Goal: Information Seeking & Learning: Learn about a topic

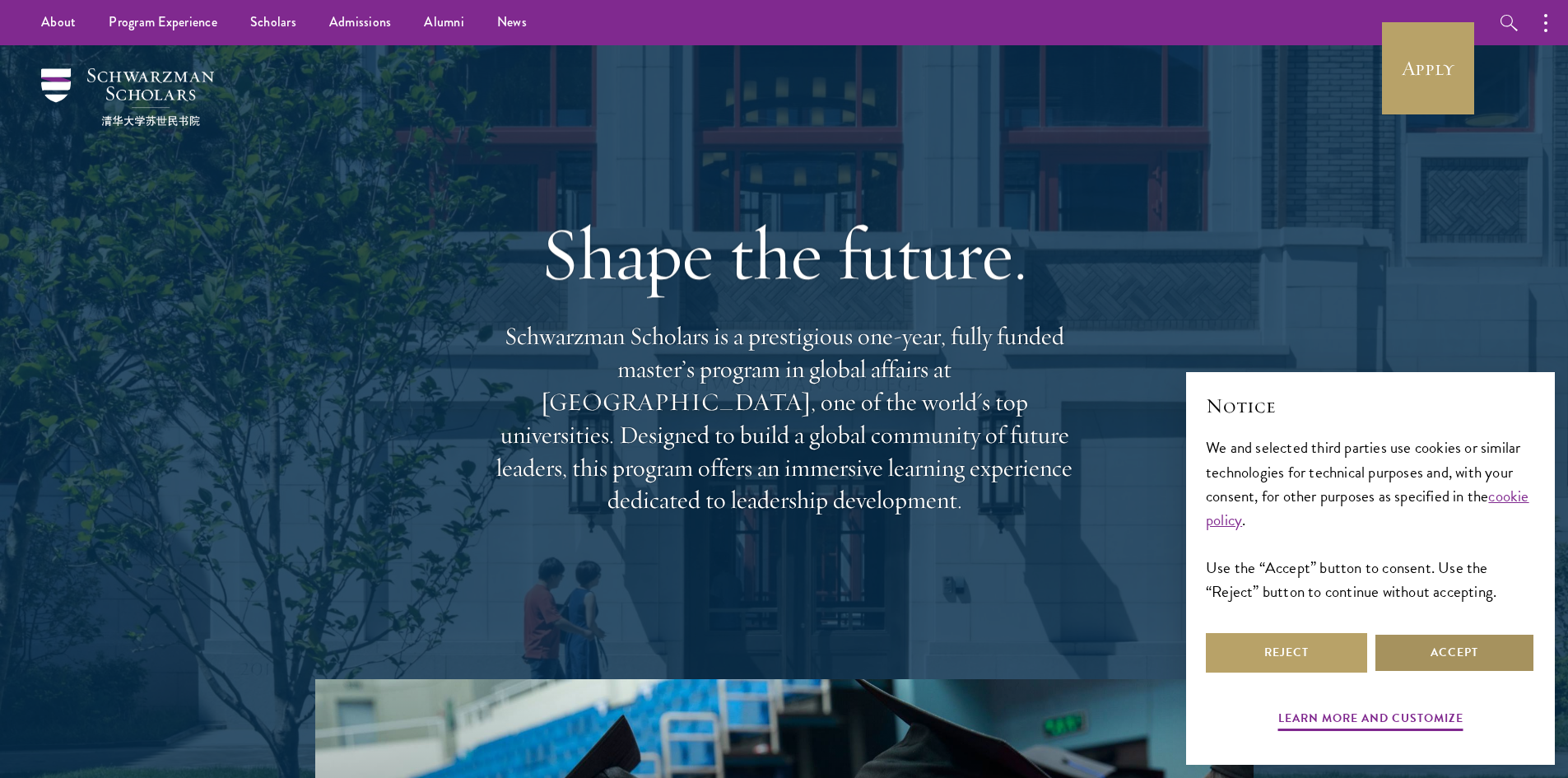
click at [1431, 657] on button "Accept" at bounding box center [1454, 653] width 161 height 40
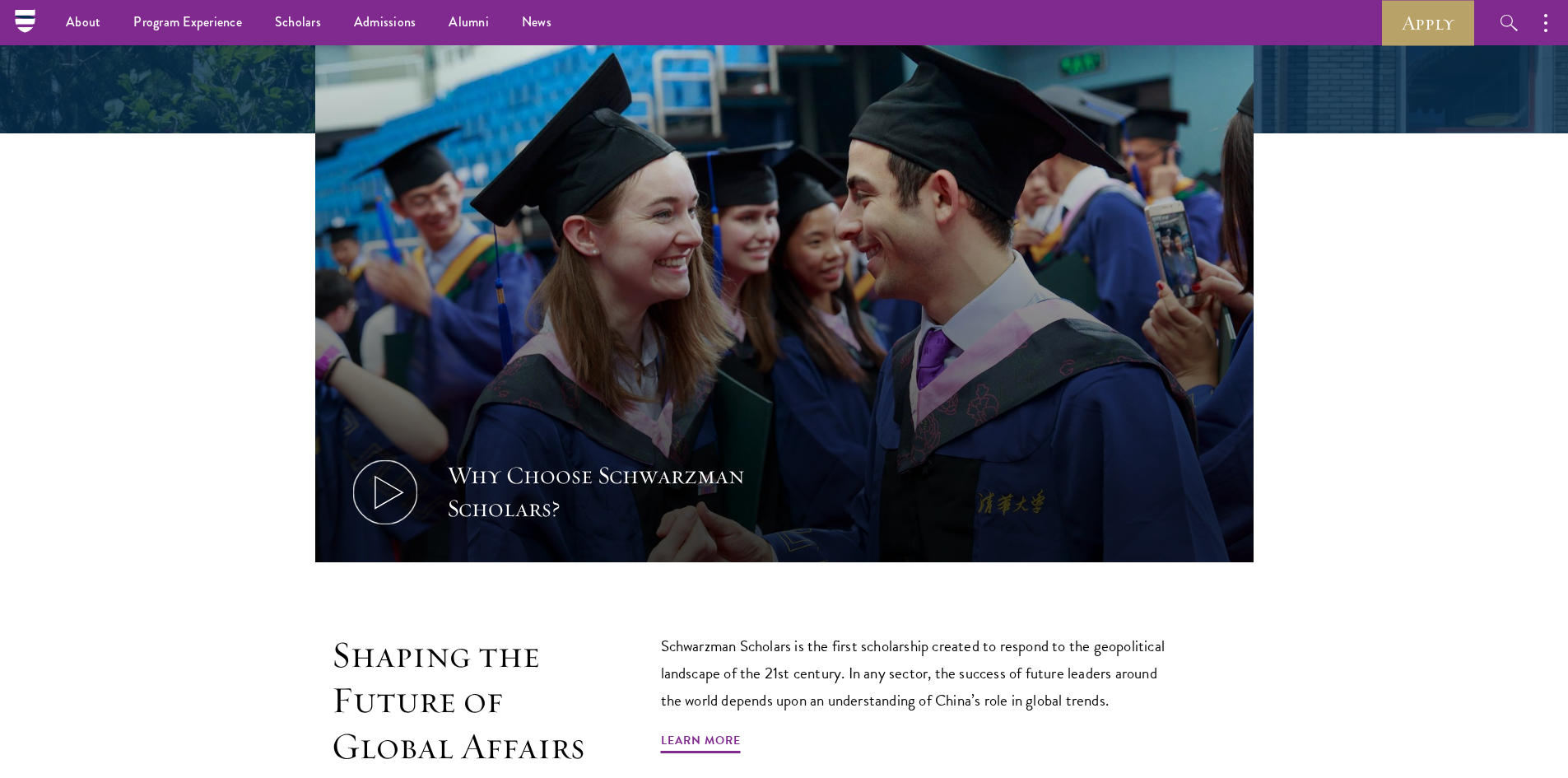
scroll to position [494, 0]
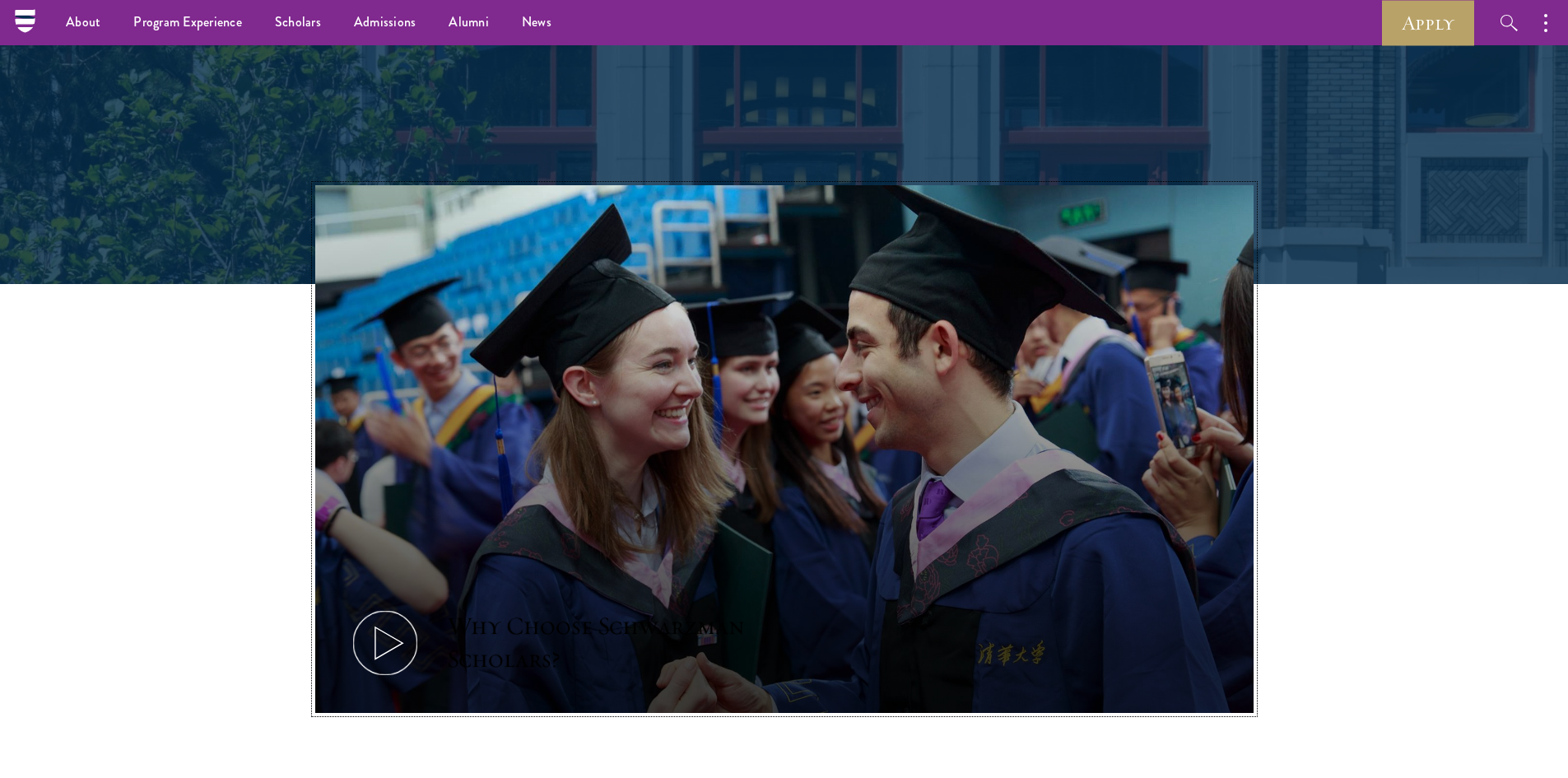
click at [389, 649] on icon at bounding box center [385, 643] width 74 height 74
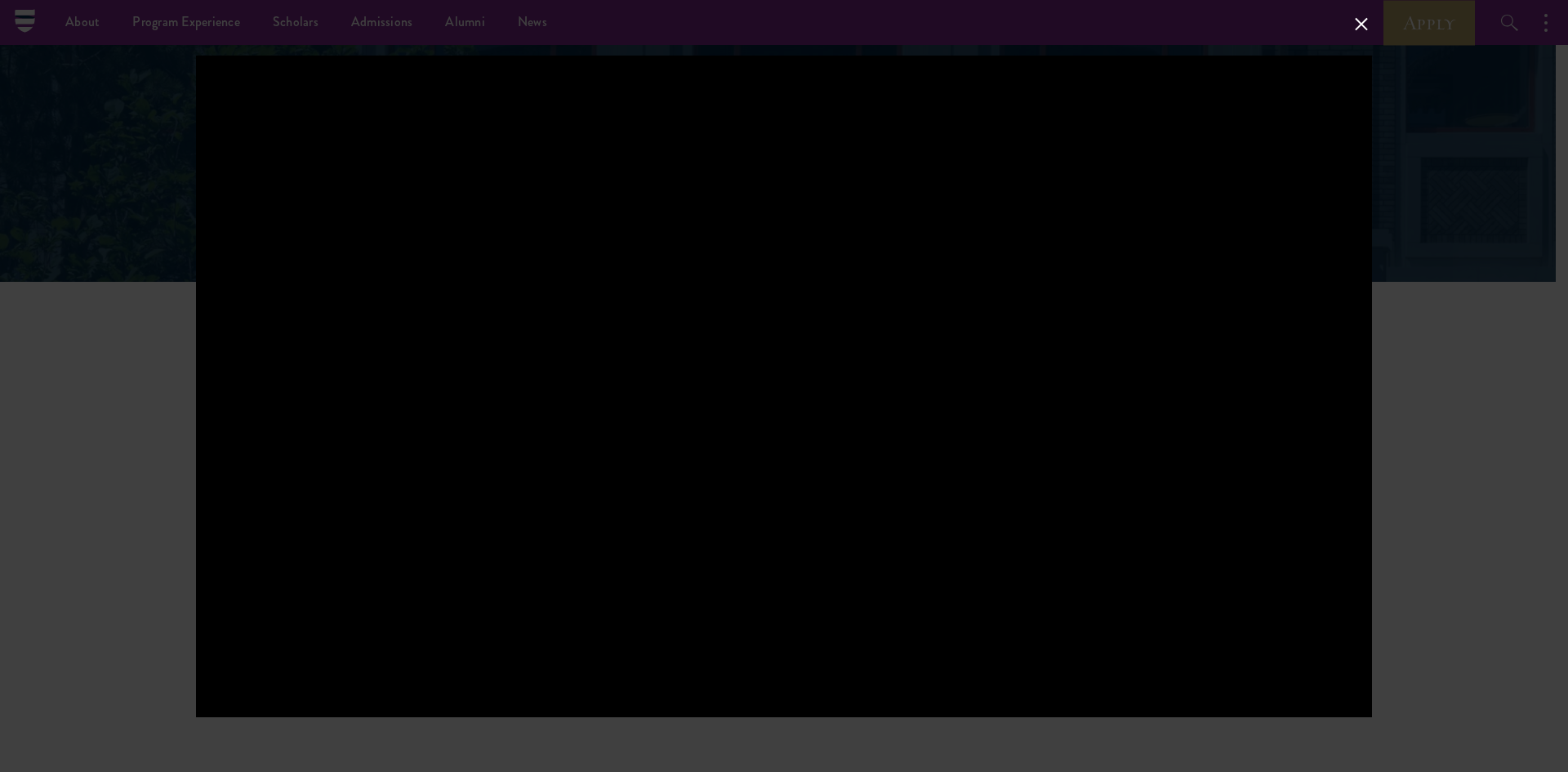
click at [1351, 30] on button at bounding box center [1362, 24] width 22 height 22
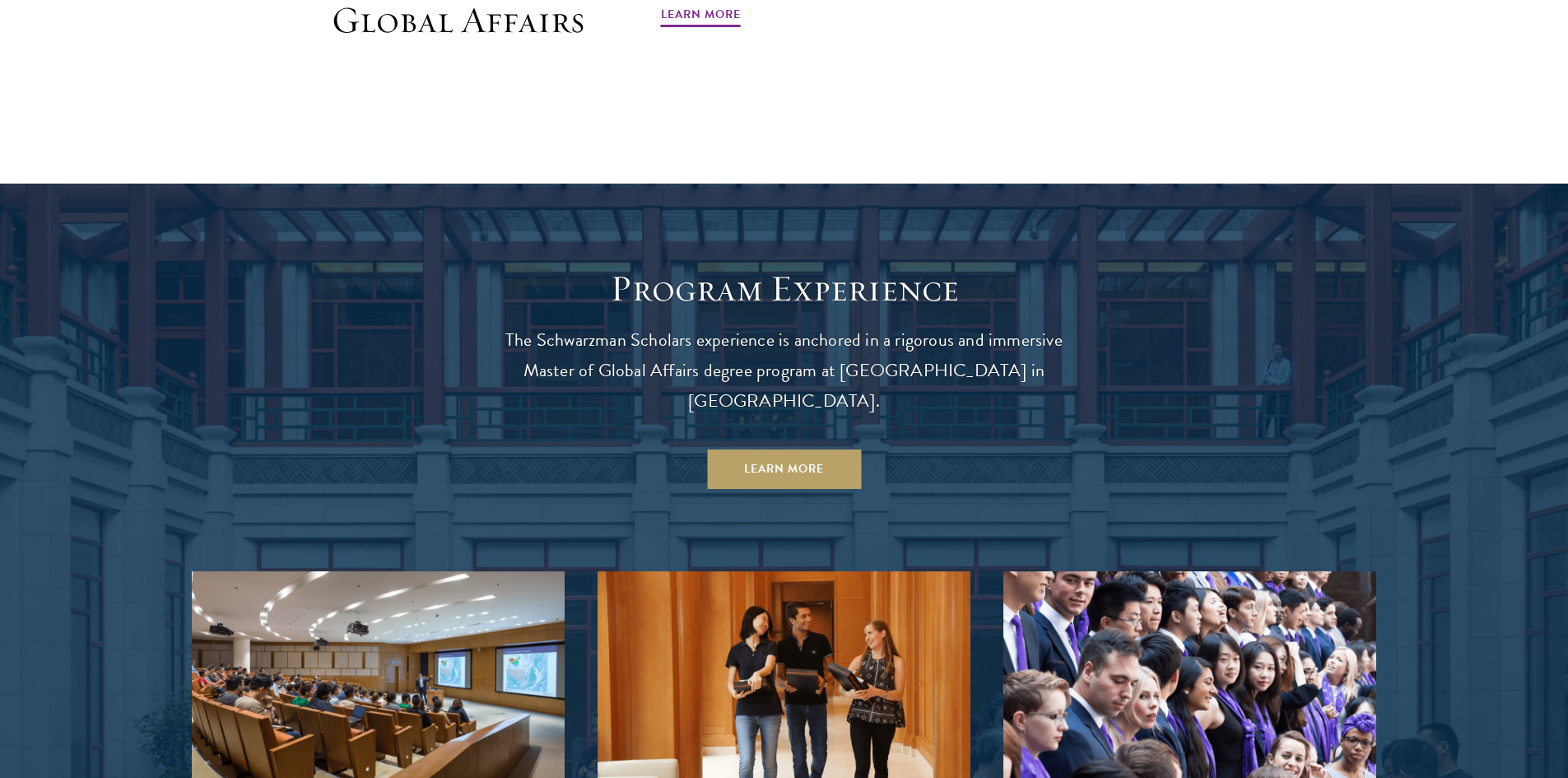
scroll to position [1810, 0]
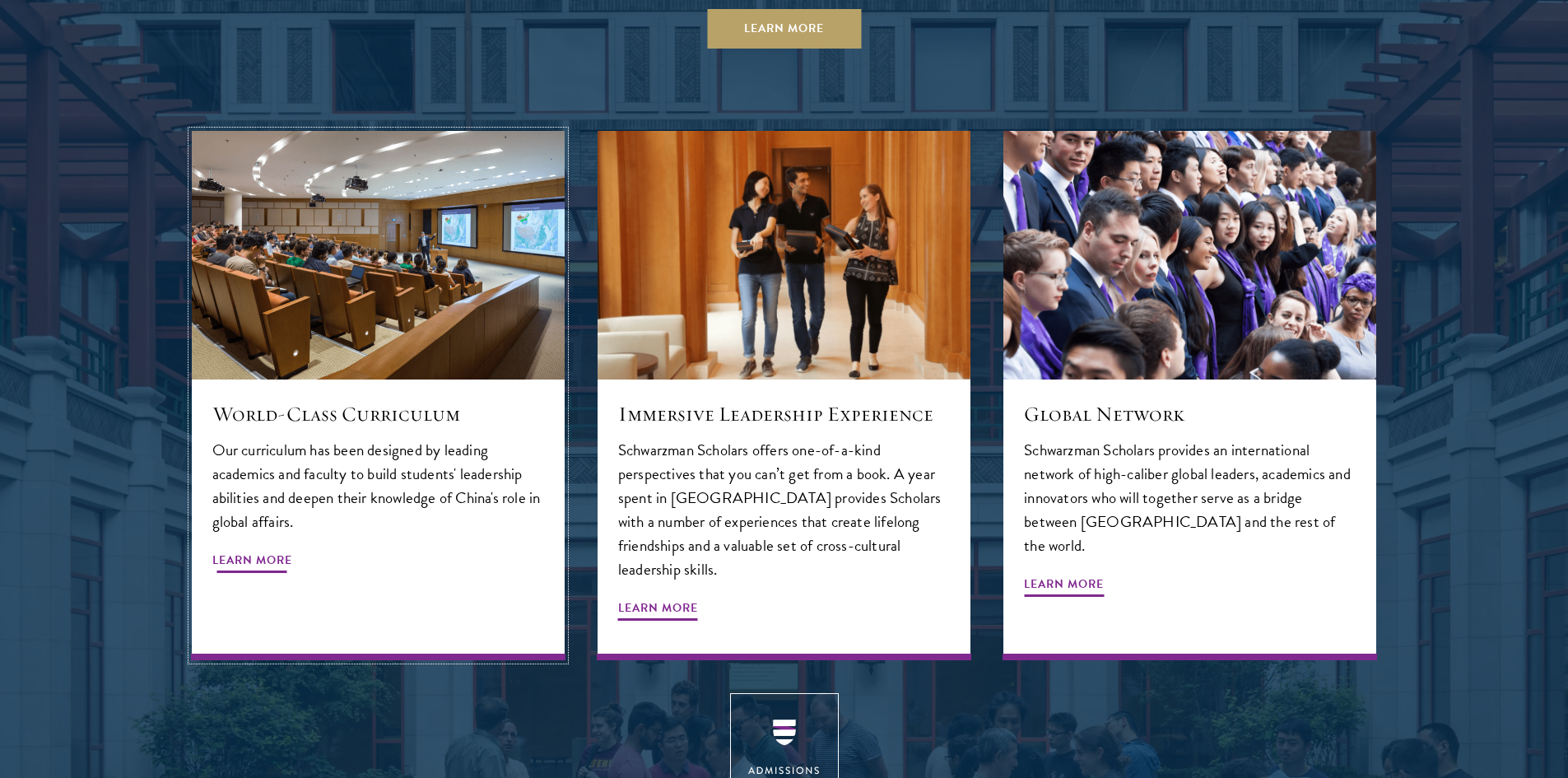
click at [232, 550] on span "Learn More" at bounding box center [252, 563] width 80 height 25
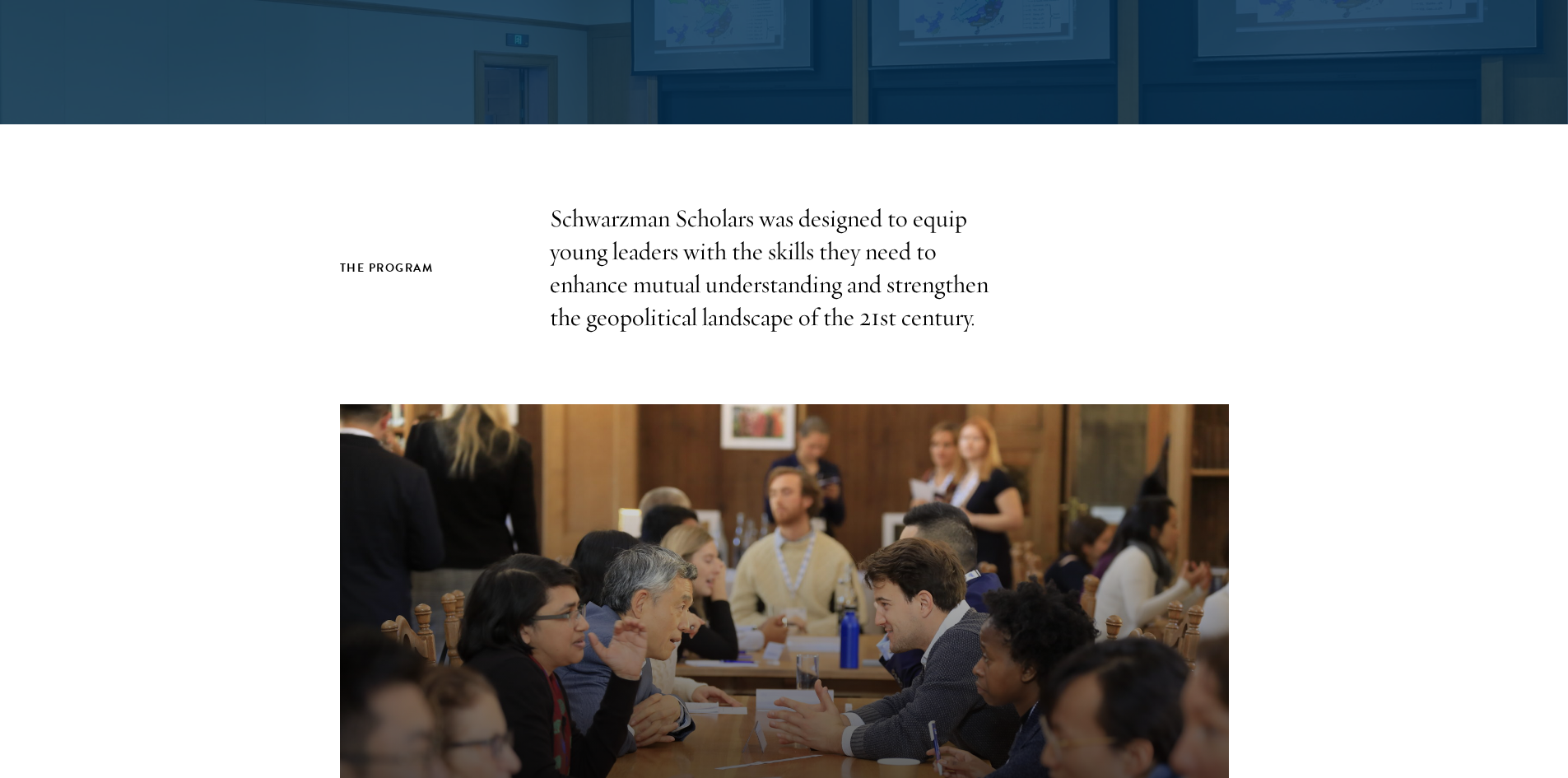
scroll to position [576, 0]
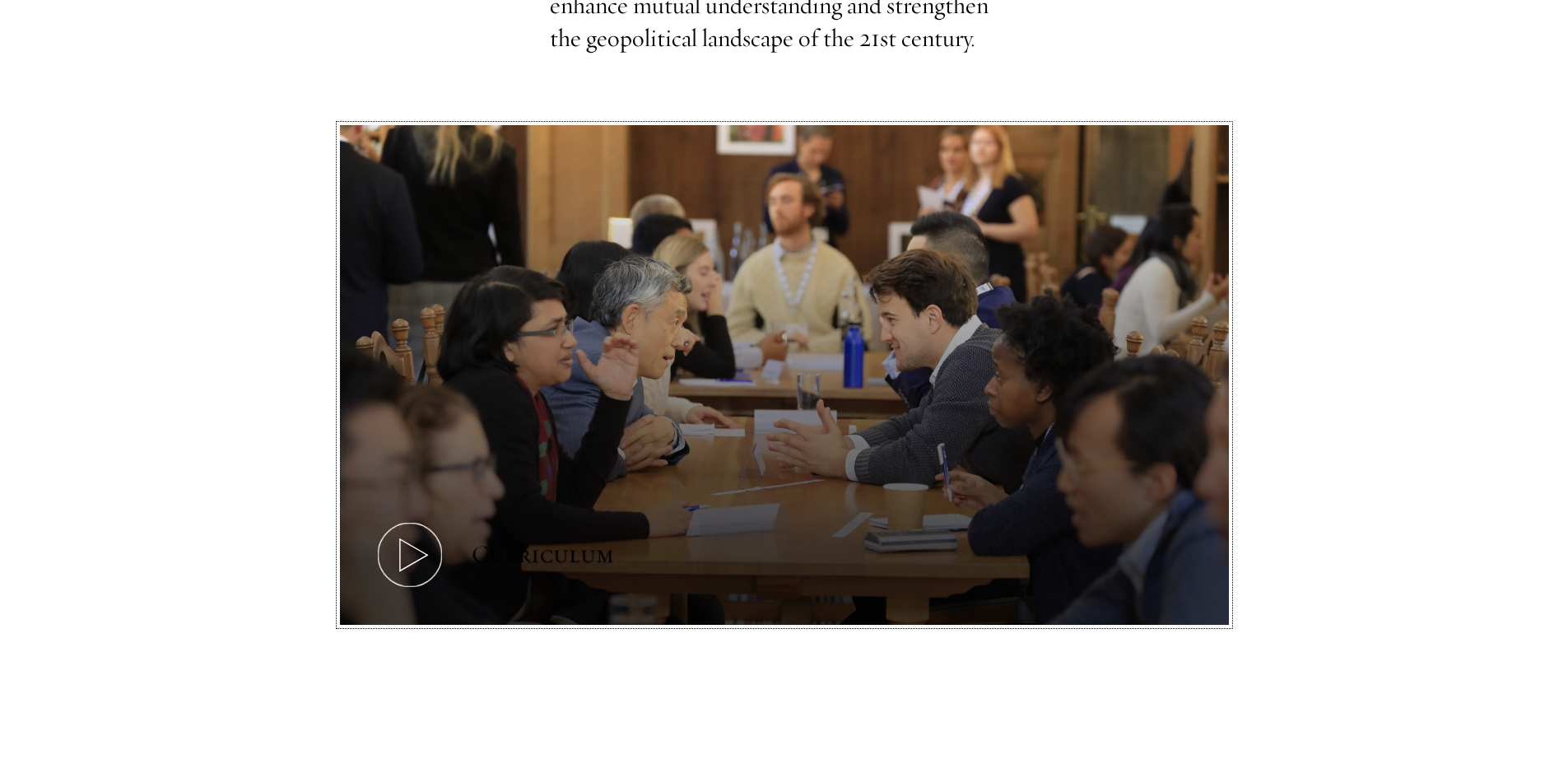
click at [457, 482] on button "Curriculum" at bounding box center [784, 375] width 889 height 500
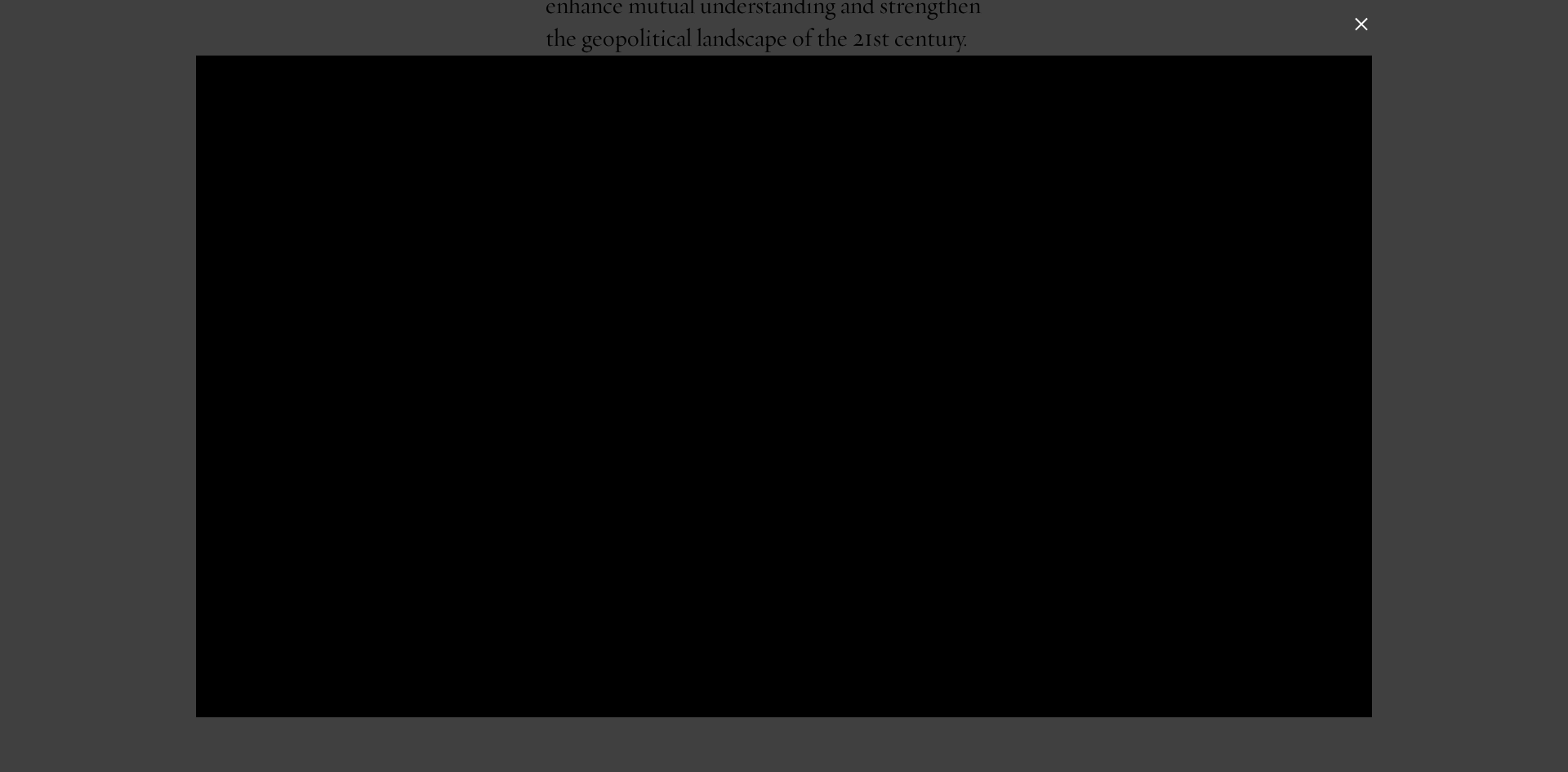
click at [1362, 31] on button at bounding box center [1362, 24] width 22 height 22
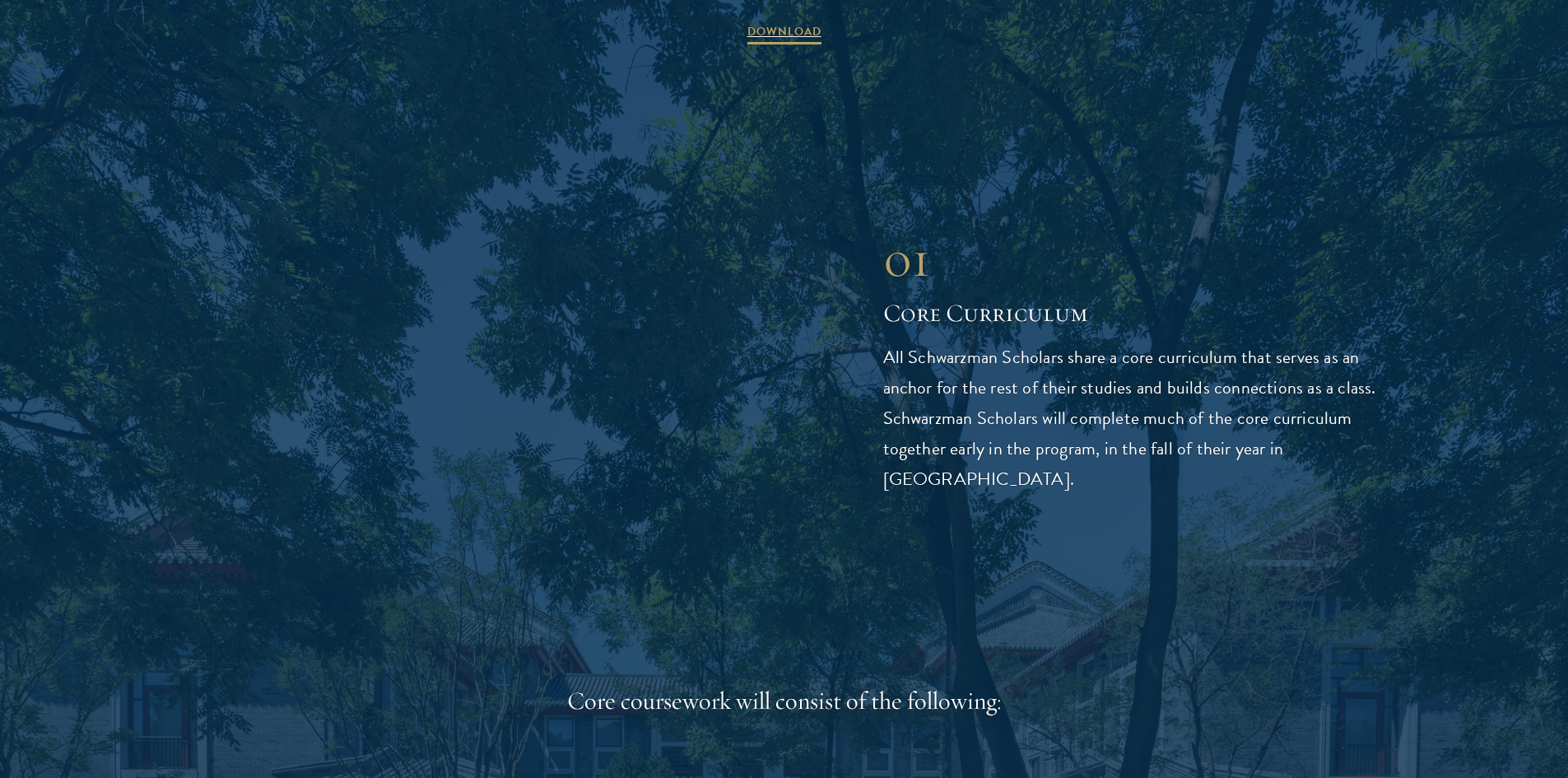
scroll to position [2140, 0]
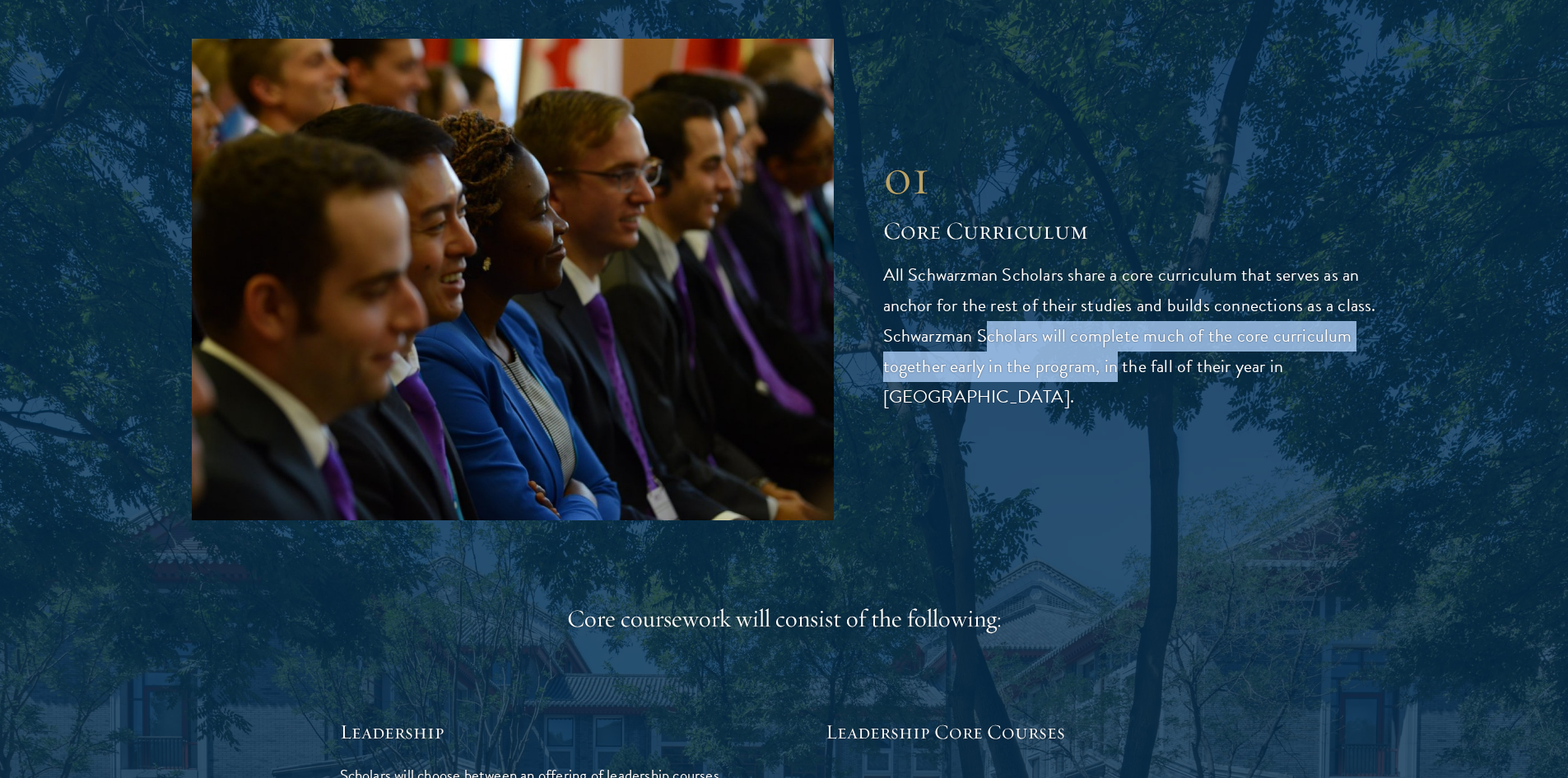
drag, startPoint x: 989, startPoint y: 355, endPoint x: 1114, endPoint y: 387, distance: 129.0
click at [1114, 387] on p "All Schwarzman Scholars share a core curriculum that serves as an anchor for th…" at bounding box center [1130, 336] width 494 height 152
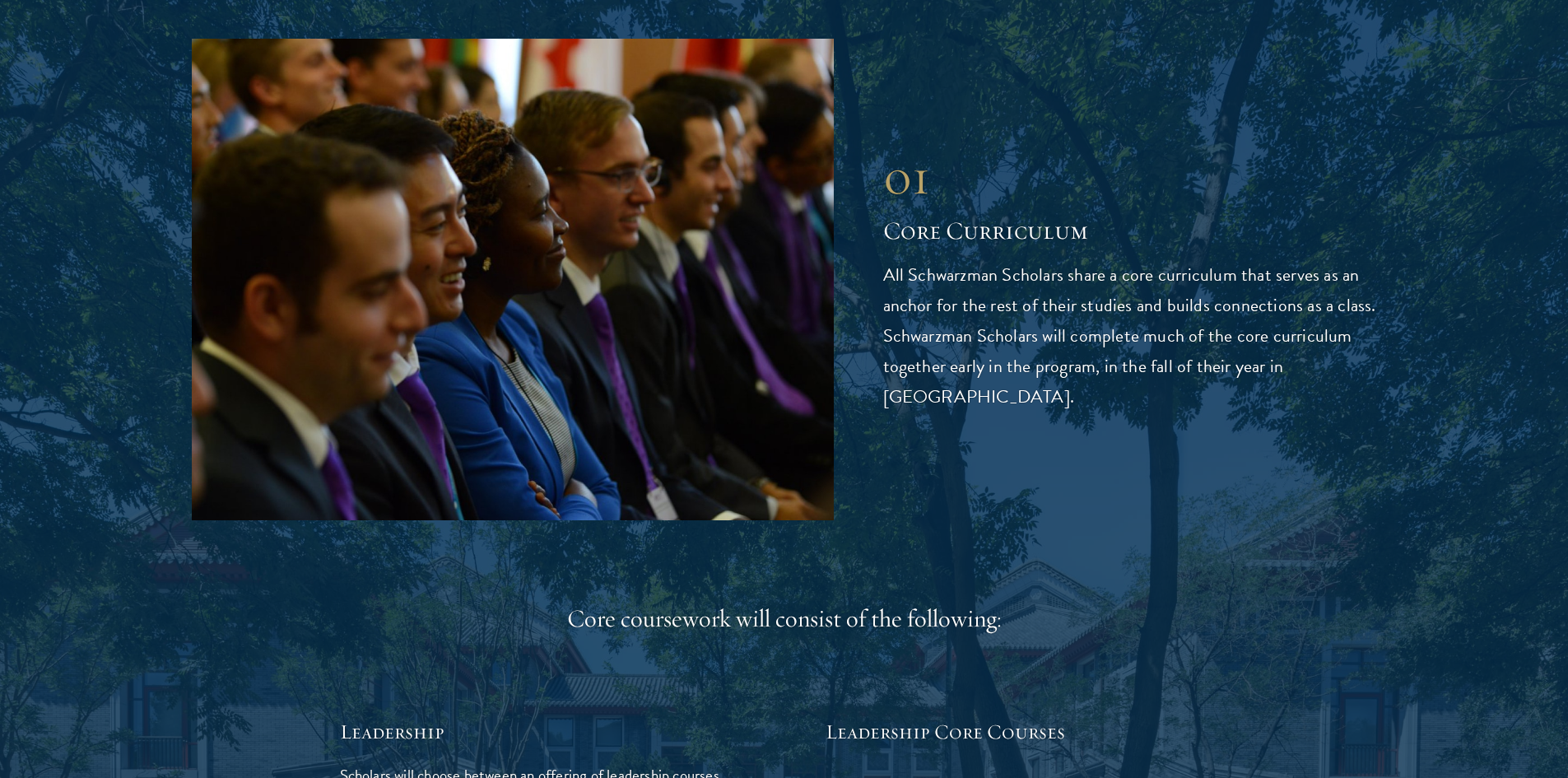
click at [1141, 394] on p "All Schwarzman Scholars share a core curriculum that serves as an anchor for th…" at bounding box center [1130, 336] width 494 height 152
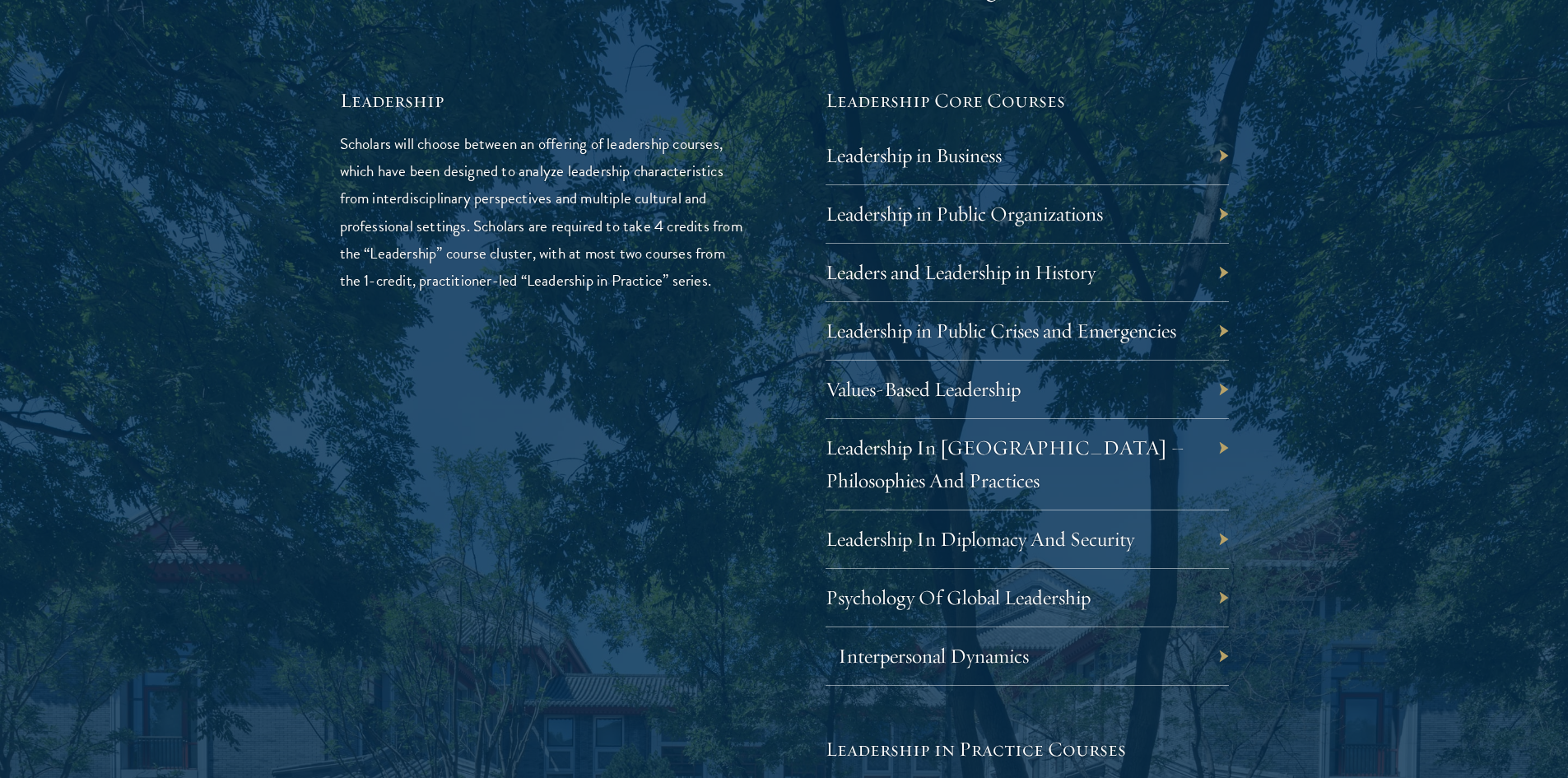
scroll to position [2798, 0]
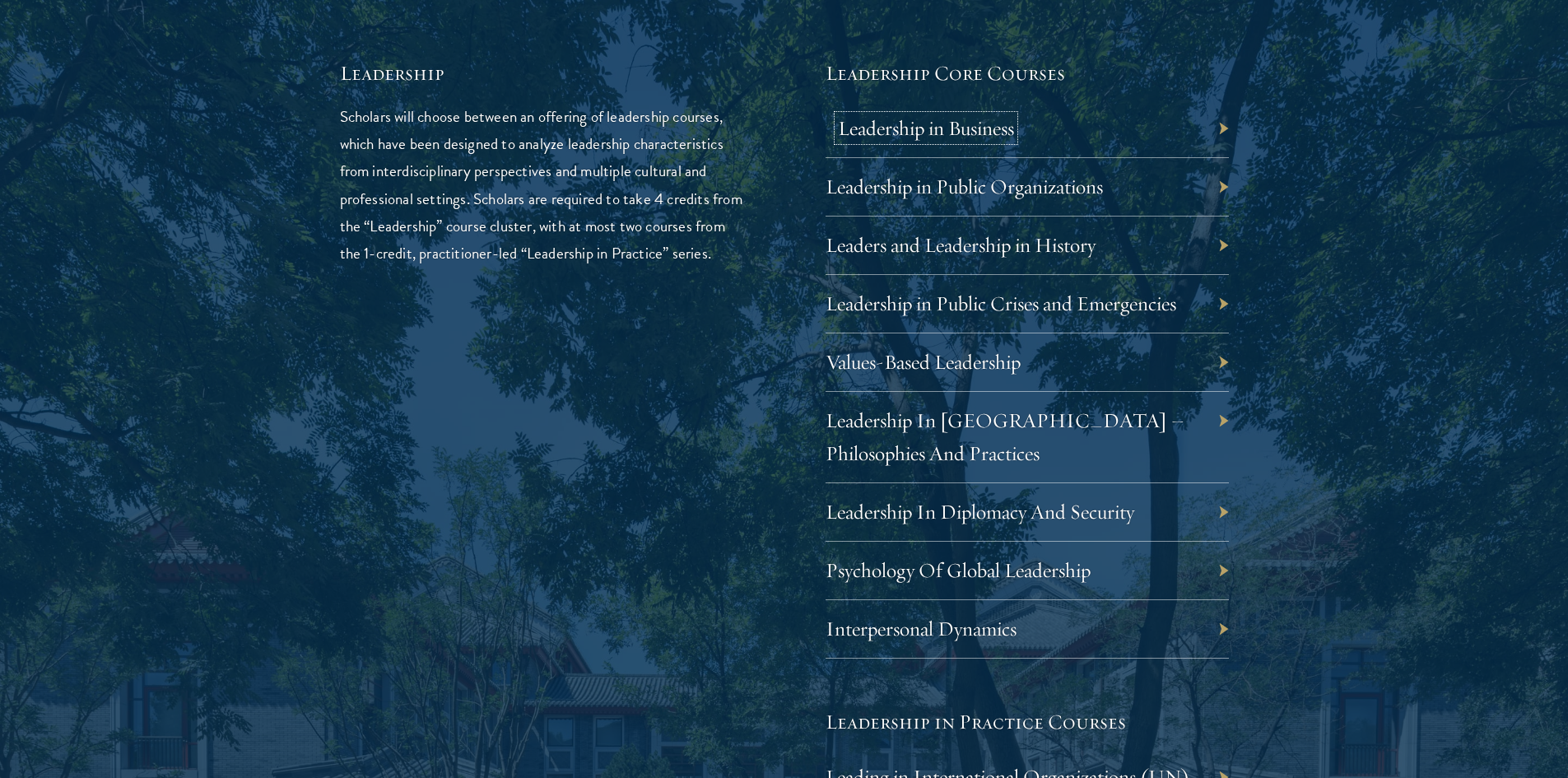
click at [912, 138] on link "Leadership in Business" at bounding box center [926, 128] width 176 height 25
click at [945, 427] on link "Leadership In [GEOGRAPHIC_DATA] – Philosophies And Practices" at bounding box center [1017, 436] width 359 height 59
click at [708, 516] on div "Leadership Scholars will choose between an offering of leadership courses, whic…" at bounding box center [542, 598] width 404 height 1079
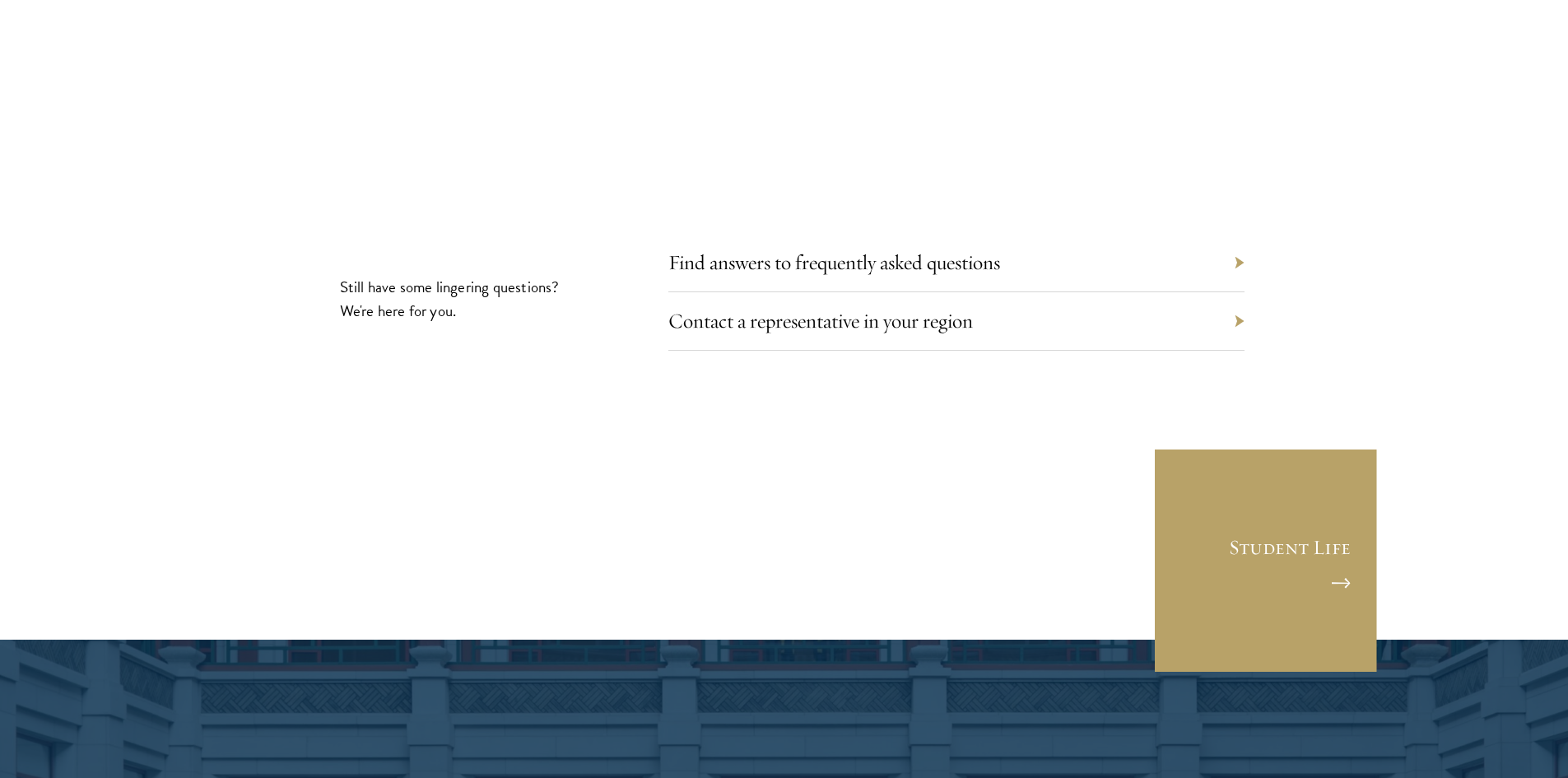
scroll to position [9464, 0]
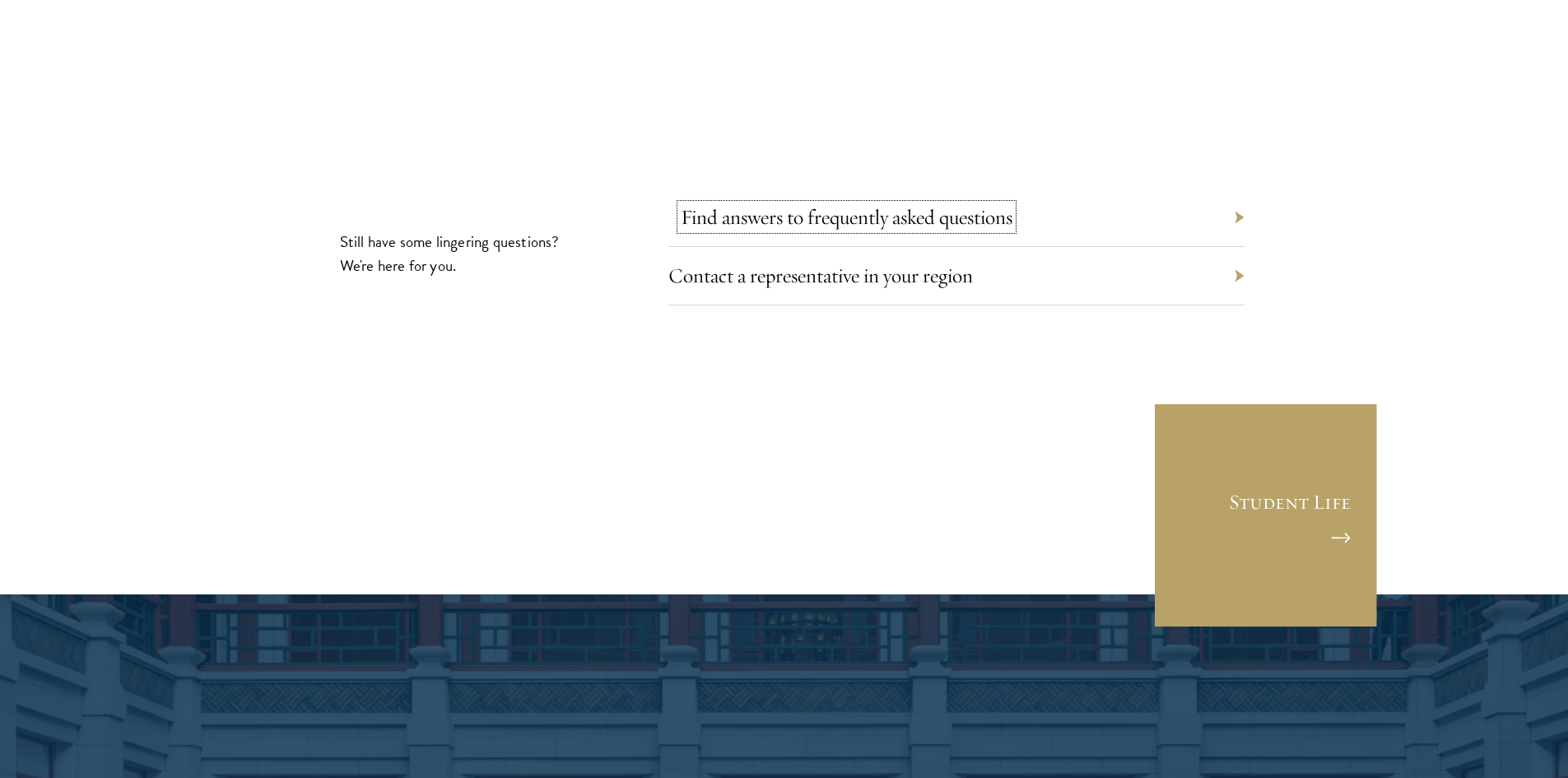
click at [778, 204] on link "Find answers to frequently asked questions" at bounding box center [846, 217] width 332 height 25
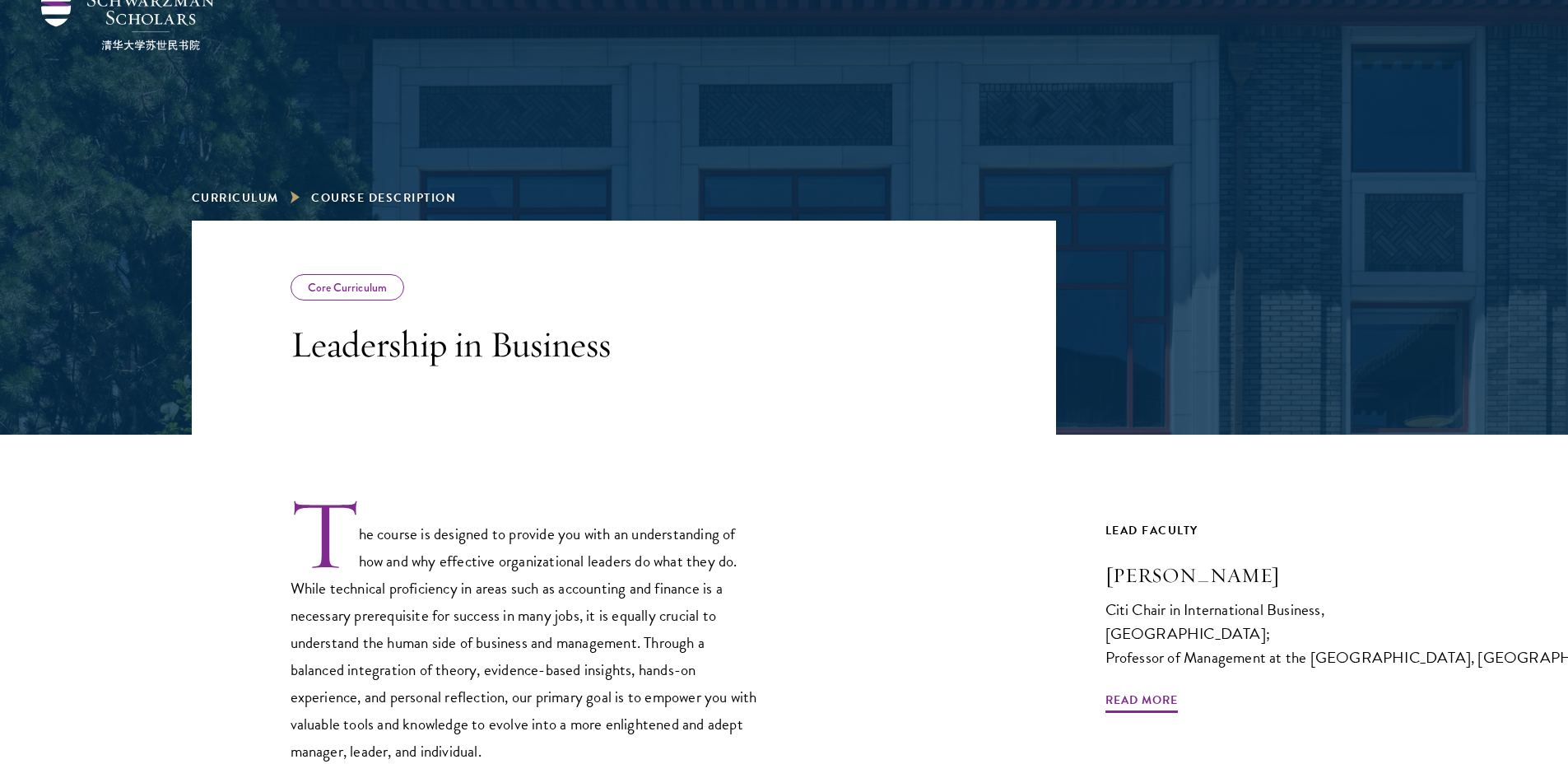
scroll to position [329, 0]
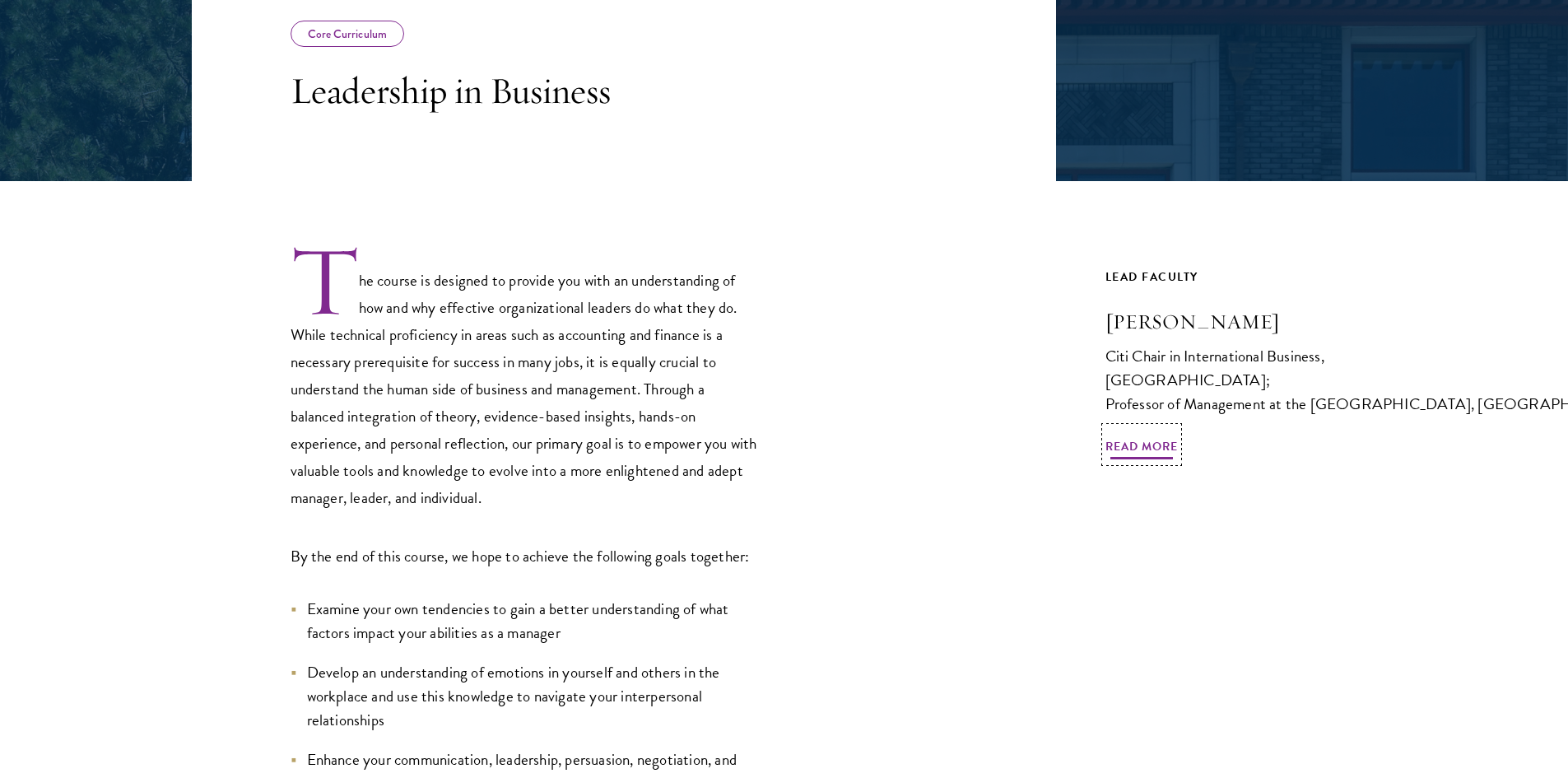
click at [1131, 453] on span "Read More" at bounding box center [1142, 449] width 72 height 25
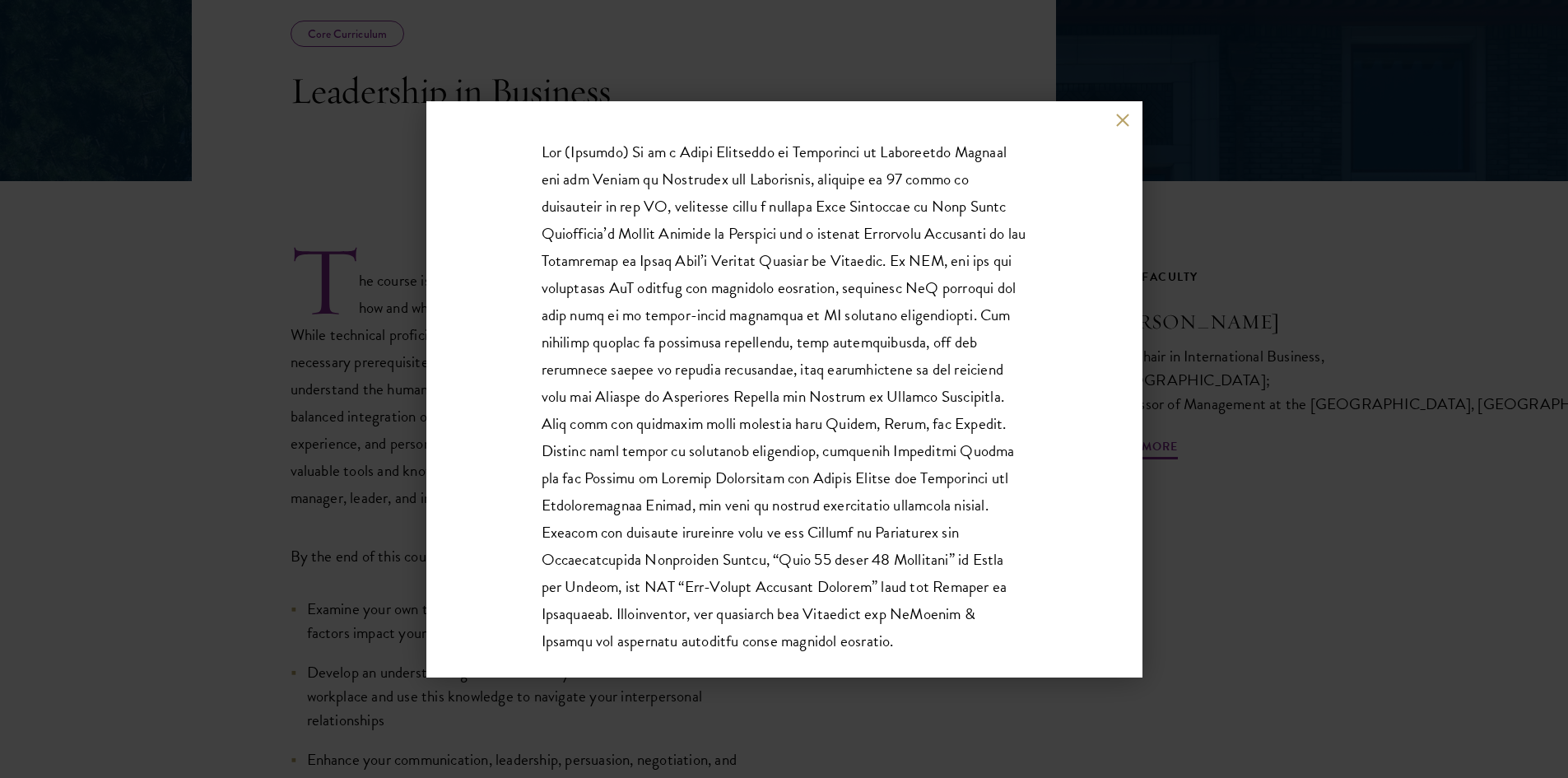
scroll to position [313, 0]
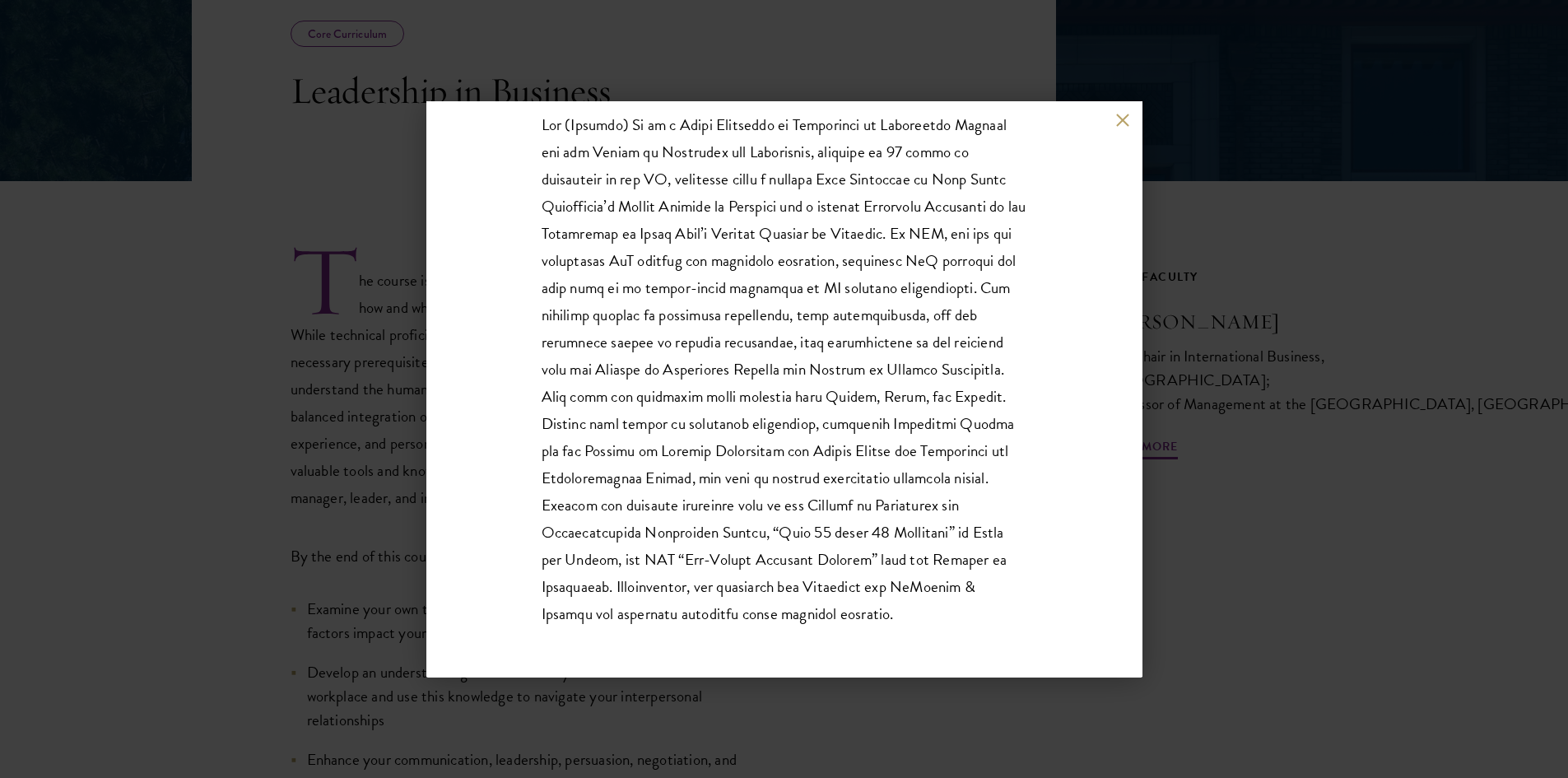
click at [1126, 114] on button at bounding box center [1123, 120] width 14 height 14
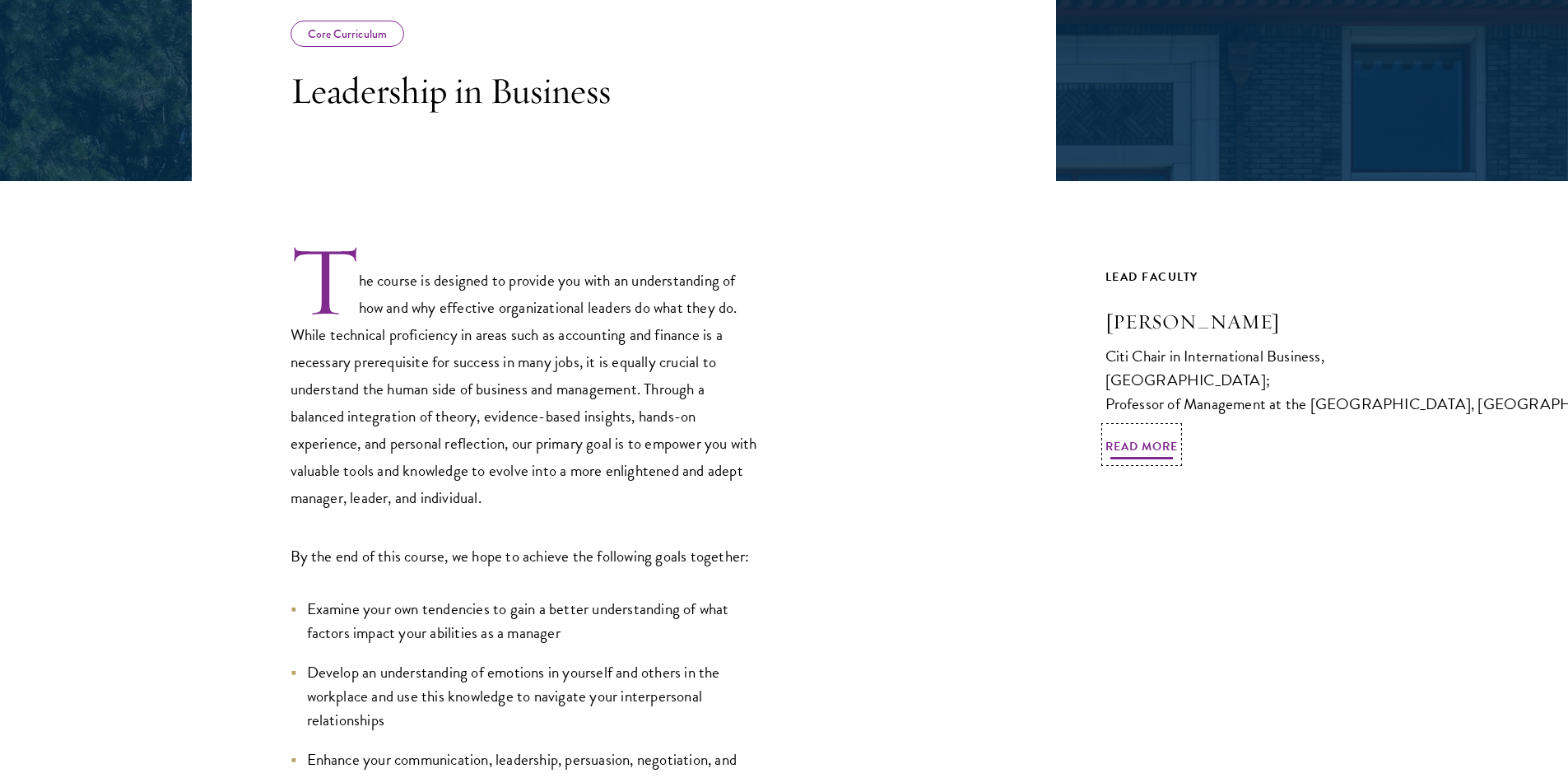
click at [1136, 459] on span "Read More" at bounding box center [1142, 449] width 72 height 25
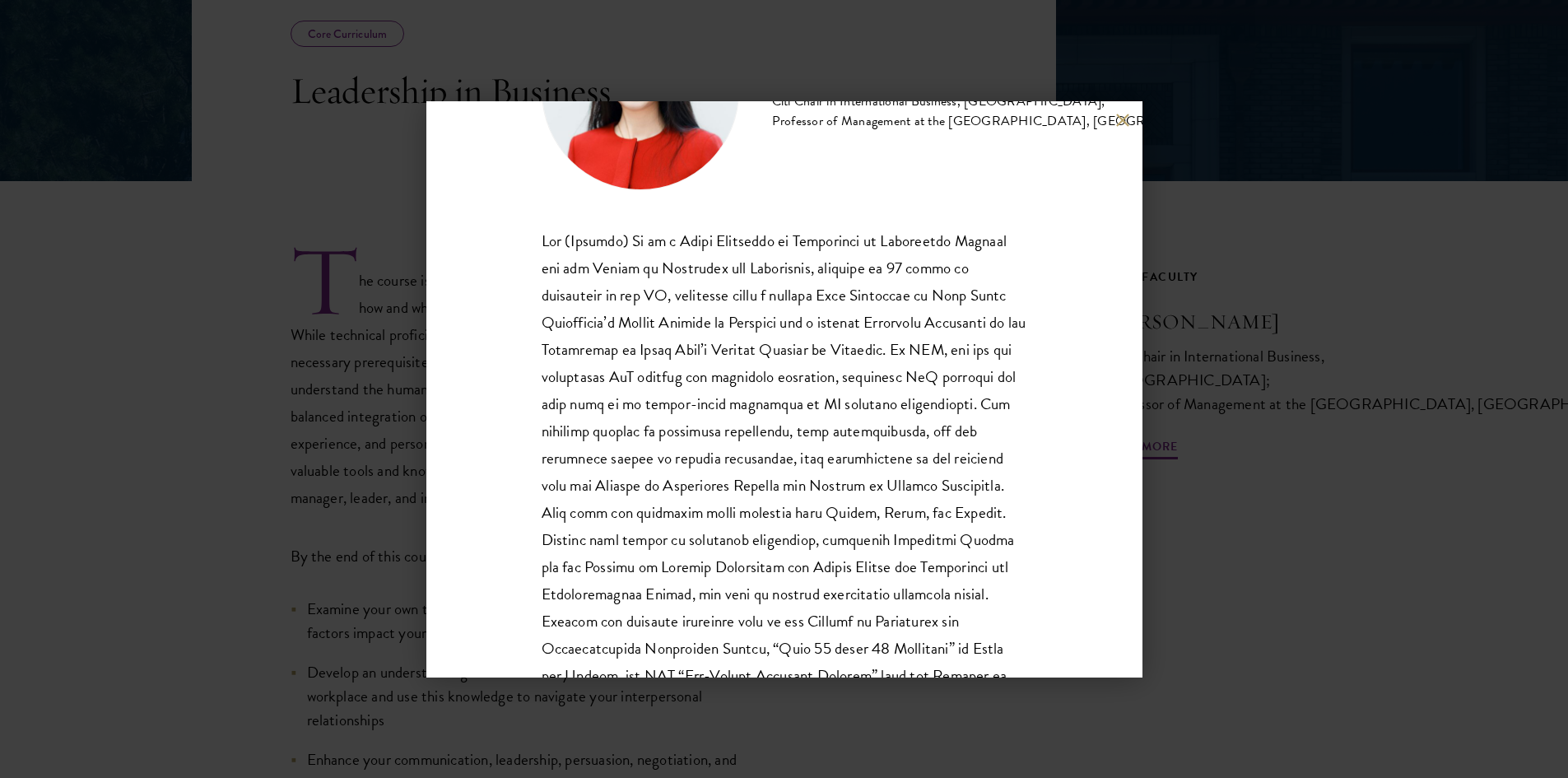
scroll to position [313, 0]
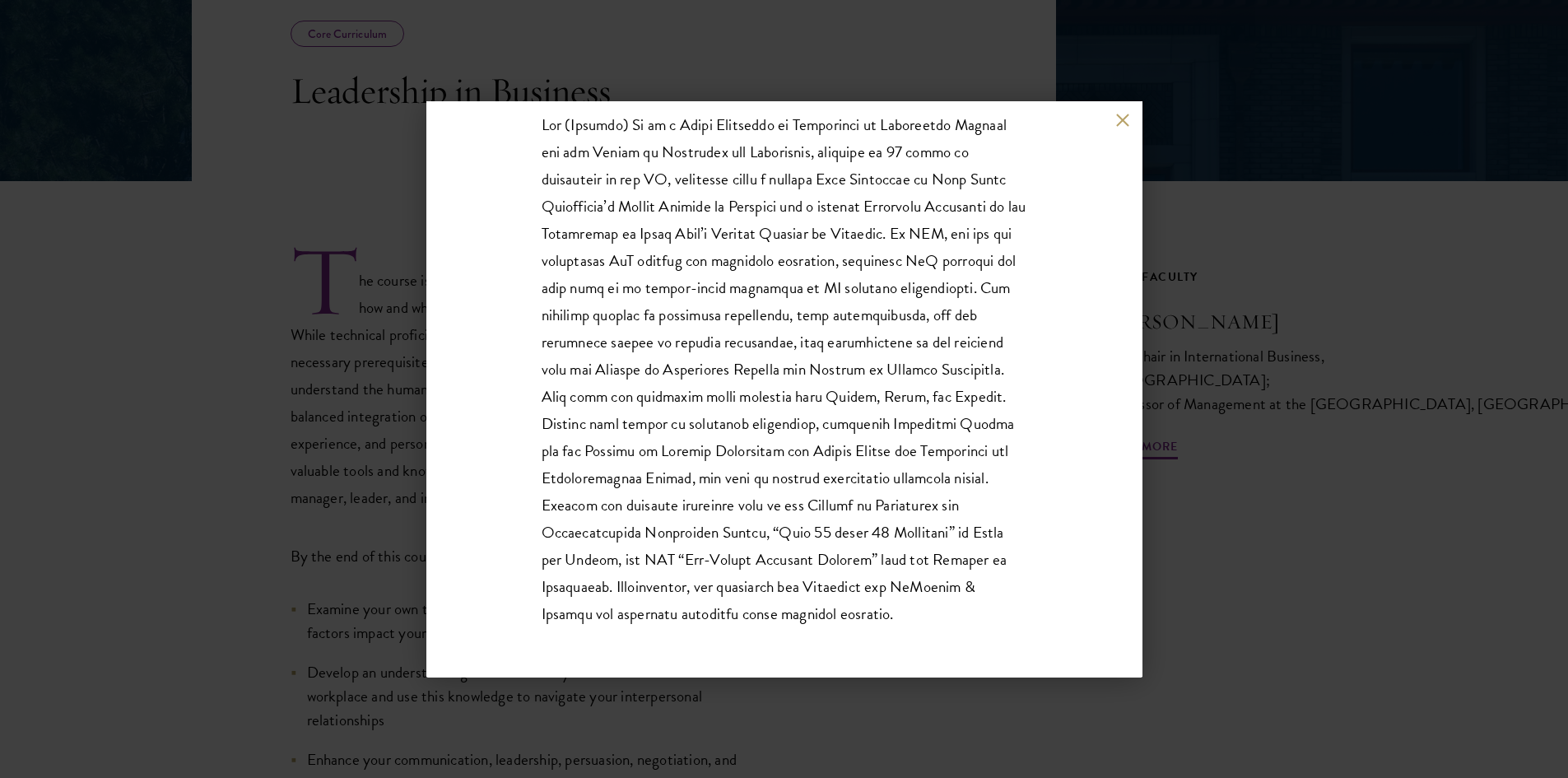
click at [1120, 119] on button at bounding box center [1123, 120] width 14 height 14
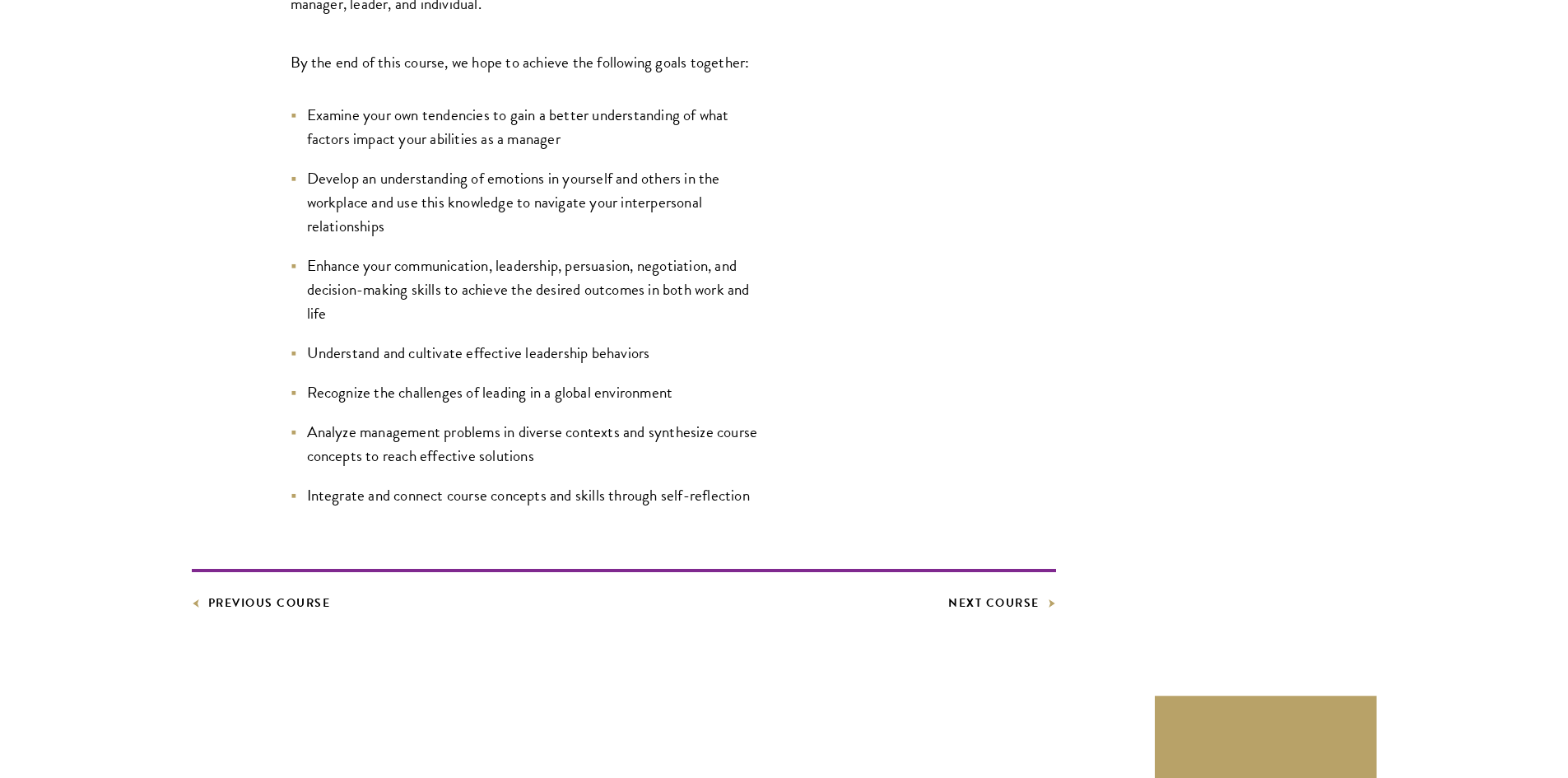
scroll to position [329, 0]
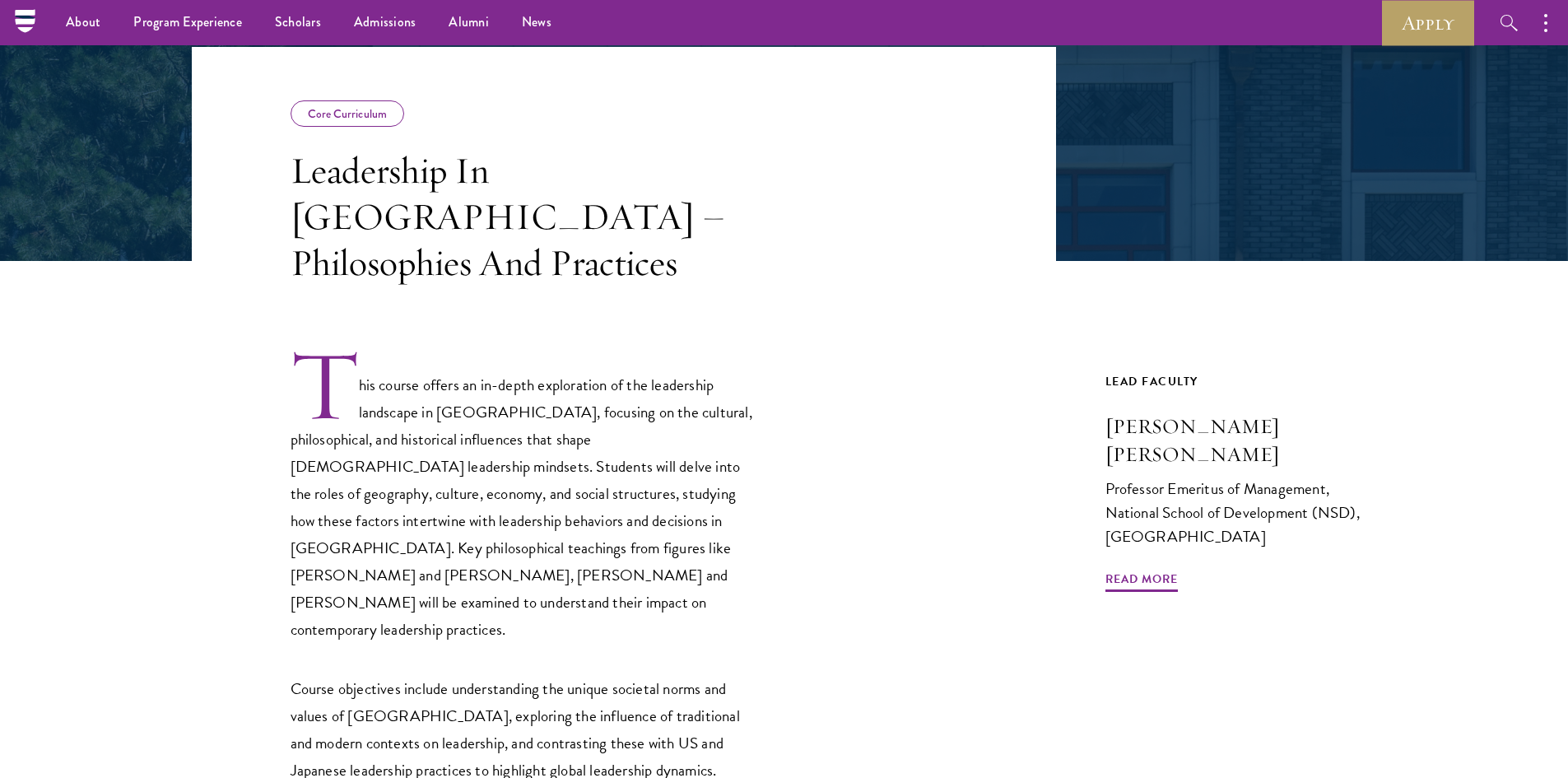
scroll to position [247, 0]
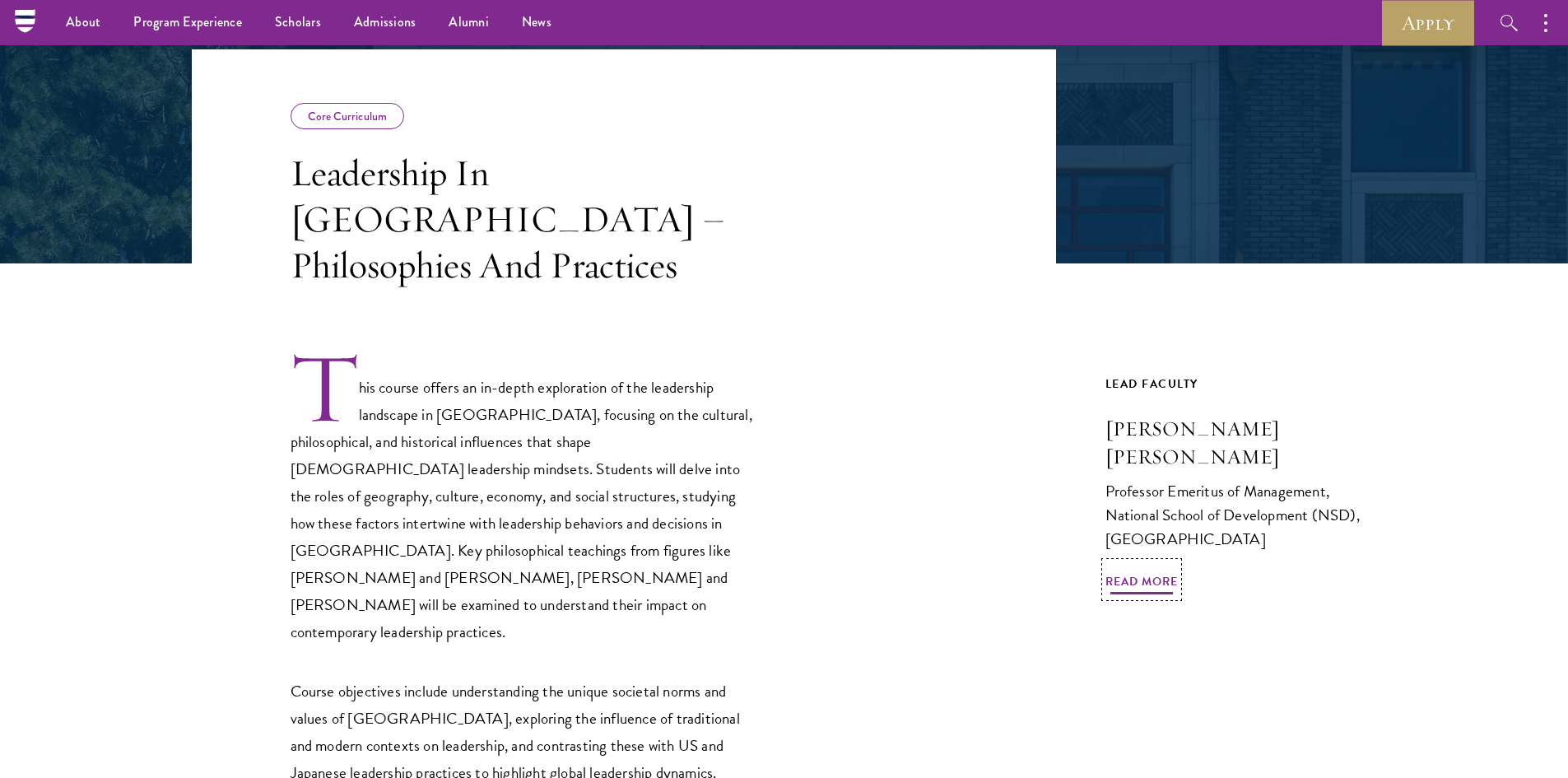
click at [1146, 571] on span "Read More" at bounding box center [1142, 584] width 72 height 25
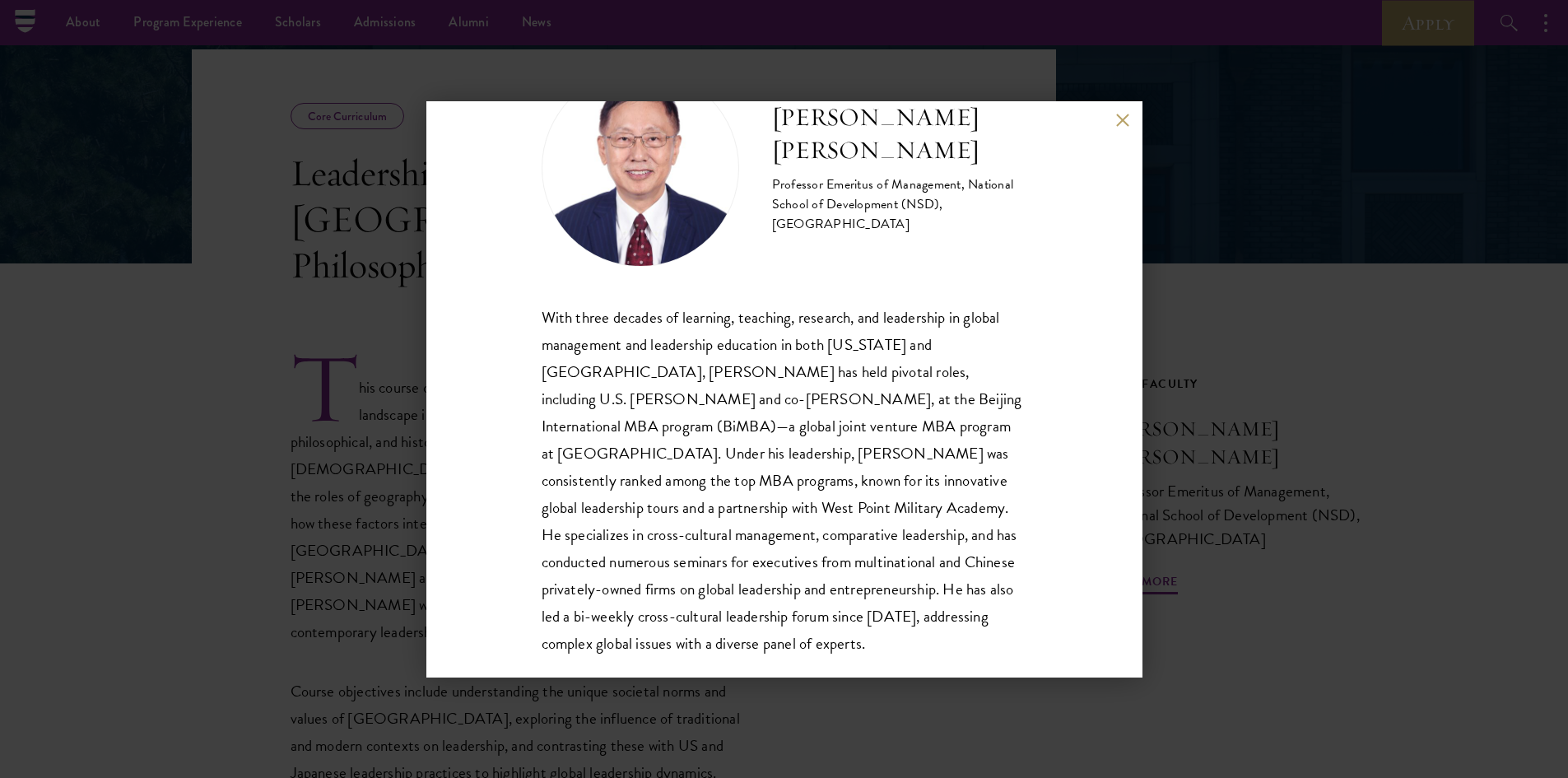
scroll to position [83, 0]
click at [1115, 123] on div "John Zhuang Yang Professor Emeritus of Management, National School of Developme…" at bounding box center [784, 389] width 716 height 576
click at [1124, 118] on button at bounding box center [1123, 120] width 14 height 14
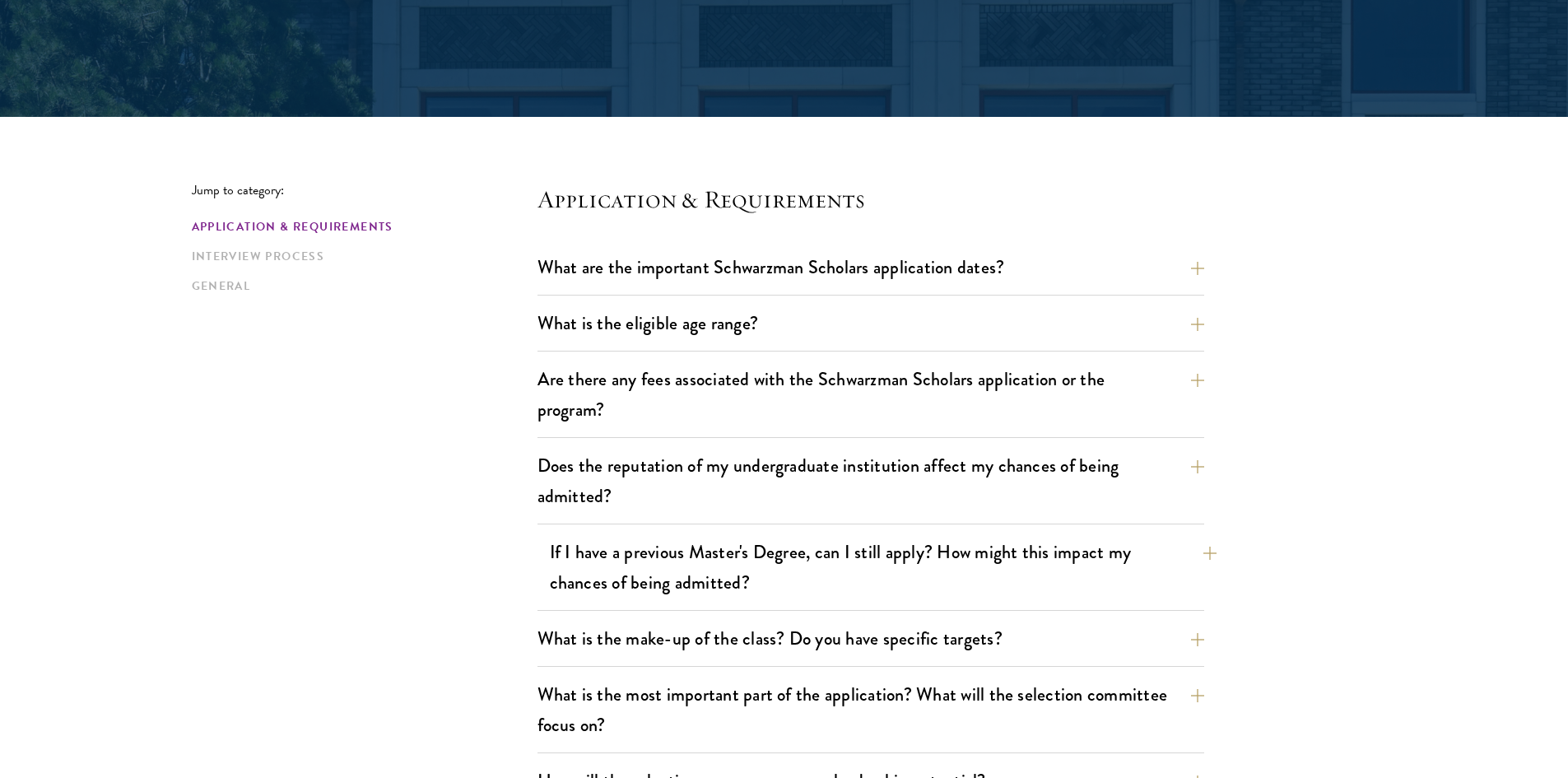
scroll to position [329, 0]
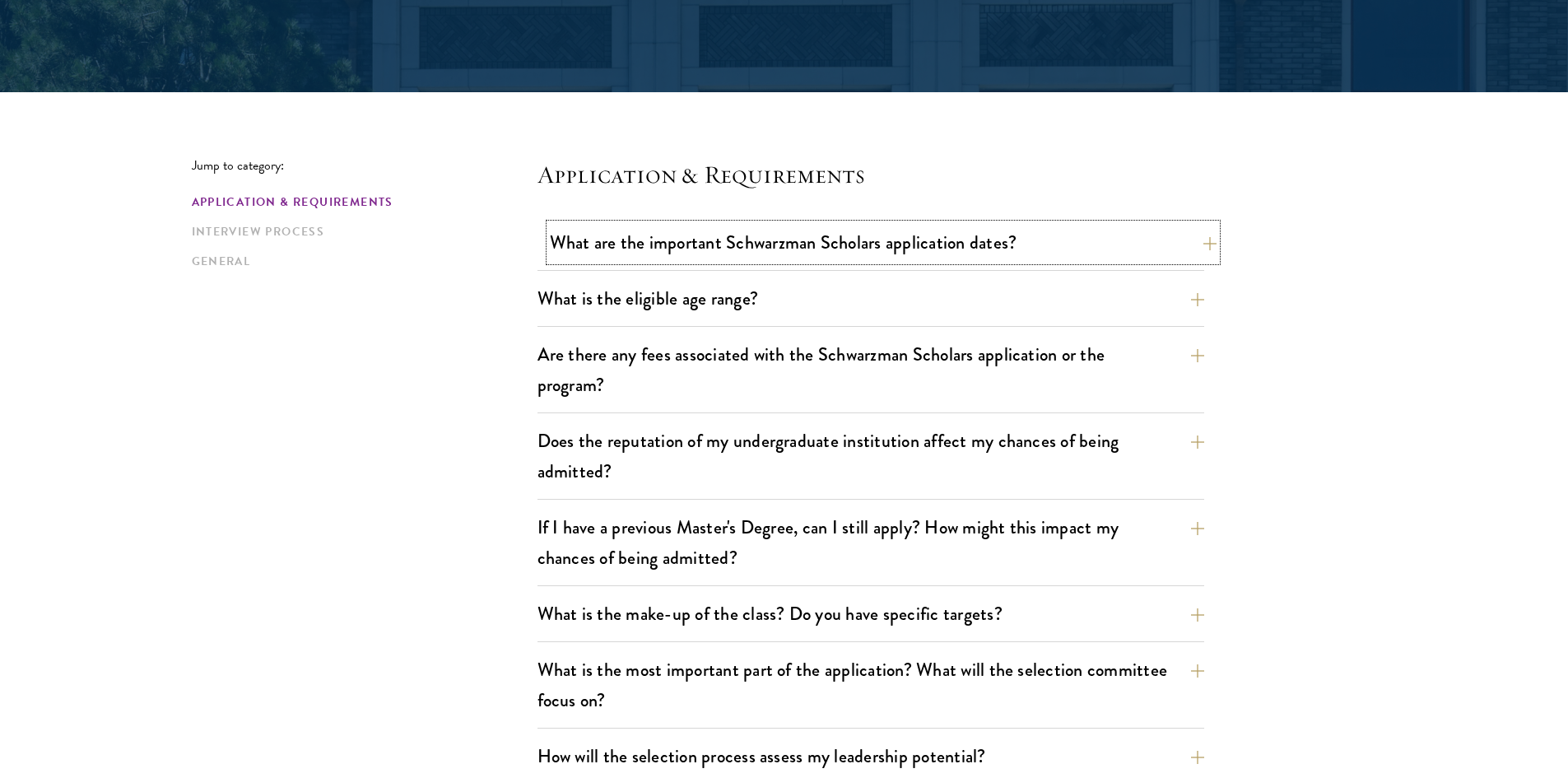
click at [741, 231] on button "What are the important Schwarzman Scholars application dates?" at bounding box center [883, 242] width 667 height 37
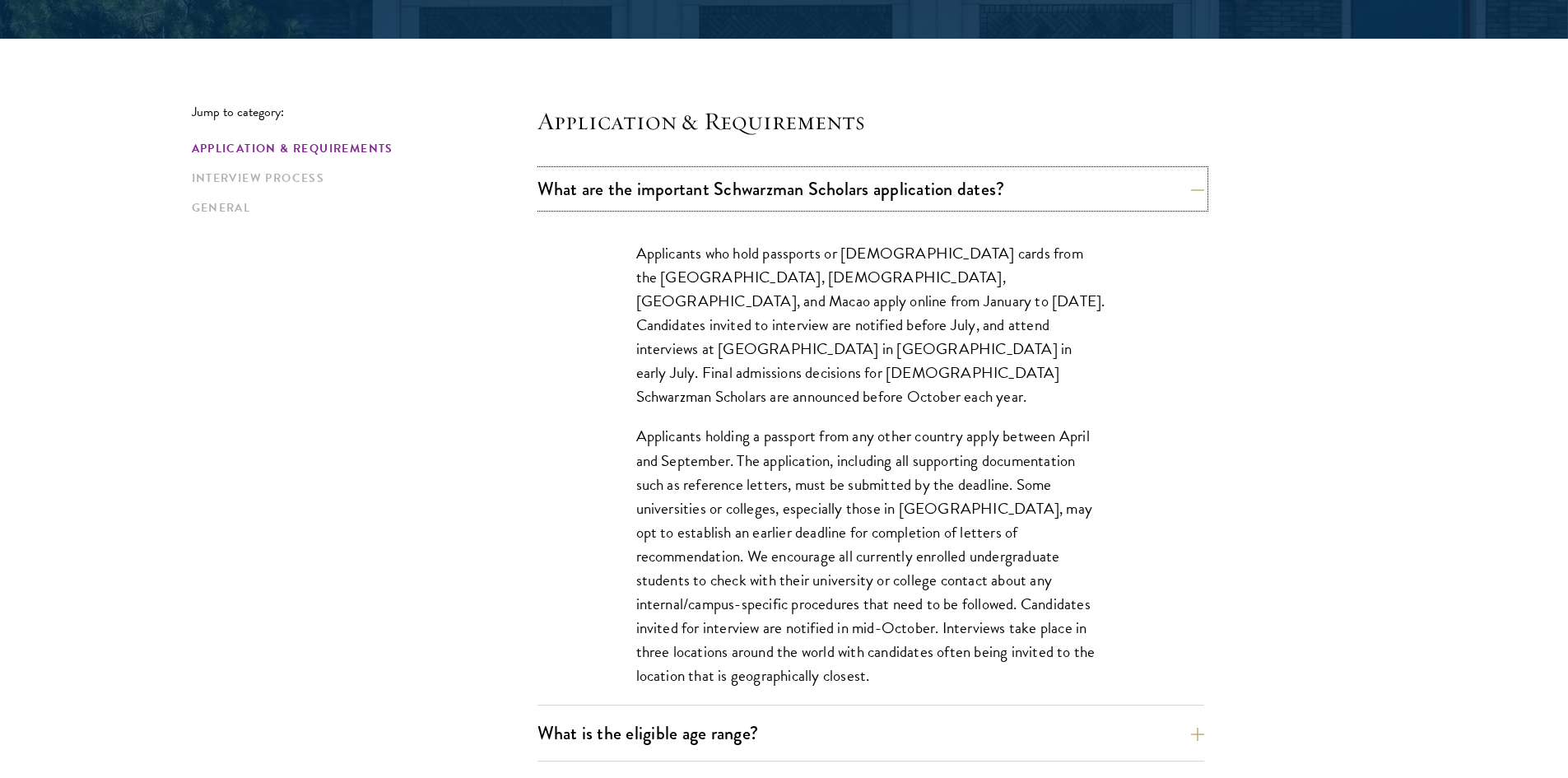
scroll to position [412, 0]
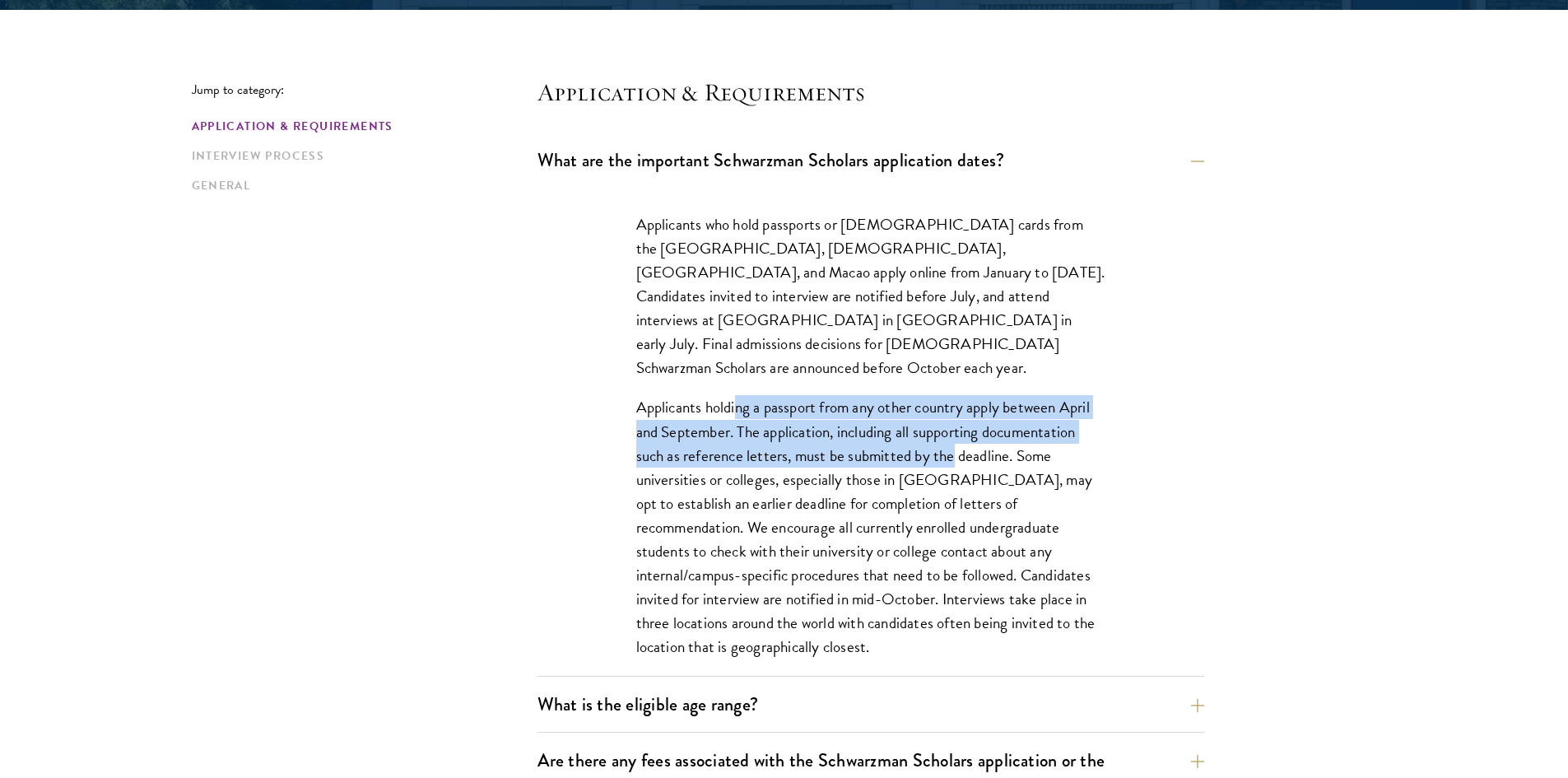
drag, startPoint x: 736, startPoint y: 385, endPoint x: 954, endPoint y: 429, distance: 222.4
click at [954, 427] on p "Applicants holding a passport from any other country apply between April and Se…" at bounding box center [870, 527] width 470 height 263
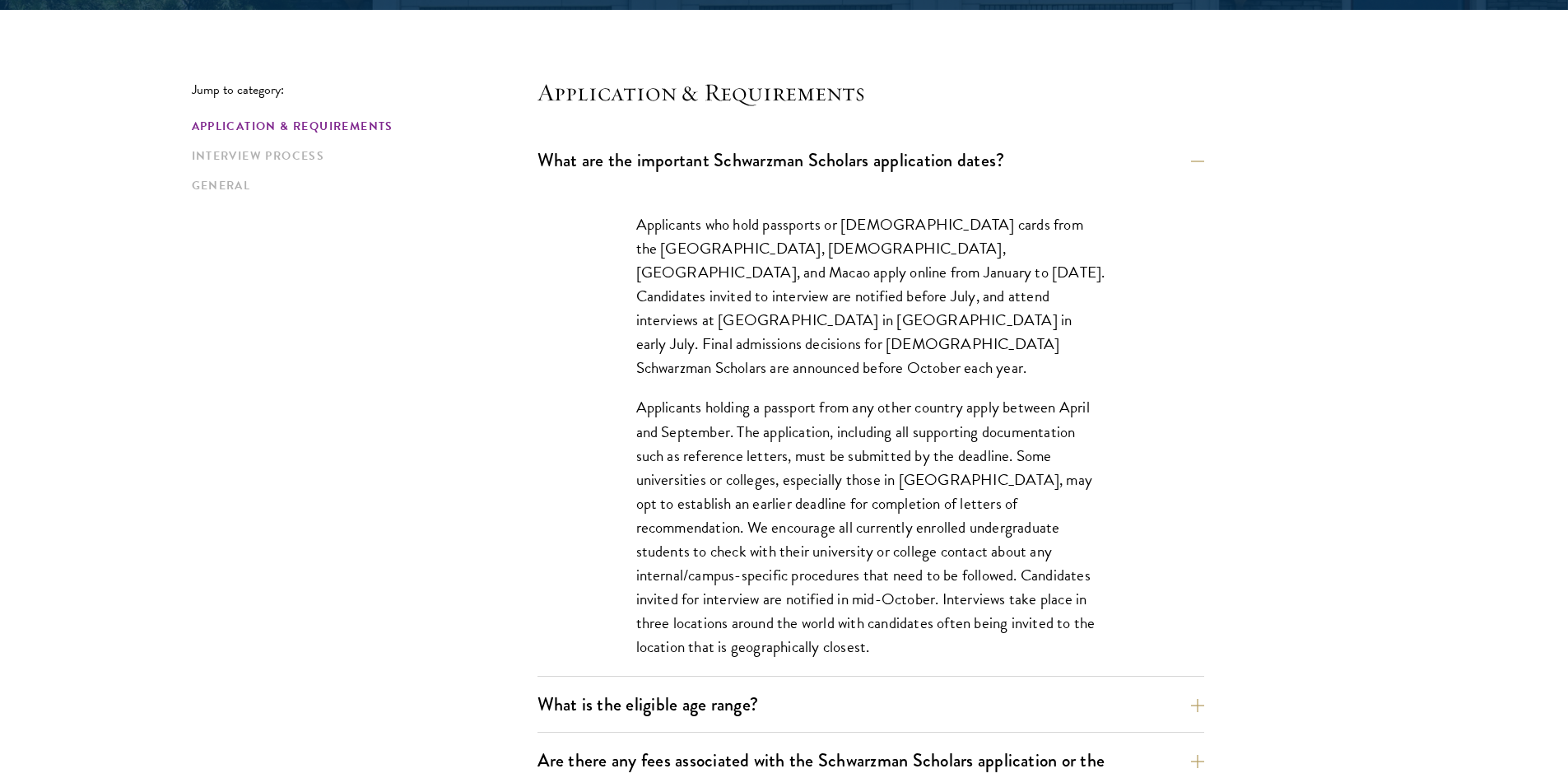
click at [985, 489] on p "Applicants holding a passport from any other country apply between April and Se…" at bounding box center [870, 527] width 470 height 263
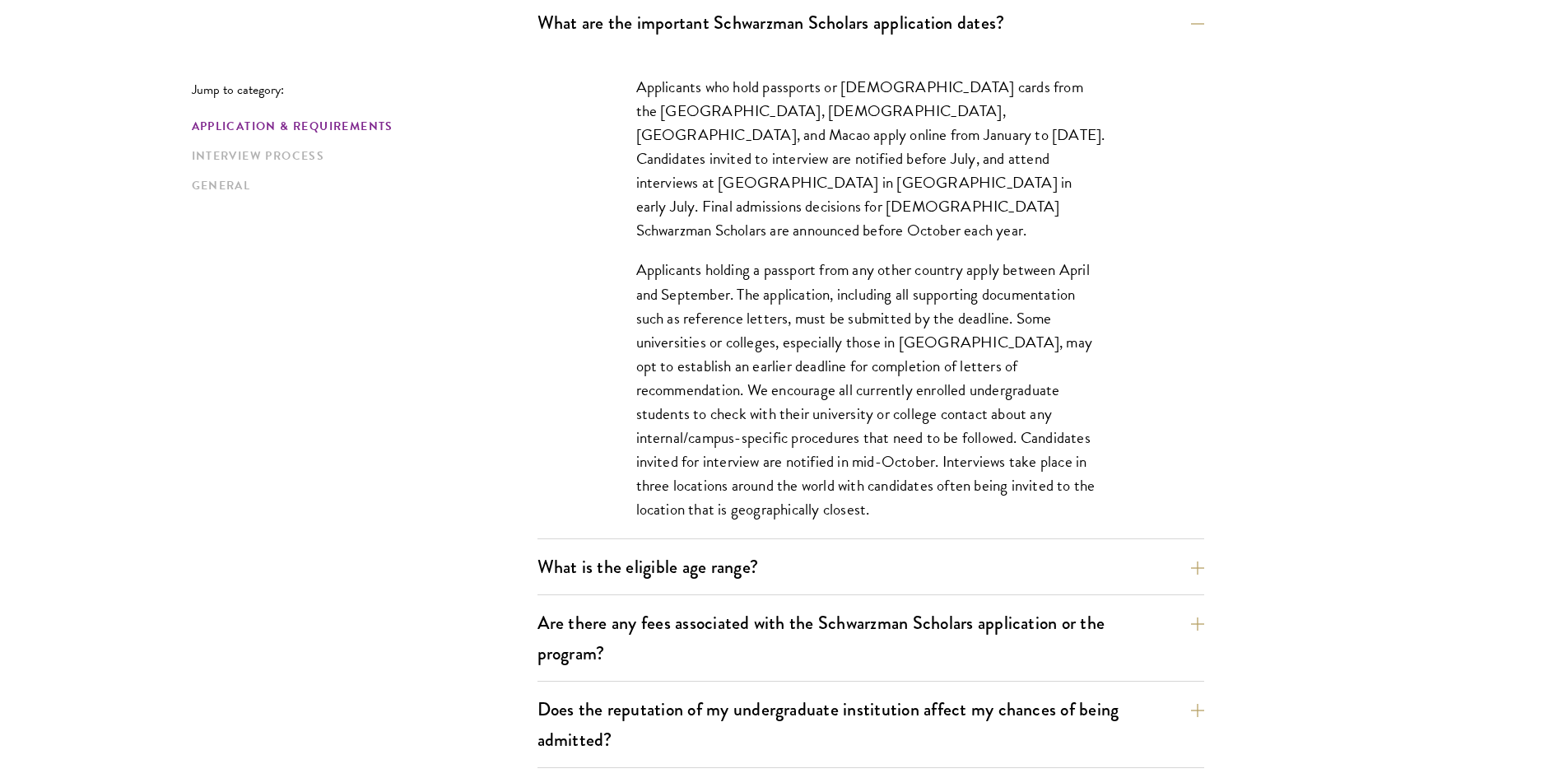
scroll to position [576, 0]
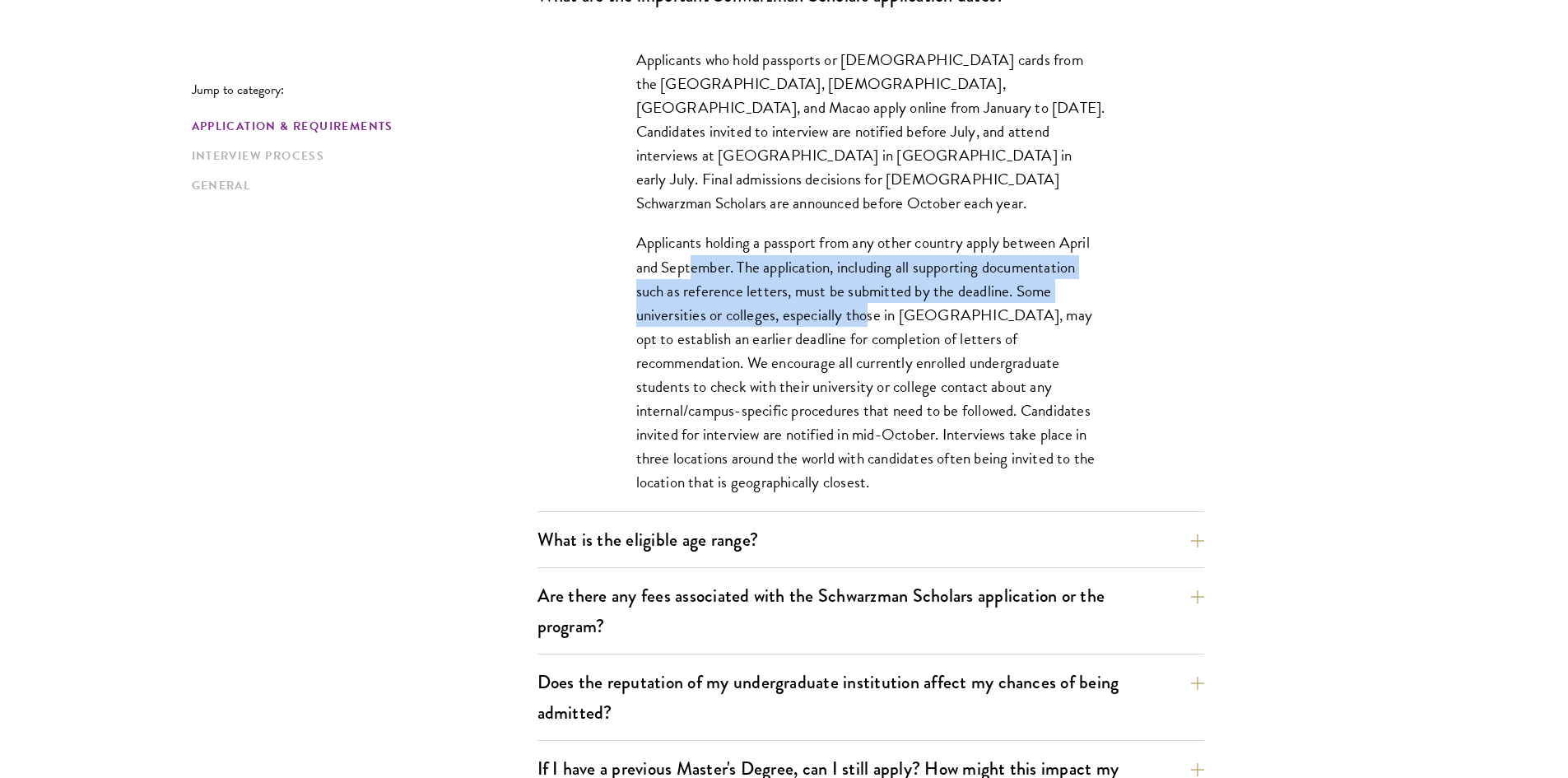
drag, startPoint x: 690, startPoint y: 242, endPoint x: 866, endPoint y: 282, distance: 180.5
click at [866, 282] on p "Applicants holding a passport from any other country apply between April and Se…" at bounding box center [870, 362] width 470 height 263
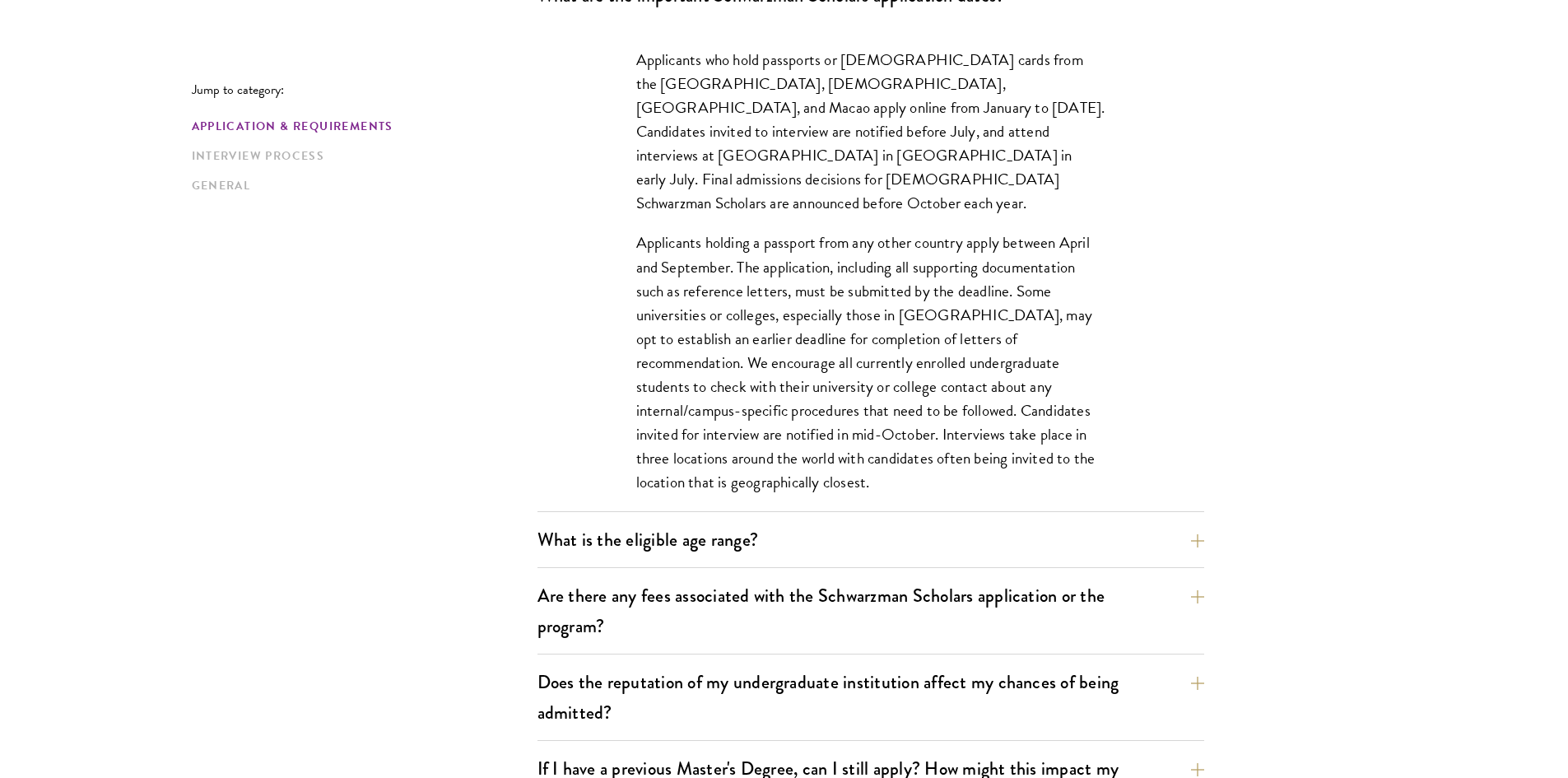
click at [903, 299] on p "Applicants holding a passport from any other country apply between April and Se…" at bounding box center [870, 362] width 470 height 263
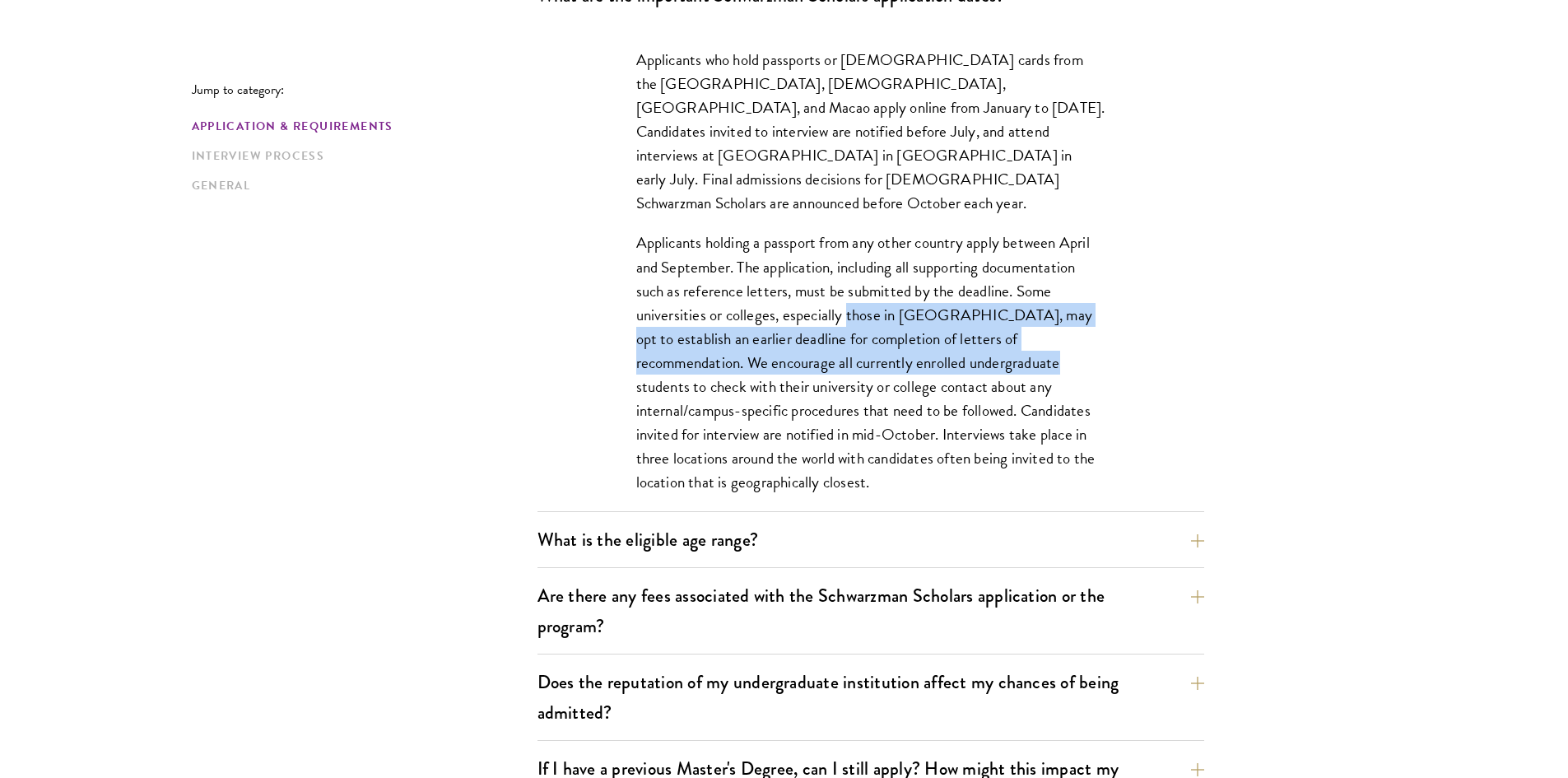
drag, startPoint x: 847, startPoint y: 287, endPoint x: 952, endPoint y: 332, distance: 114.2
click at [952, 332] on p "Applicants holding a passport from any other country apply between April and Se…" at bounding box center [870, 362] width 470 height 263
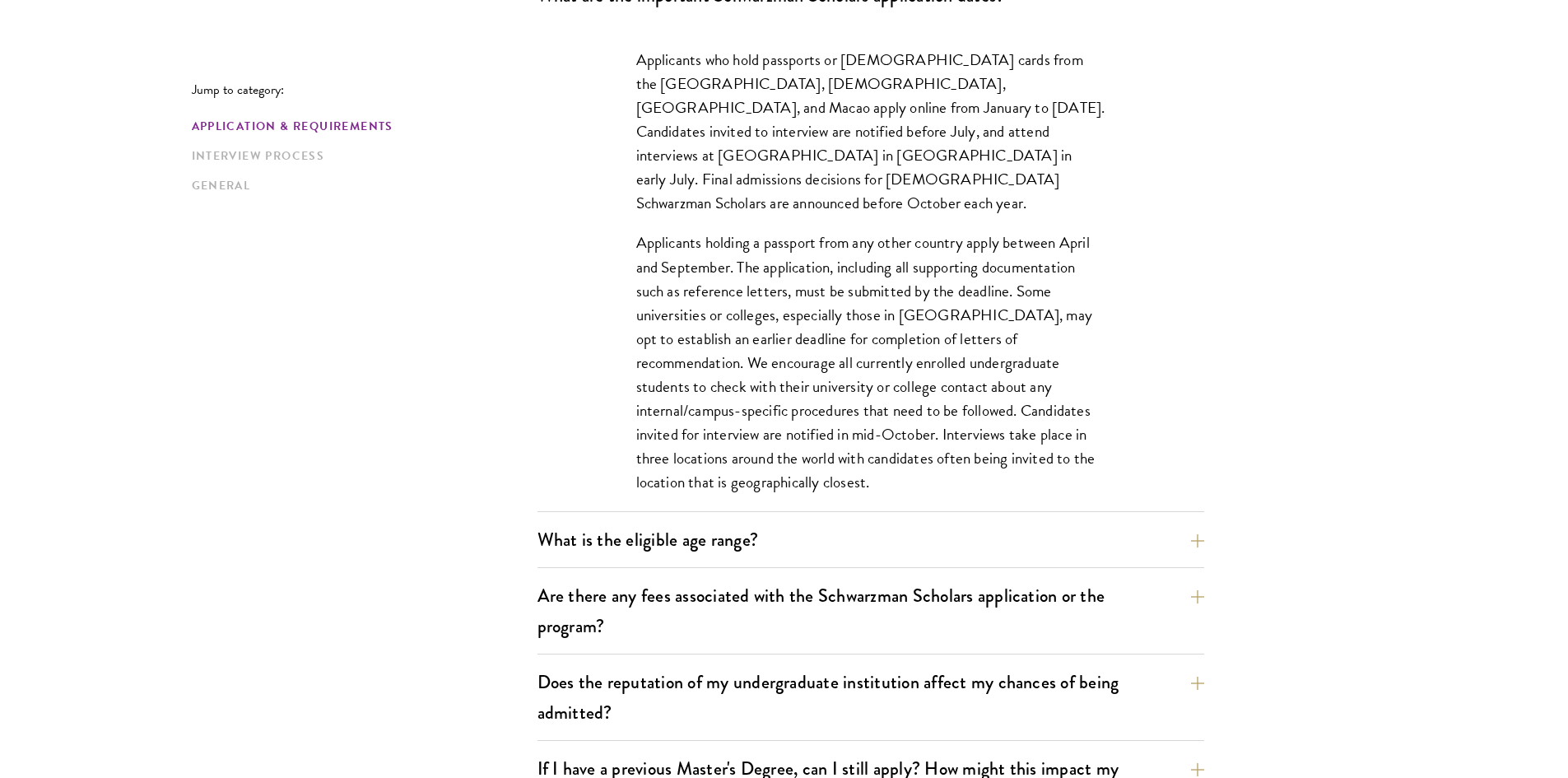
click at [961, 342] on p "Applicants holding a passport from any other country apply between April and Se…" at bounding box center [870, 362] width 470 height 263
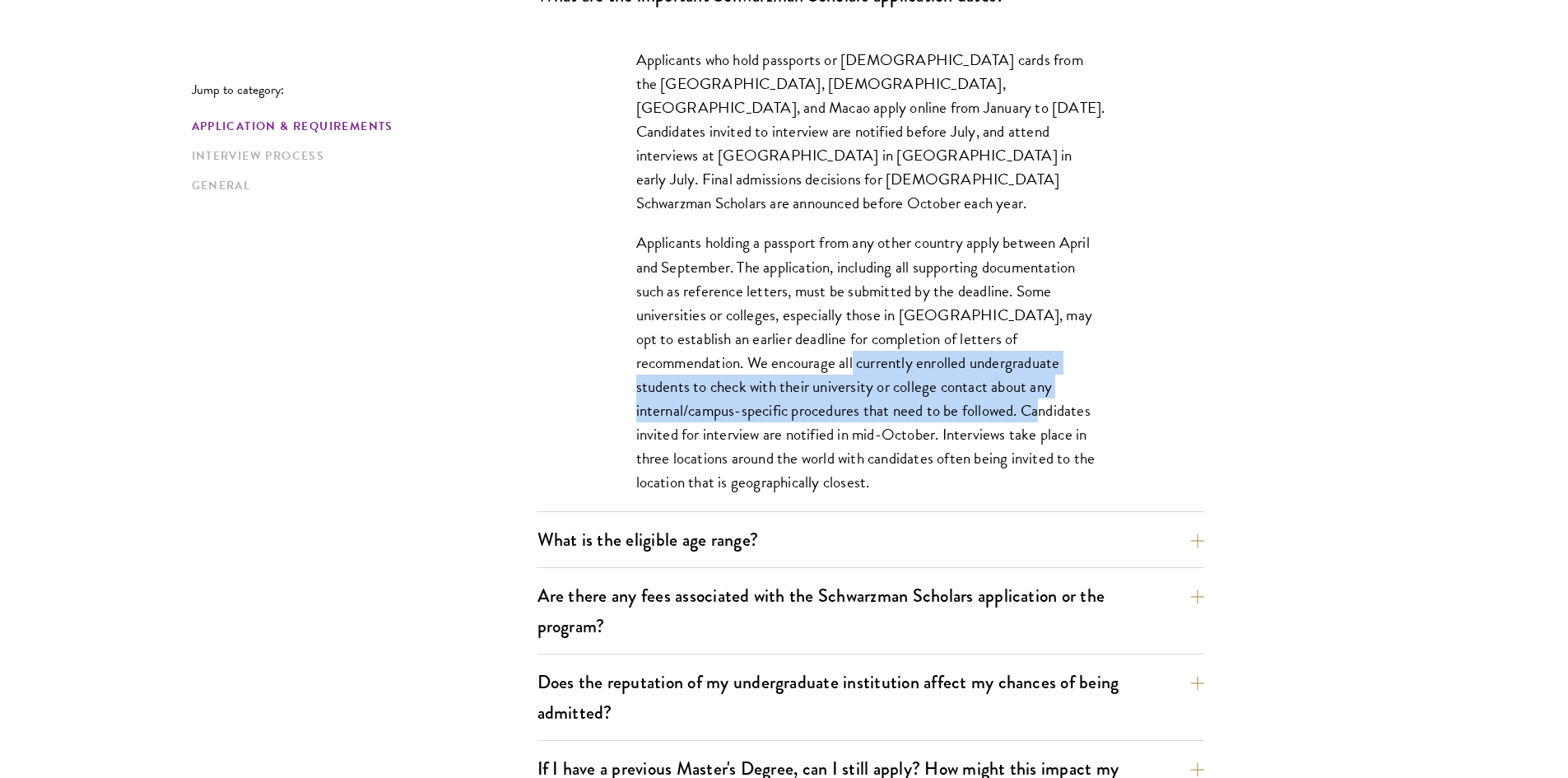
drag, startPoint x: 742, startPoint y: 342, endPoint x: 887, endPoint y: 378, distance: 149.4
click at [887, 378] on p "Applicants holding a passport from any other country apply between April and Se…" at bounding box center [870, 362] width 470 height 263
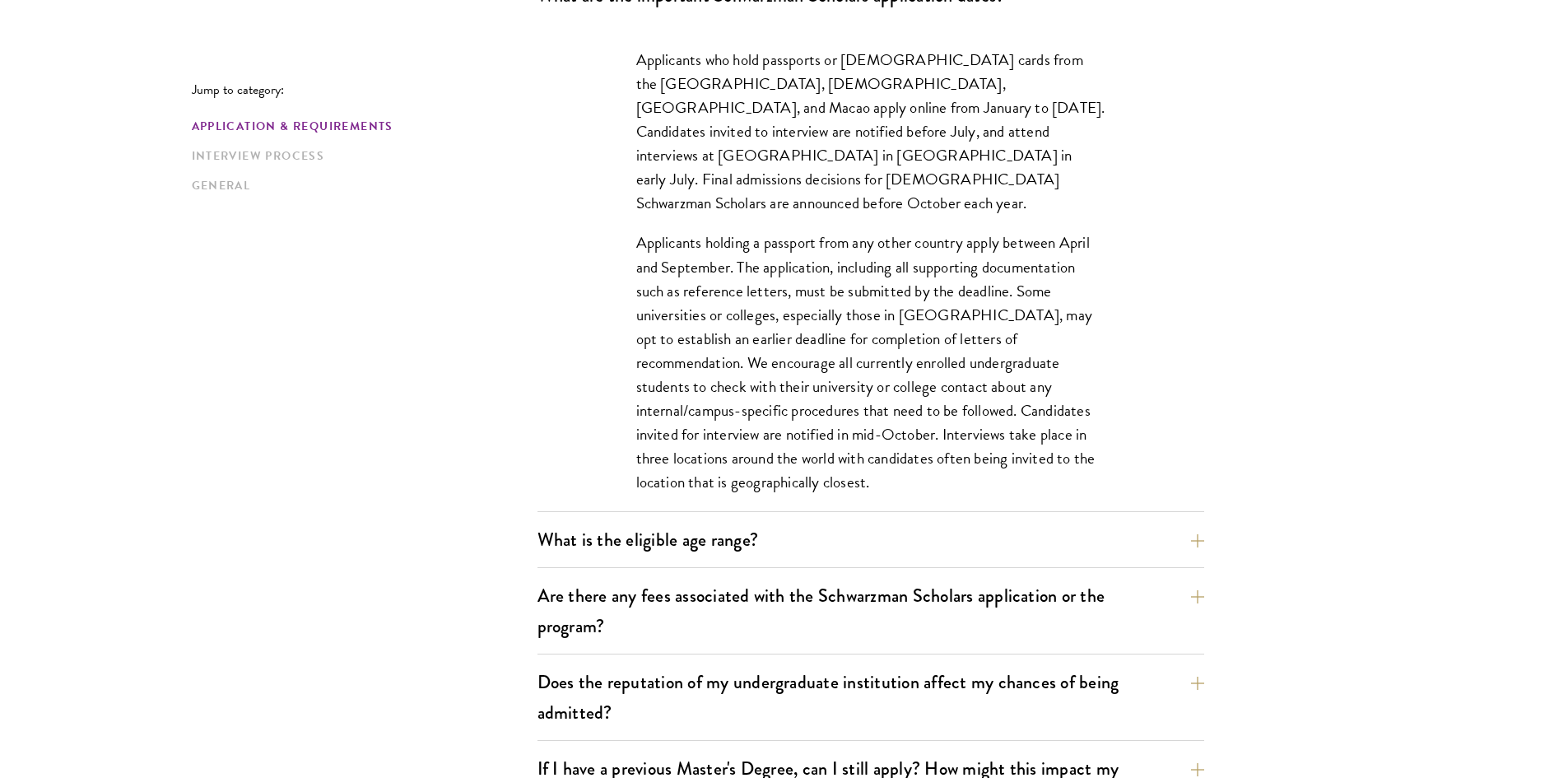
click at [892, 402] on p "Applicants holding a passport from any other country apply between April and Se…" at bounding box center [870, 362] width 470 height 263
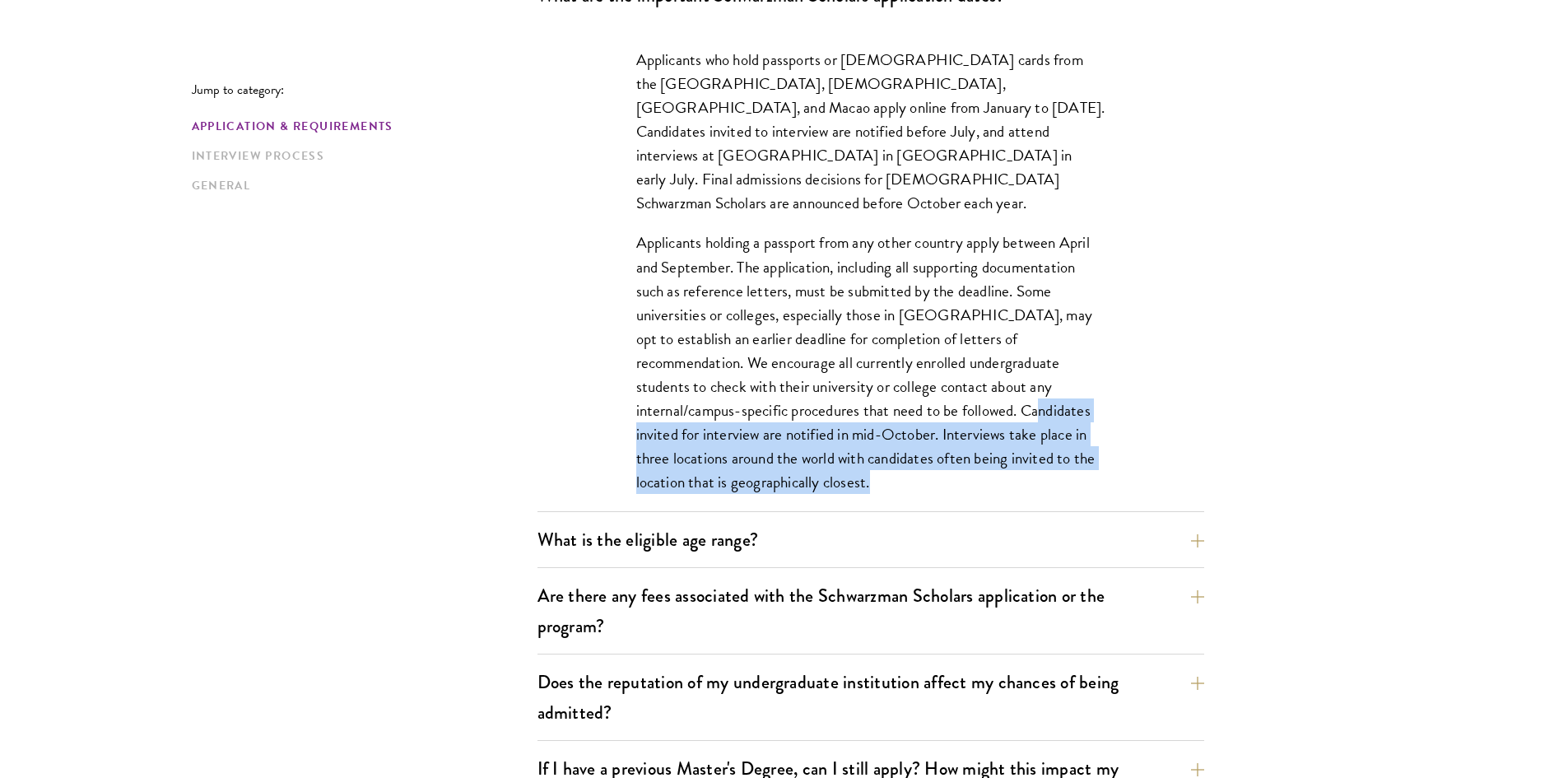
drag, startPoint x: 885, startPoint y: 376, endPoint x: 911, endPoint y: 451, distance: 79.4
click at [911, 451] on p "Applicants holding a passport from any other country apply between April and Se…" at bounding box center [870, 362] width 470 height 263
click at [913, 457] on p "Applicants holding a passport from any other country apply between April and Se…" at bounding box center [870, 362] width 470 height 263
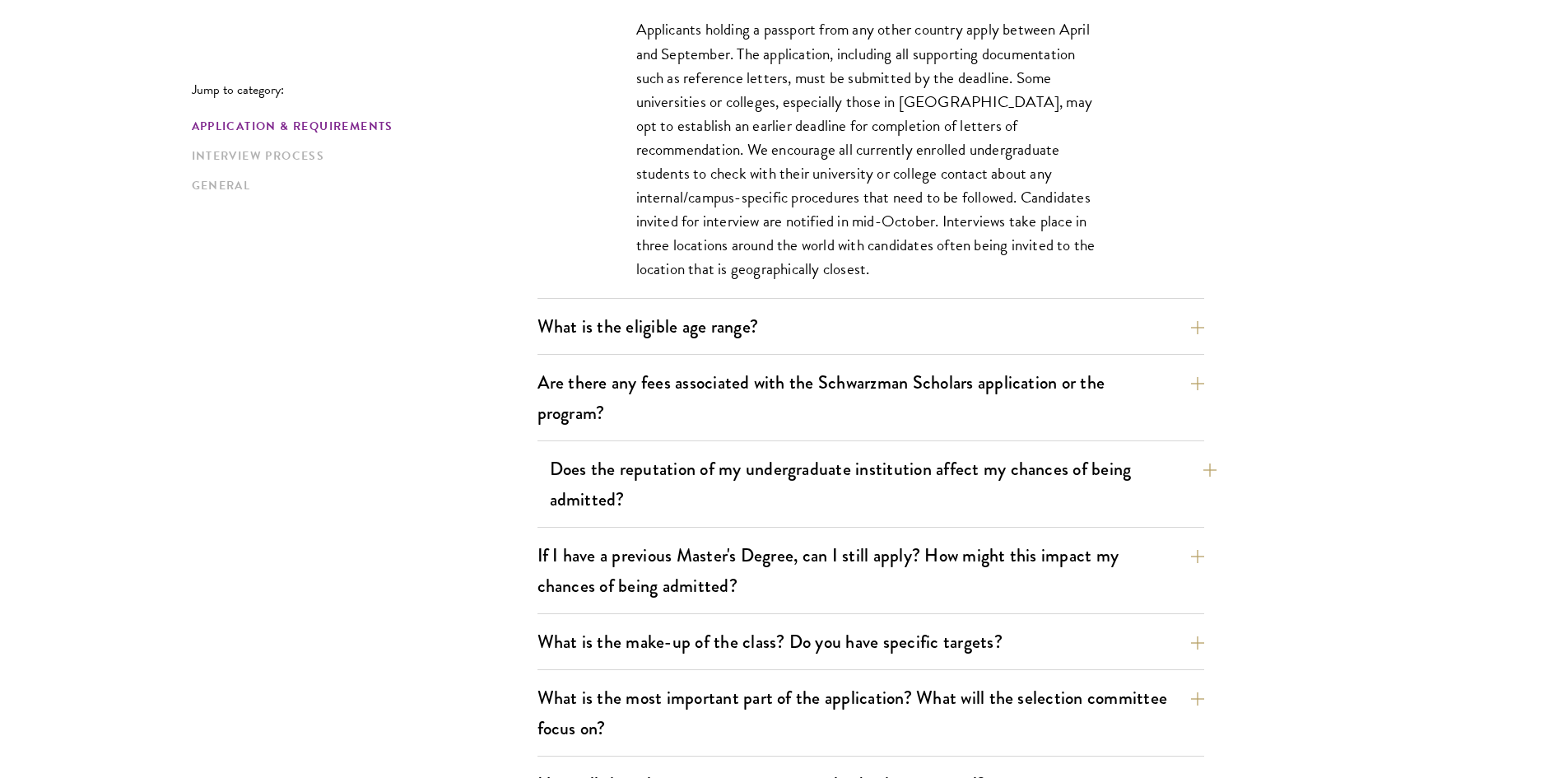
scroll to position [823, 0]
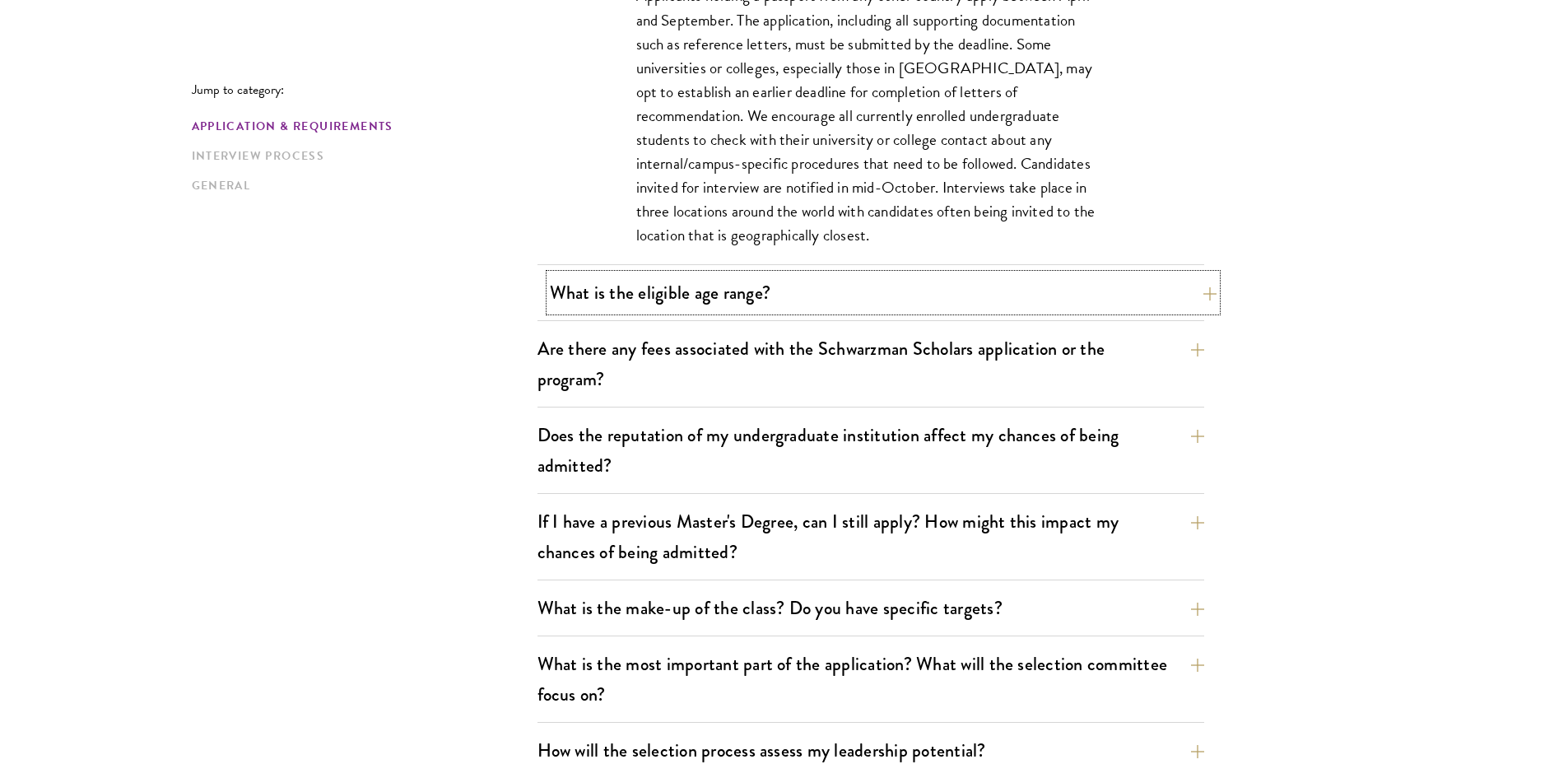
click at [753, 303] on button "What is the eligible age range?" at bounding box center [883, 292] width 667 height 37
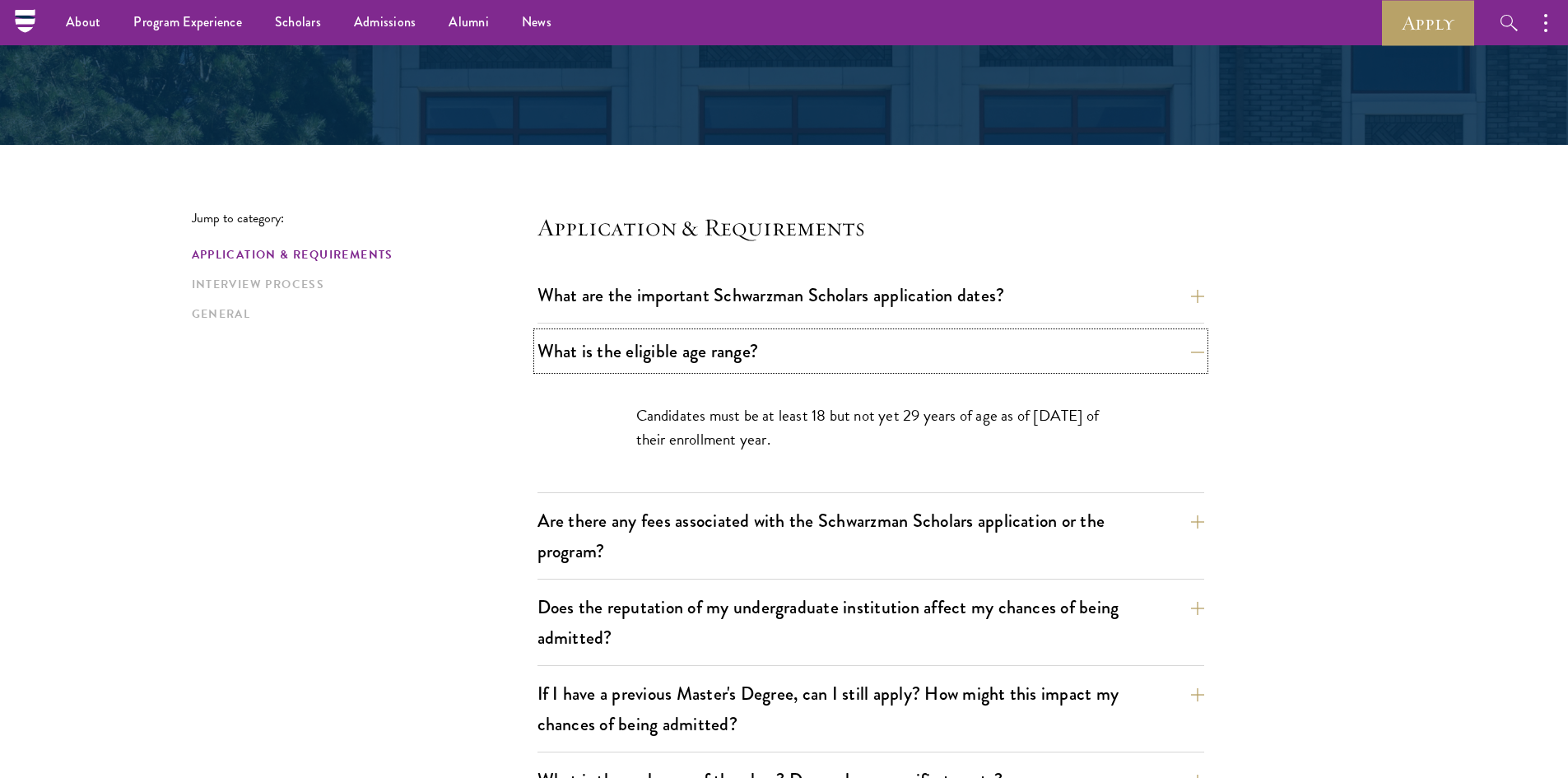
scroll to position [329, 0]
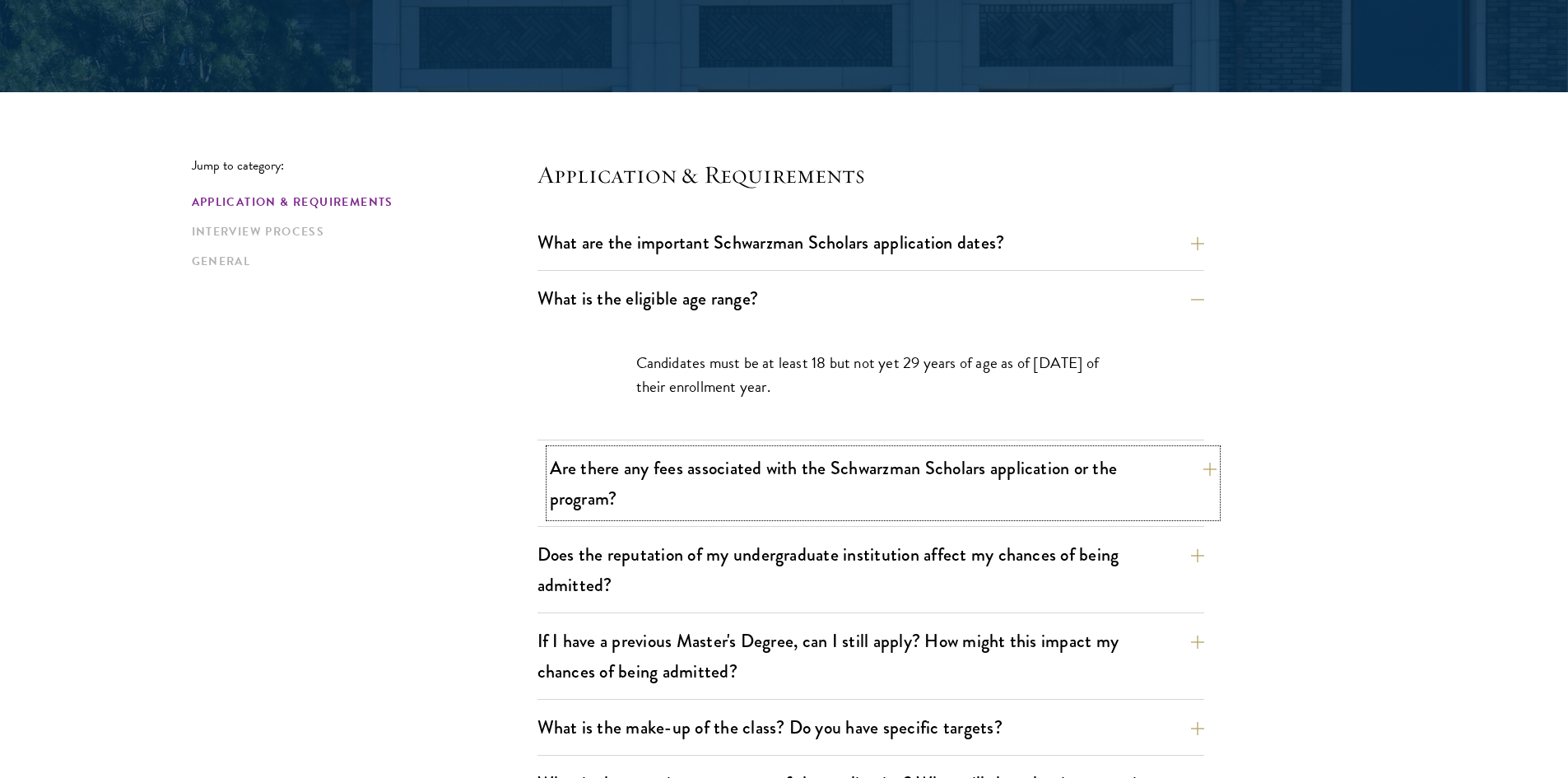
click at [834, 462] on button "Are there any fees associated with the Schwarzman Scholars application or the p…" at bounding box center [883, 483] width 667 height 68
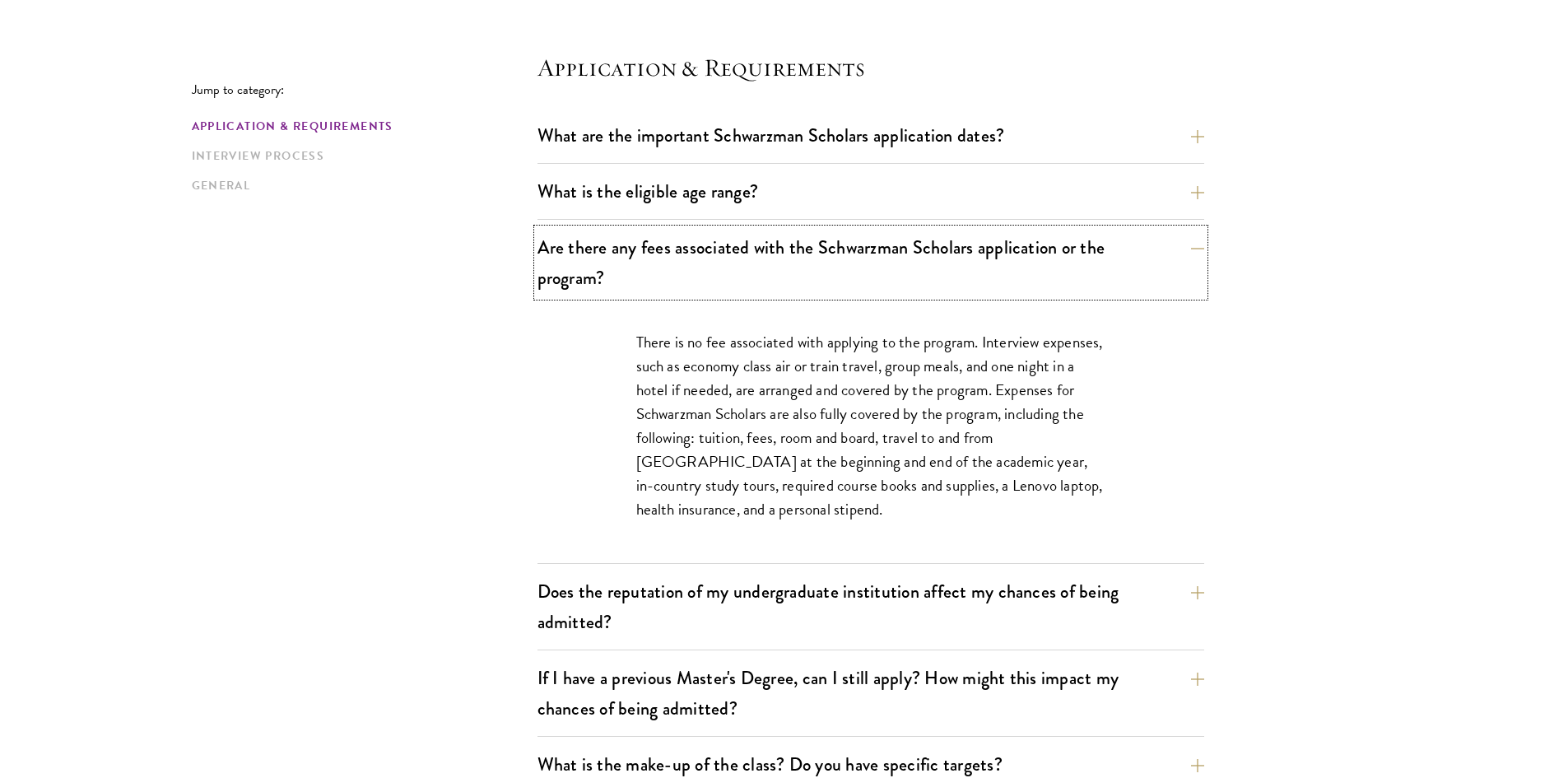
scroll to position [412, 0]
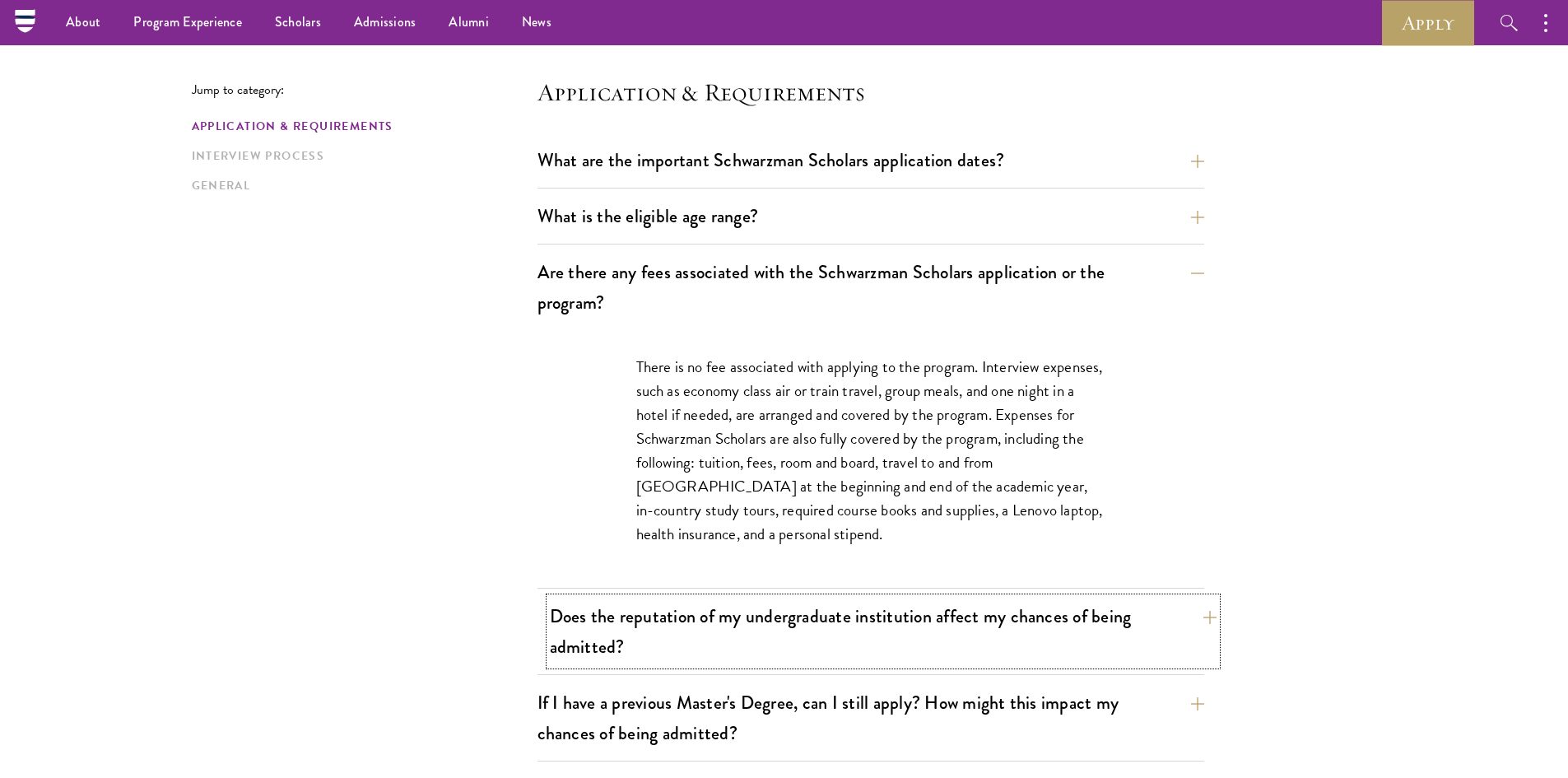
click at [790, 623] on button "Does the reputation of my undergraduate institution affect my chances of being …" at bounding box center [883, 631] width 667 height 68
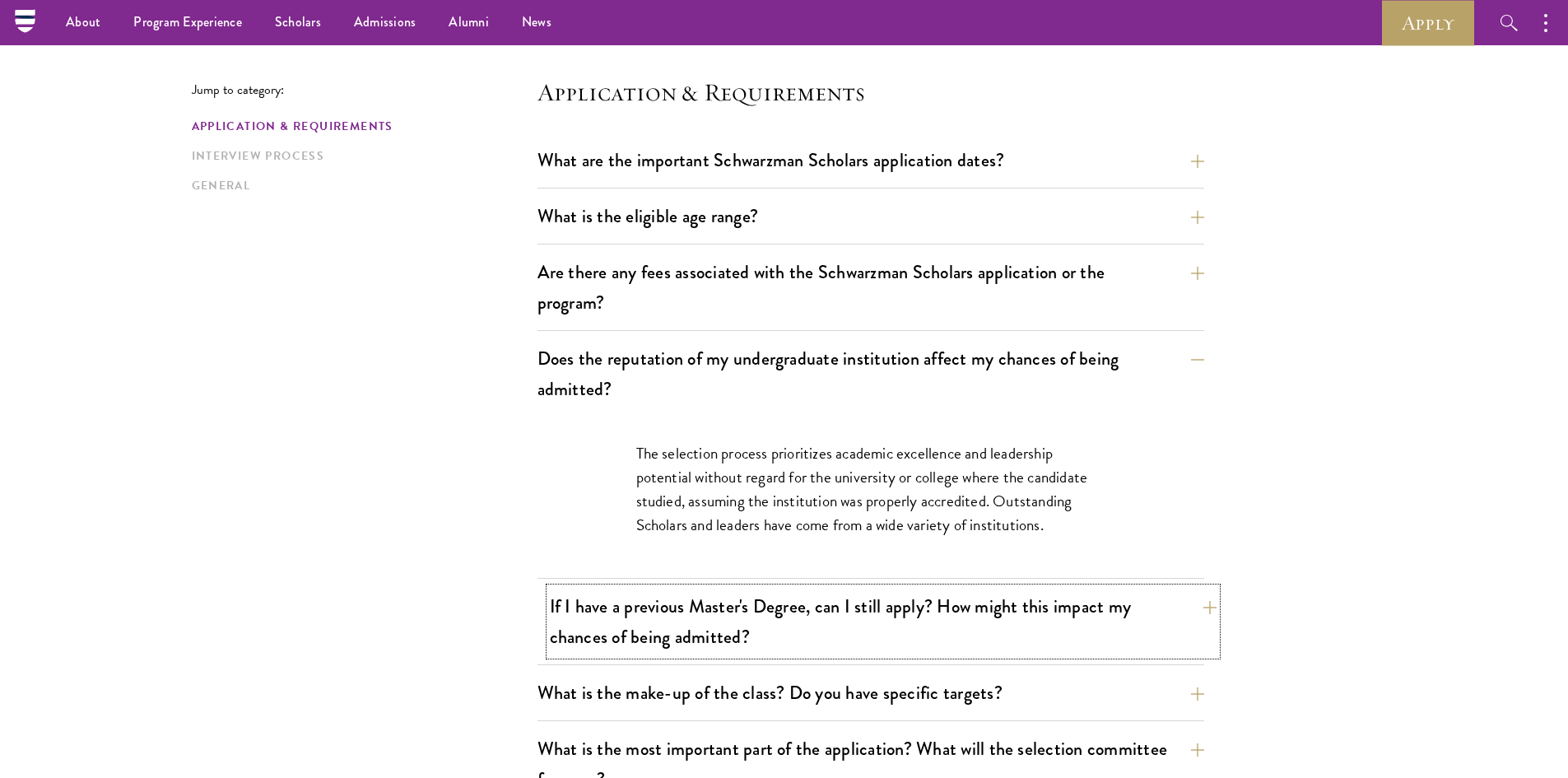
click at [802, 636] on button "If I have a previous Master's Degree, can I still apply? How might this impact …" at bounding box center [883, 621] width 667 height 68
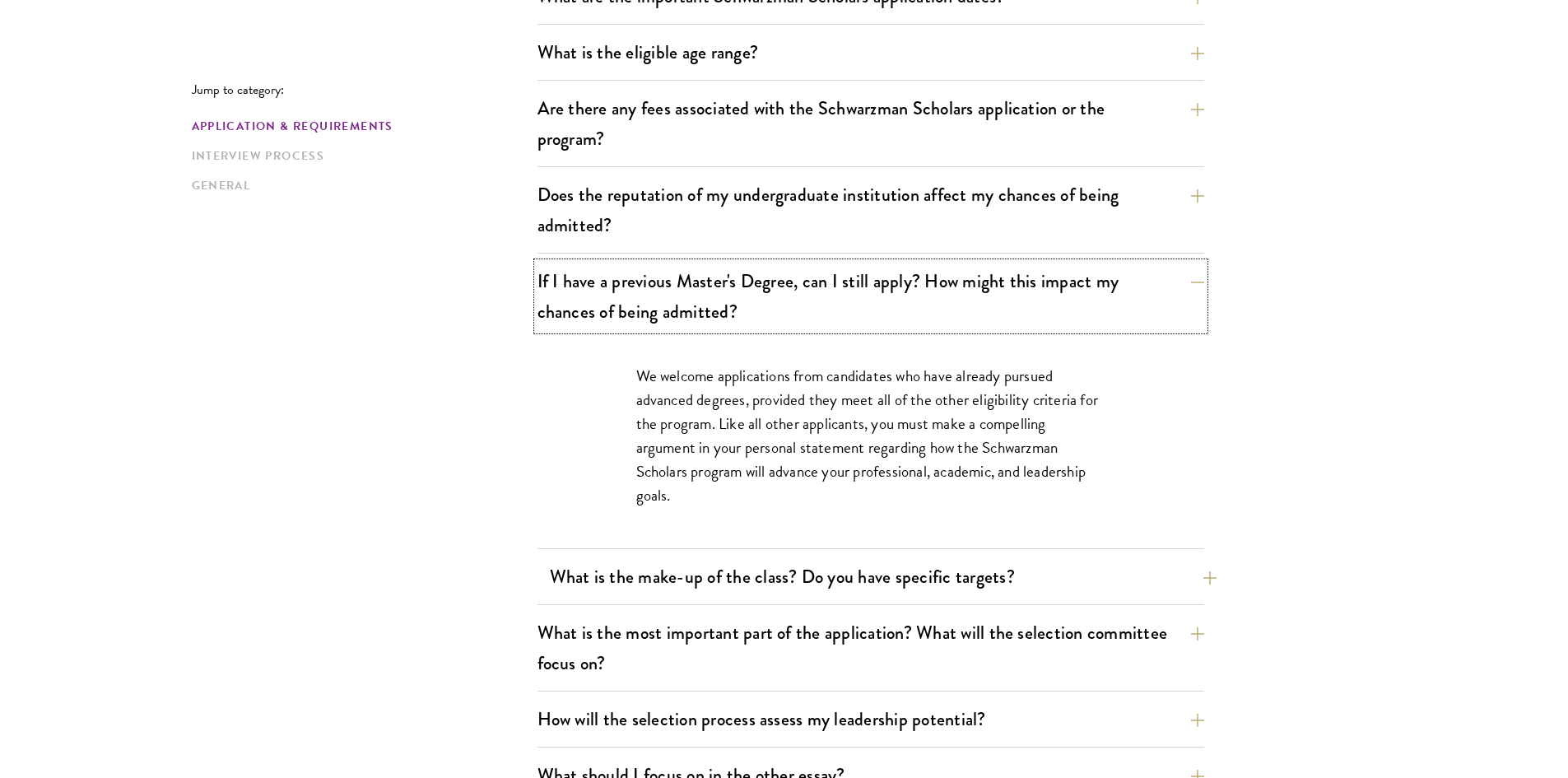
scroll to position [576, 0]
click at [810, 584] on button "What is the make-up of the class? Do you have specific targets?" at bounding box center [883, 575] width 667 height 37
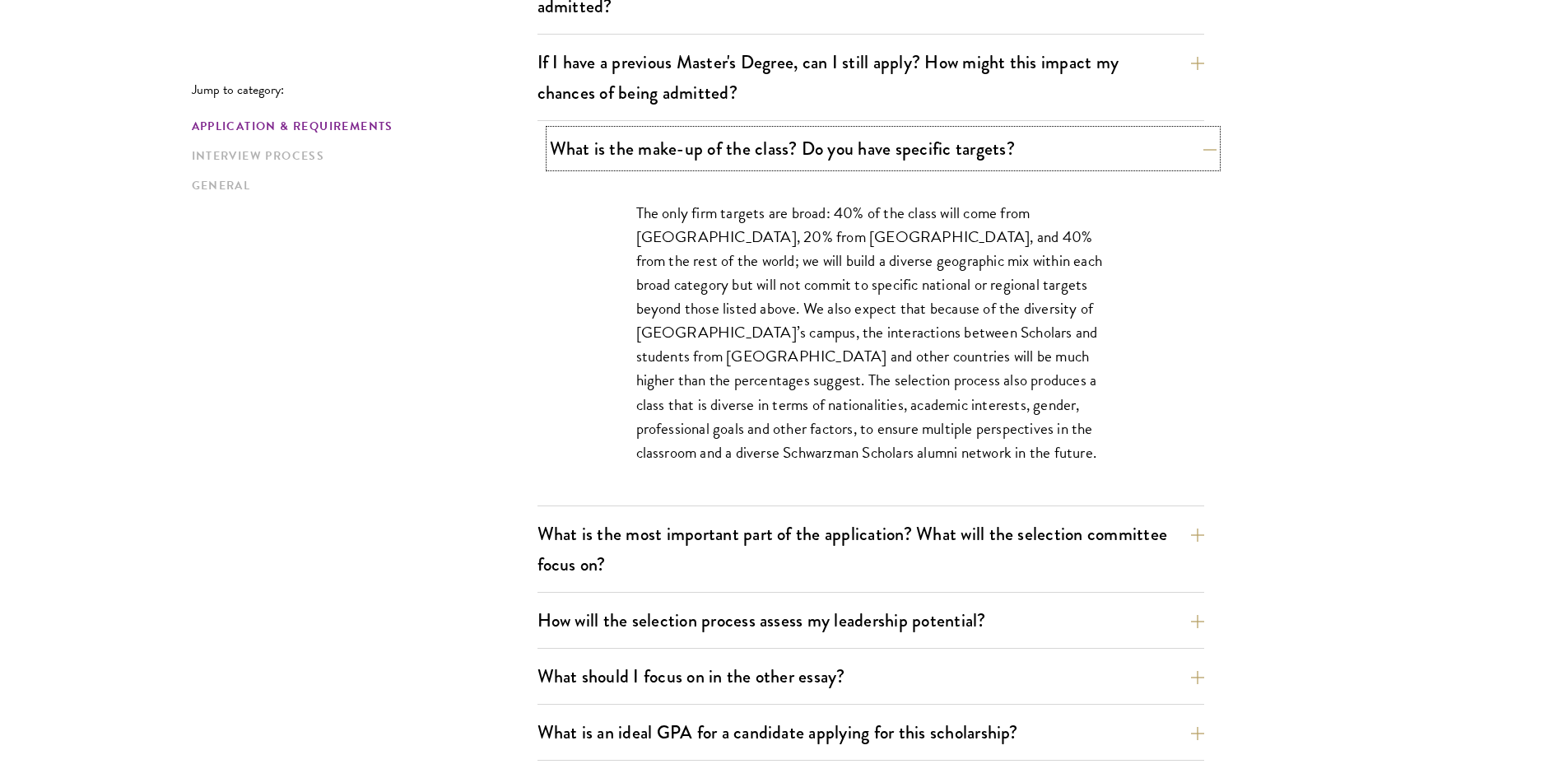
scroll to position [823, 0]
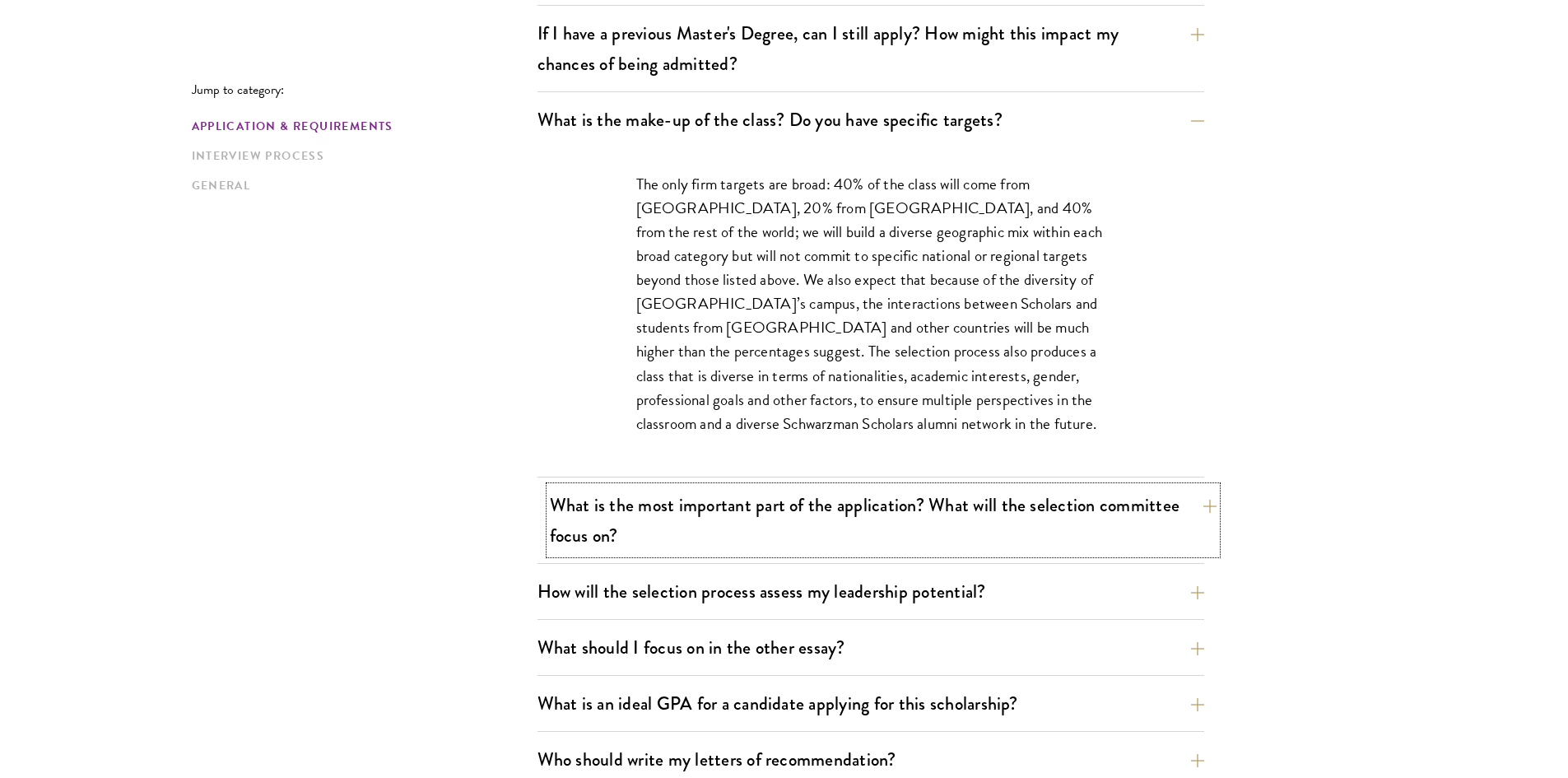
click at [803, 530] on button "What is the most important part of the application? What will the selection com…" at bounding box center [883, 520] width 667 height 68
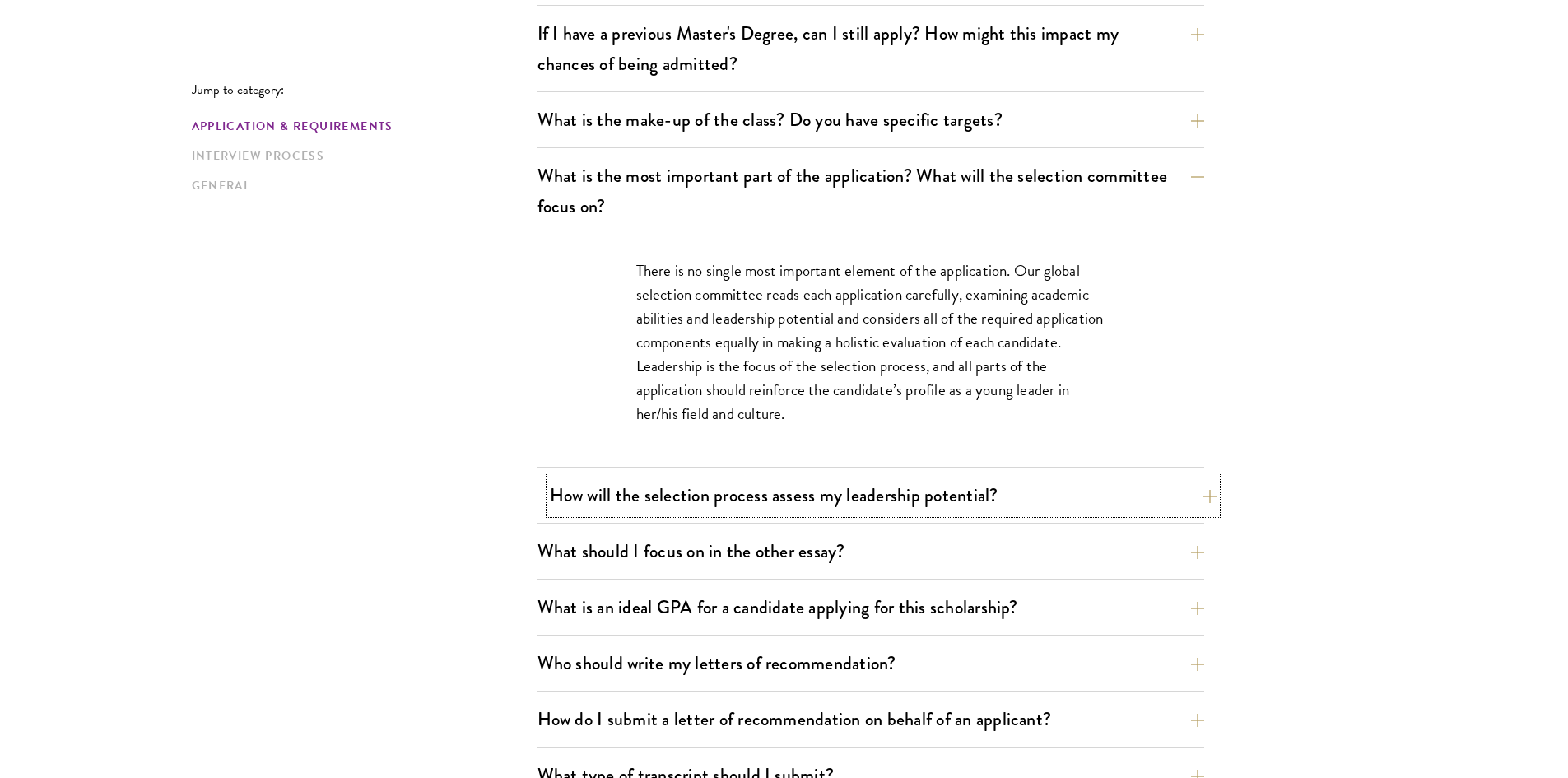
click at [836, 500] on button "How will the selection process assess my leadership potential?" at bounding box center [883, 495] width 667 height 37
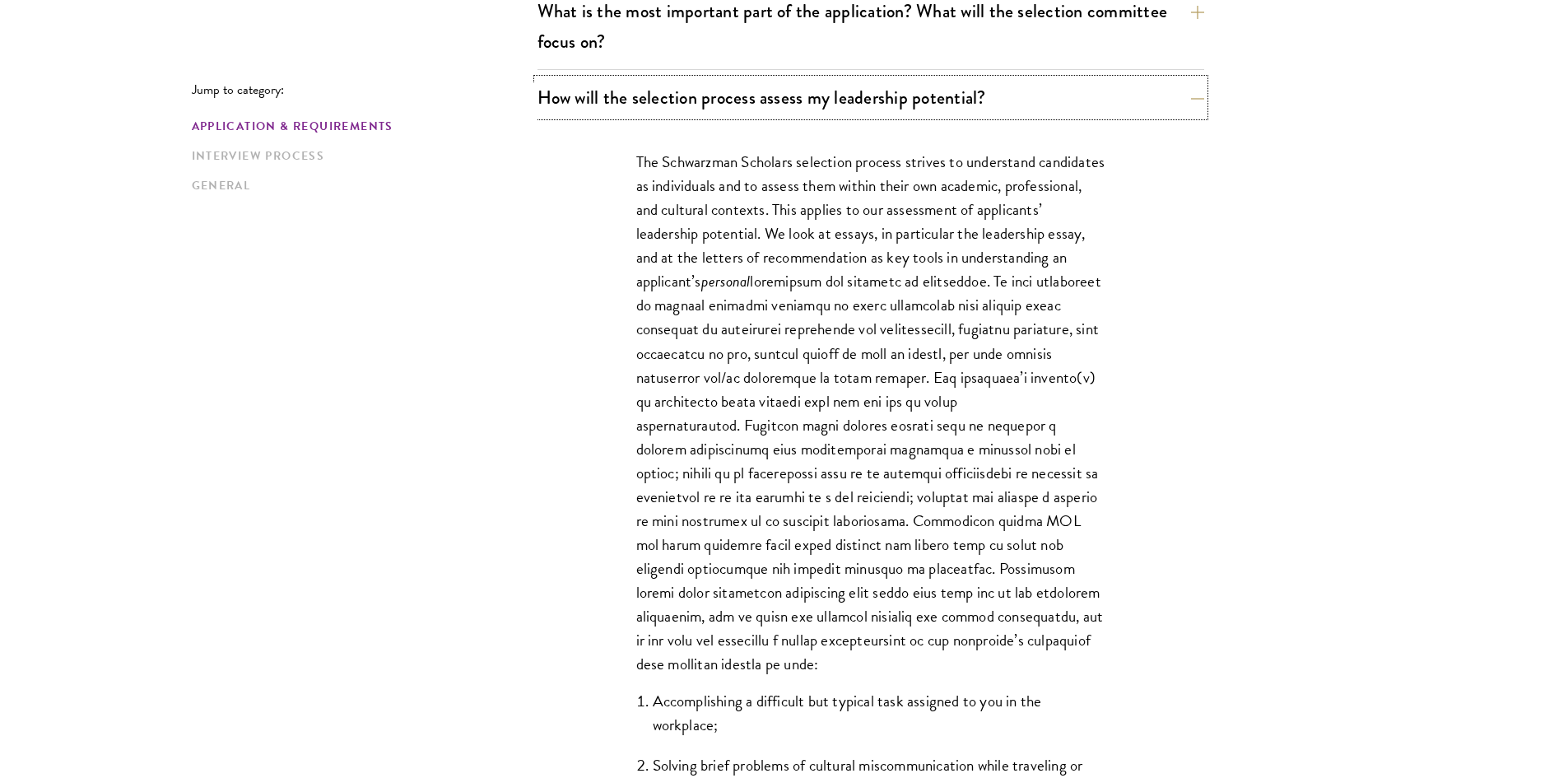
scroll to position [1070, 0]
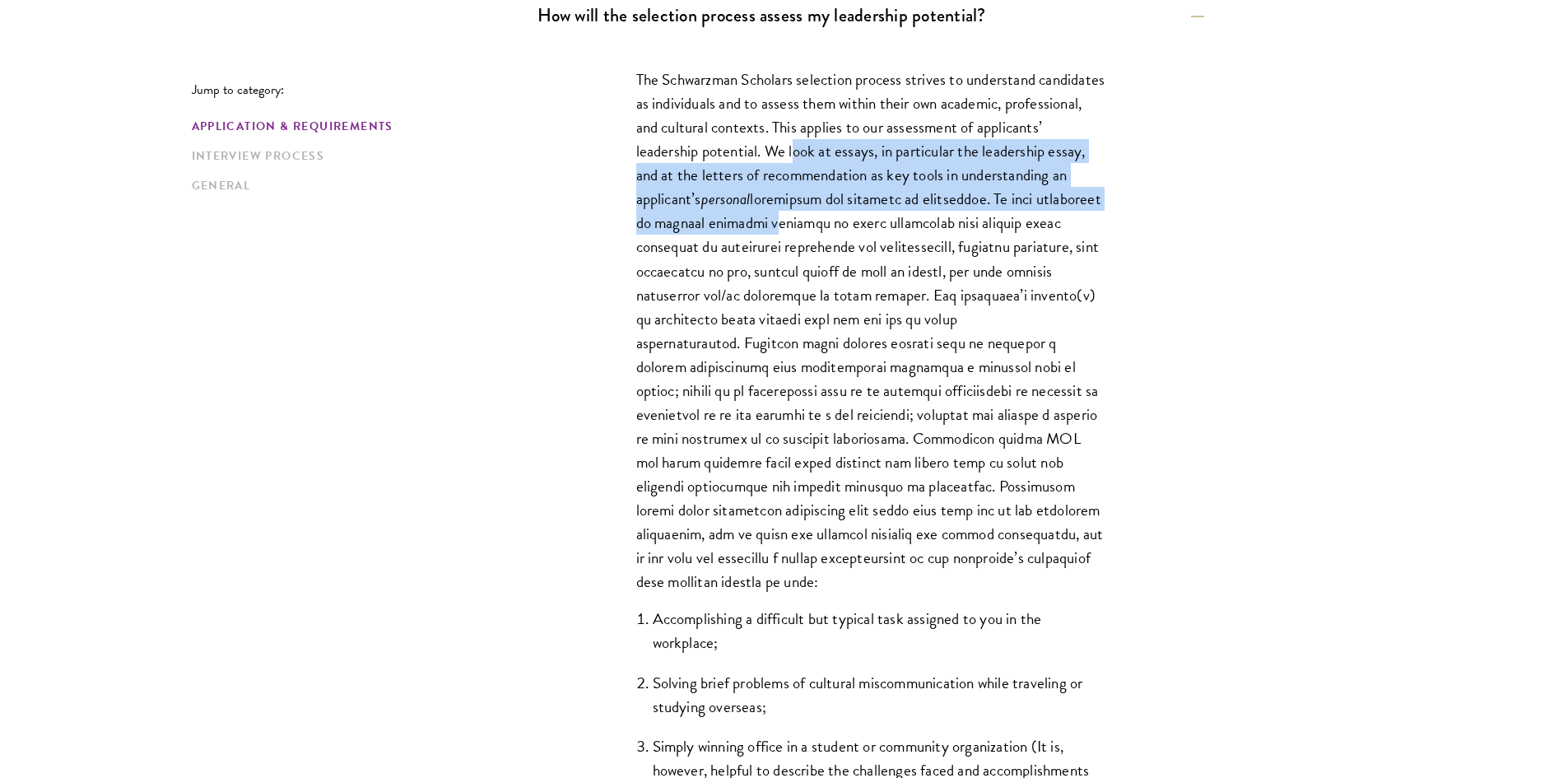
drag, startPoint x: 860, startPoint y: 157, endPoint x: 951, endPoint y: 231, distance: 117.3
click at [951, 231] on p "The Schwarzman Scholars selection process strives to understand candidates as i…" at bounding box center [870, 330] width 470 height 526
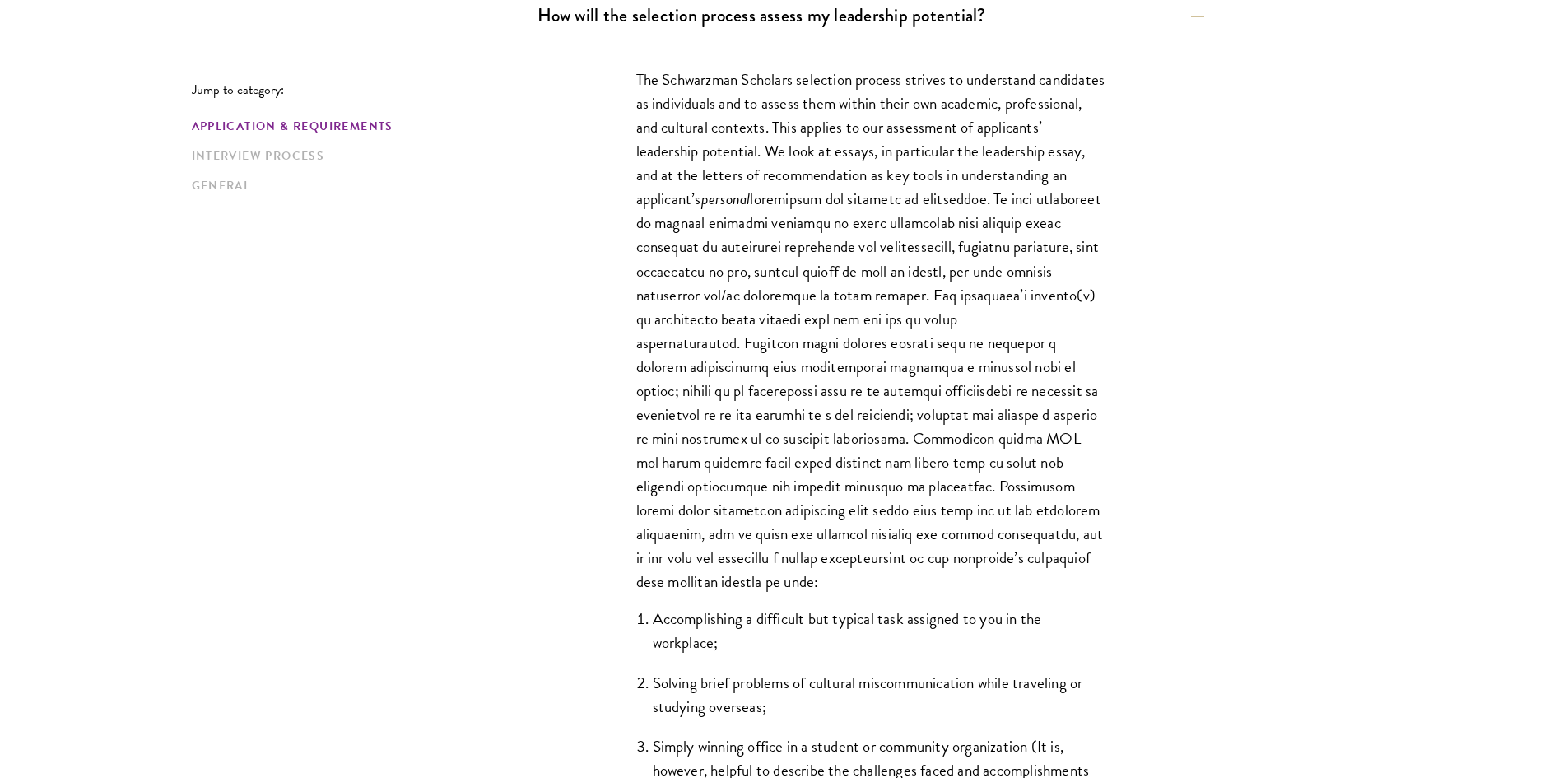
click at [979, 263] on p "The Schwarzman Scholars selection process strives to understand candidates as i…" at bounding box center [870, 330] width 470 height 526
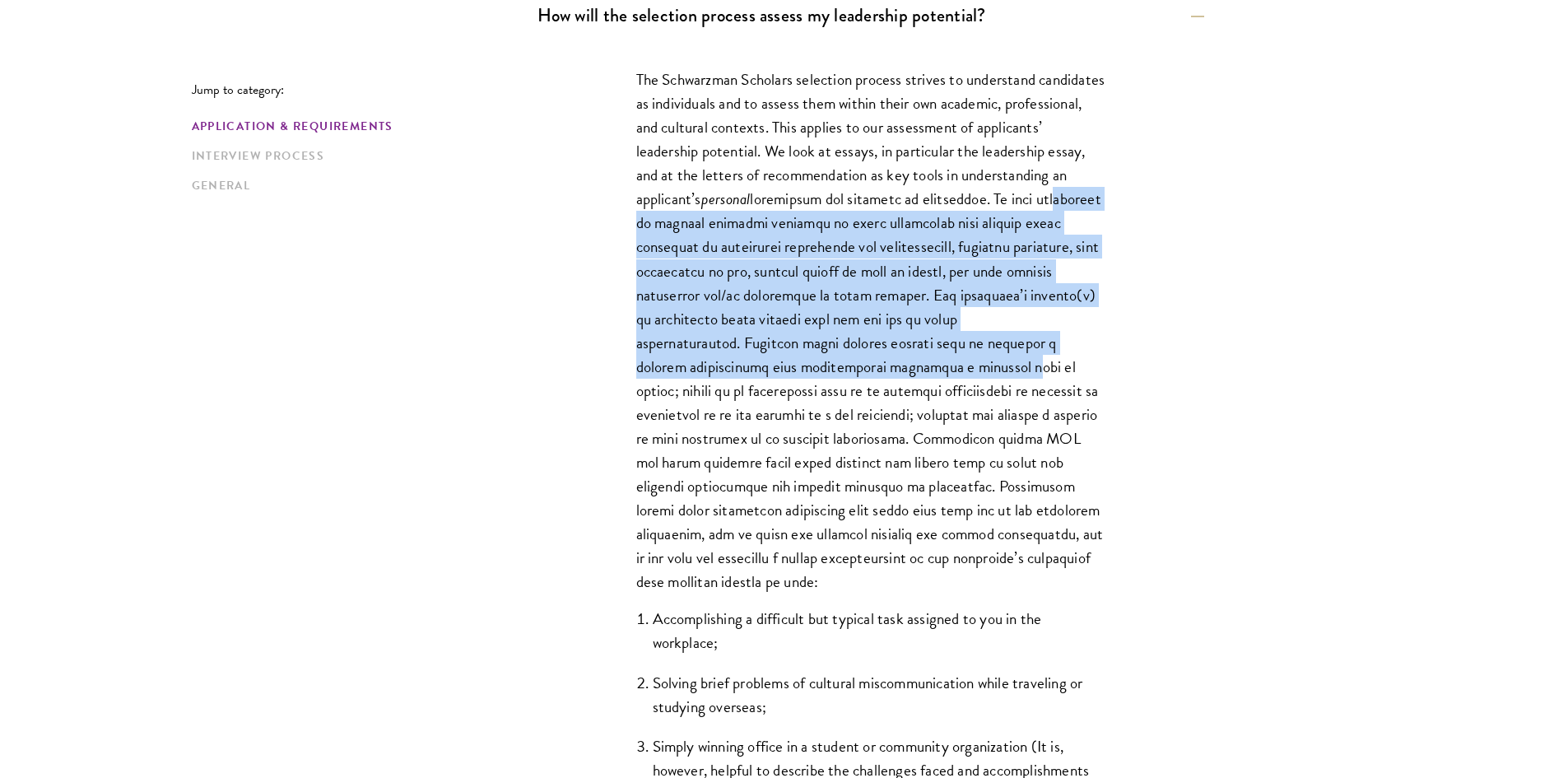
drag, startPoint x: 781, startPoint y: 226, endPoint x: 1001, endPoint y: 371, distance: 263.5
click at [1001, 371] on p "The Schwarzman Scholars selection process strives to understand candidates as i…" at bounding box center [870, 330] width 470 height 526
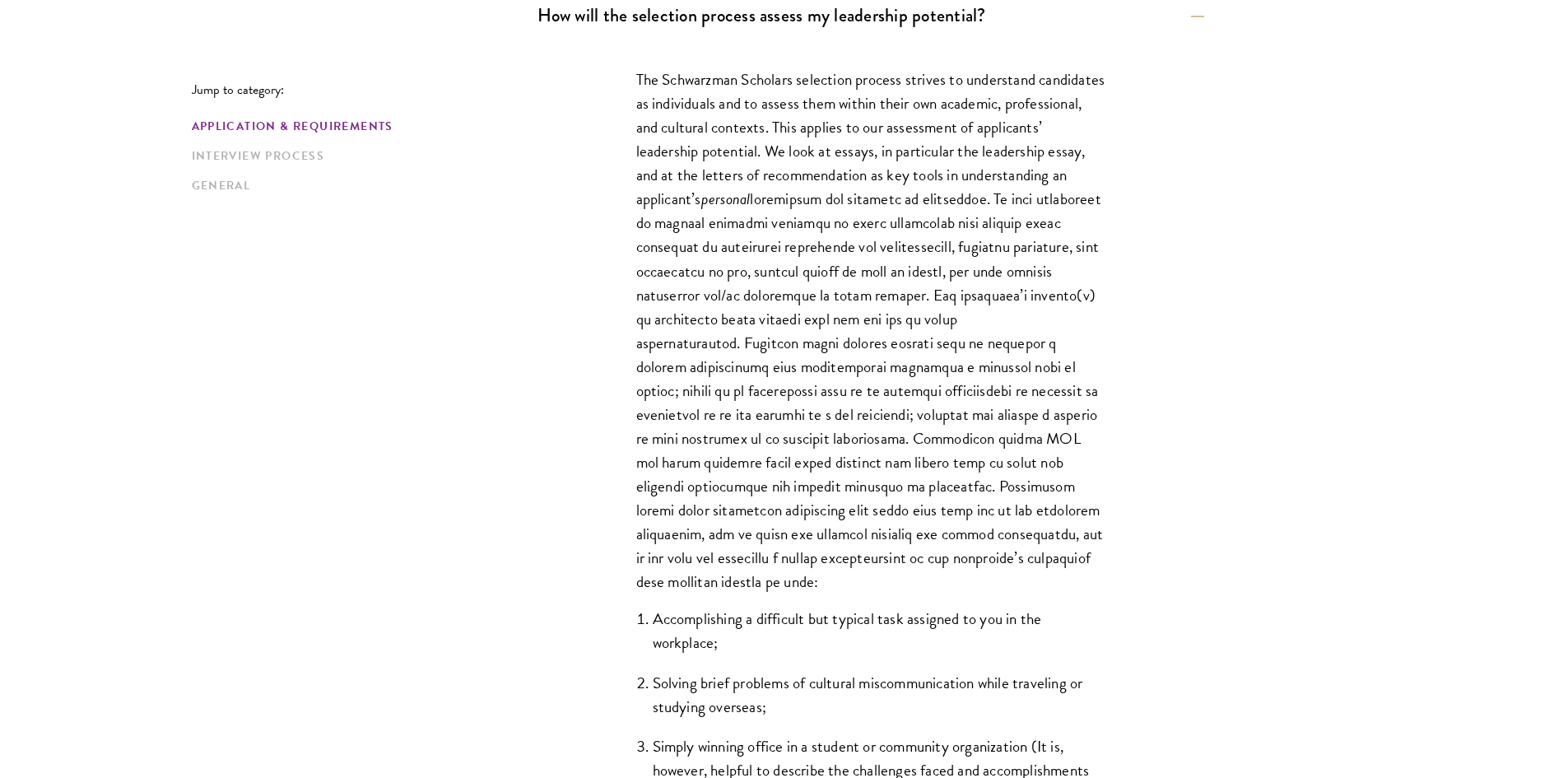
click at [1026, 420] on p "The Schwarzman Scholars selection process strives to understand candidates as i…" at bounding box center [870, 330] width 470 height 526
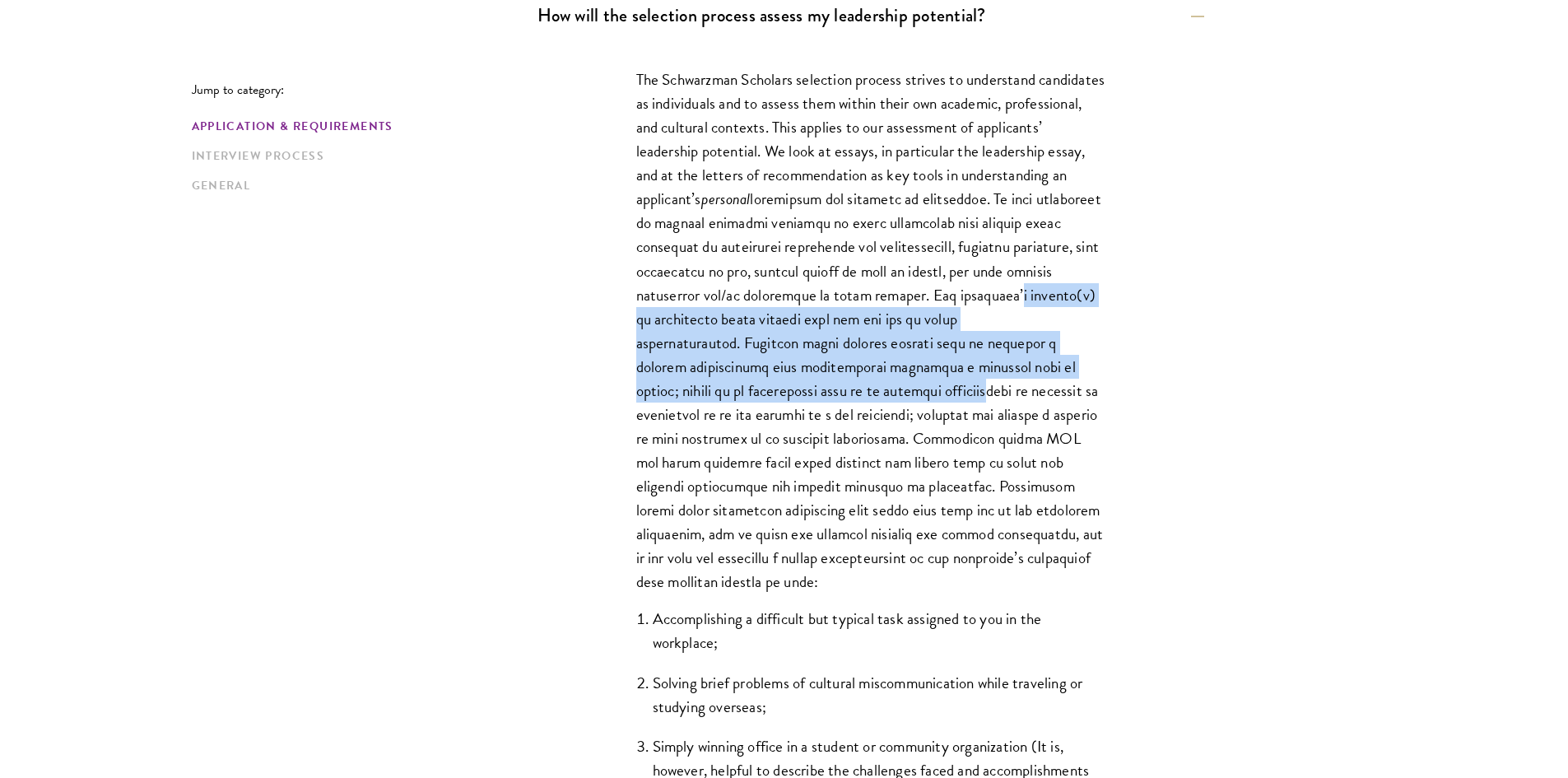
drag, startPoint x: 716, startPoint y: 325, endPoint x: 991, endPoint y: 401, distance: 285.3
click at [991, 401] on p "The Schwarzman Scholars selection process strives to understand candidates as i…" at bounding box center [870, 330] width 470 height 526
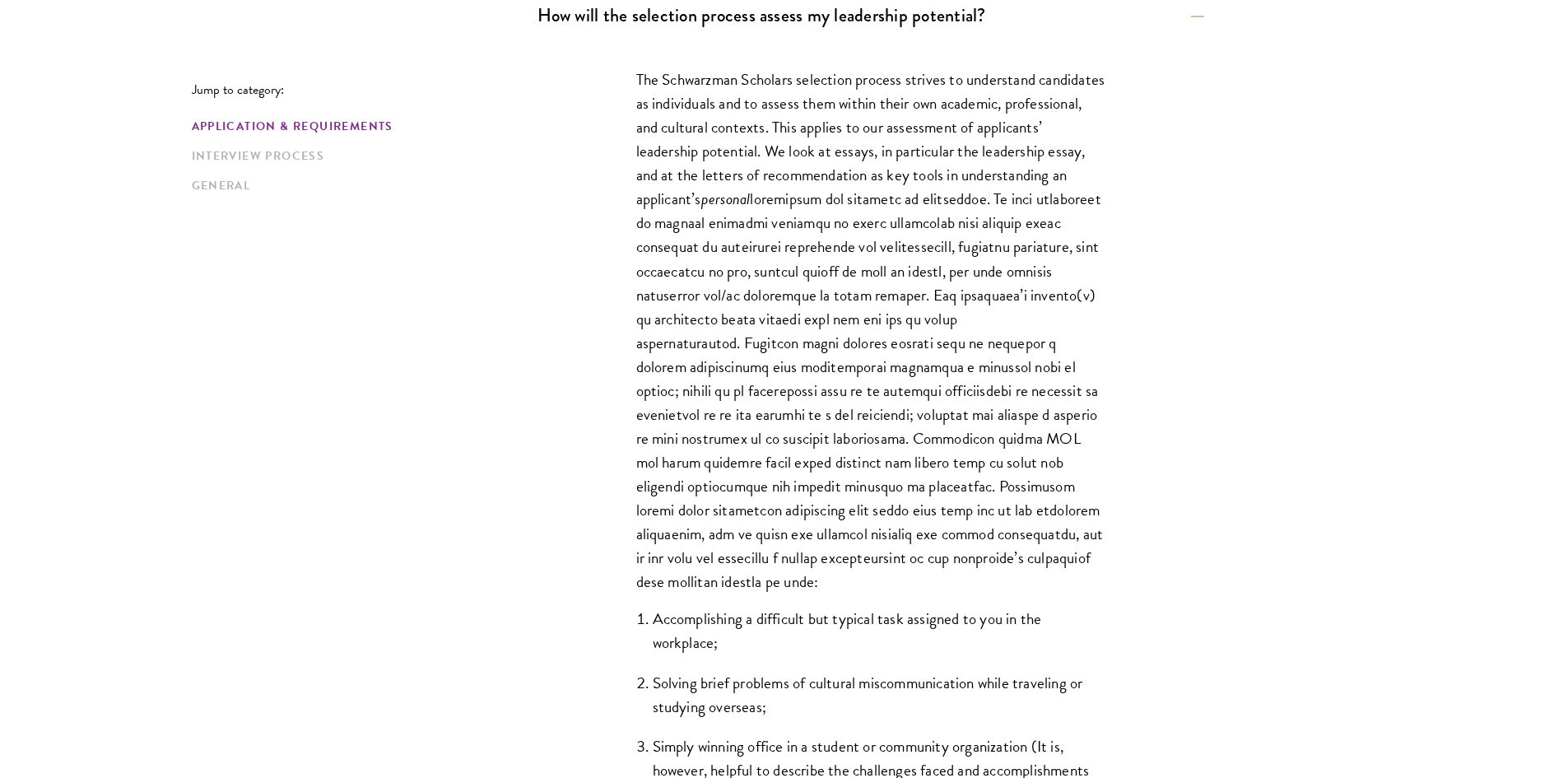
click at [1021, 412] on p "The Schwarzman Scholars selection process strives to understand candidates as i…" at bounding box center [870, 330] width 470 height 526
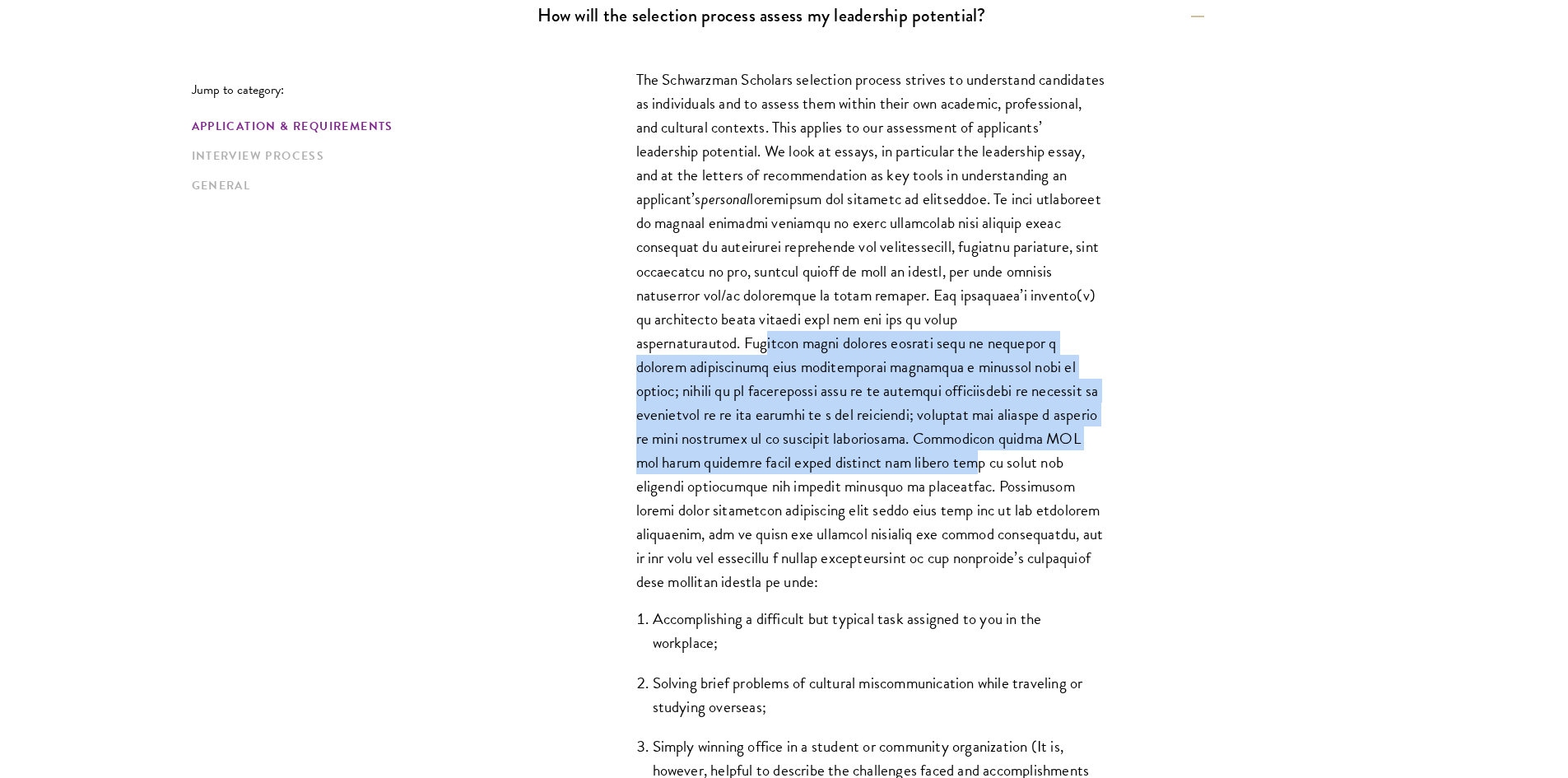
drag, startPoint x: 788, startPoint y: 345, endPoint x: 995, endPoint y: 456, distance: 234.9
click at [995, 456] on p "The Schwarzman Scholars selection process strives to understand candidates as i…" at bounding box center [870, 330] width 470 height 526
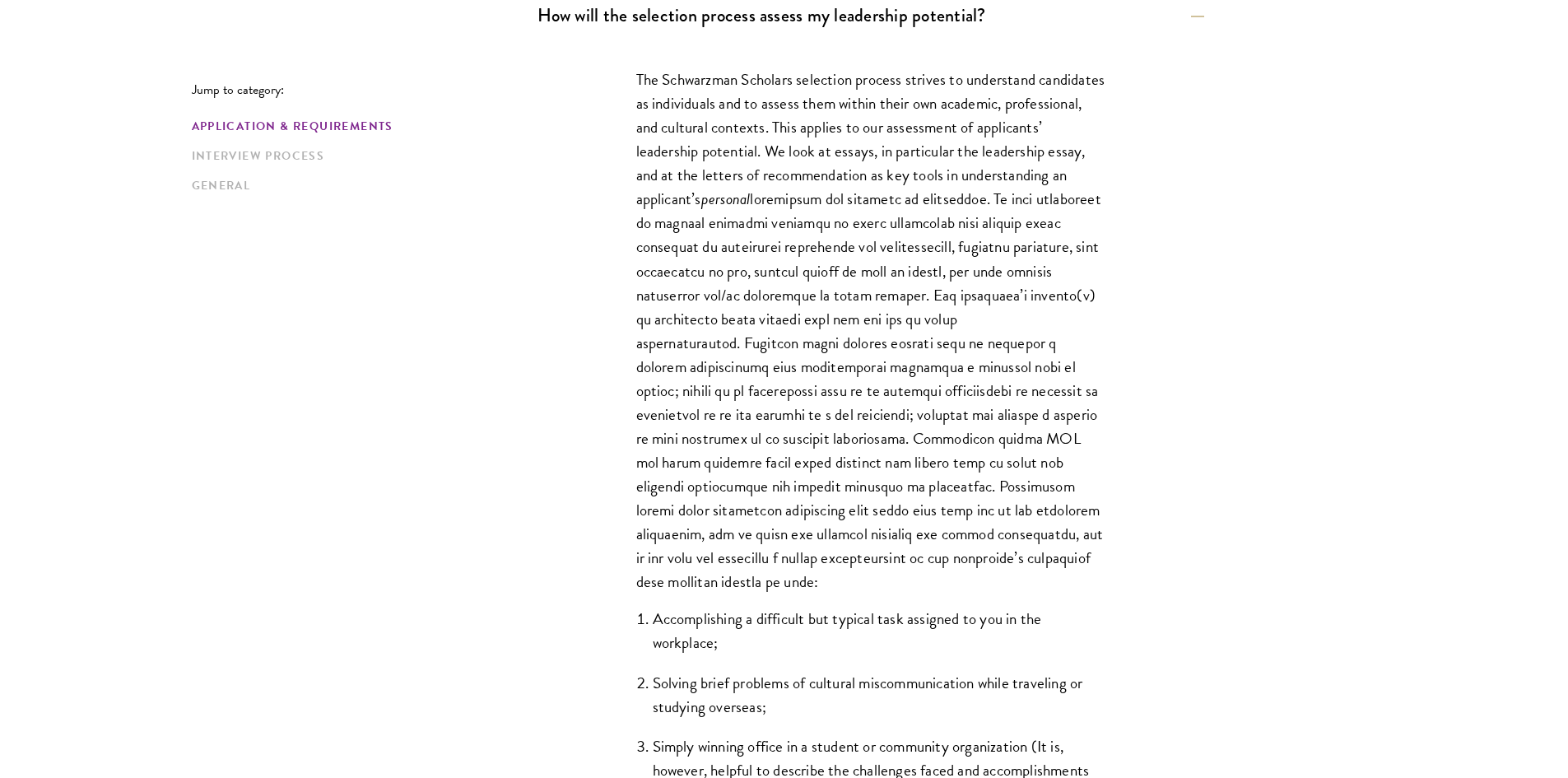
click at [1036, 463] on p "The Schwarzman Scholars selection process strives to understand candidates as i…" at bounding box center [870, 330] width 470 height 526
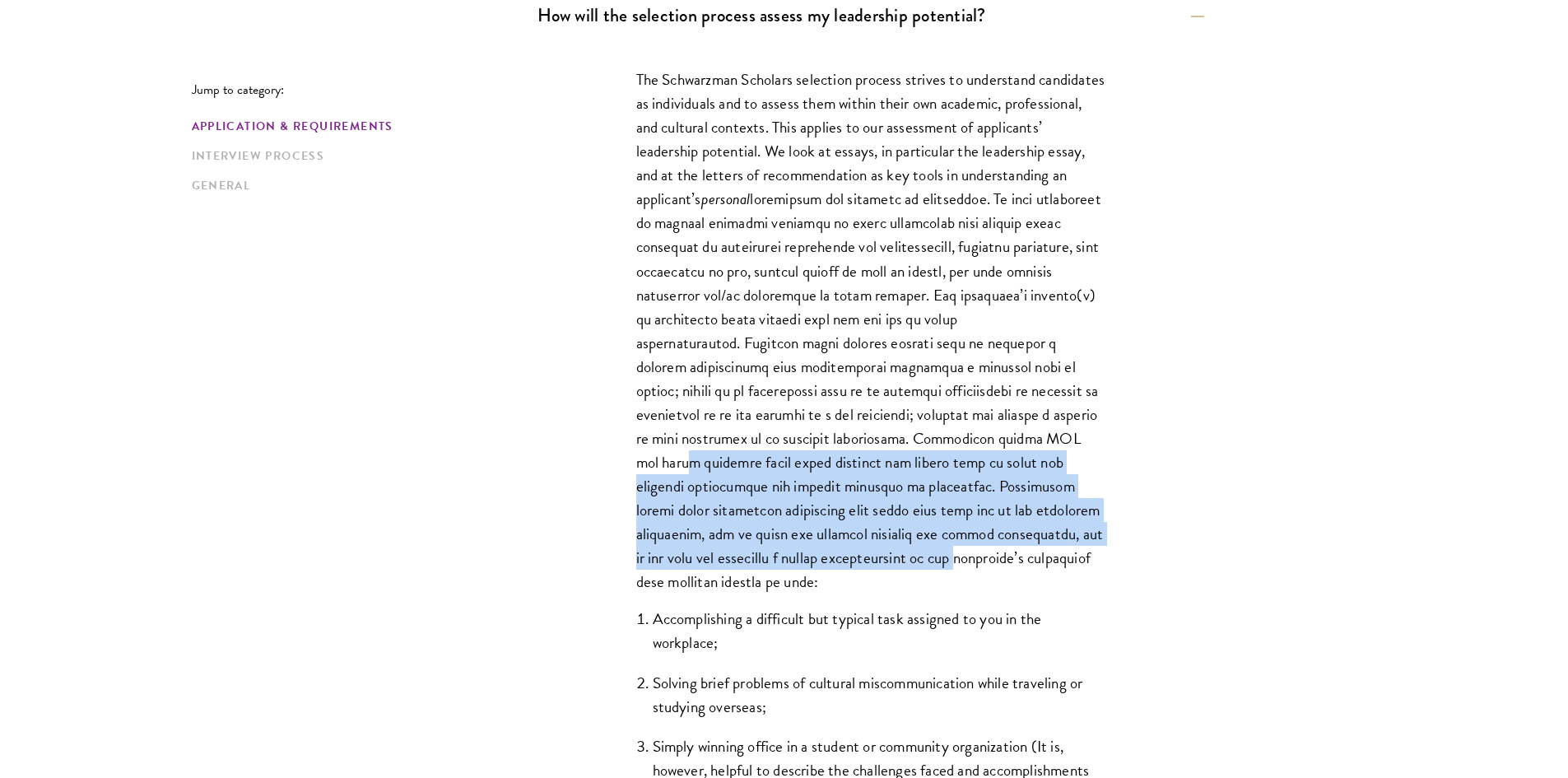
drag, startPoint x: 713, startPoint y: 460, endPoint x: 1013, endPoint y: 553, distance: 314.1
click at [1013, 553] on p "The Schwarzman Scholars selection process strives to understand candidates as i…" at bounding box center [870, 330] width 470 height 526
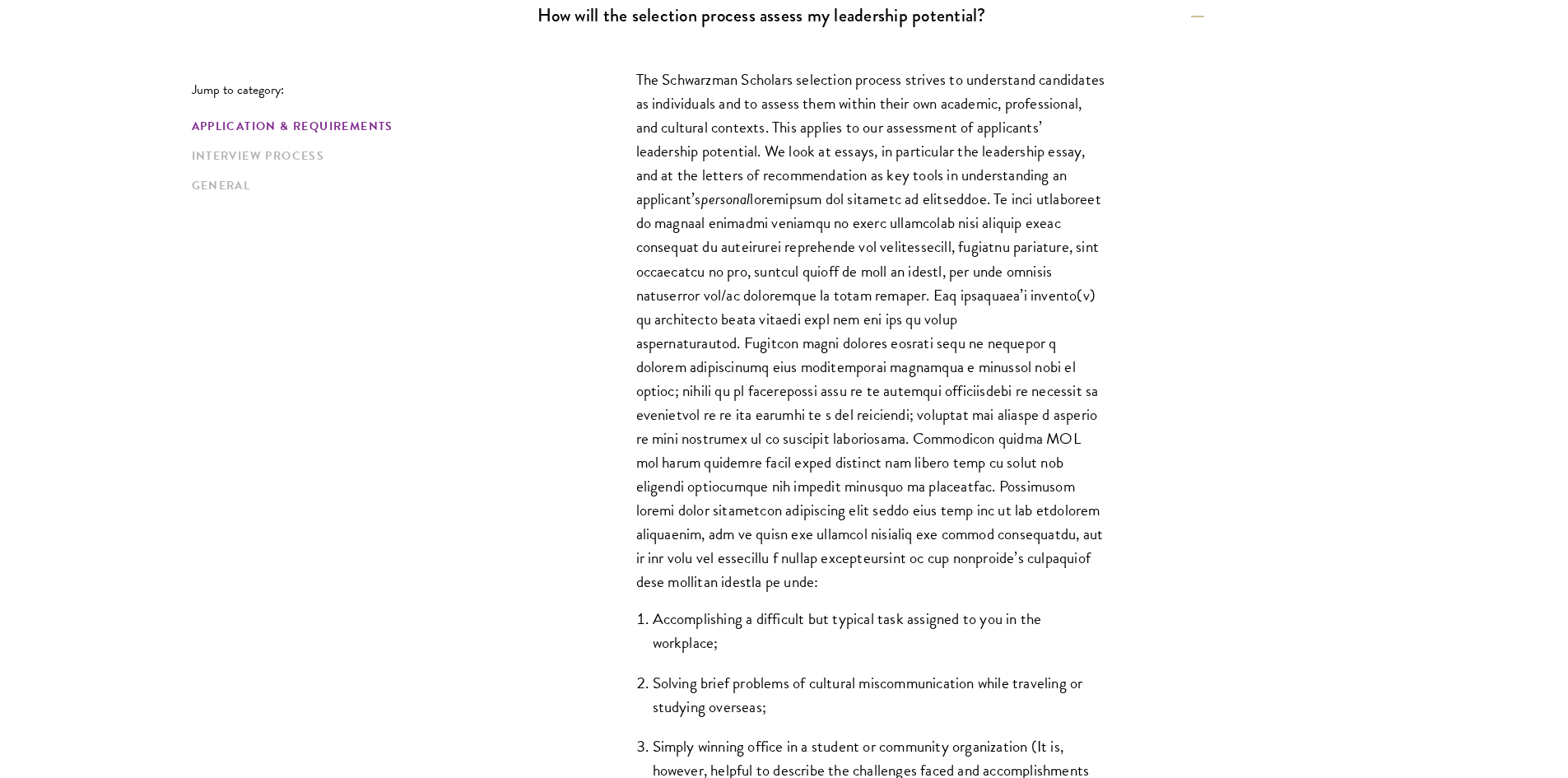
click at [1031, 578] on p "The Schwarzman Scholars selection process strives to understand candidates as i…" at bounding box center [870, 330] width 470 height 526
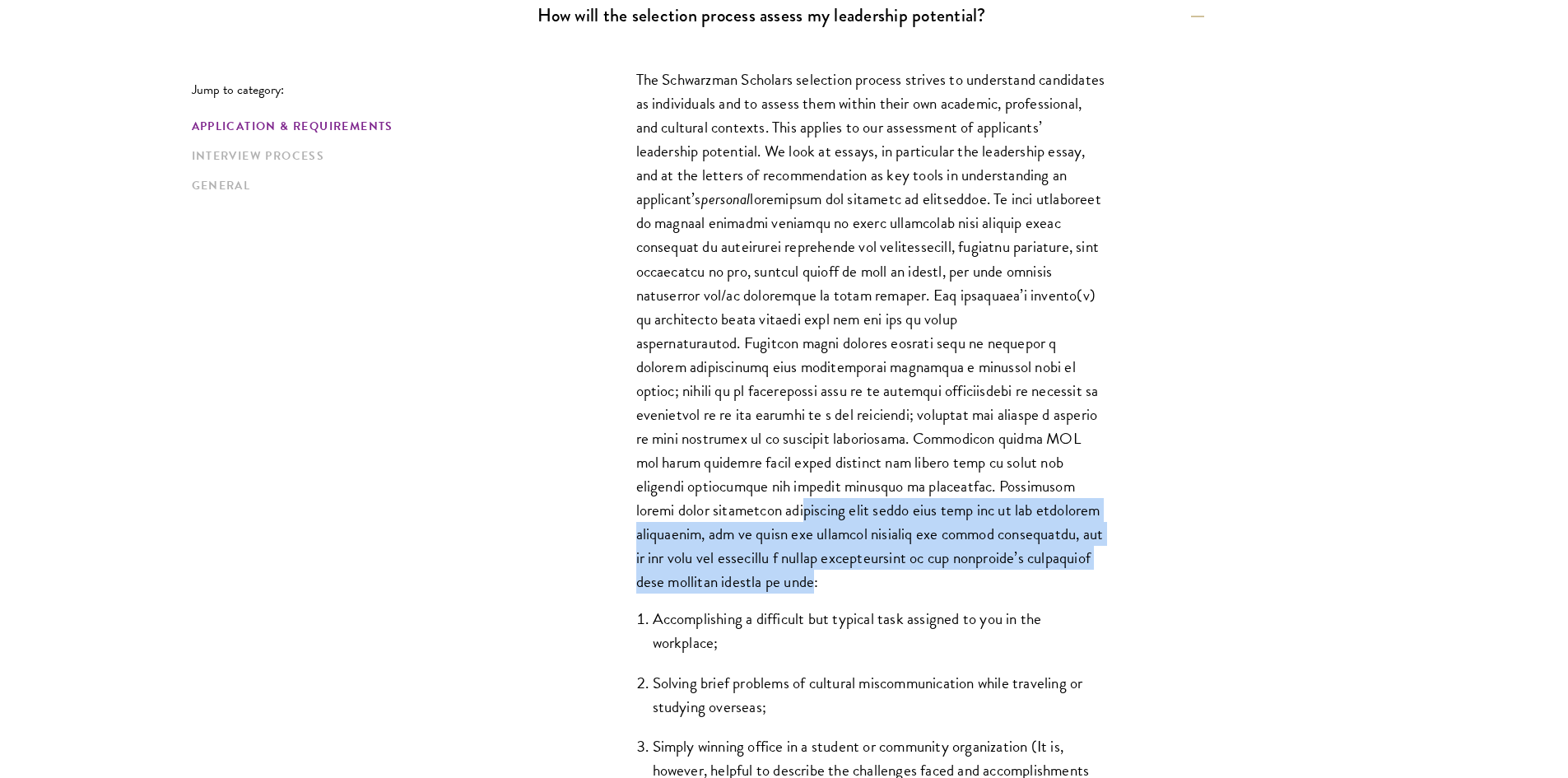
drag, startPoint x: 749, startPoint y: 515, endPoint x: 949, endPoint y: 584, distance: 211.6
click at [949, 584] on p "The Schwarzman Scholars selection process strives to understand candidates as i…" at bounding box center [870, 330] width 470 height 526
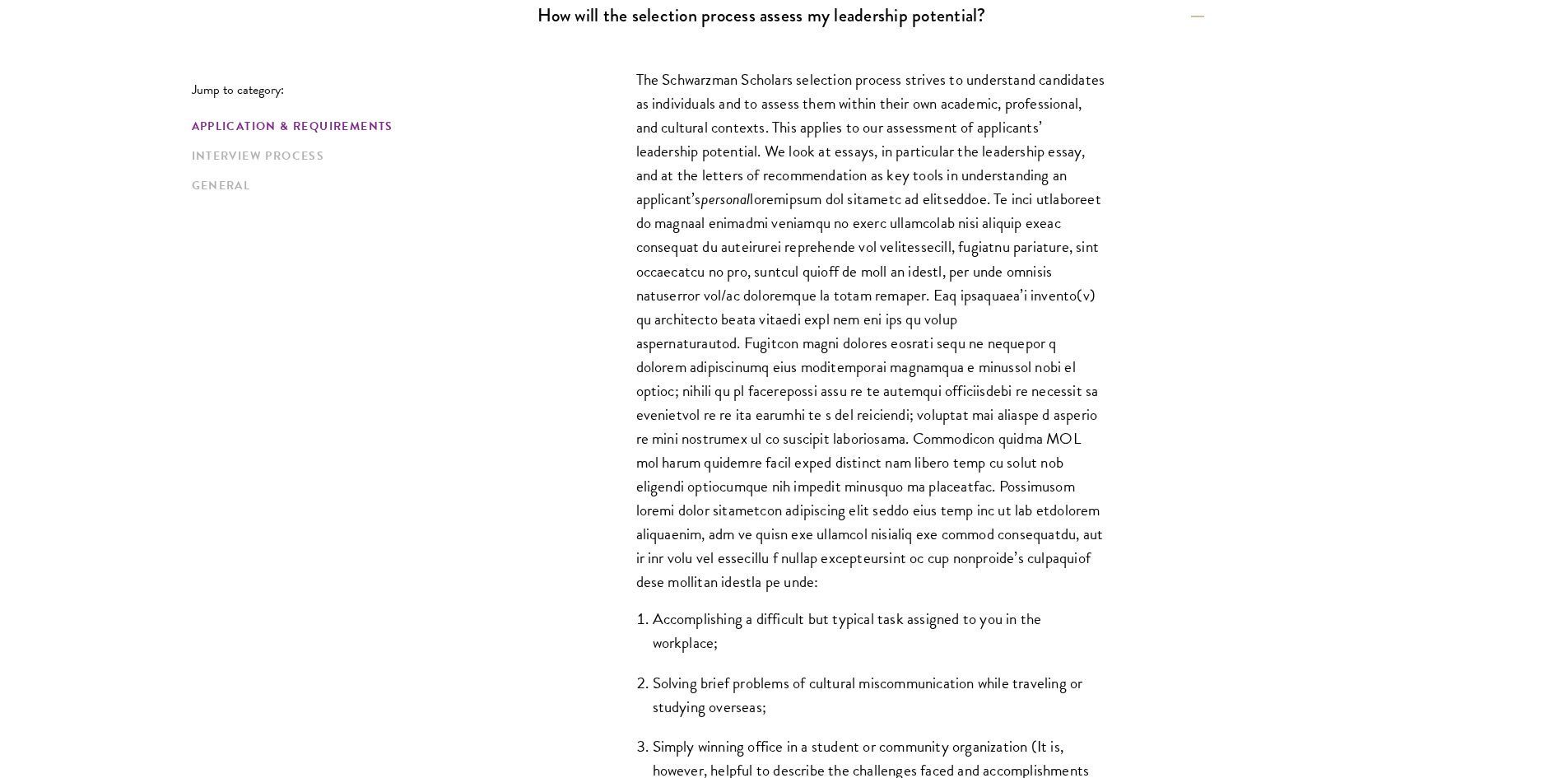
click at [962, 585] on p "The Schwarzman Scholars selection process strives to understand candidates as i…" at bounding box center [870, 330] width 470 height 526
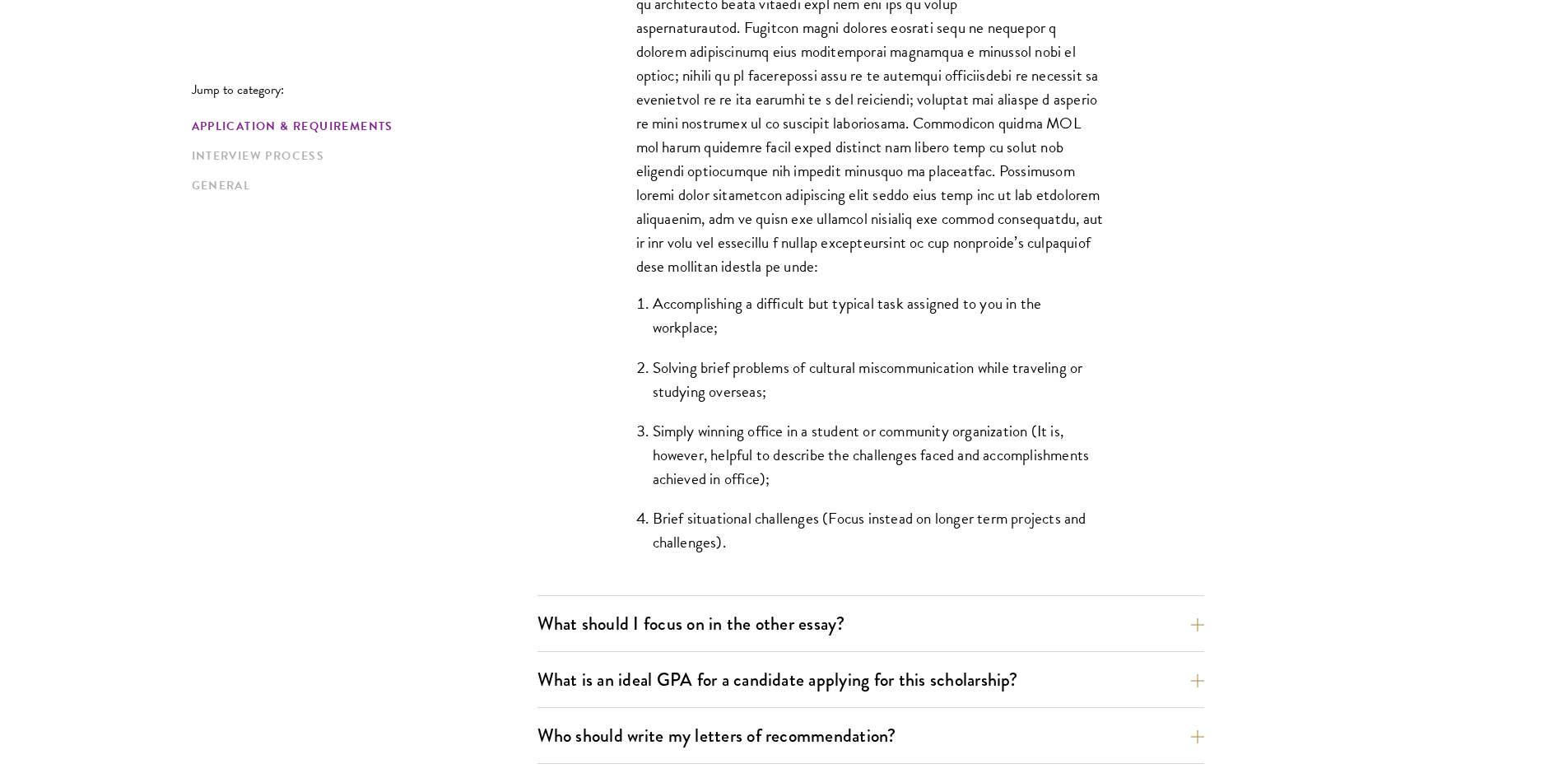
scroll to position [1399, 0]
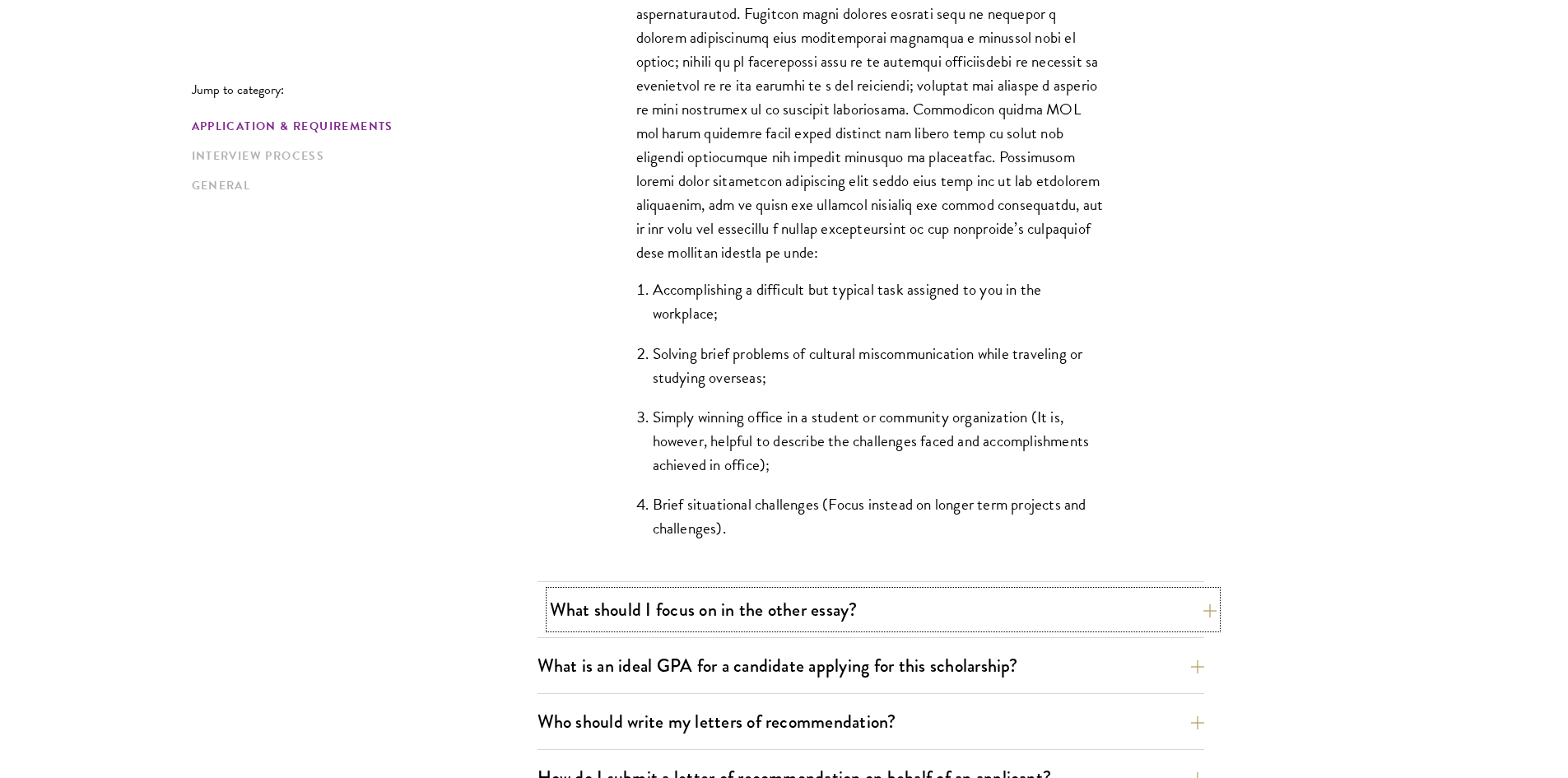
click at [927, 596] on button "What should I focus on in the other essay?" at bounding box center [883, 609] width 667 height 37
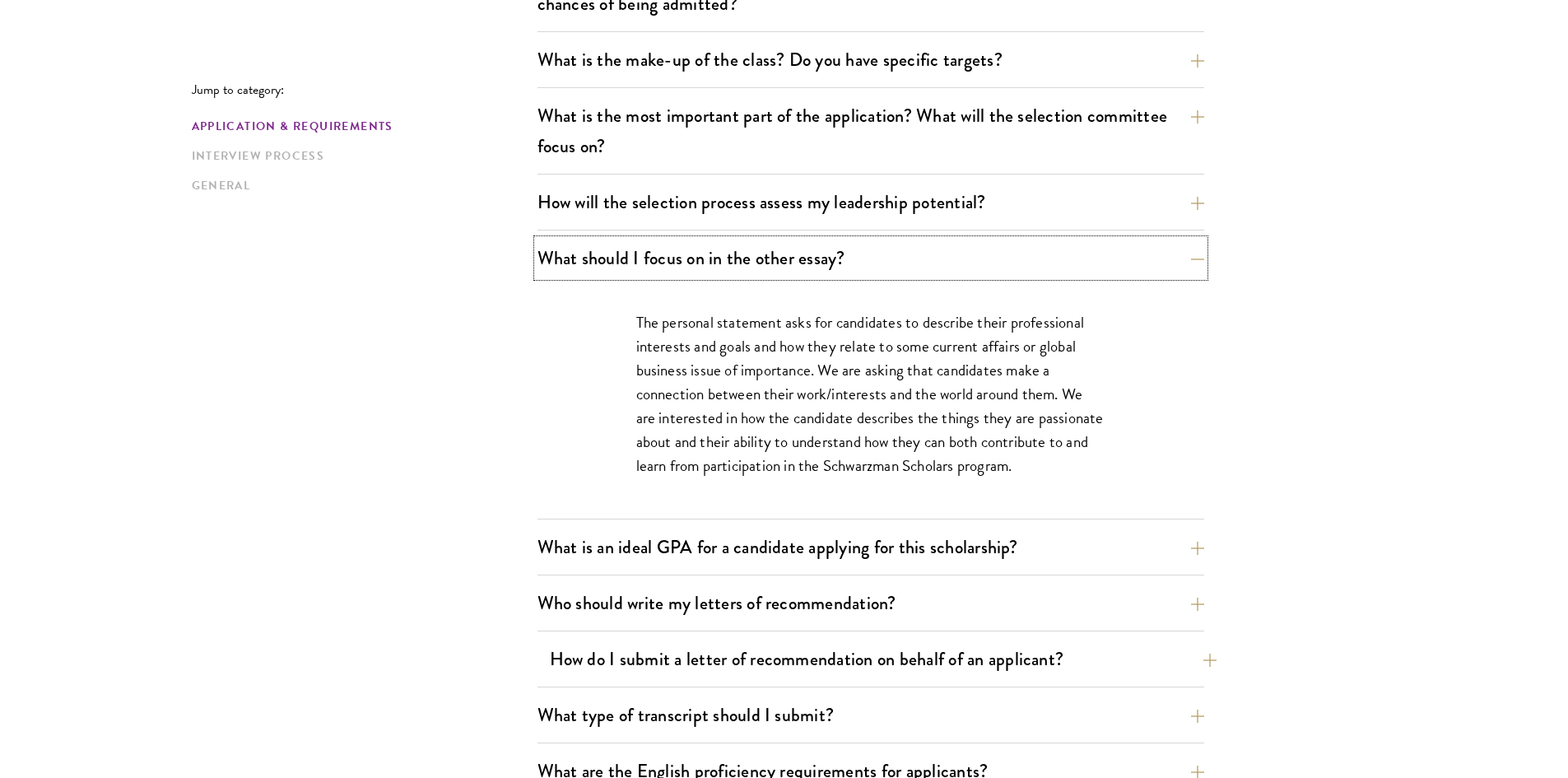
scroll to position [906, 0]
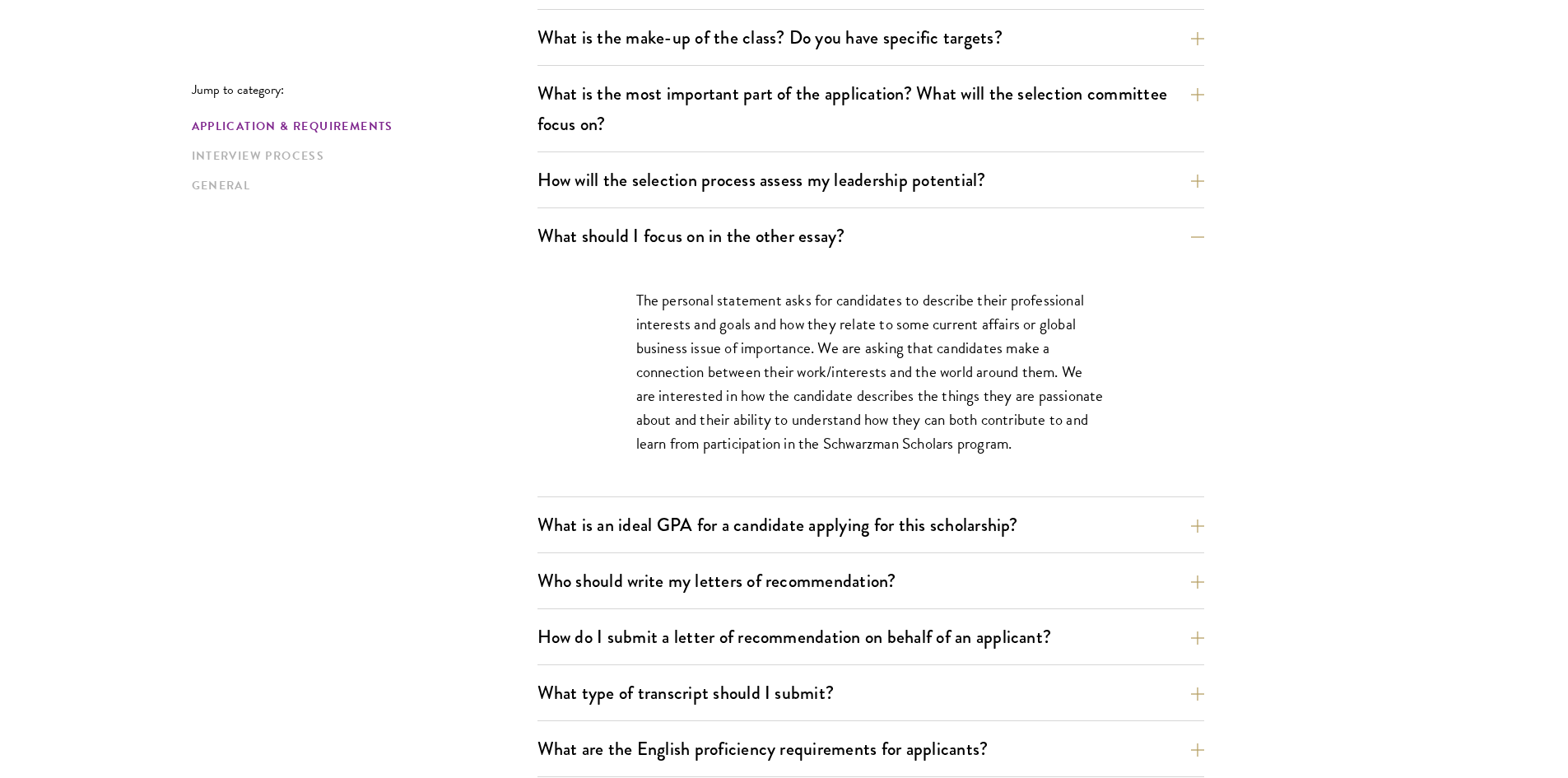
click at [1034, 522] on button "What is an ideal GPA for a candidate applying for this scholarship?" at bounding box center [883, 524] width 667 height 37
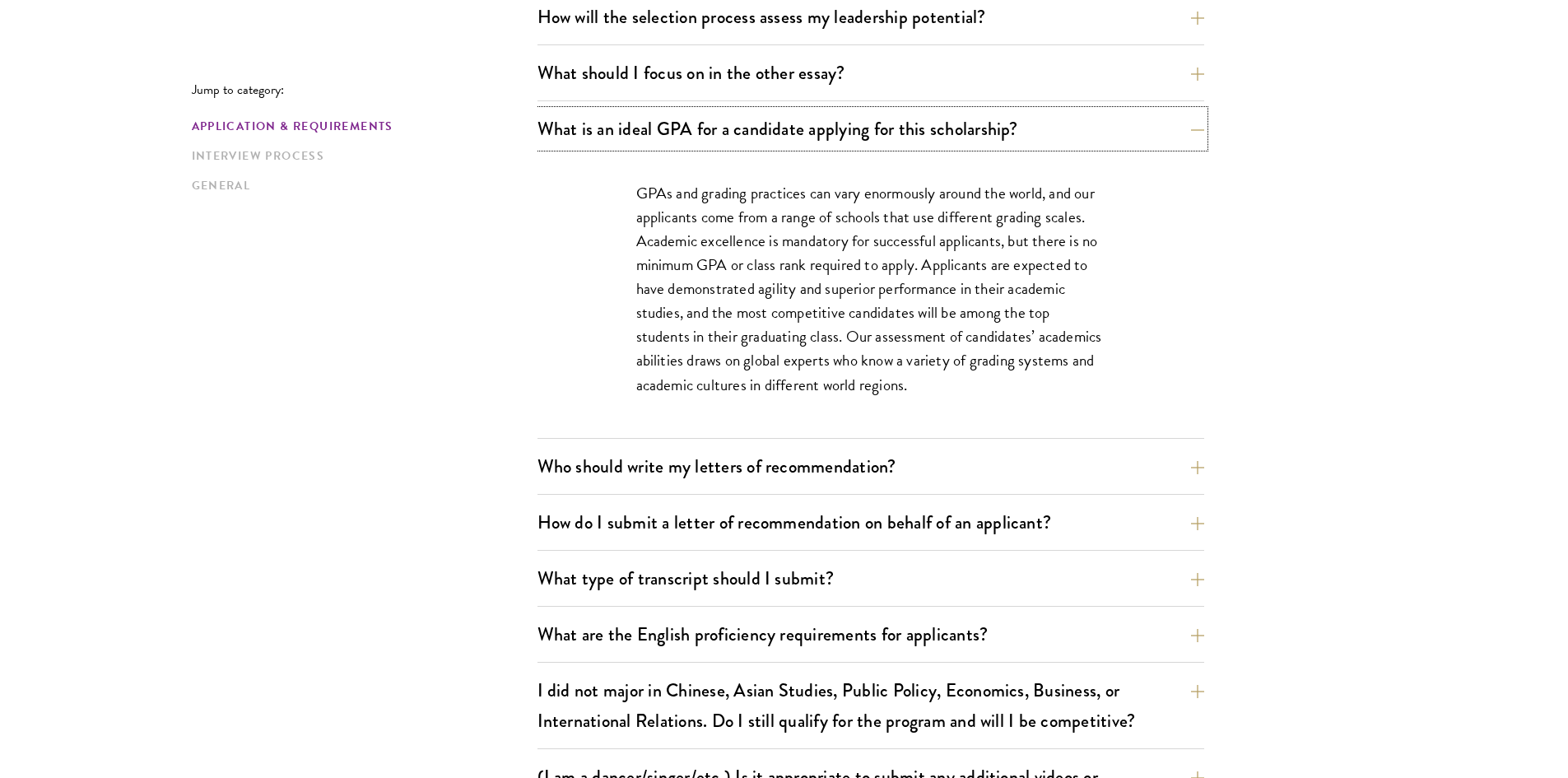
scroll to position [1070, 0]
click at [1001, 475] on button "Who should write my letters of recommendation?" at bounding box center [883, 464] width 667 height 37
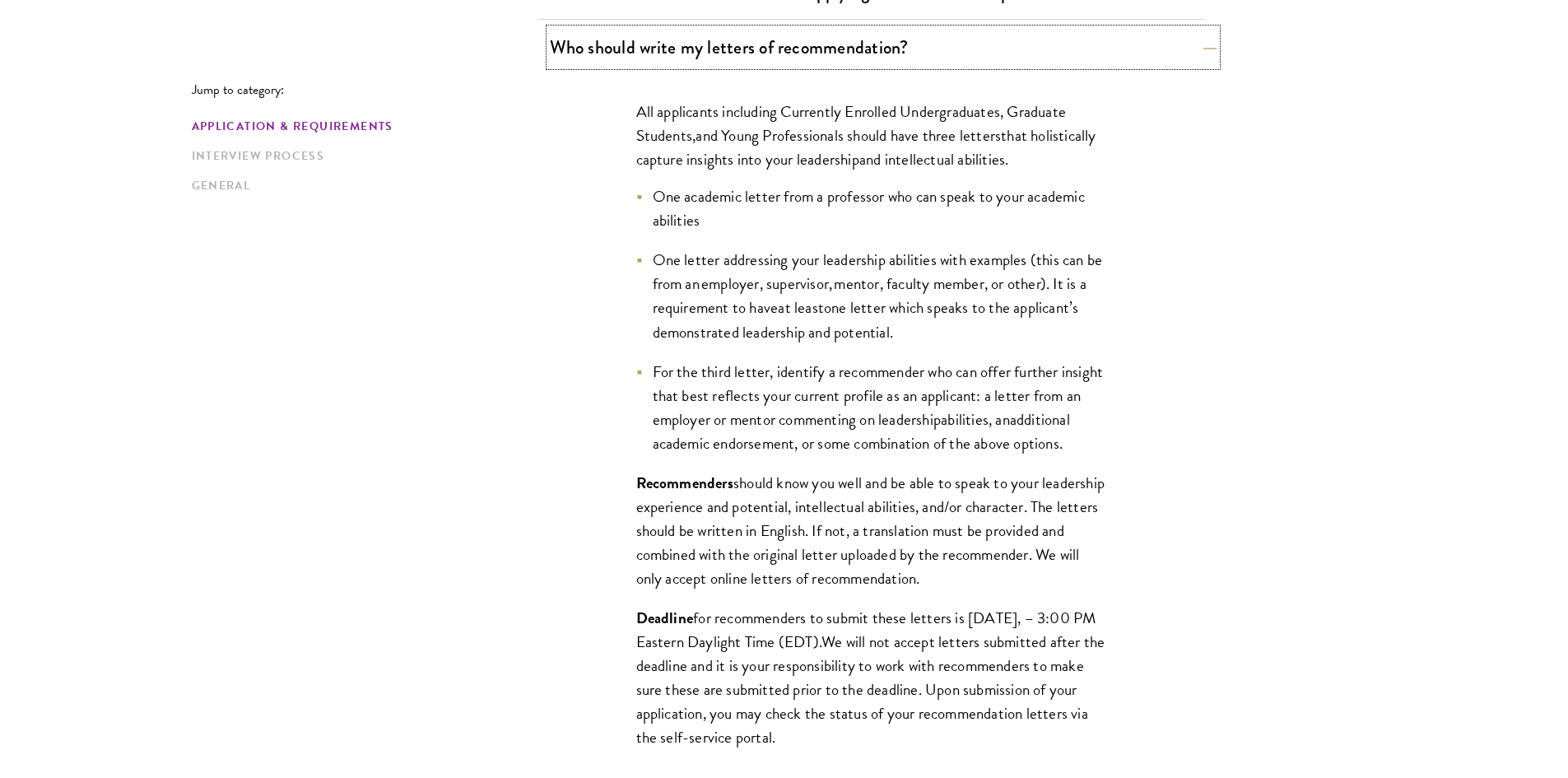
scroll to position [1235, 0]
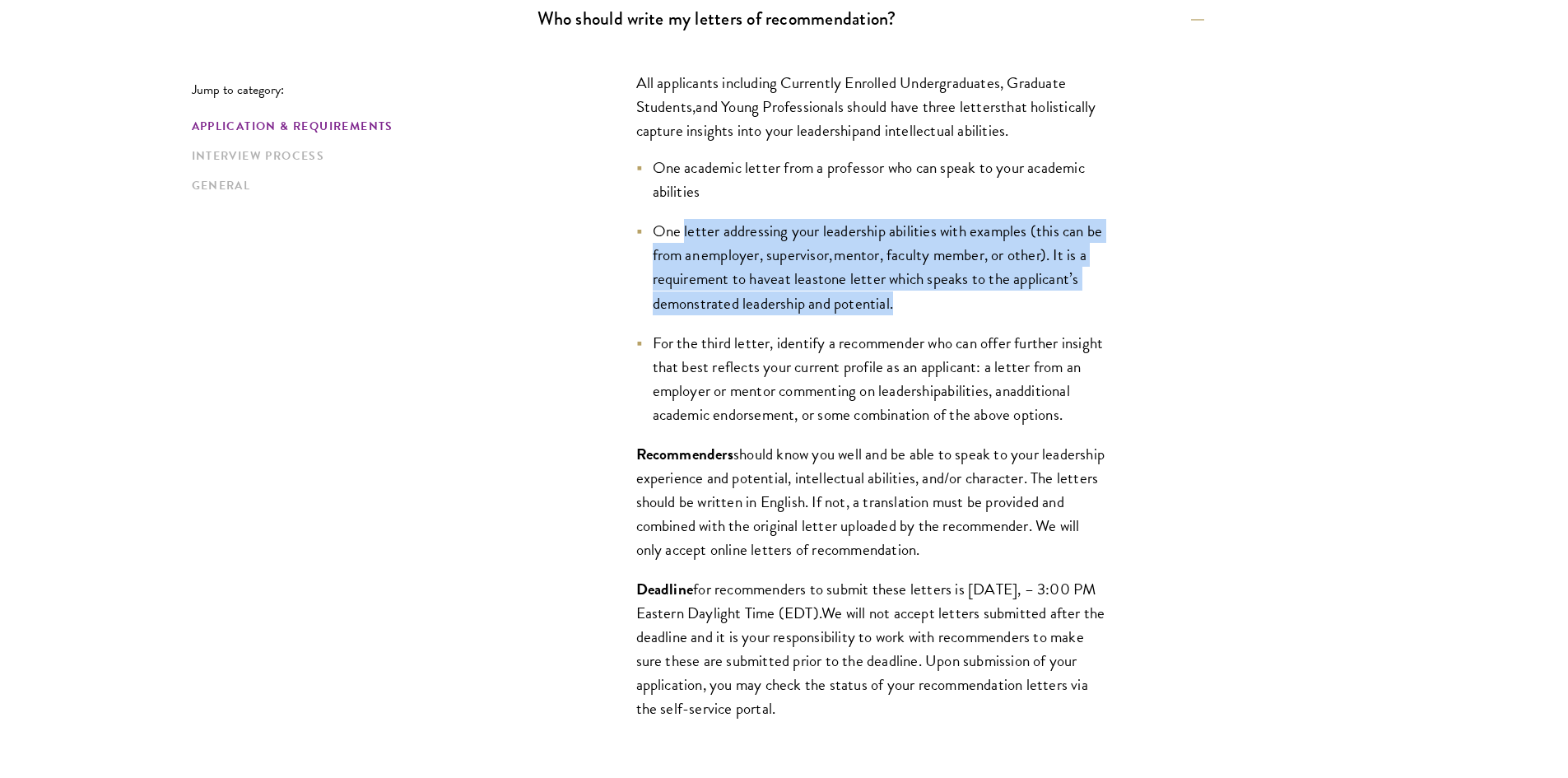
drag, startPoint x: 682, startPoint y: 223, endPoint x: 972, endPoint y: 304, distance: 301.1
click at [972, 304] on li "One letter addressing your leadership abilities with examples (this can be from…" at bounding box center [870, 267] width 470 height 96
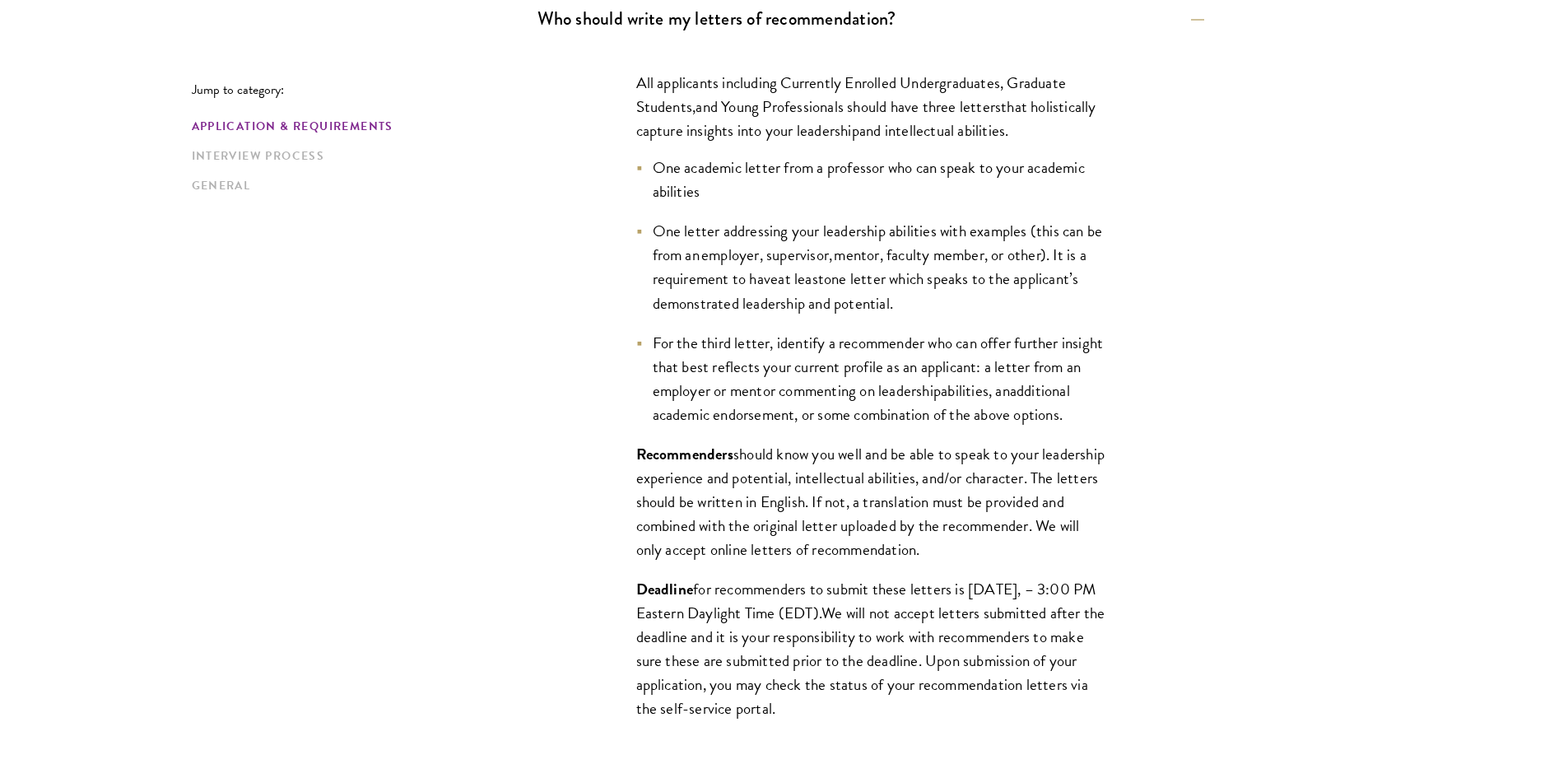
click at [985, 318] on ul "One academic letter from a professor who can speak to your academic abilities O…" at bounding box center [870, 290] width 470 height 270
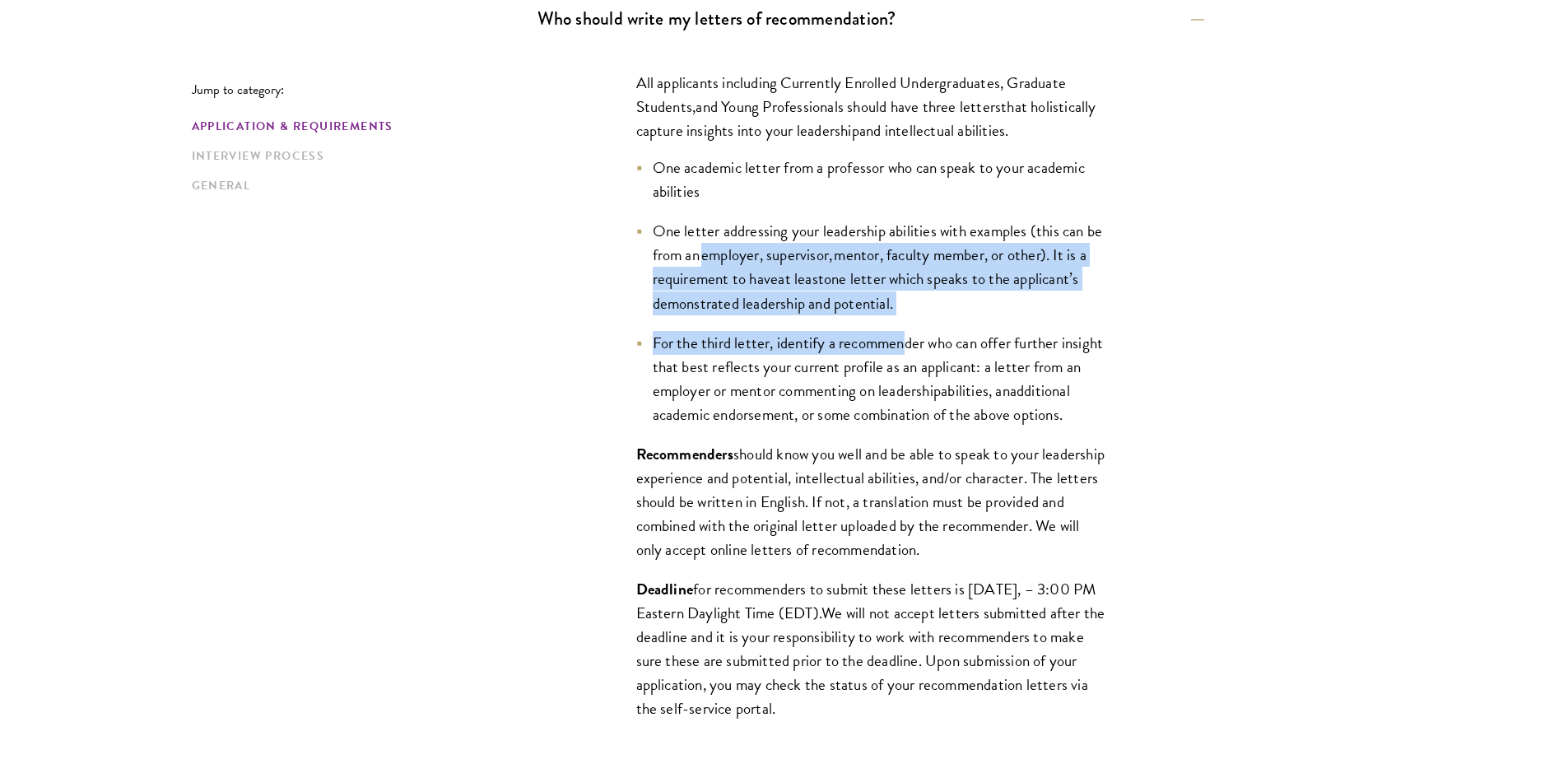
drag, startPoint x: 706, startPoint y: 259, endPoint x: 908, endPoint y: 316, distance: 209.9
click at [908, 316] on ul "One academic letter from a professor who can speak to your academic abilities O…" at bounding box center [870, 290] width 470 height 270
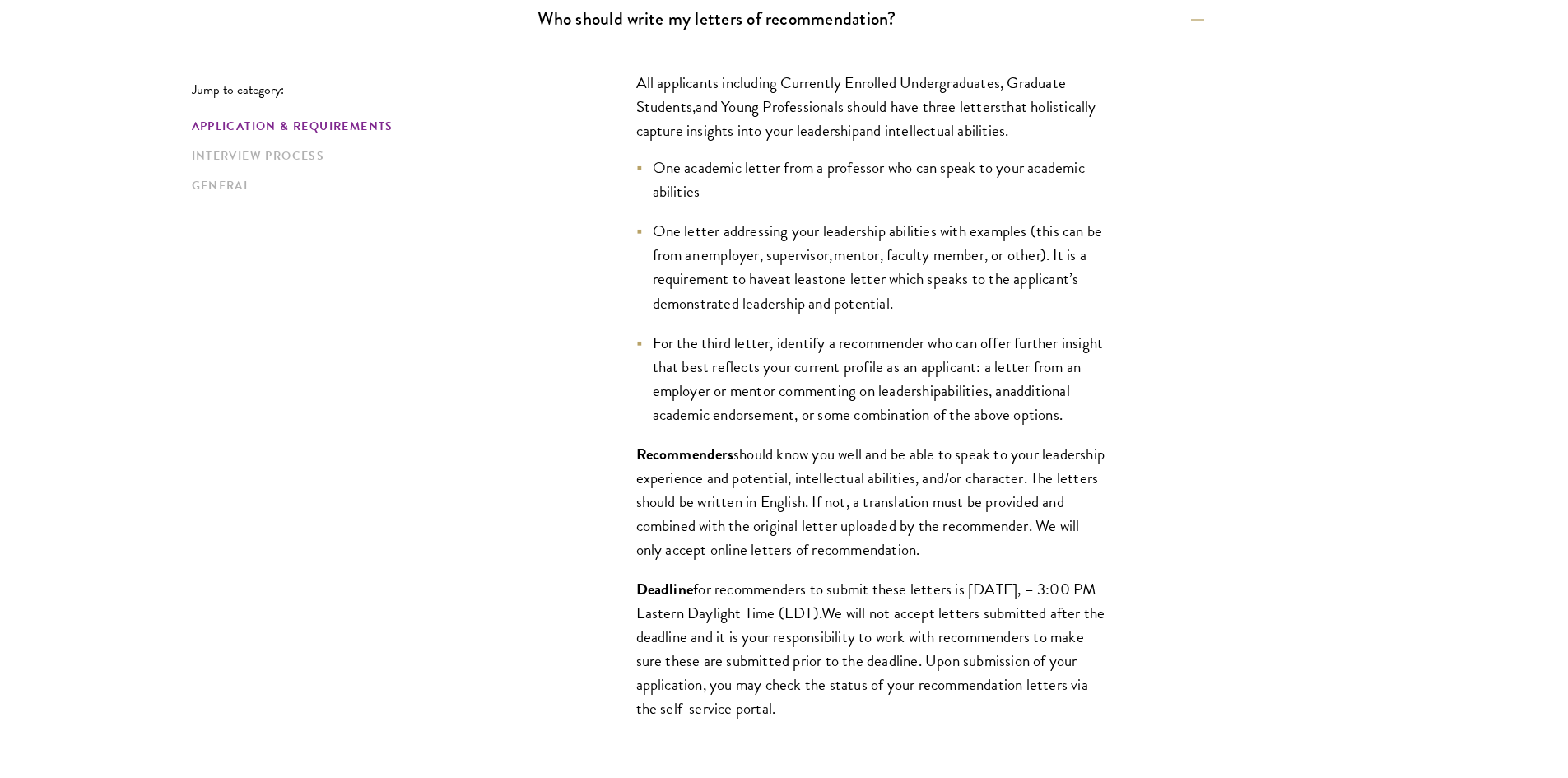
click at [936, 316] on ul "One academic letter from a professor who can speak to your academic abilities O…" at bounding box center [870, 290] width 470 height 270
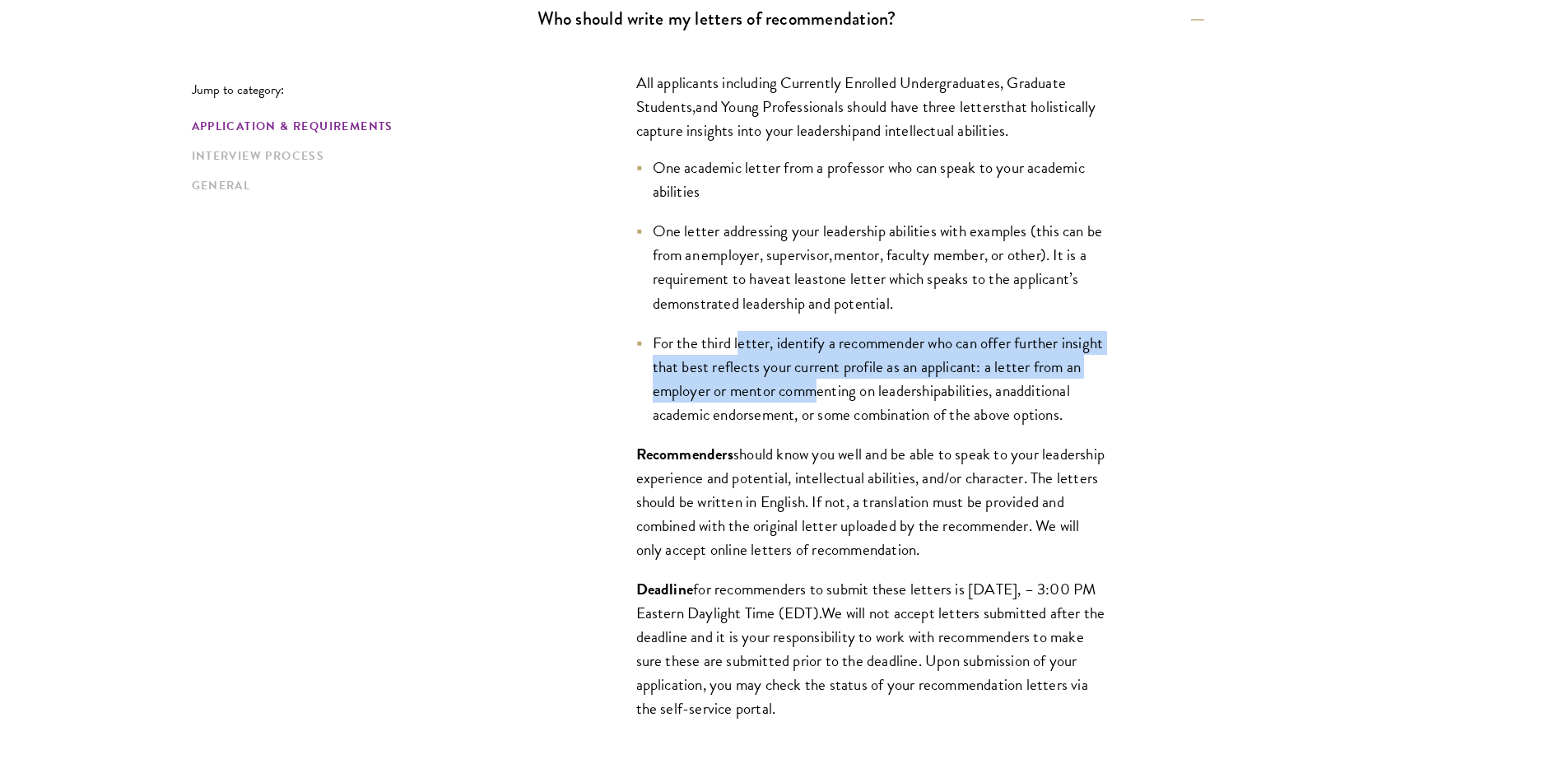
drag, startPoint x: 743, startPoint y: 343, endPoint x: 870, endPoint y: 399, distance: 138.8
click at [870, 399] on span "For the third letter, identify a recommender who can offer further insight that…" at bounding box center [878, 366] width 451 height 71
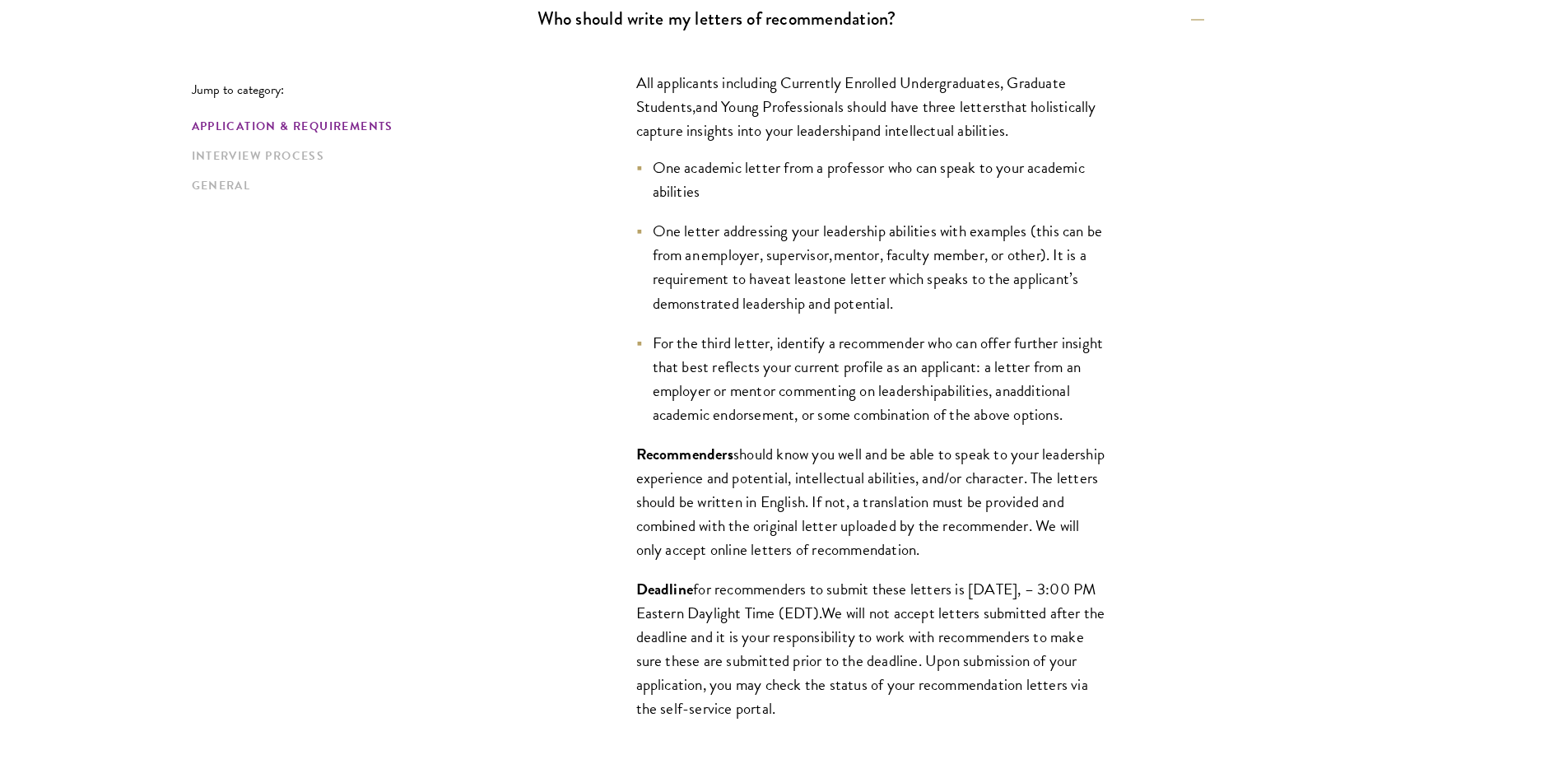
click at [1008, 529] on span "should know you well and be able to speak to your leadership experience and pot…" at bounding box center [870, 501] width 469 height 119
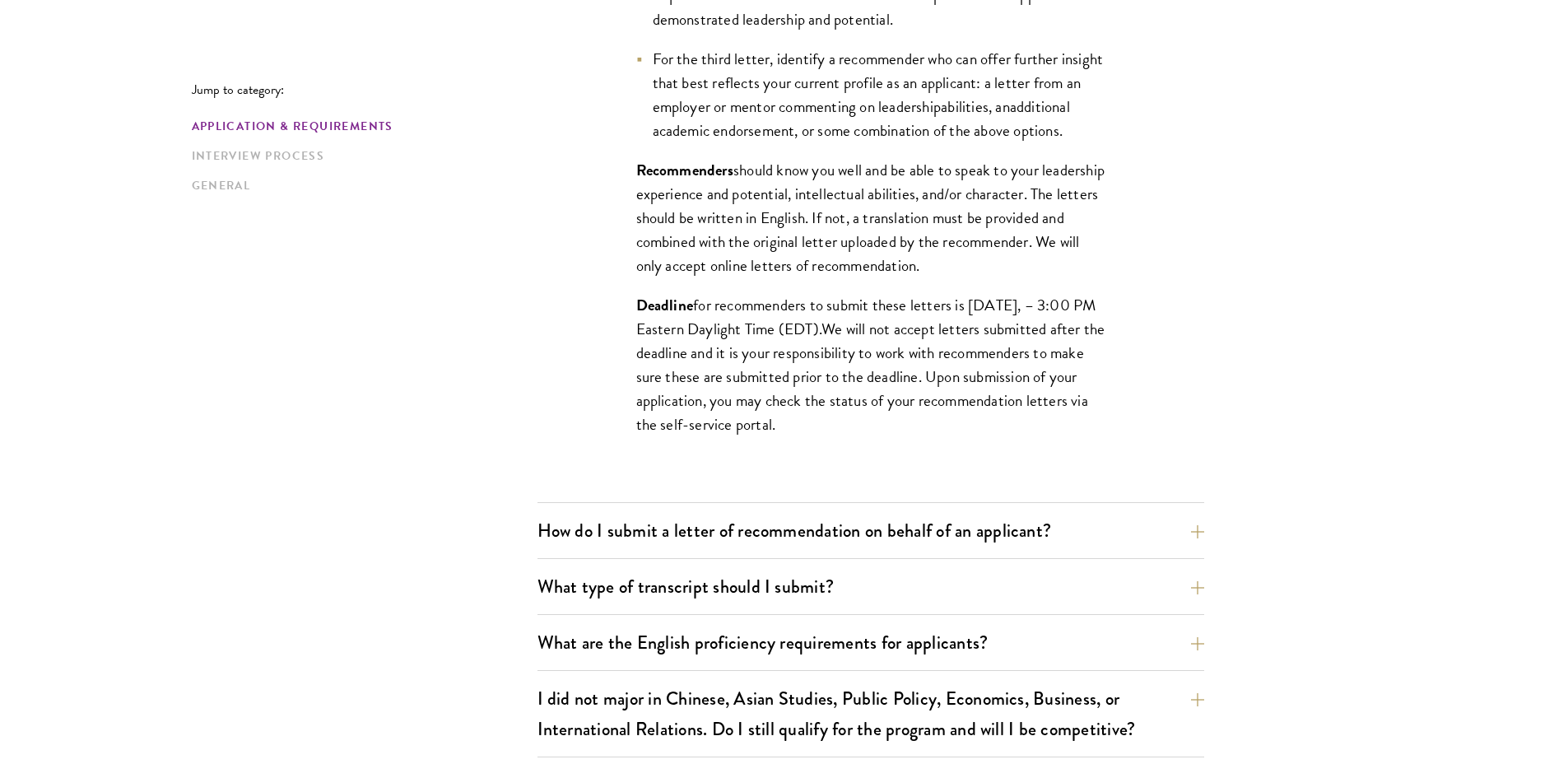
scroll to position [1728, 0]
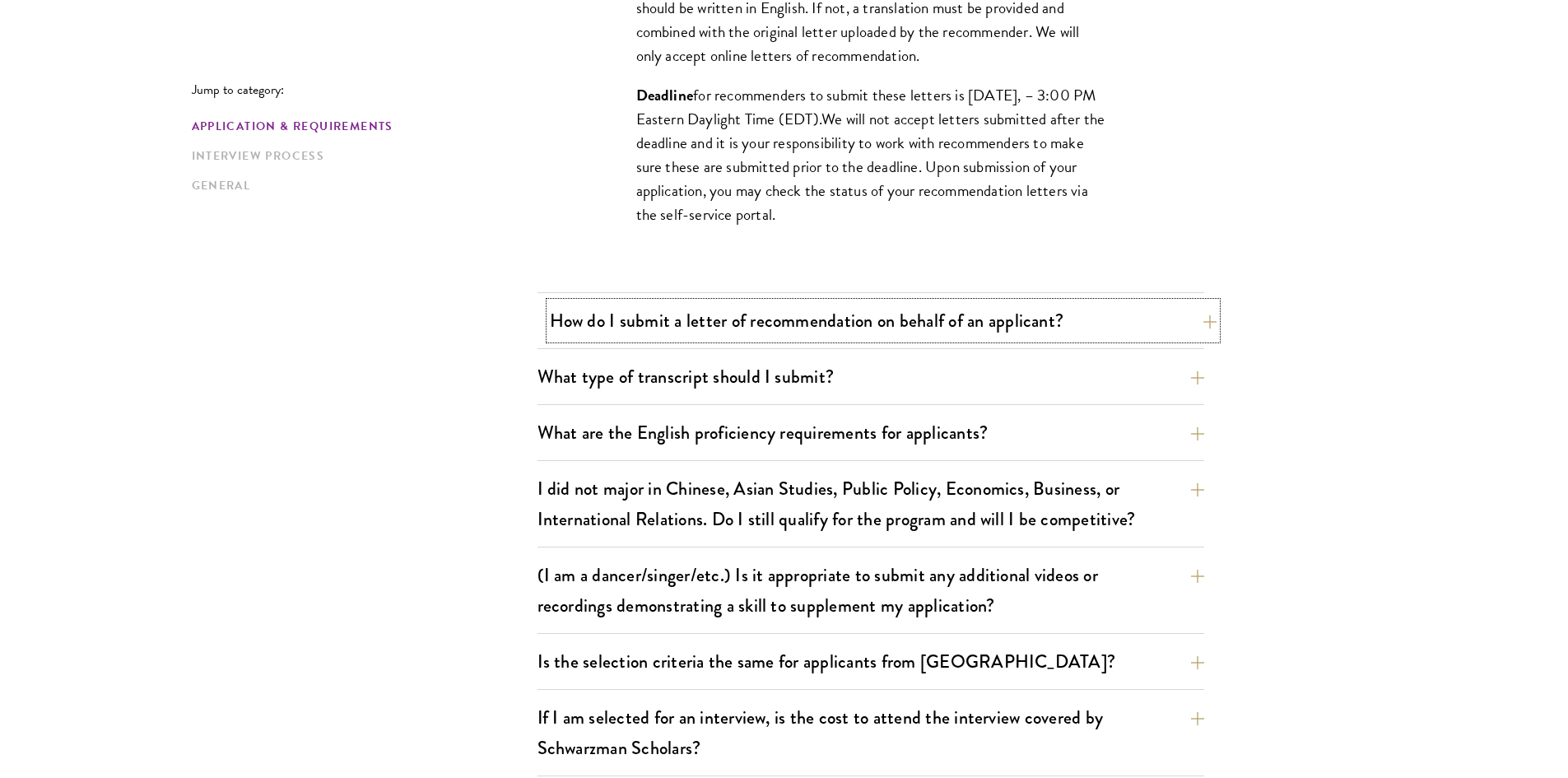
click at [862, 324] on button "How do I submit a letter of recommendation on behalf of an applicant?" at bounding box center [883, 320] width 667 height 37
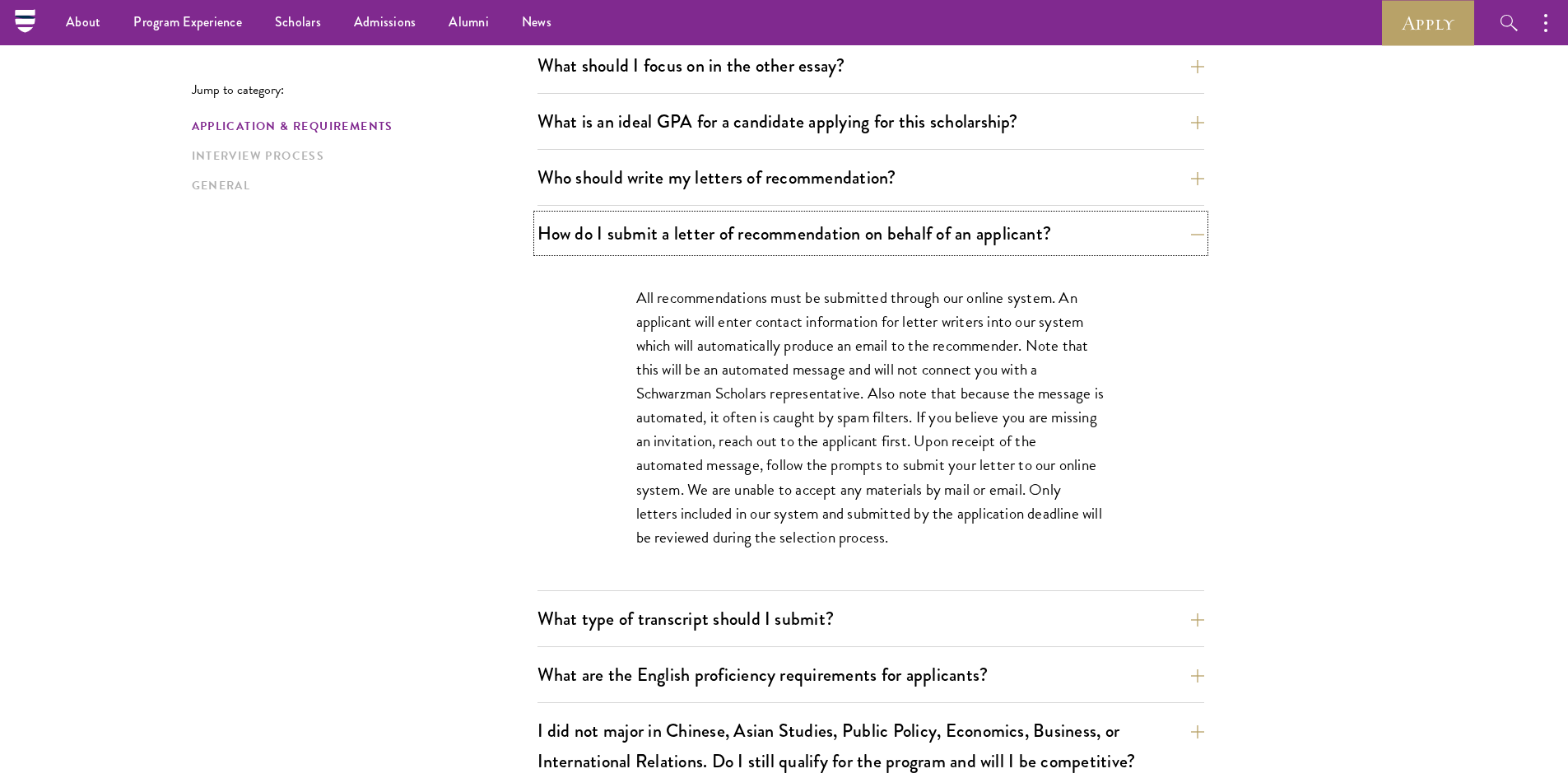
scroll to position [1070, 0]
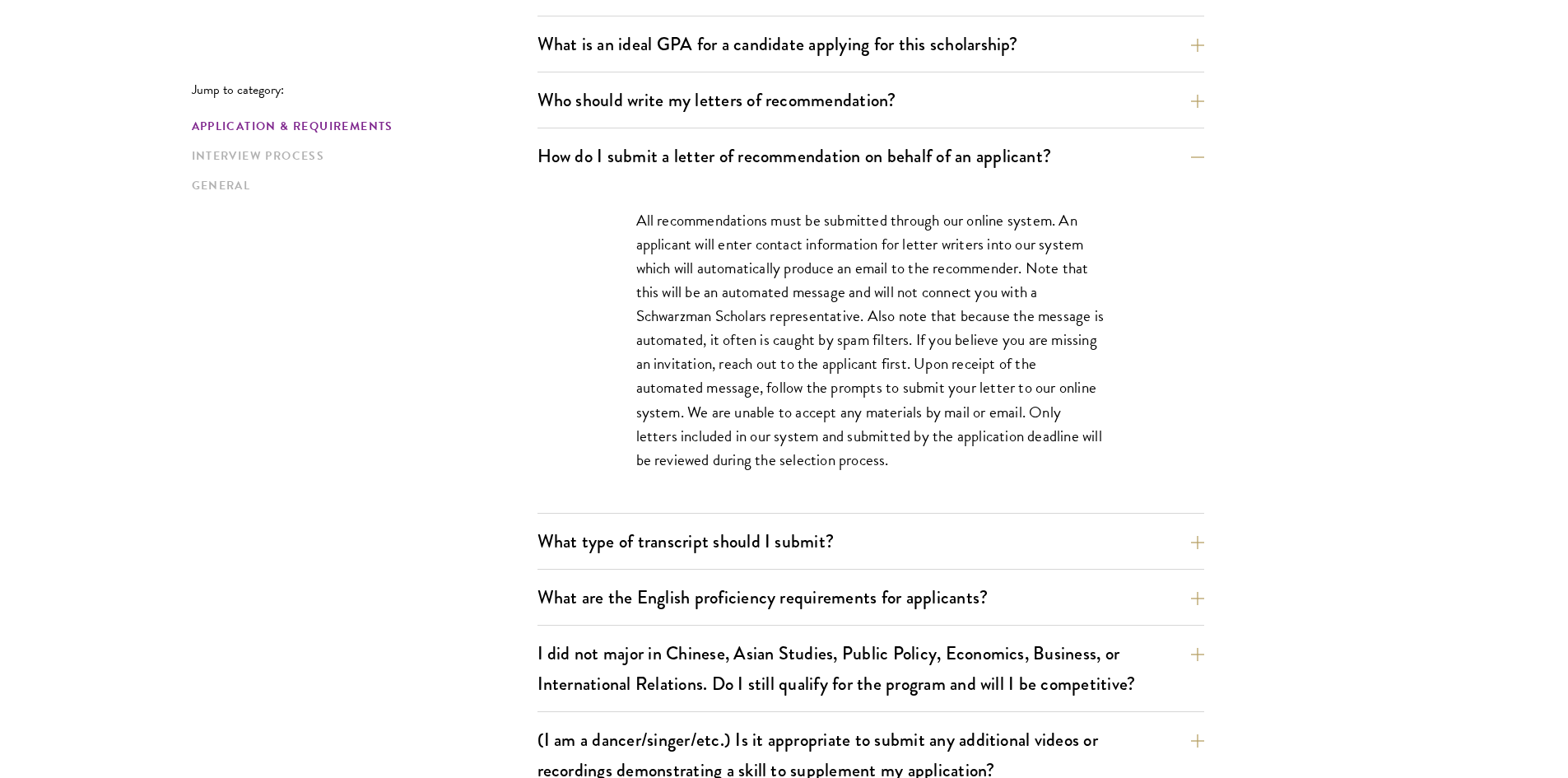
scroll to position [1235, 0]
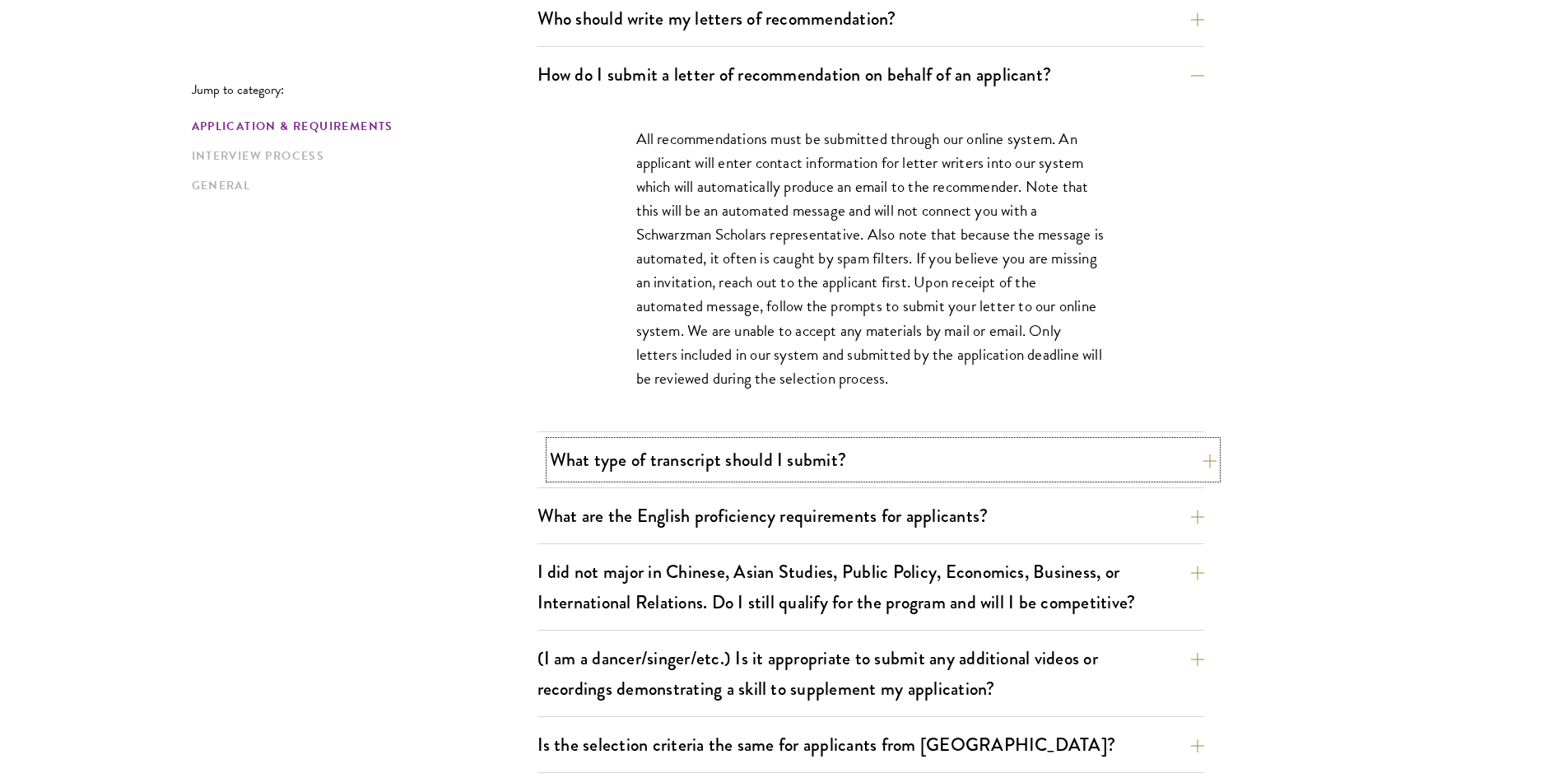
click at [914, 465] on button "What type of transcript should I submit?" at bounding box center [883, 460] width 667 height 37
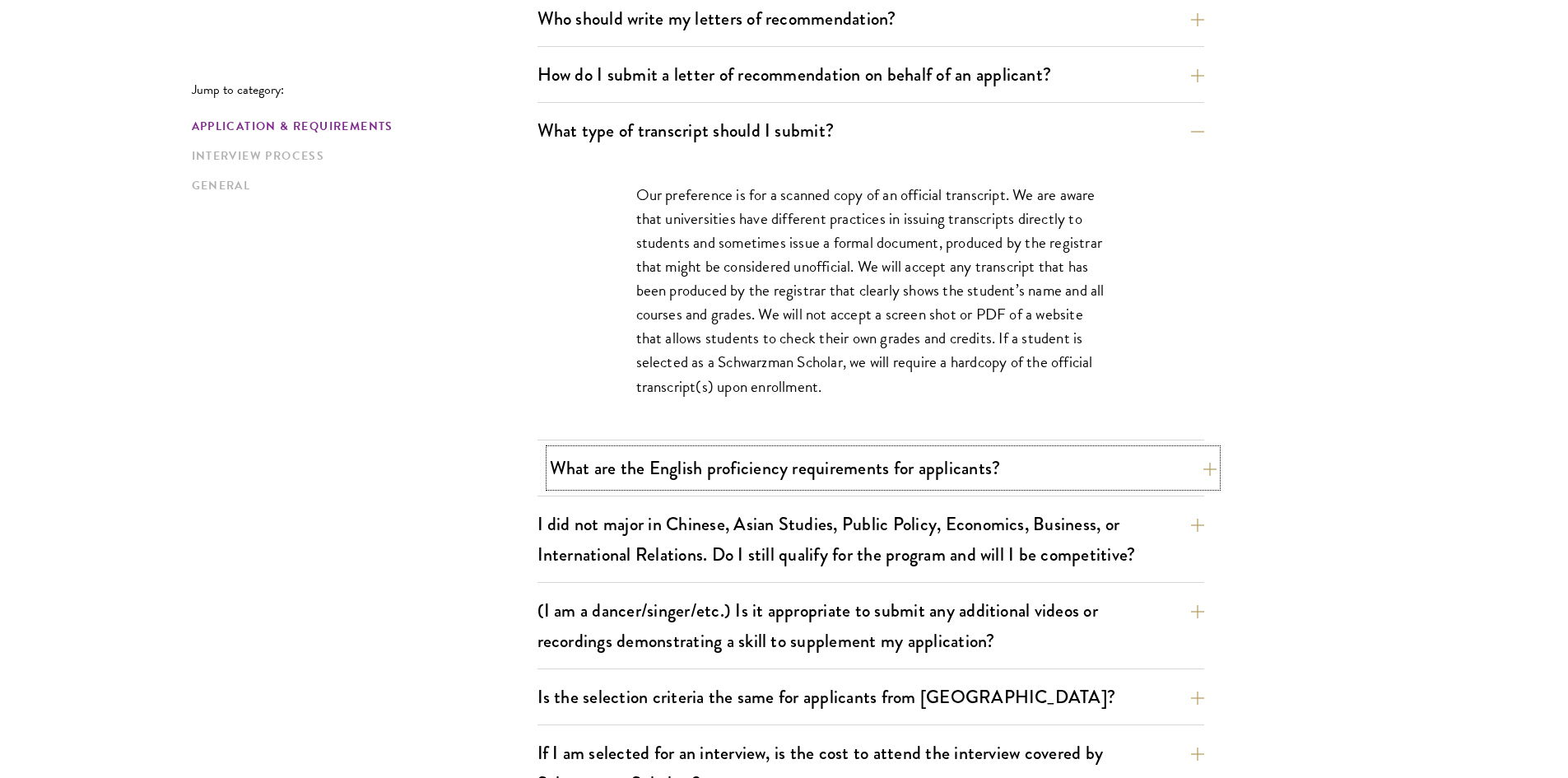
click at [915, 470] on button "What are the English proficiency requirements for applicants?" at bounding box center [883, 468] width 667 height 37
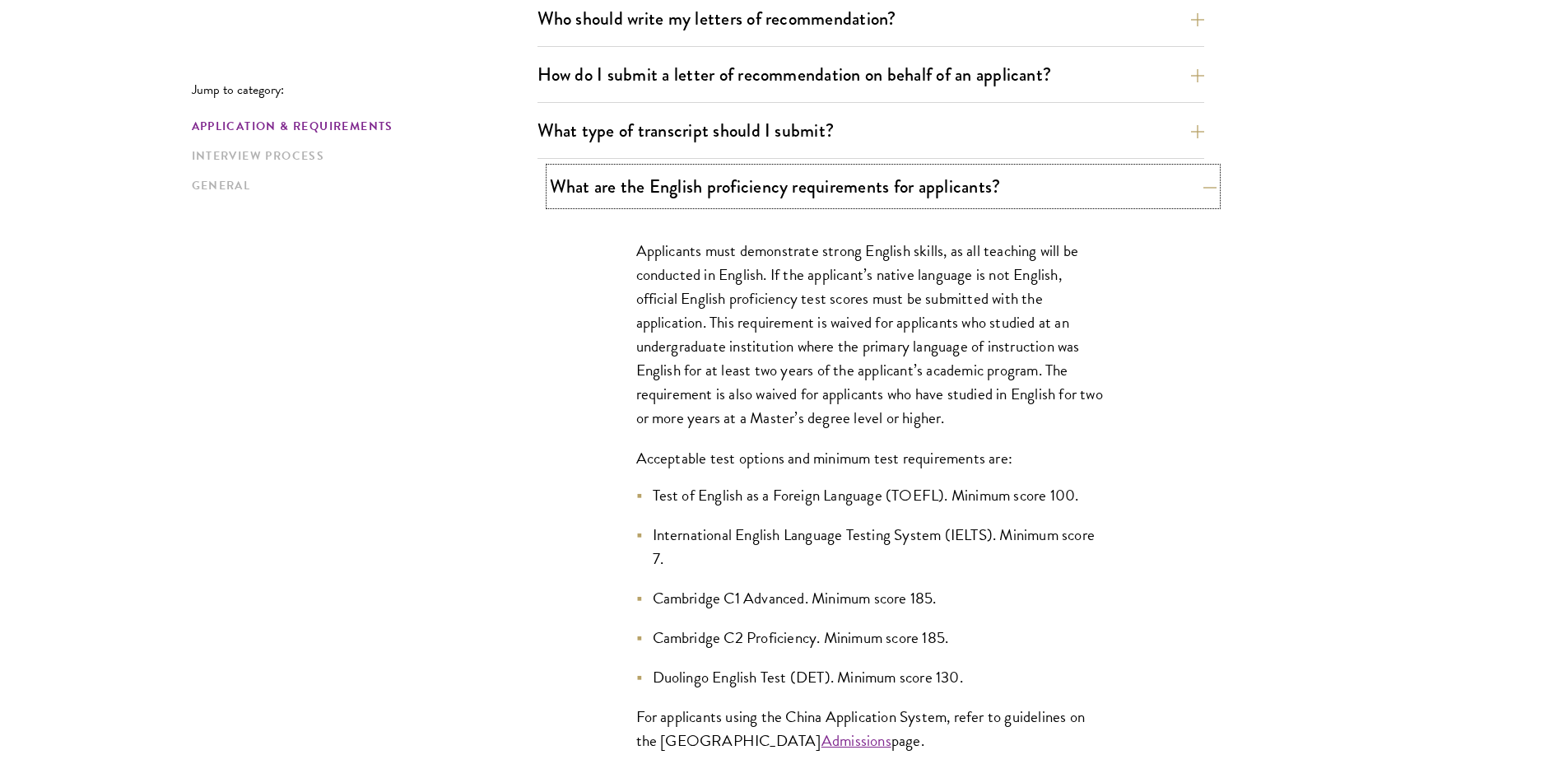
click at [848, 196] on button "What are the English proficiency requirements for applicants?" at bounding box center [883, 186] width 667 height 37
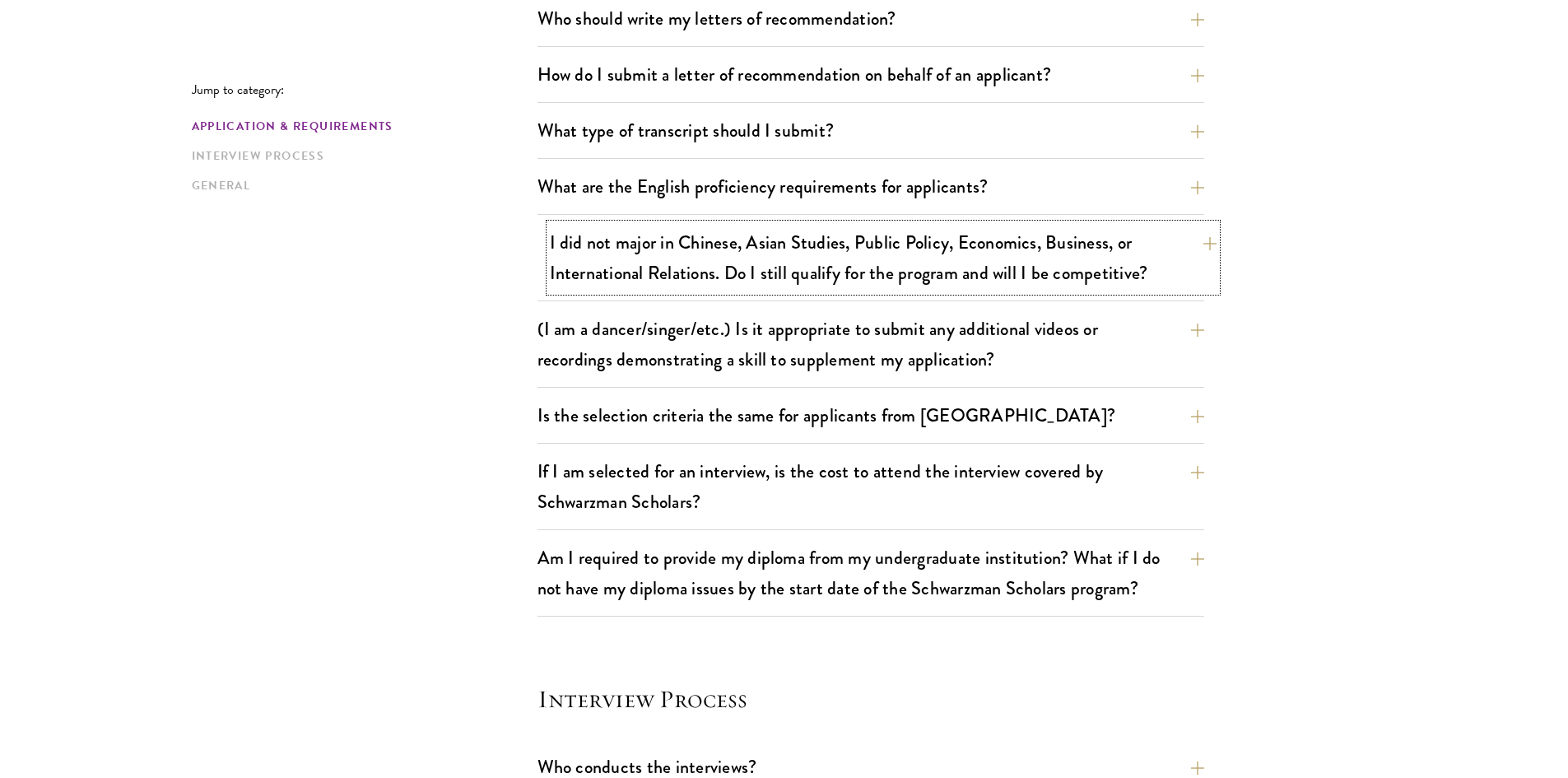
click at [849, 280] on button "I did not major in Chinese, Asian Studies, Public Policy, Economics, Business, …" at bounding box center [883, 257] width 667 height 68
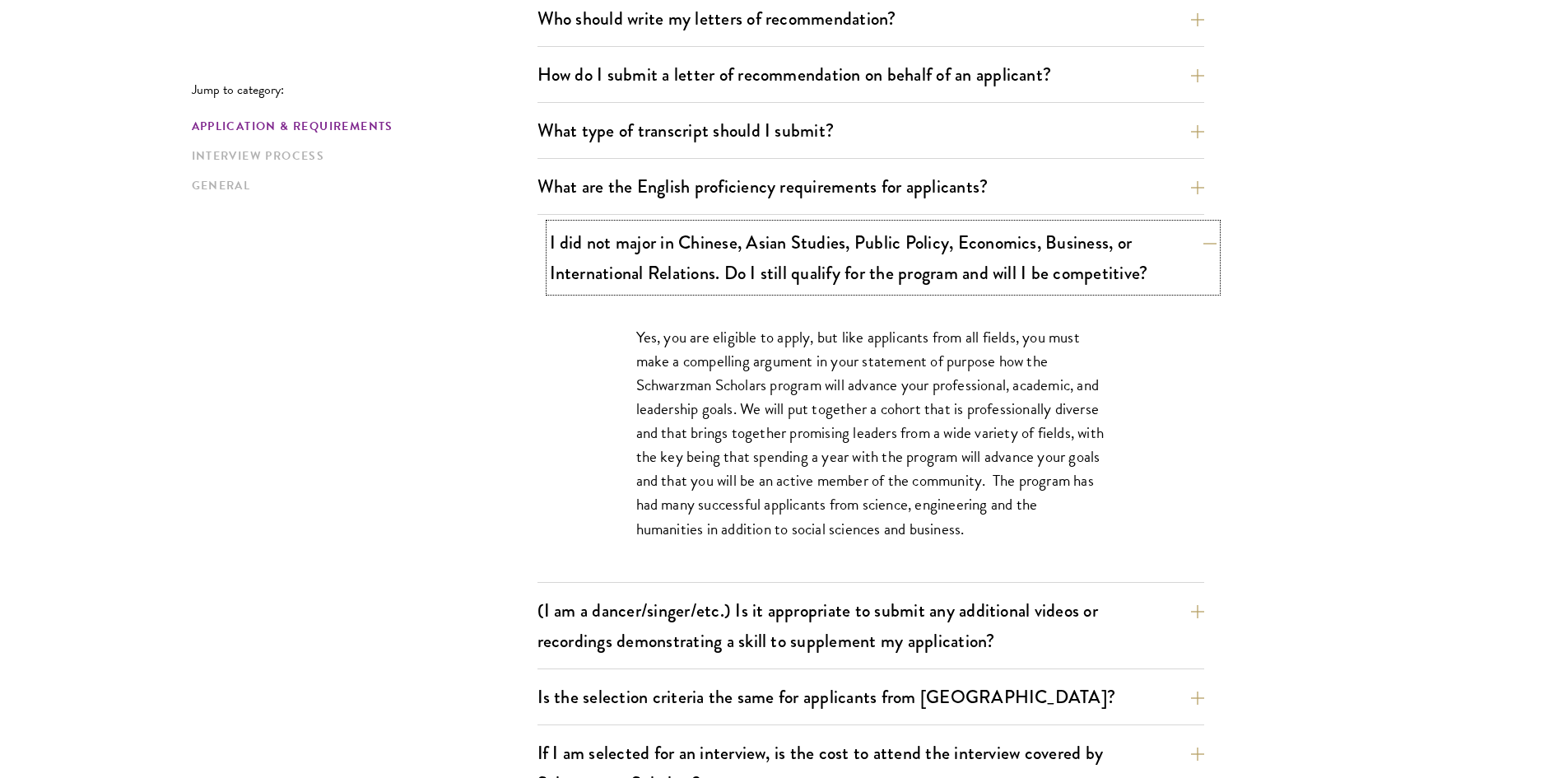
click at [849, 280] on button "I did not major in Chinese, Asian Studies, Public Policy, Economics, Business, …" at bounding box center [883, 257] width 667 height 68
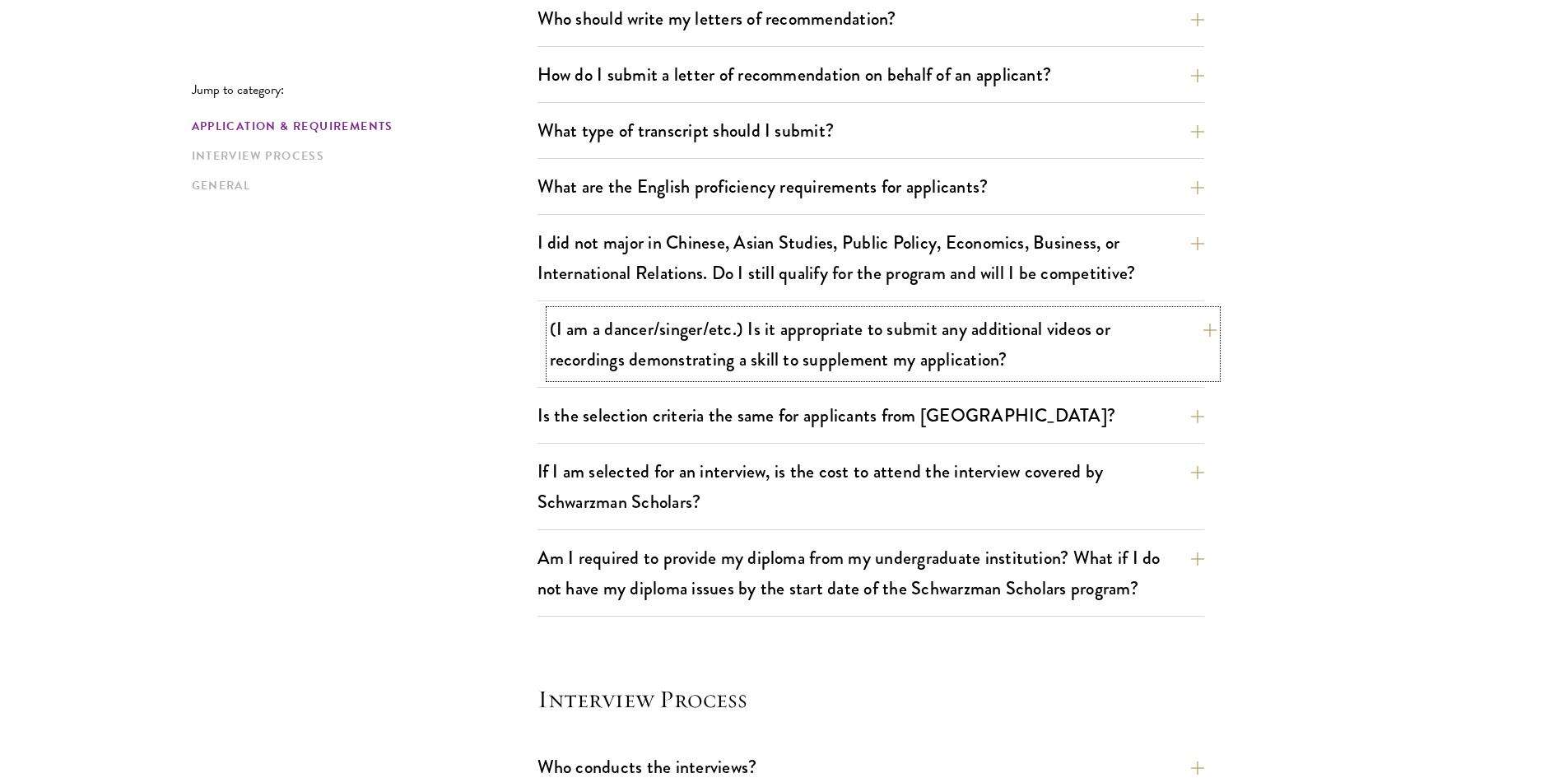
click at [1145, 351] on button "(I am a dancer/singer/etc.) Is it appropriate to submit any additional videos o…" at bounding box center [883, 344] width 667 height 68
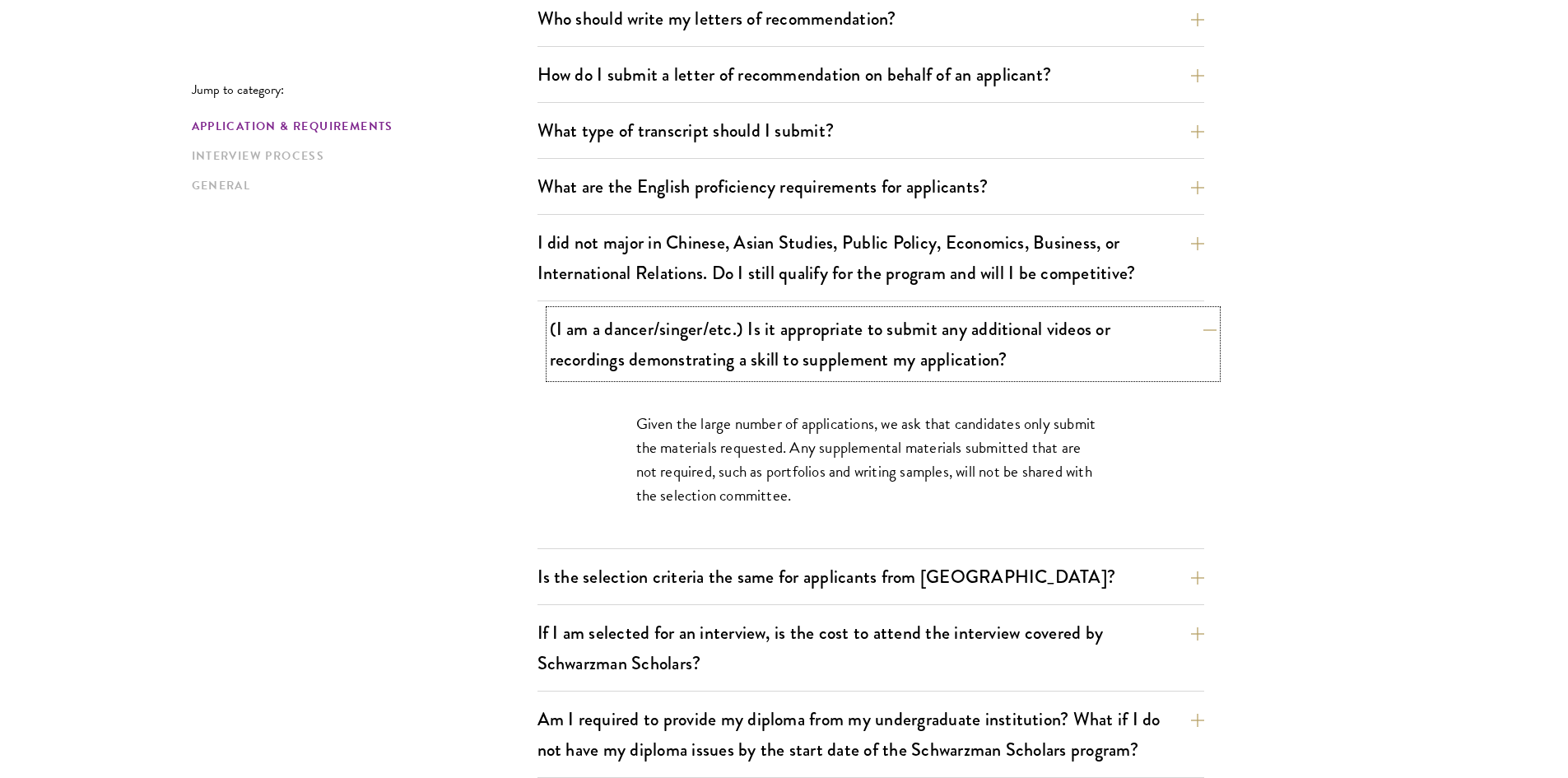
click at [1104, 351] on button "(I am a dancer/singer/etc.) Is it appropriate to submit any additional videos o…" at bounding box center [883, 344] width 667 height 68
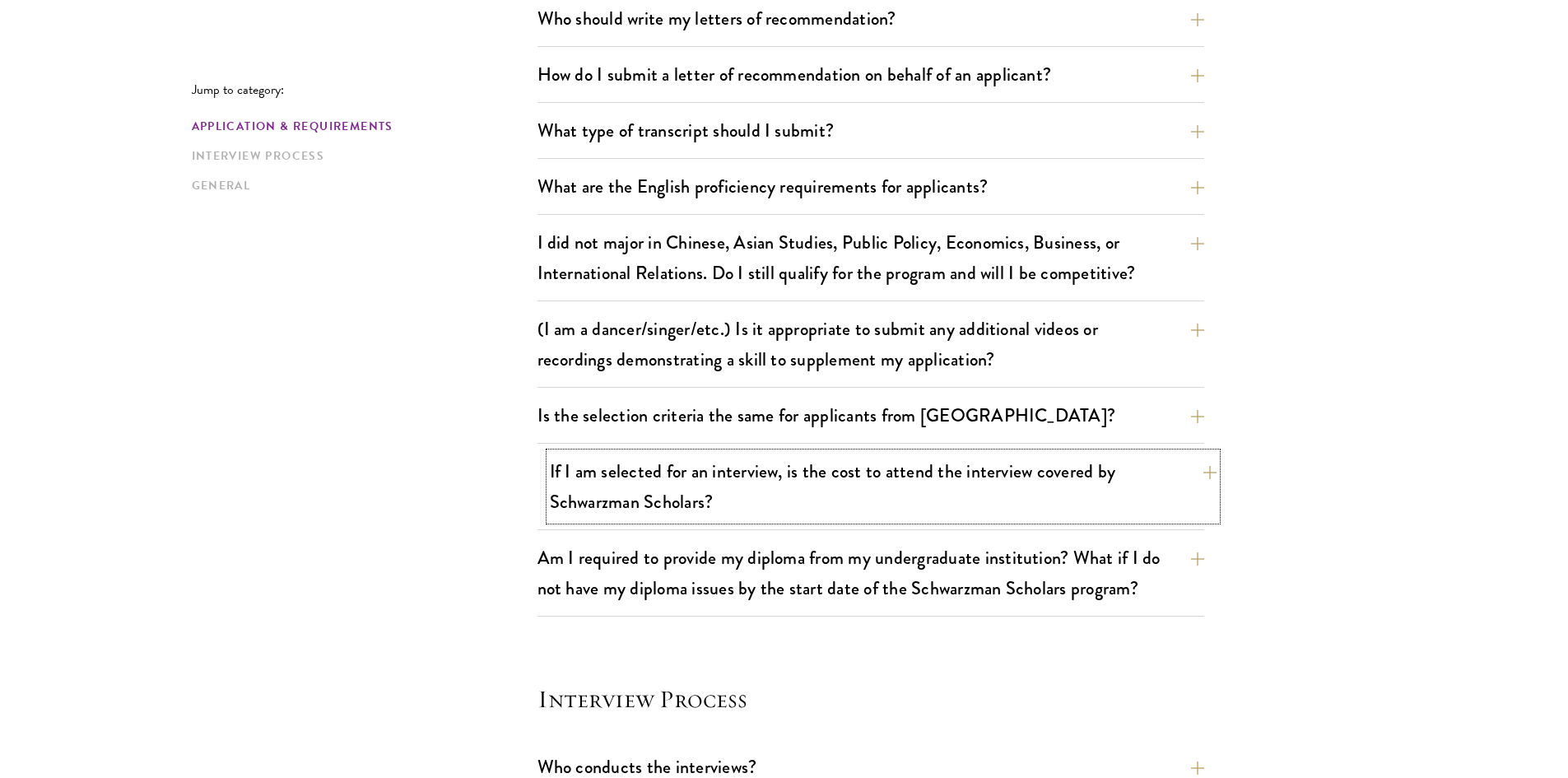
click at [934, 496] on button "If I am selected for an interview, is the cost to attend the interview covered …" at bounding box center [883, 486] width 667 height 68
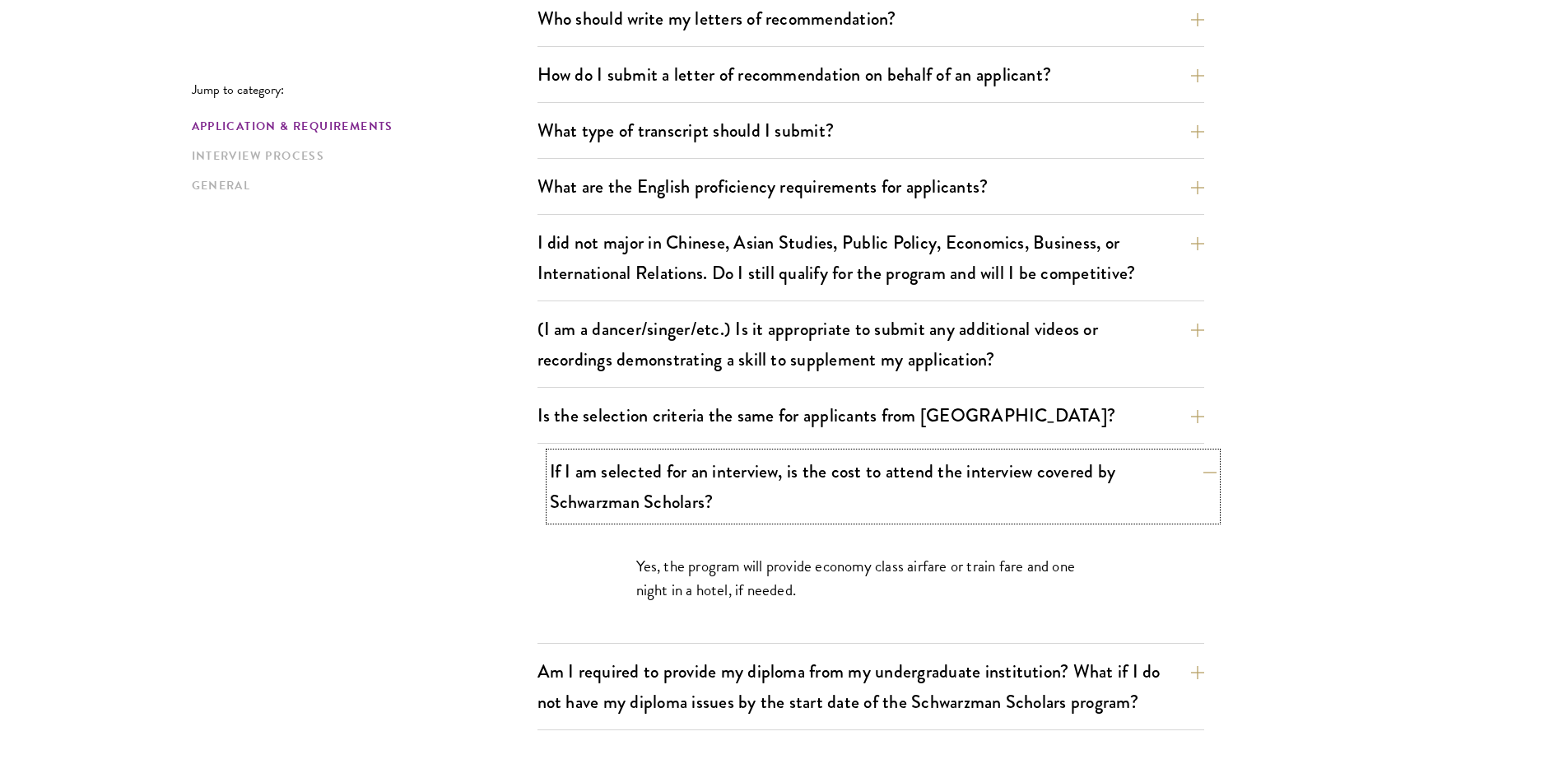
click at [934, 496] on button "If I am selected for an interview, is the cost to attend the interview covered …" at bounding box center [883, 486] width 667 height 68
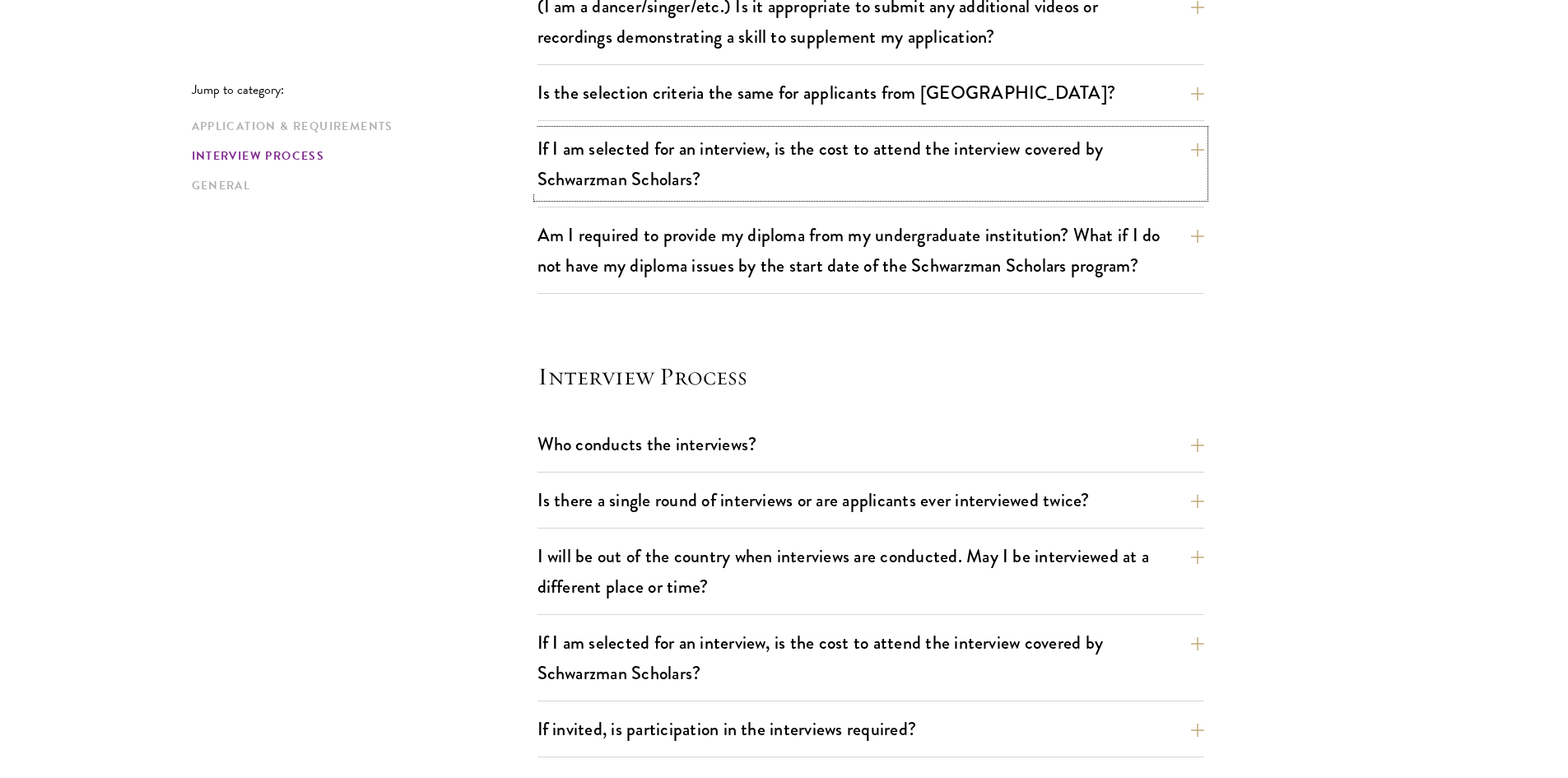
scroll to position [1563, 0]
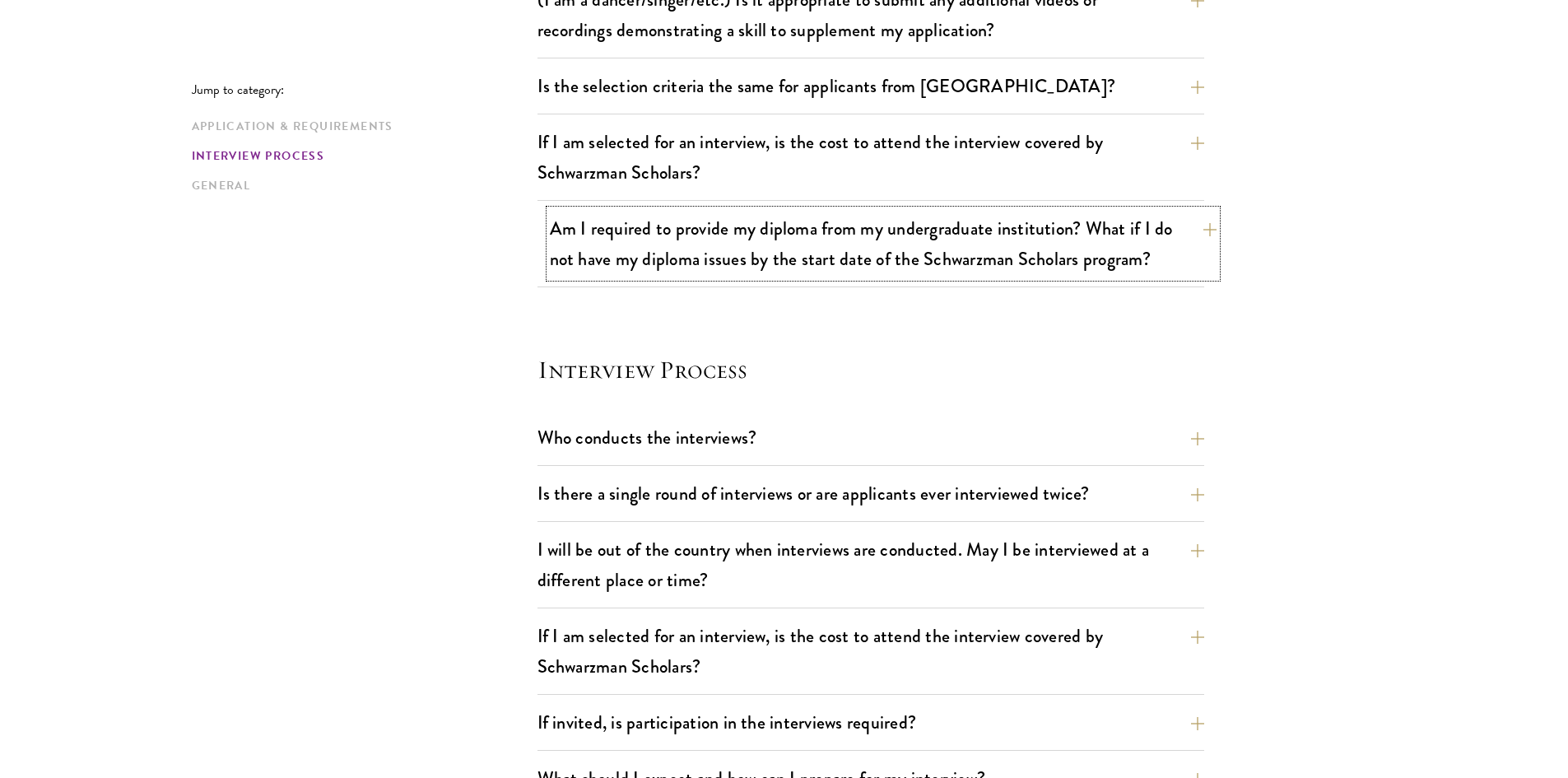
click at [886, 259] on button "Am I required to provide my diploma from my undergraduate institution? What if …" at bounding box center [883, 243] width 667 height 68
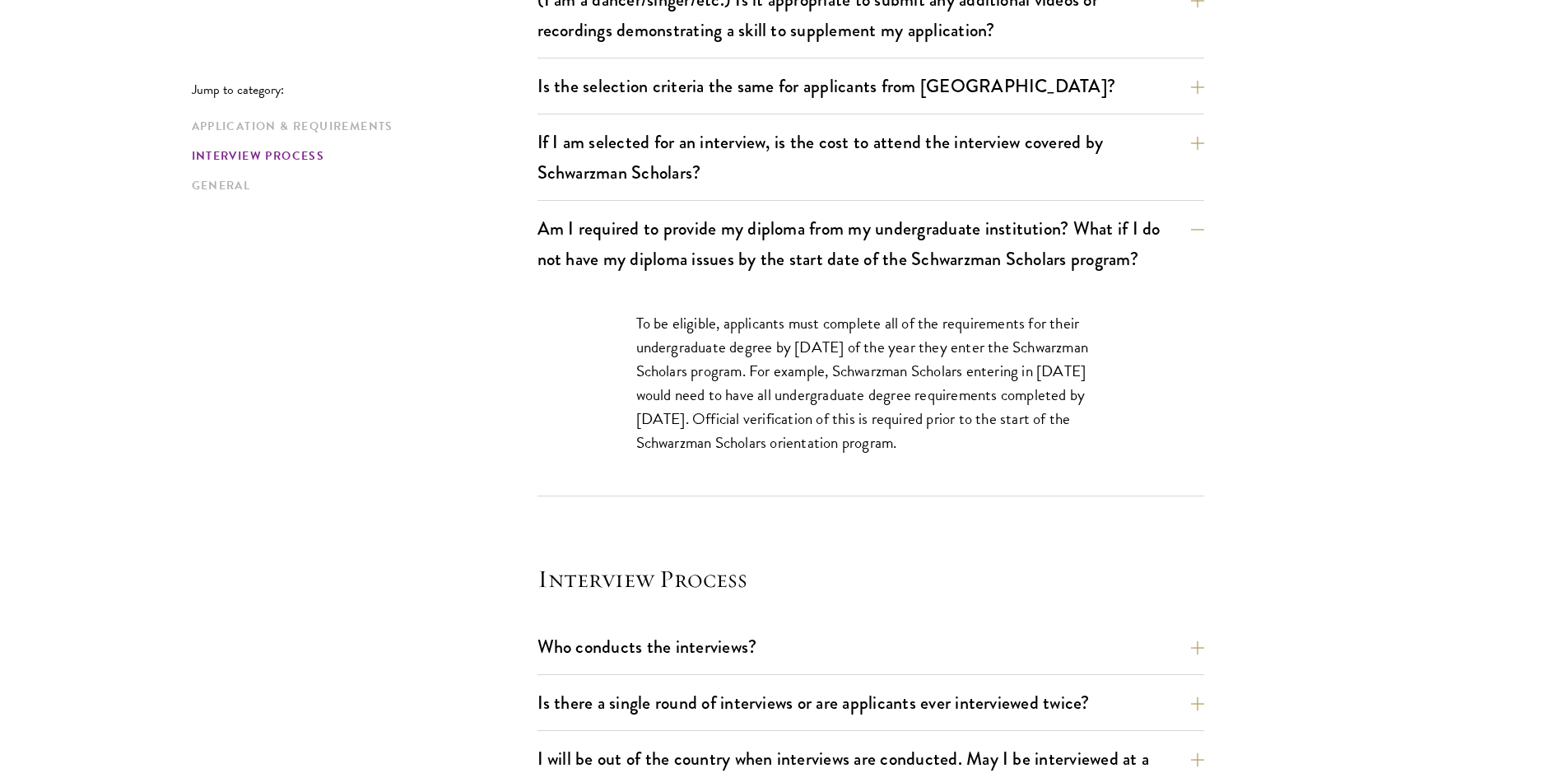
click at [917, 330] on p "To be eligible, applicants must complete all of the requirements for their unde…" at bounding box center [870, 383] width 470 height 143
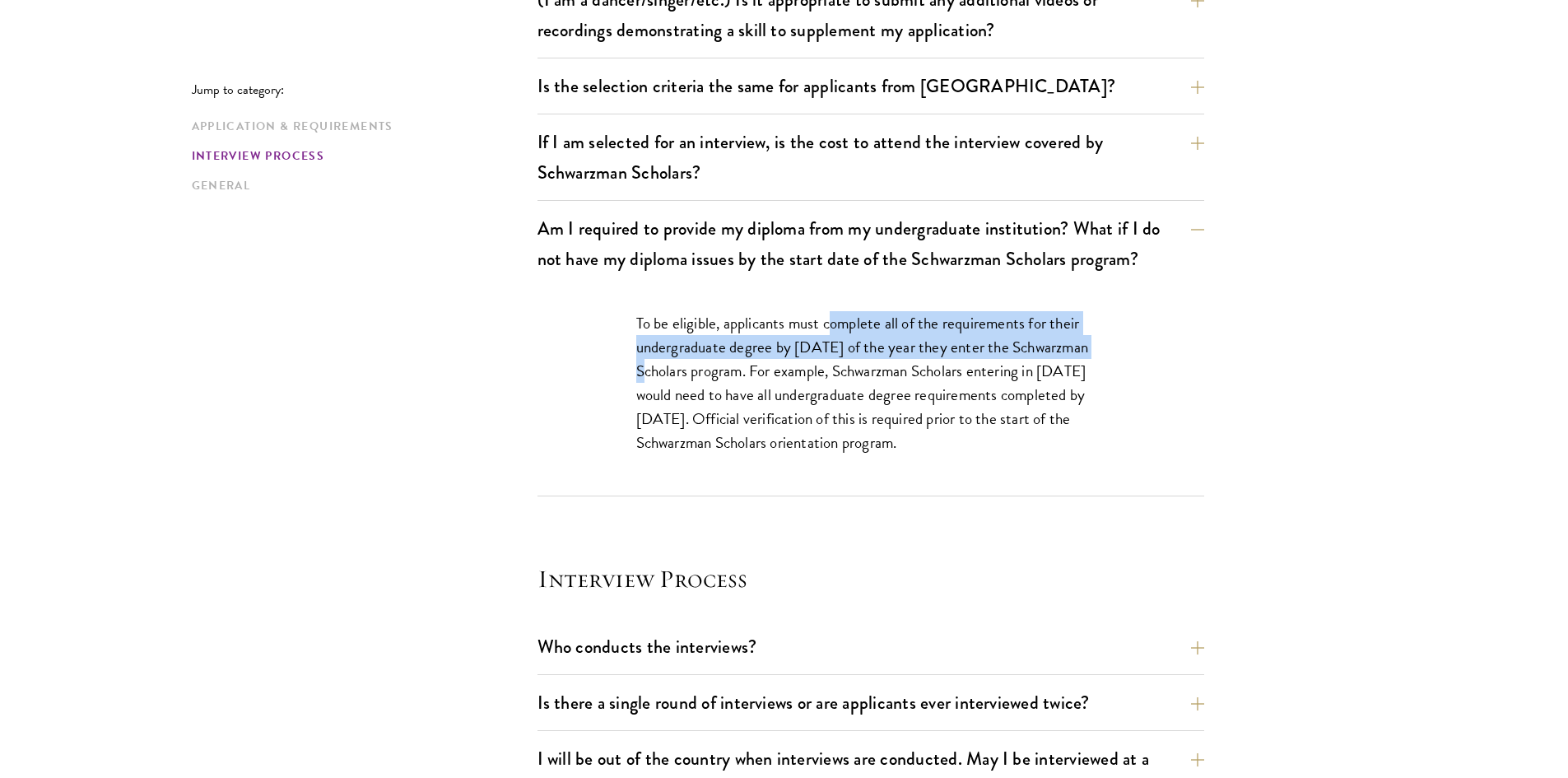
drag, startPoint x: 832, startPoint y: 320, endPoint x: 1092, endPoint y: 356, distance: 262.5
click at [1092, 356] on p "To be eligible, applicants must complete all of the requirements for their unde…" at bounding box center [870, 383] width 470 height 143
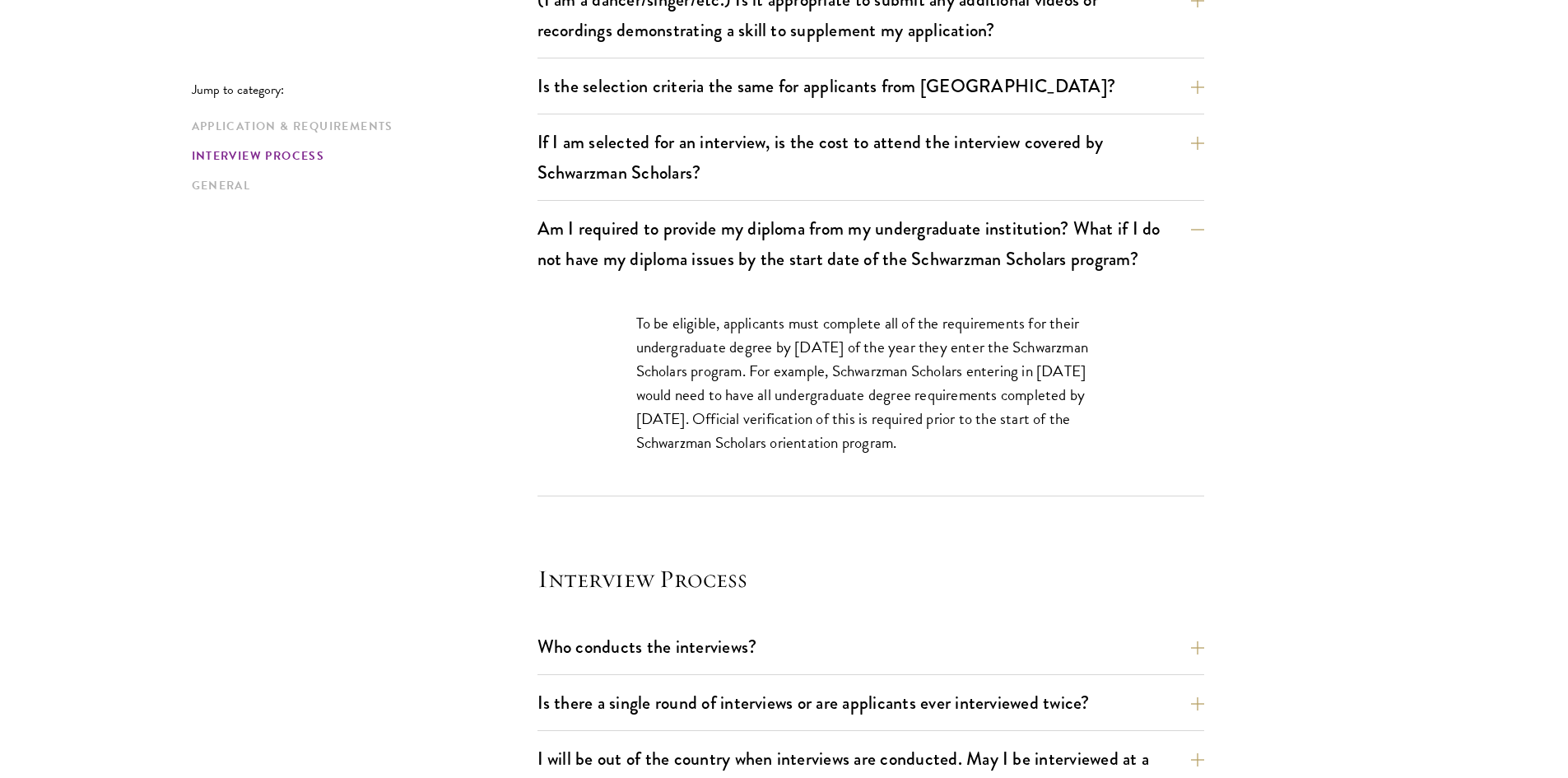
click at [1090, 402] on p "To be eligible, applicants must complete all of the requirements for their unde…" at bounding box center [870, 383] width 470 height 143
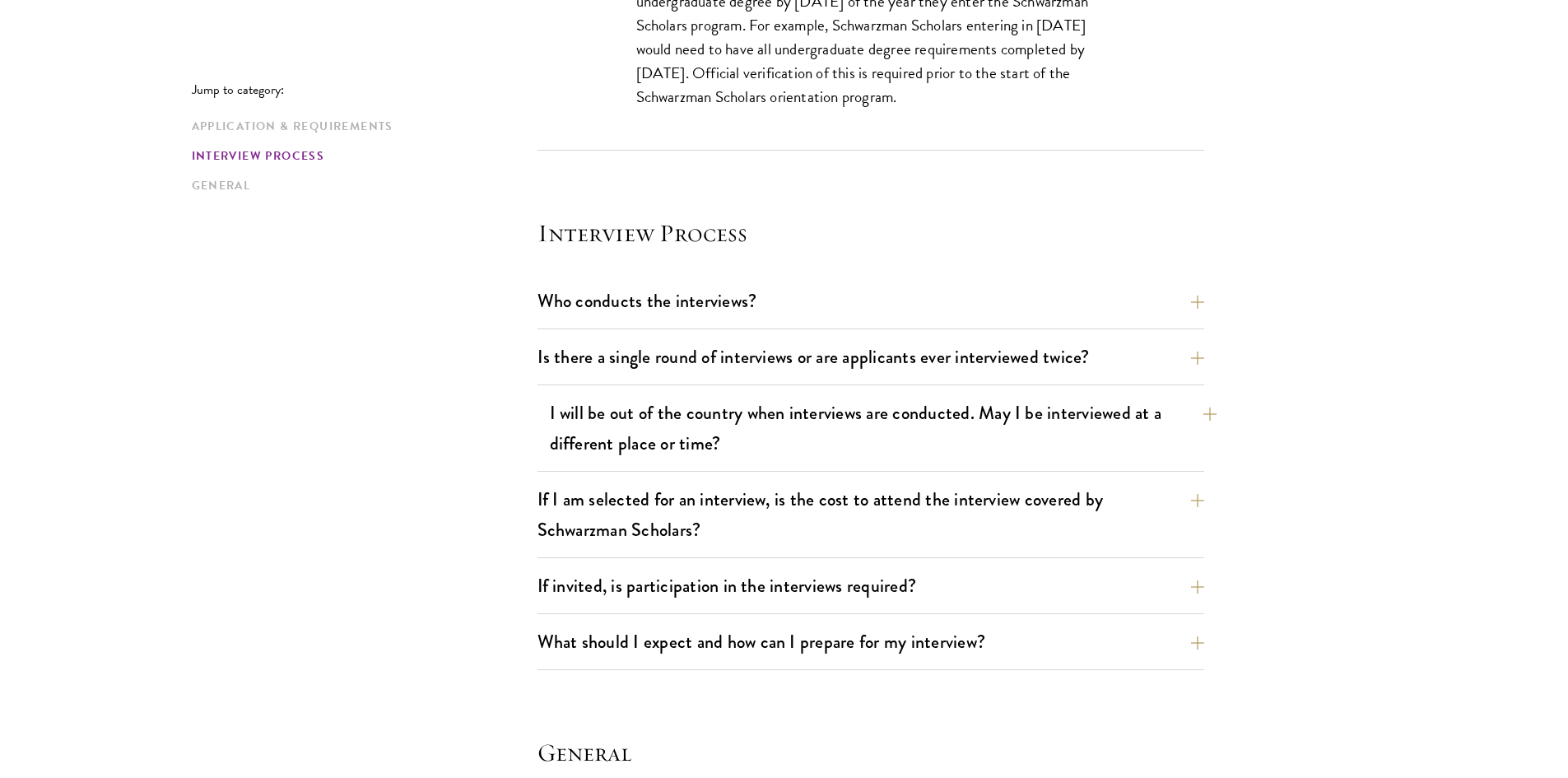
scroll to position [1975, 0]
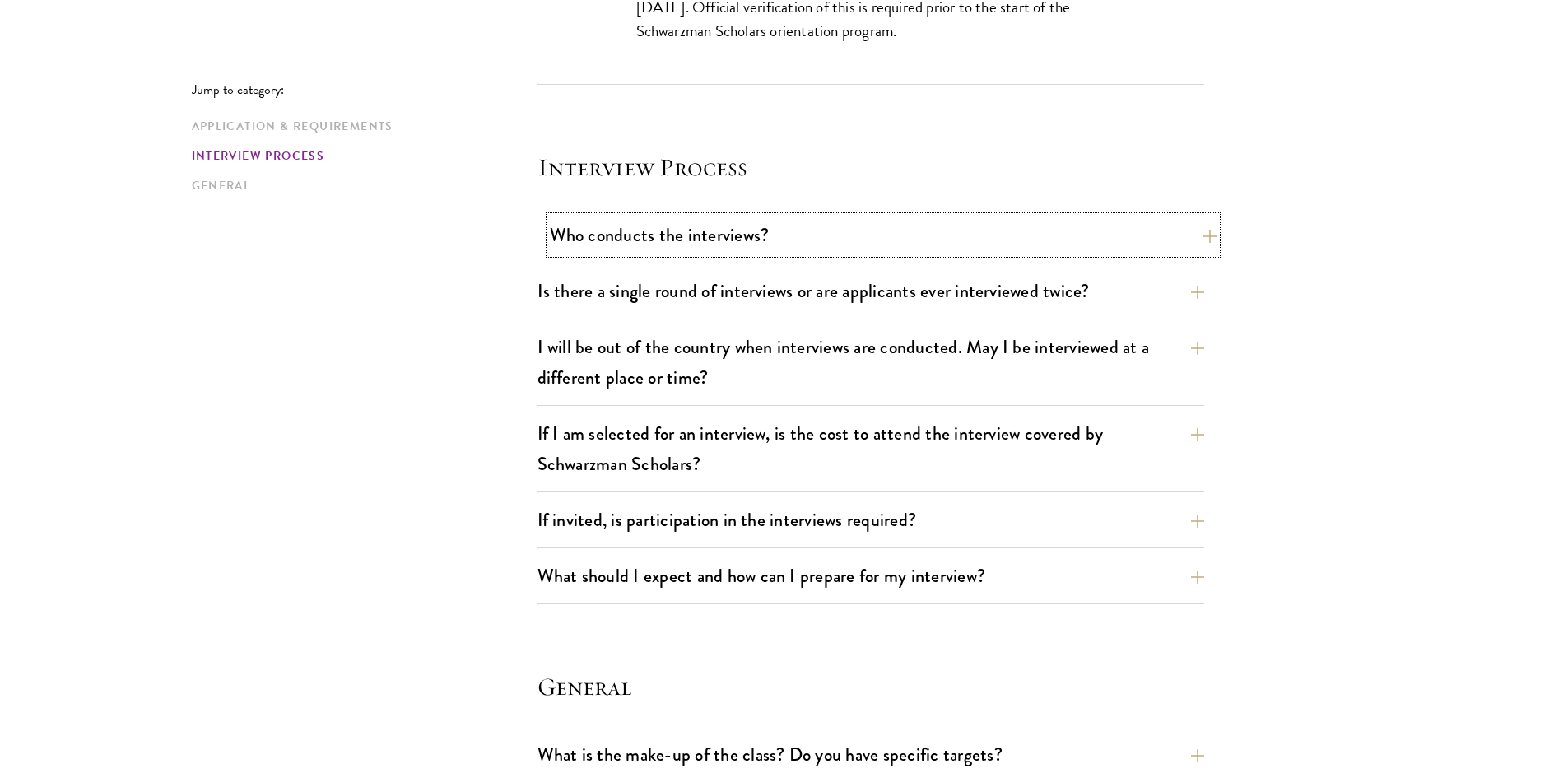
click at [829, 224] on button "Who conducts the interviews?" at bounding box center [883, 234] width 667 height 37
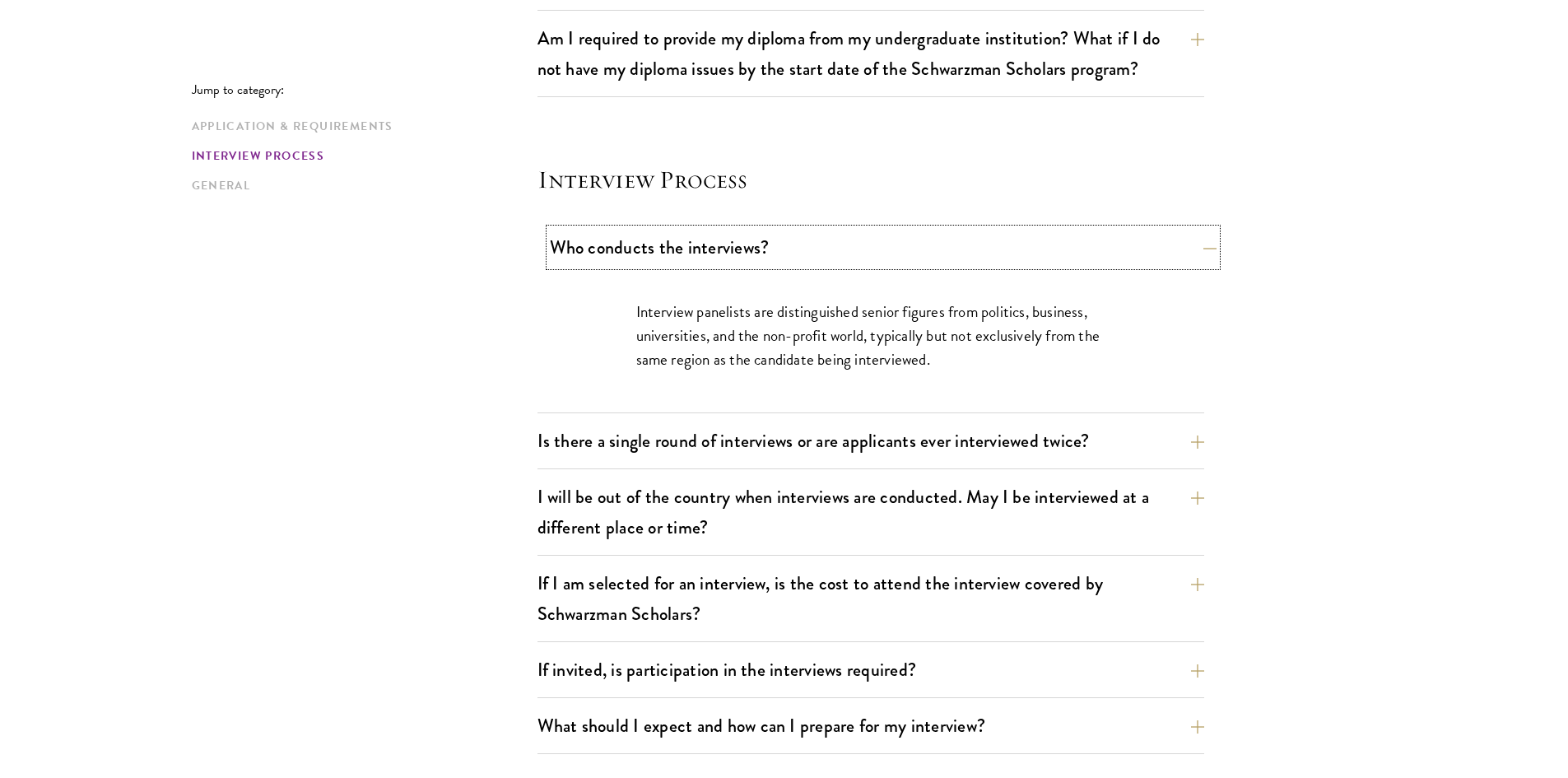
scroll to position [1810, 0]
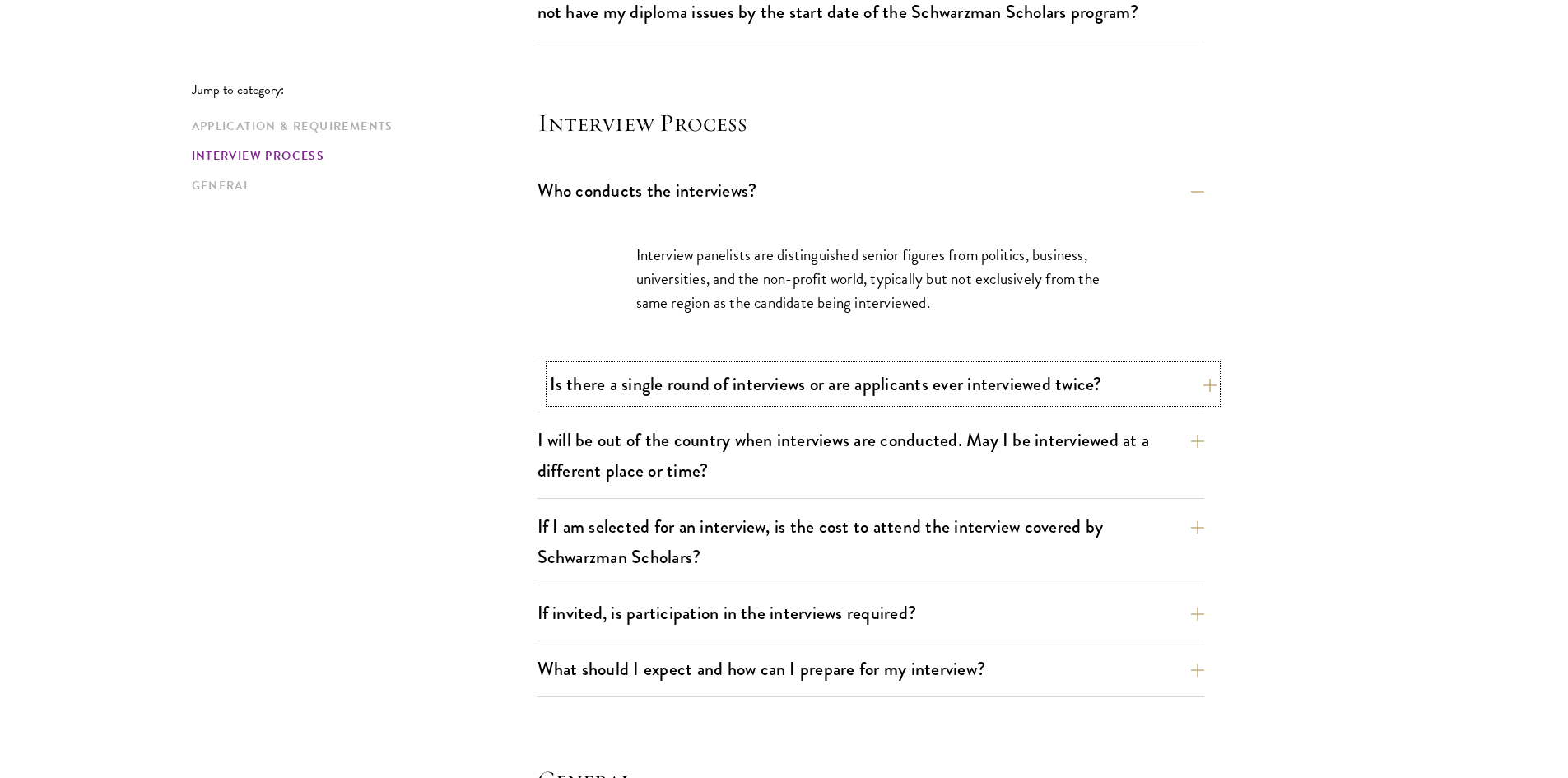
click at [945, 387] on button "Is there a single round of interviews or are applicants ever interviewed twice?" at bounding box center [883, 384] width 667 height 37
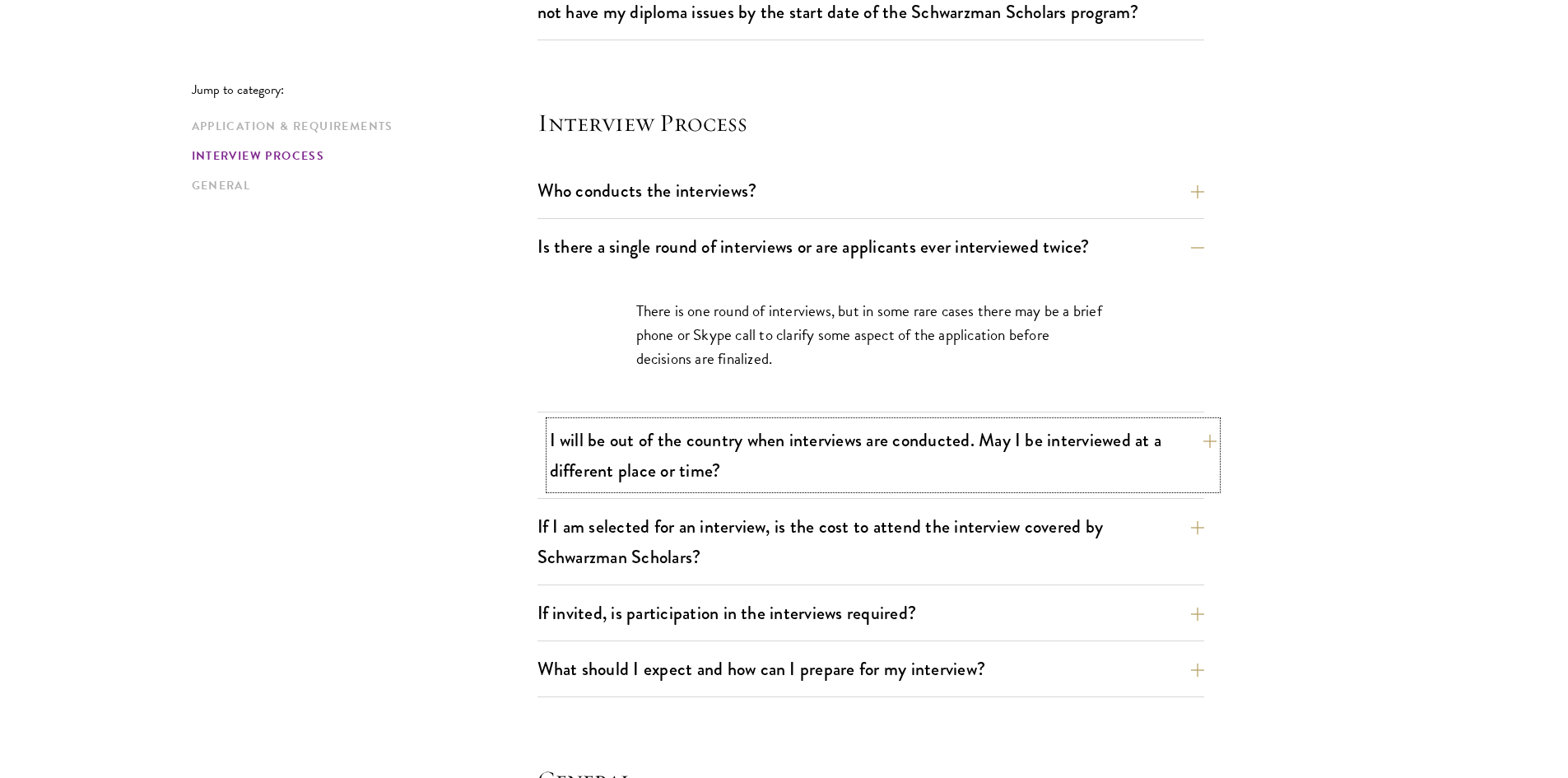
click at [869, 458] on button "I will be out of the country when interviews are conducted. May I be interviewe…" at bounding box center [883, 455] width 667 height 68
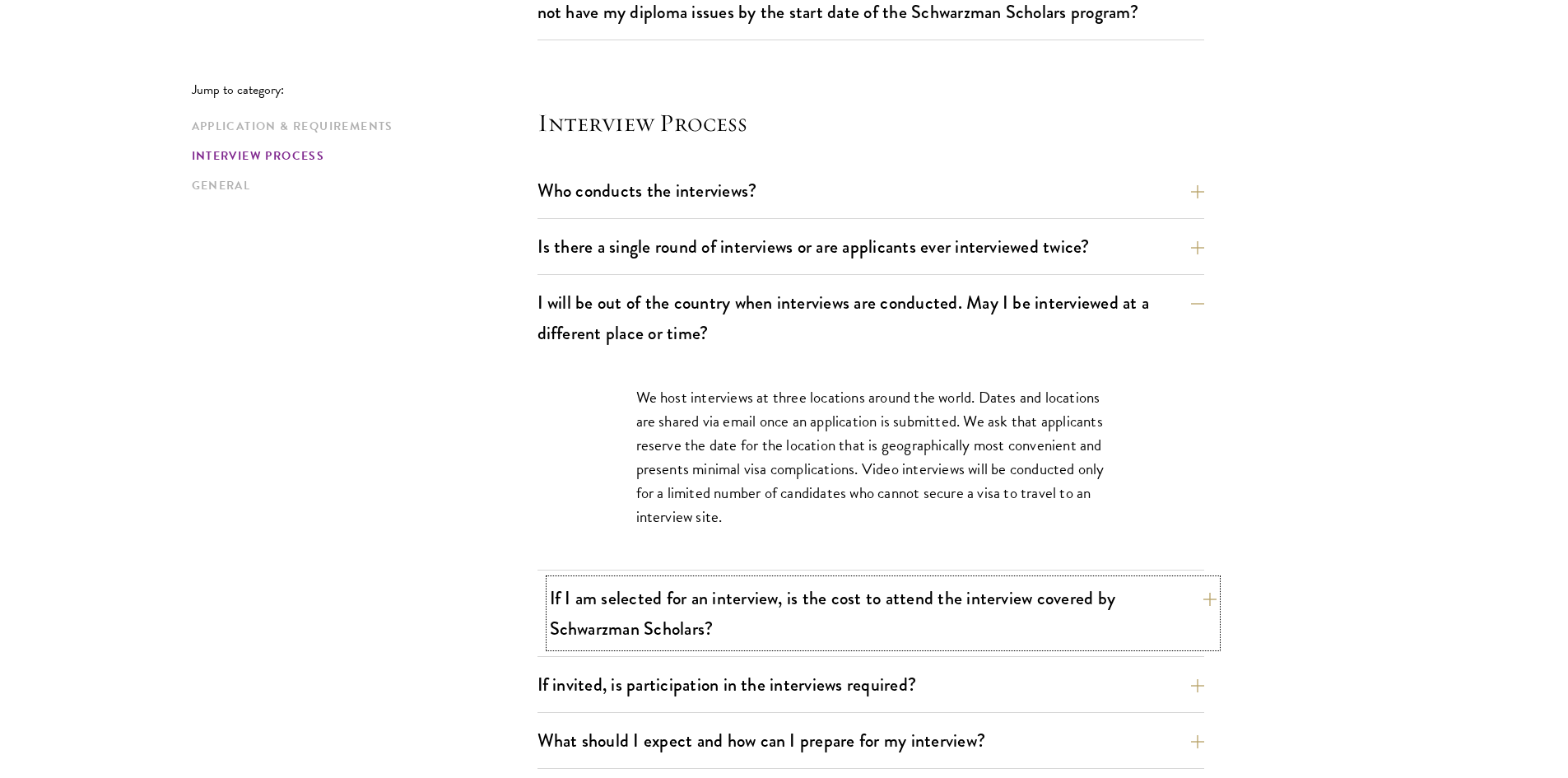
click at [860, 618] on button "If I am selected for an interview, is the cost to attend the interview covered …" at bounding box center [883, 612] width 667 height 68
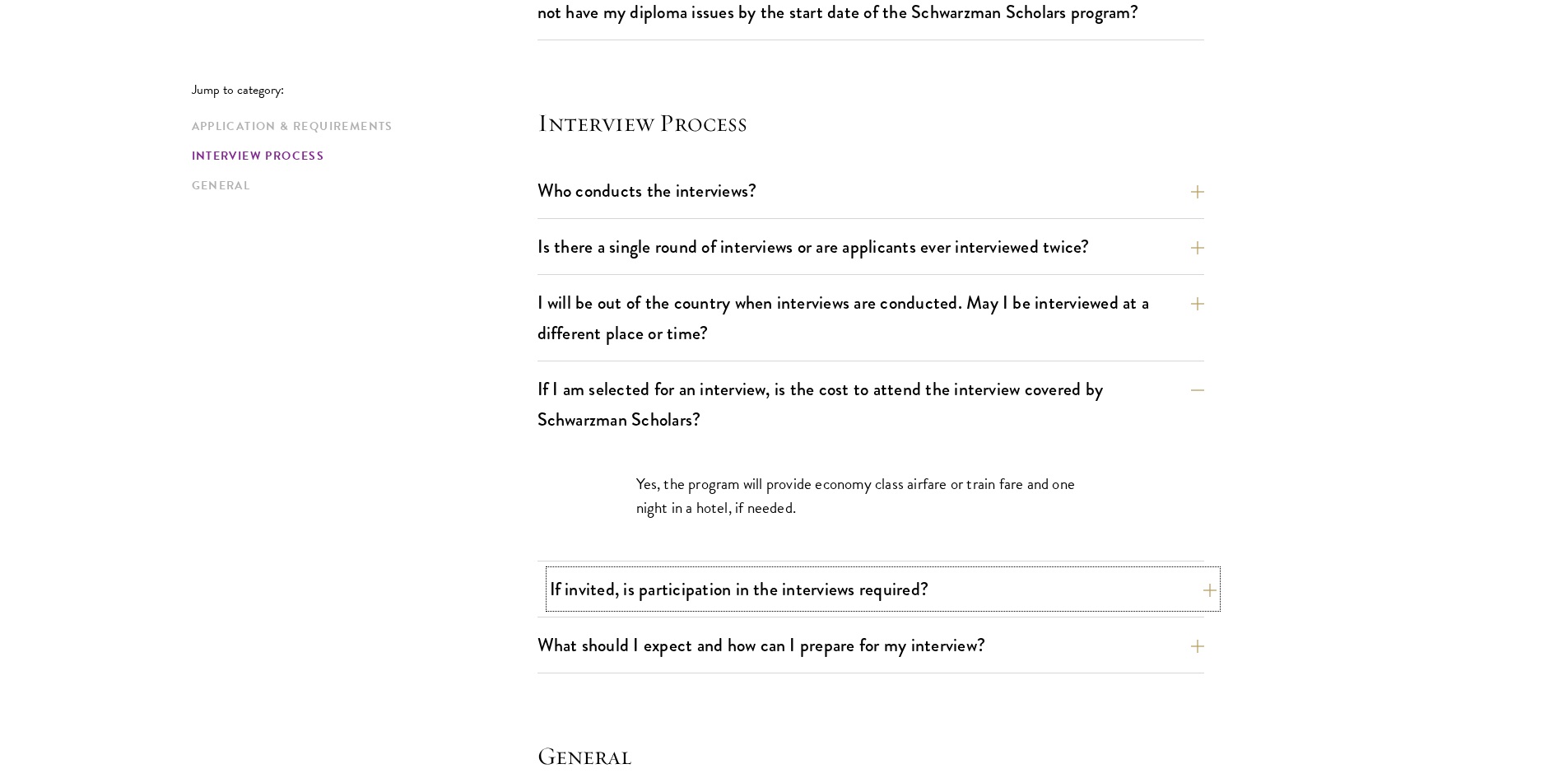
click at [964, 596] on button "If invited, is participation in the interviews required?" at bounding box center [883, 588] width 667 height 37
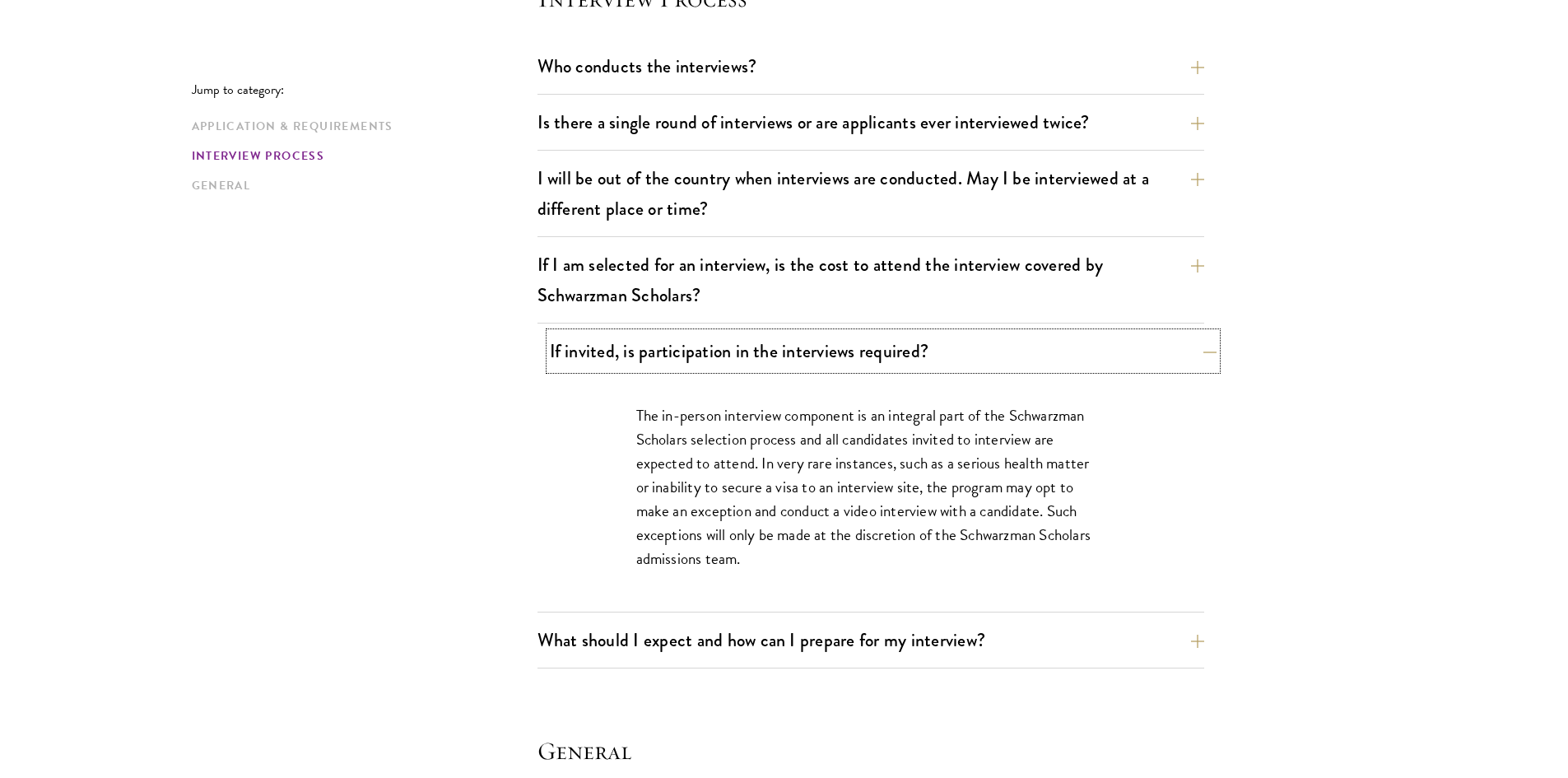
scroll to position [1975, 0]
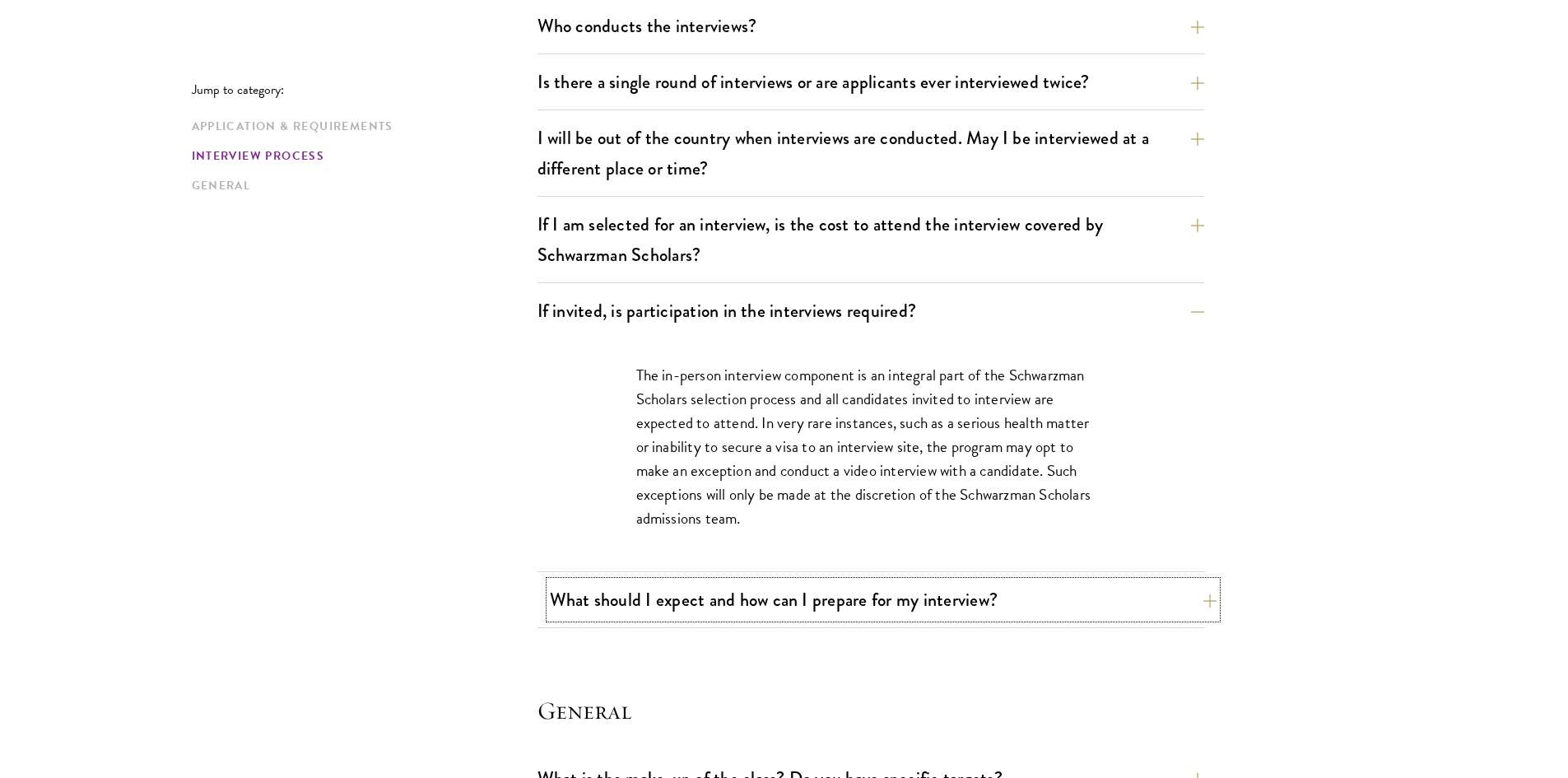
click at [965, 604] on button "What should I expect and how can I prepare for my interview?" at bounding box center [883, 599] width 667 height 37
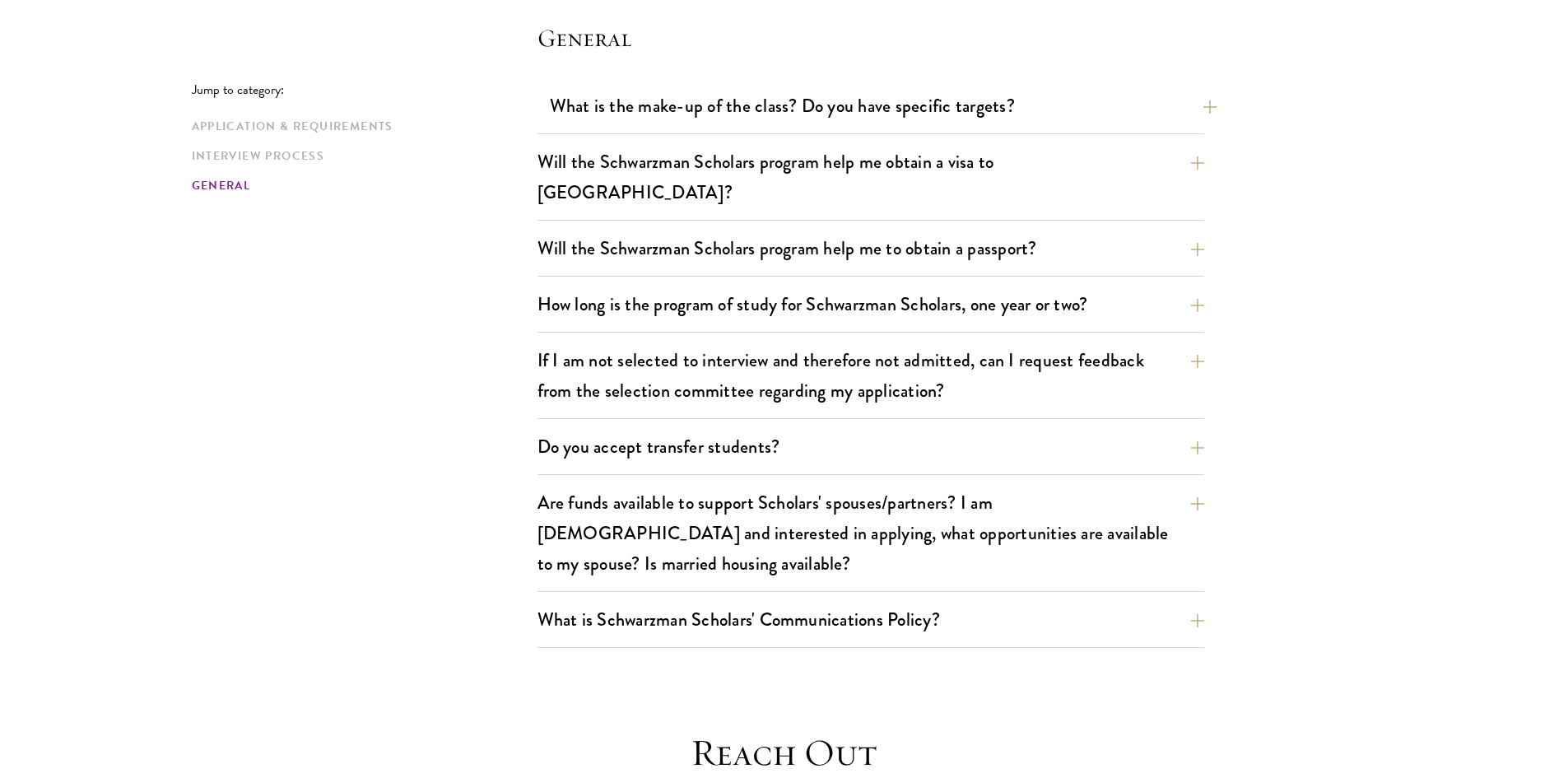
scroll to position [3457, 0]
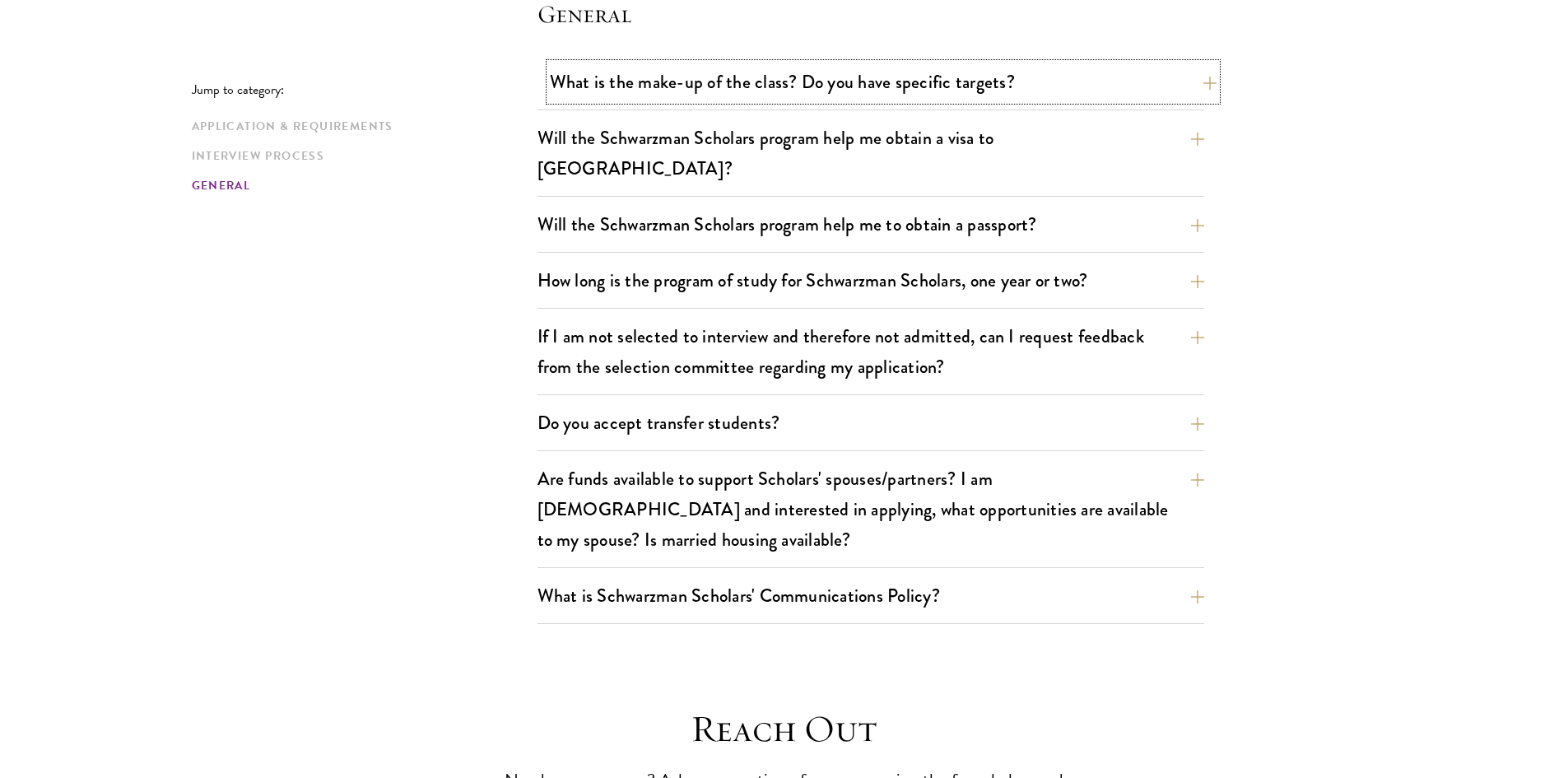
click at [818, 96] on button "What is the make-up of the class? Do you have specific targets?" at bounding box center [883, 81] width 667 height 37
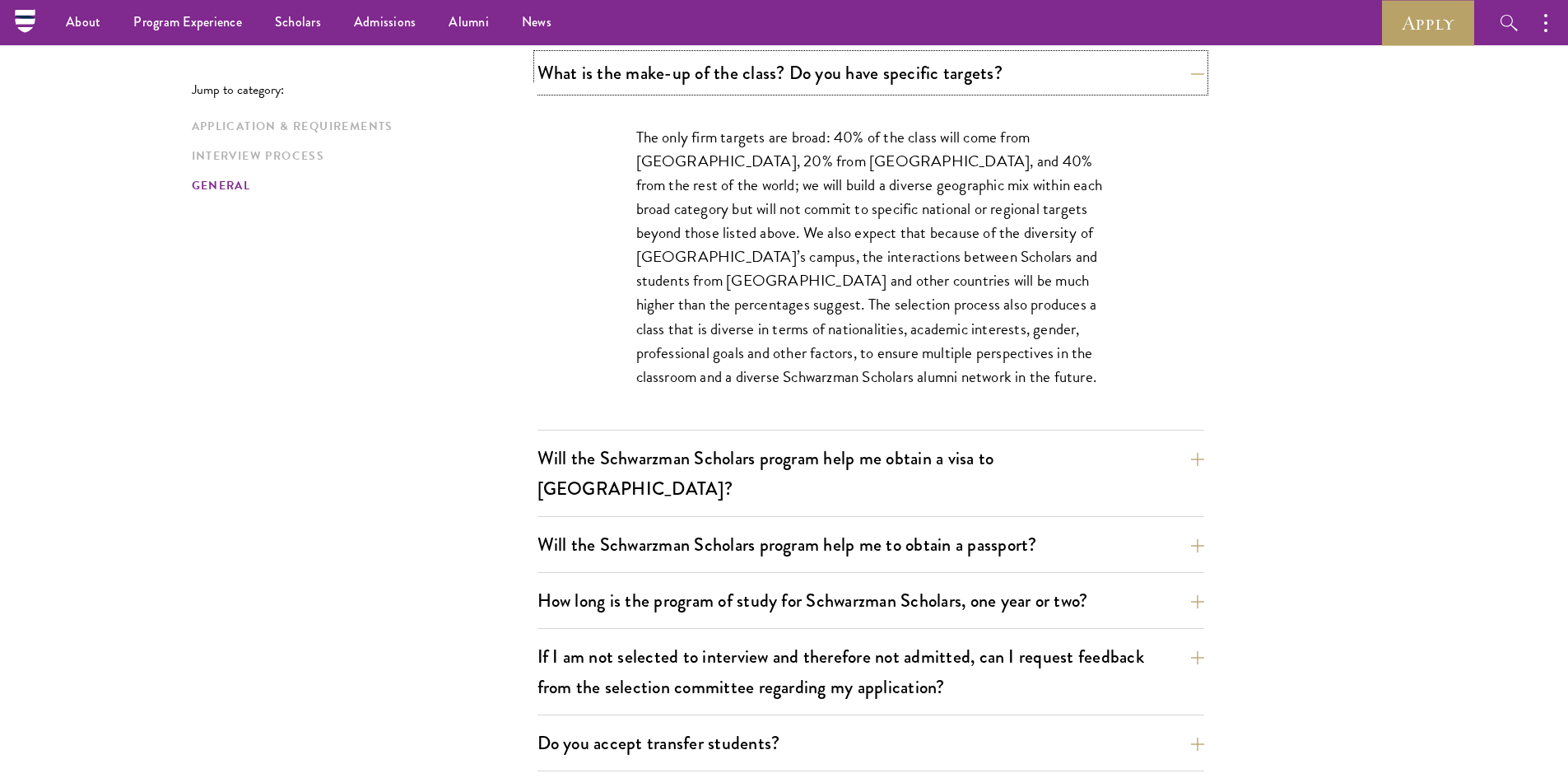
scroll to position [2438, 0]
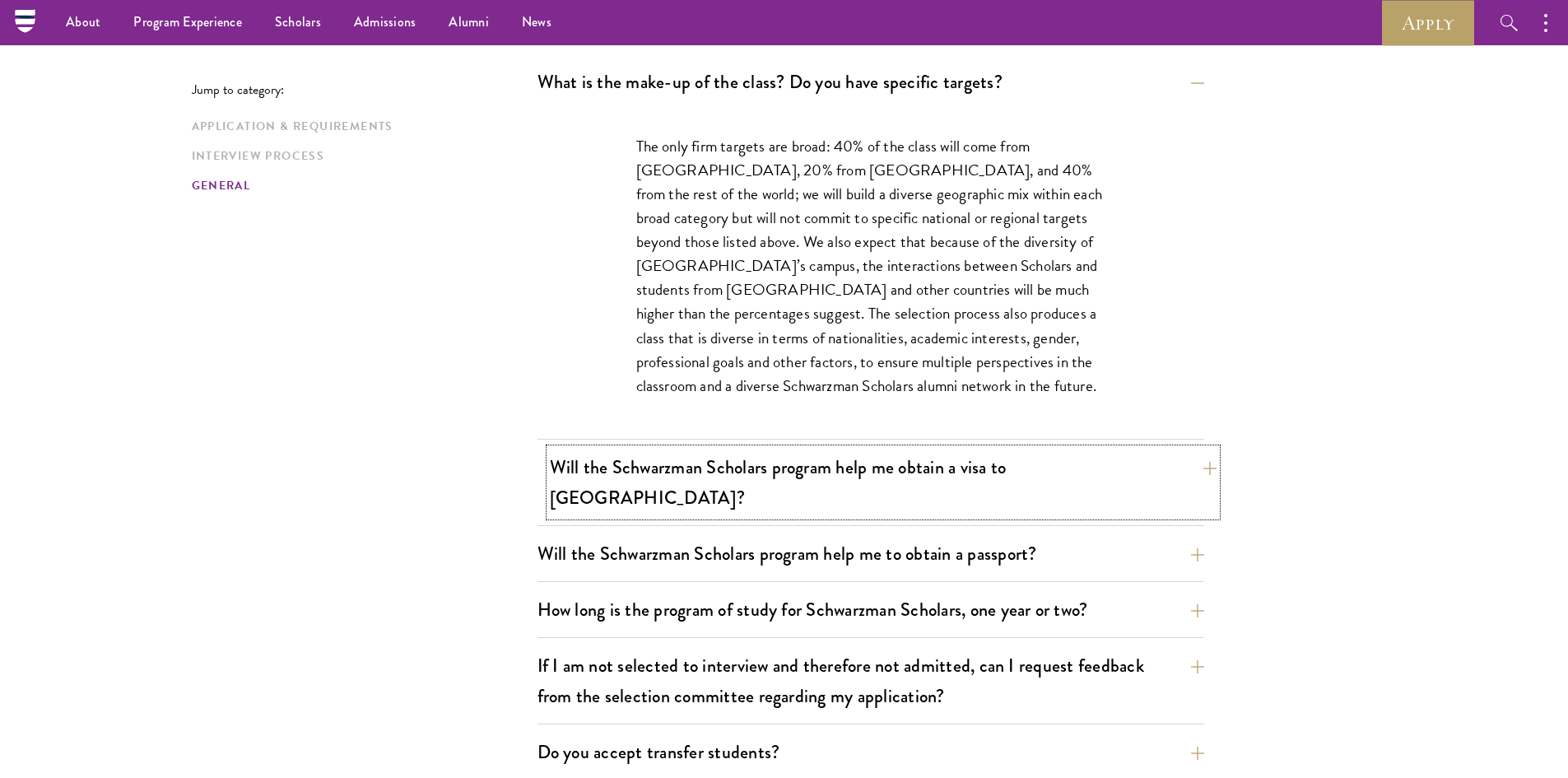
click at [757, 467] on button "Will the Schwarzman Scholars program help me obtain a visa to China?" at bounding box center [883, 482] width 667 height 68
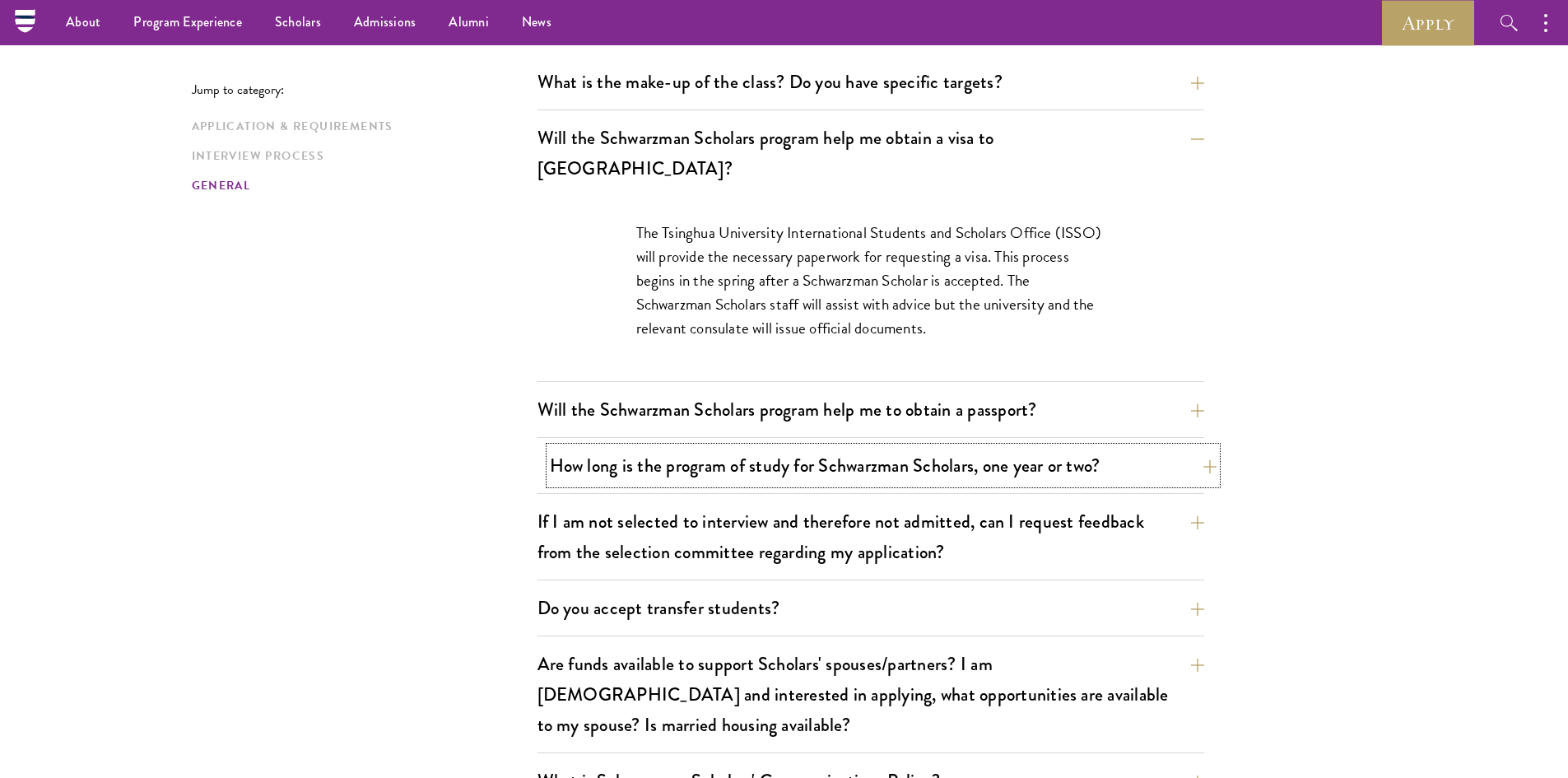
click at [779, 447] on button "How long is the program of study for Schwarzman Scholars, one year or two?" at bounding box center [883, 465] width 667 height 37
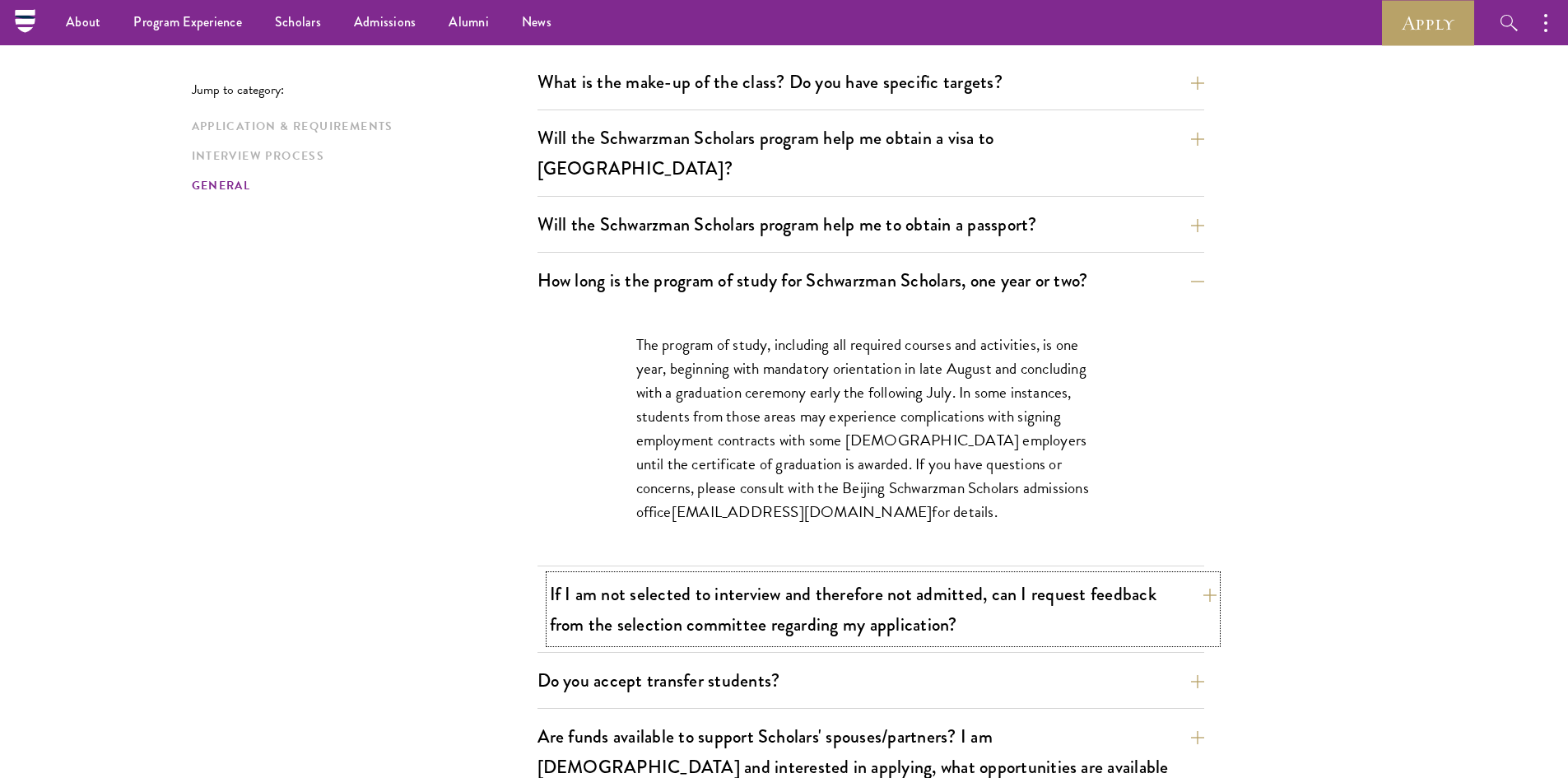
click at [765, 575] on button "If I am not selected to interview and therefore not admitted, can I request fee…" at bounding box center [883, 609] width 667 height 68
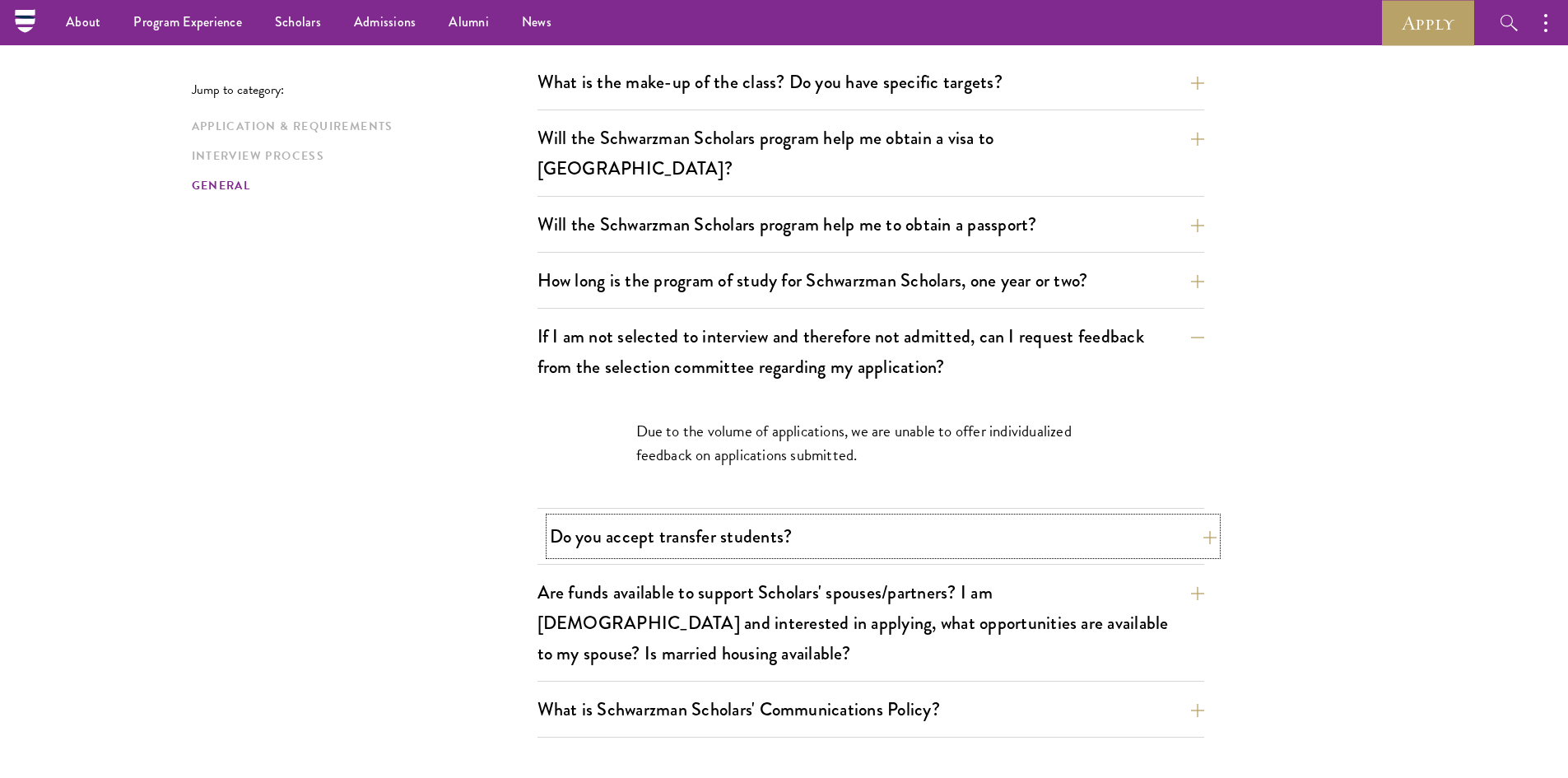
click at [788, 517] on button "Do you accept transfer students?" at bounding box center [883, 536] width 667 height 37
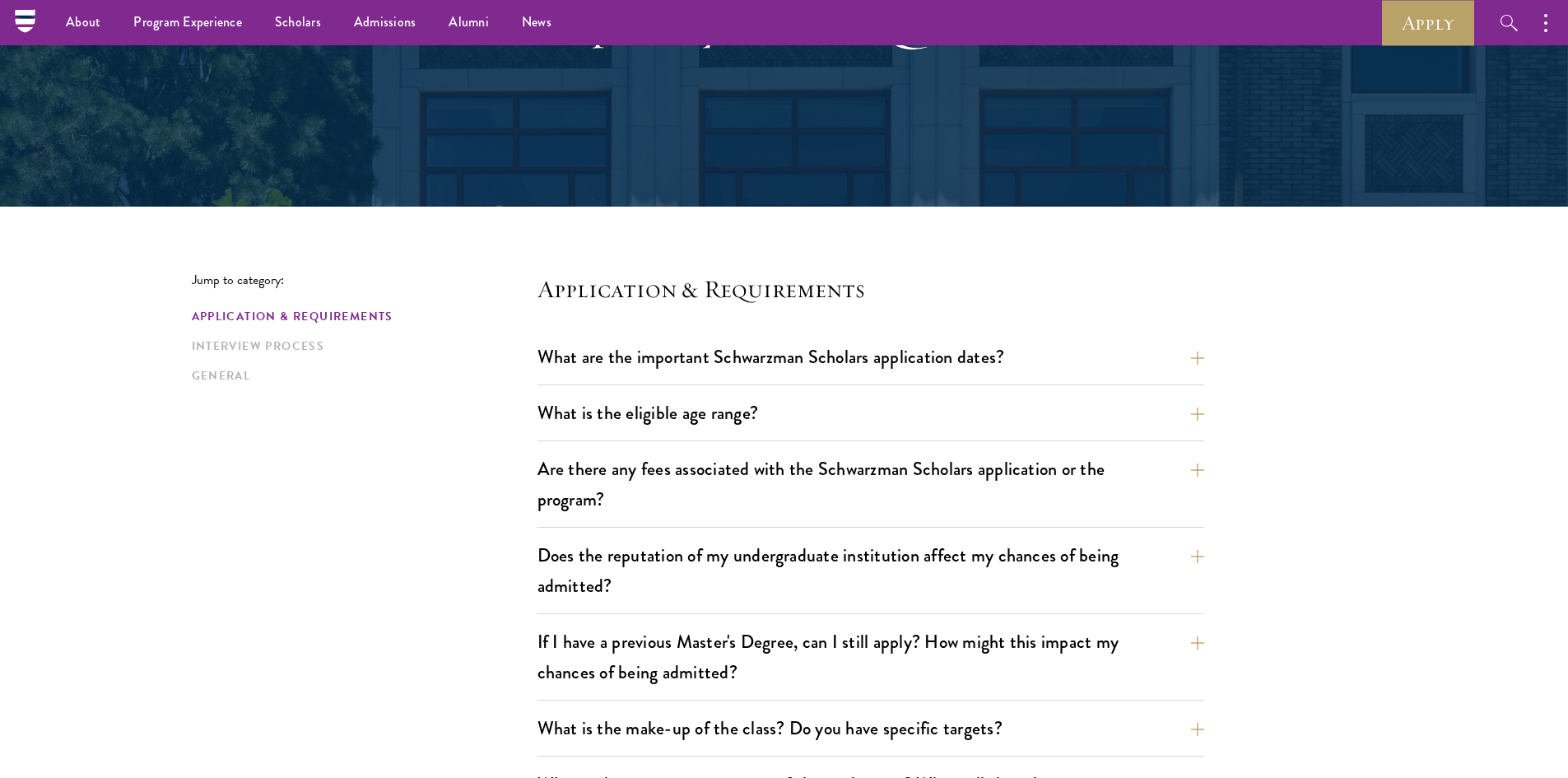
scroll to position [0, 0]
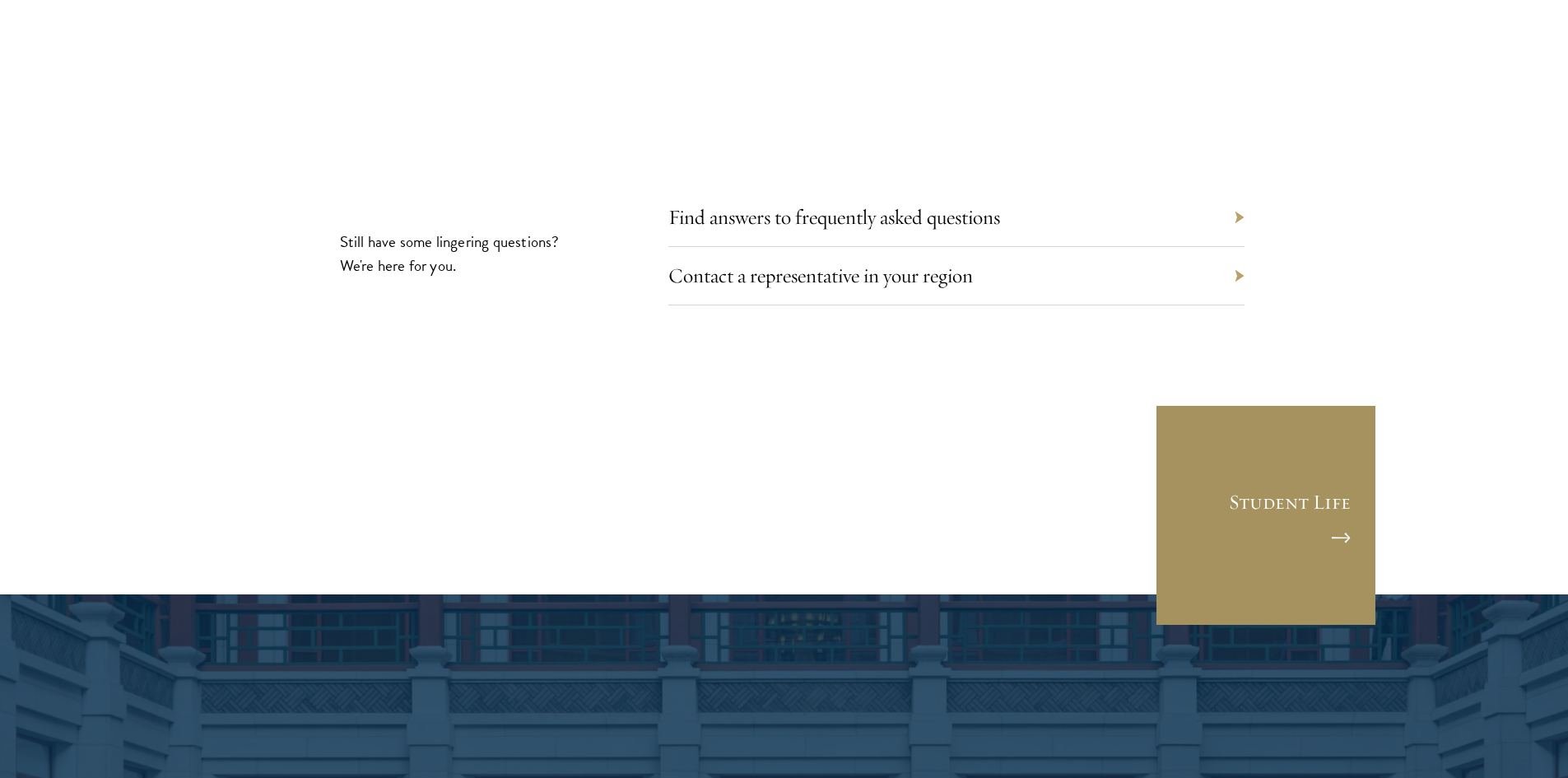
click at [1338, 465] on link "Student Life" at bounding box center [1266, 516] width 223 height 223
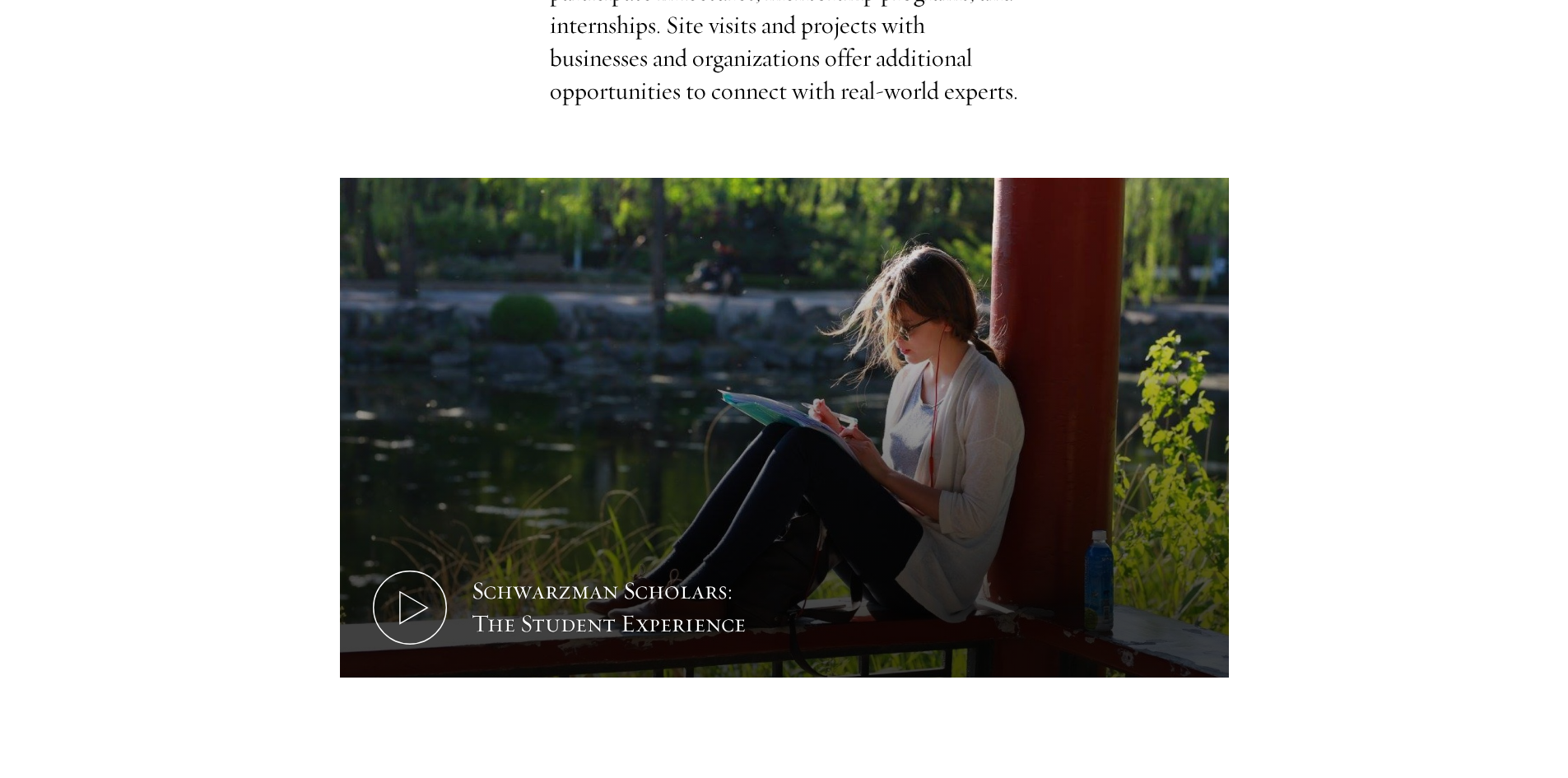
scroll to position [823, 0]
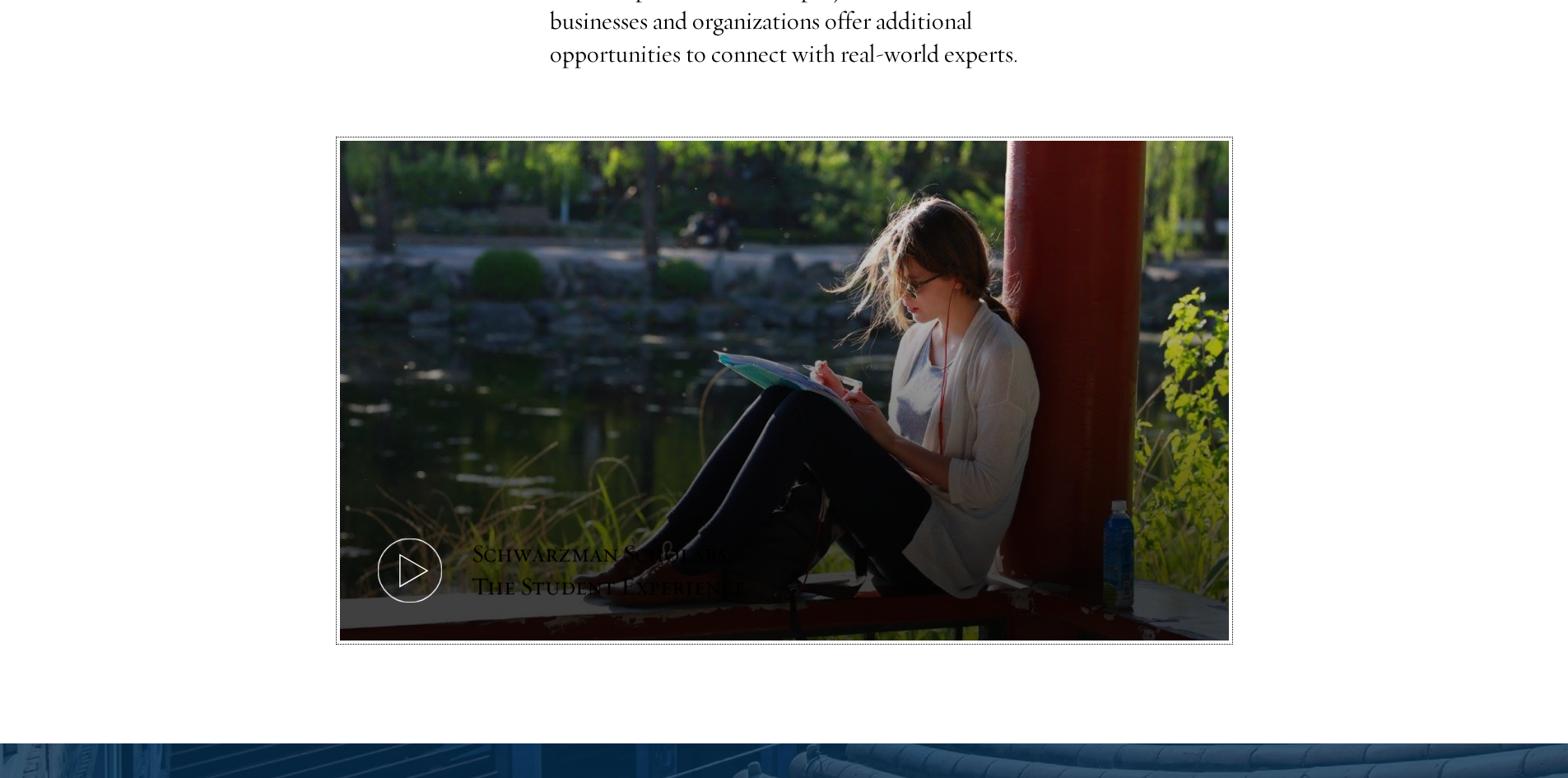
click at [832, 410] on button "Schwarzman Scholars: The Student Experience" at bounding box center [784, 391] width 889 height 500
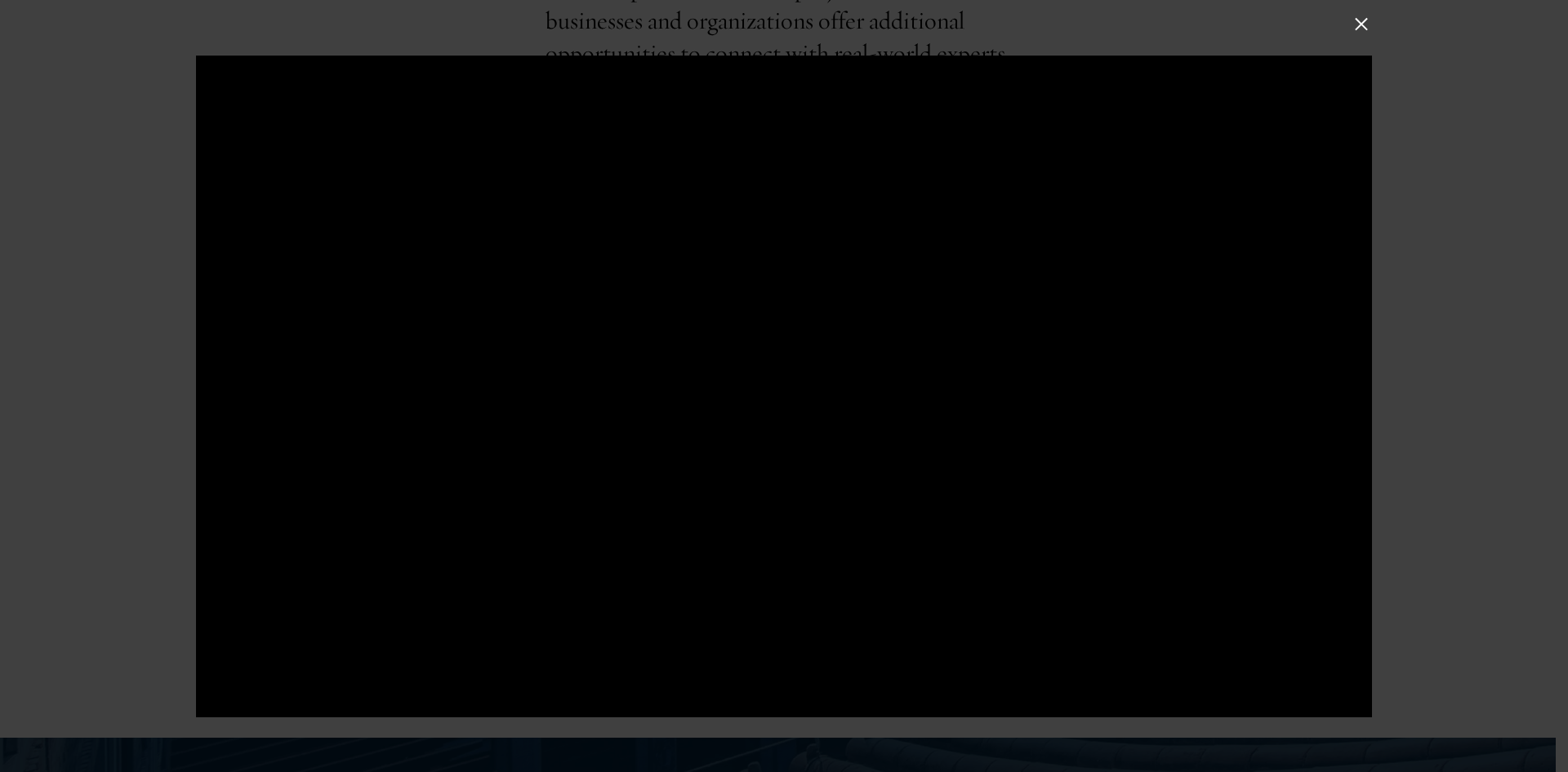
click at [1042, 389] on div at bounding box center [784, 386] width 1176 height 662
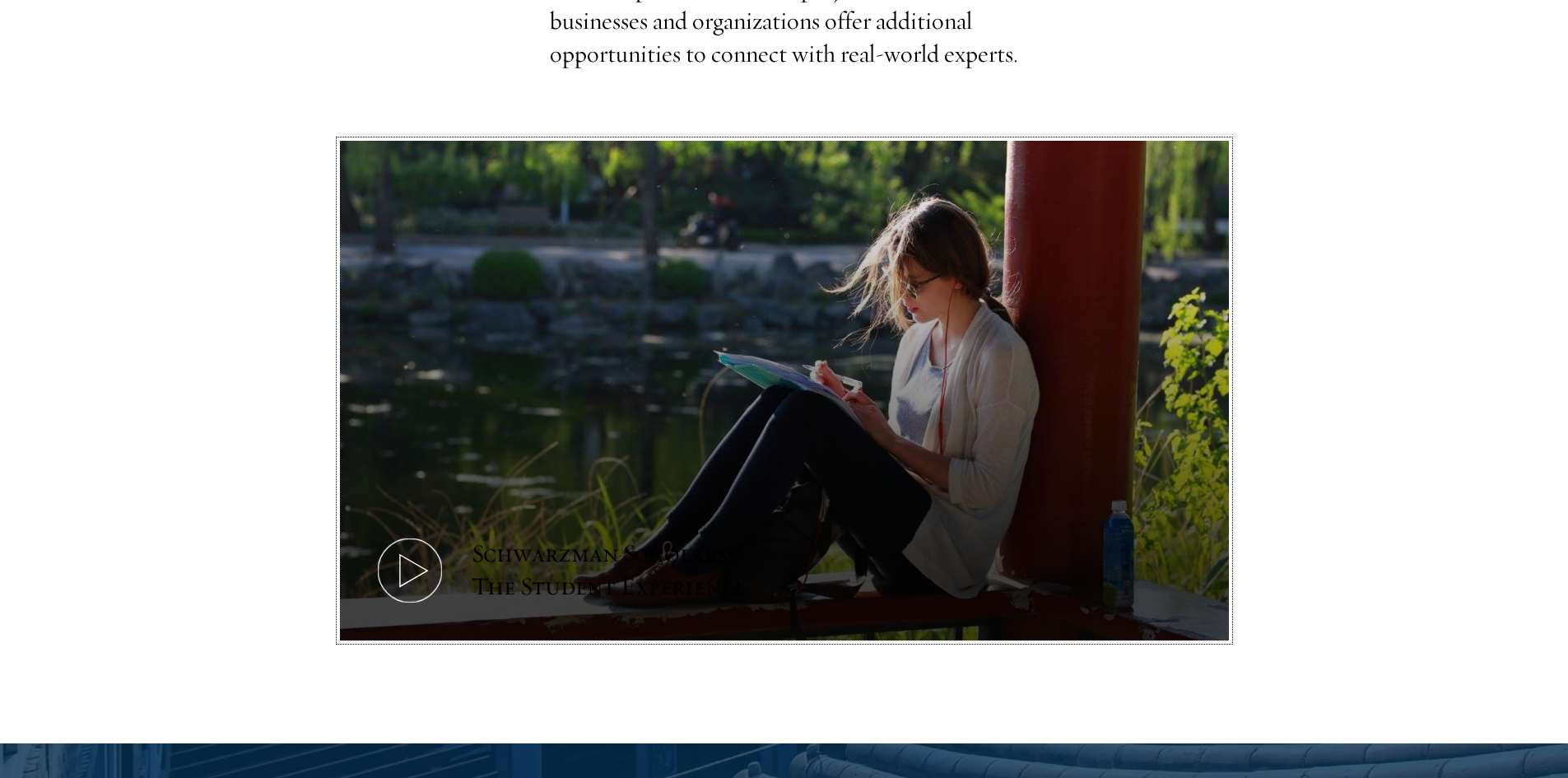
click at [870, 410] on button "Schwarzman Scholars: The Student Experience" at bounding box center [784, 391] width 889 height 500
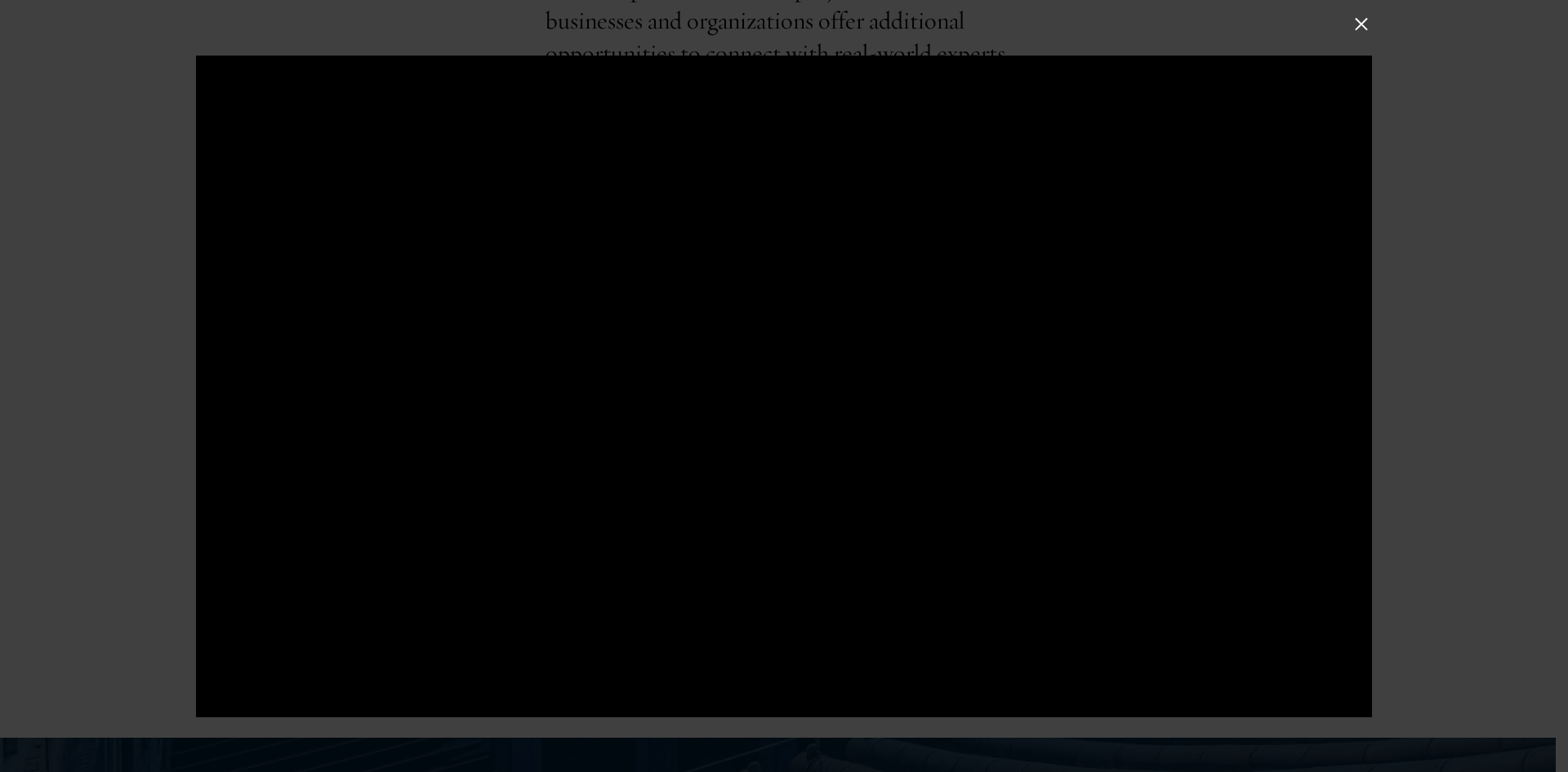
click at [1353, 26] on button at bounding box center [1362, 24] width 22 height 22
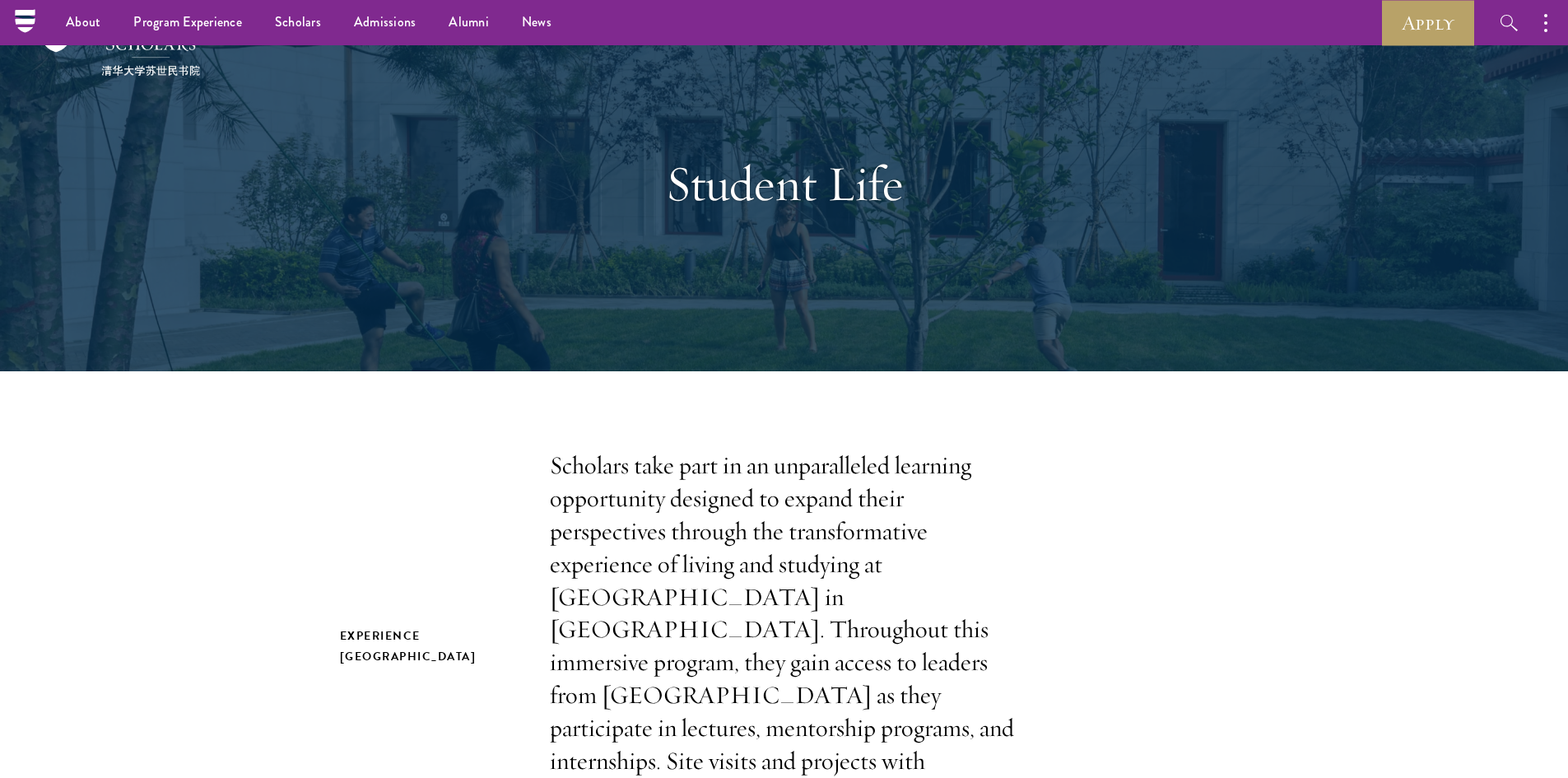
scroll to position [0, 0]
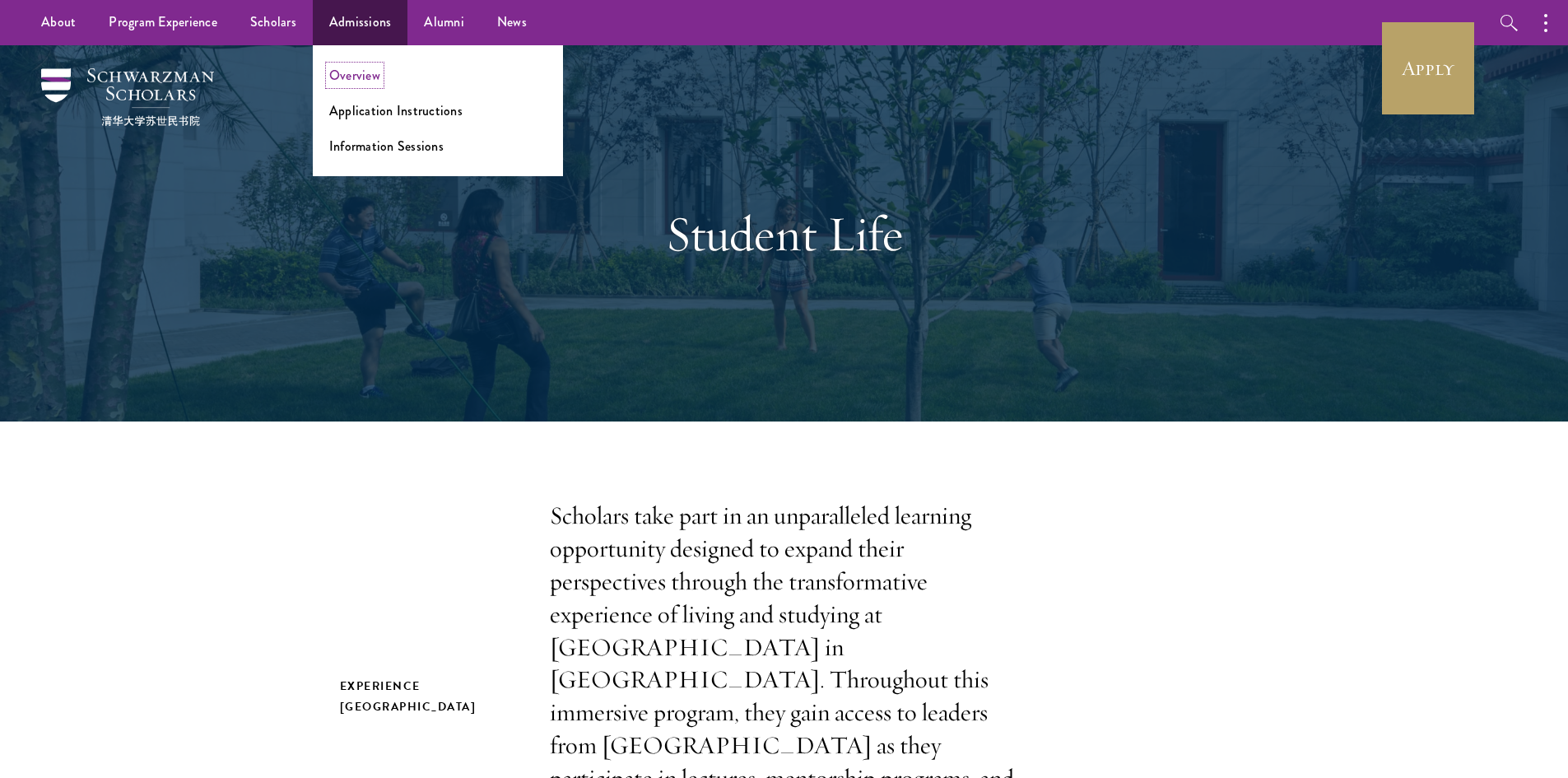
click at [369, 79] on link "Overview" at bounding box center [355, 75] width 51 height 19
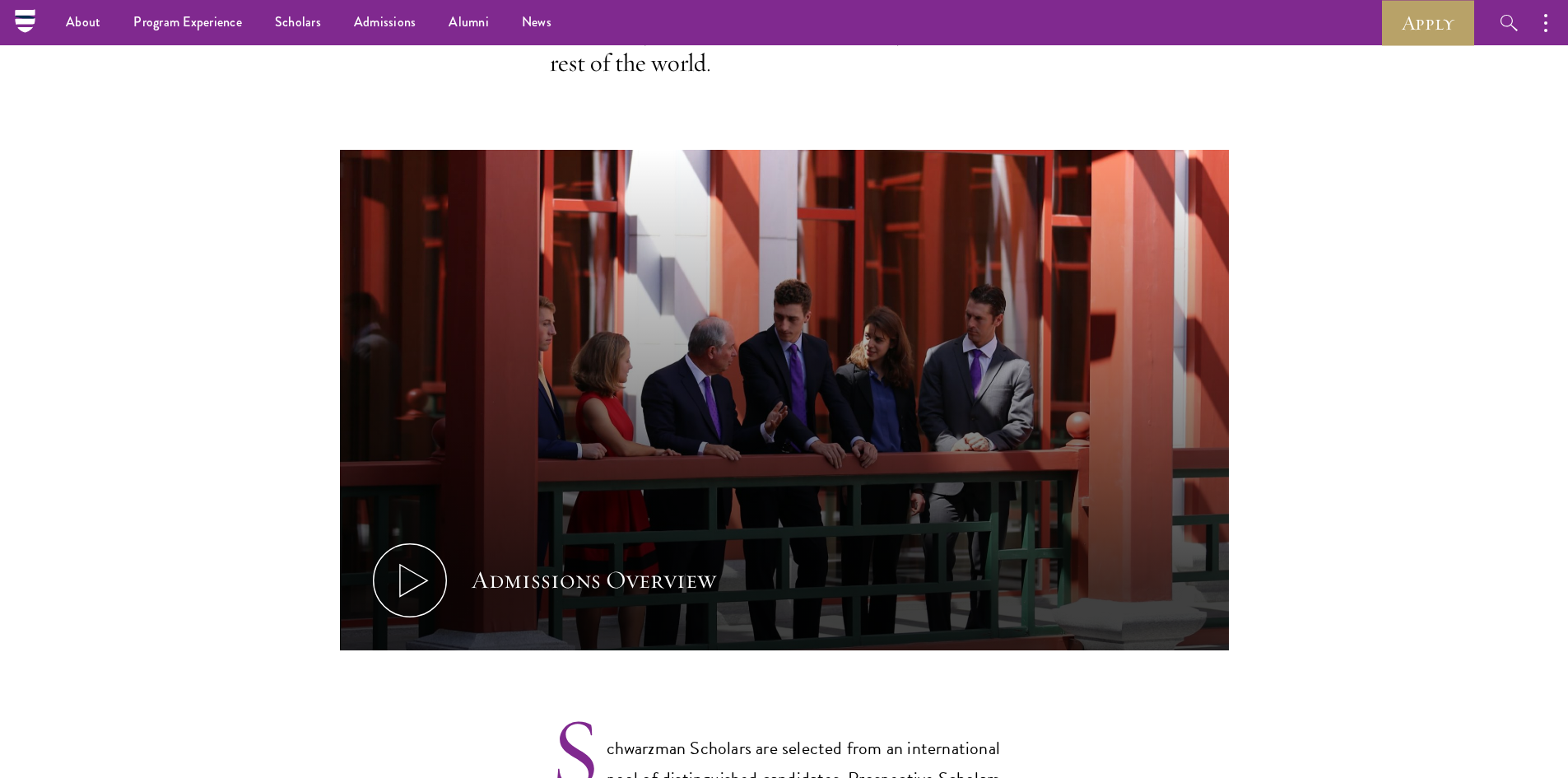
scroll to position [576, 0]
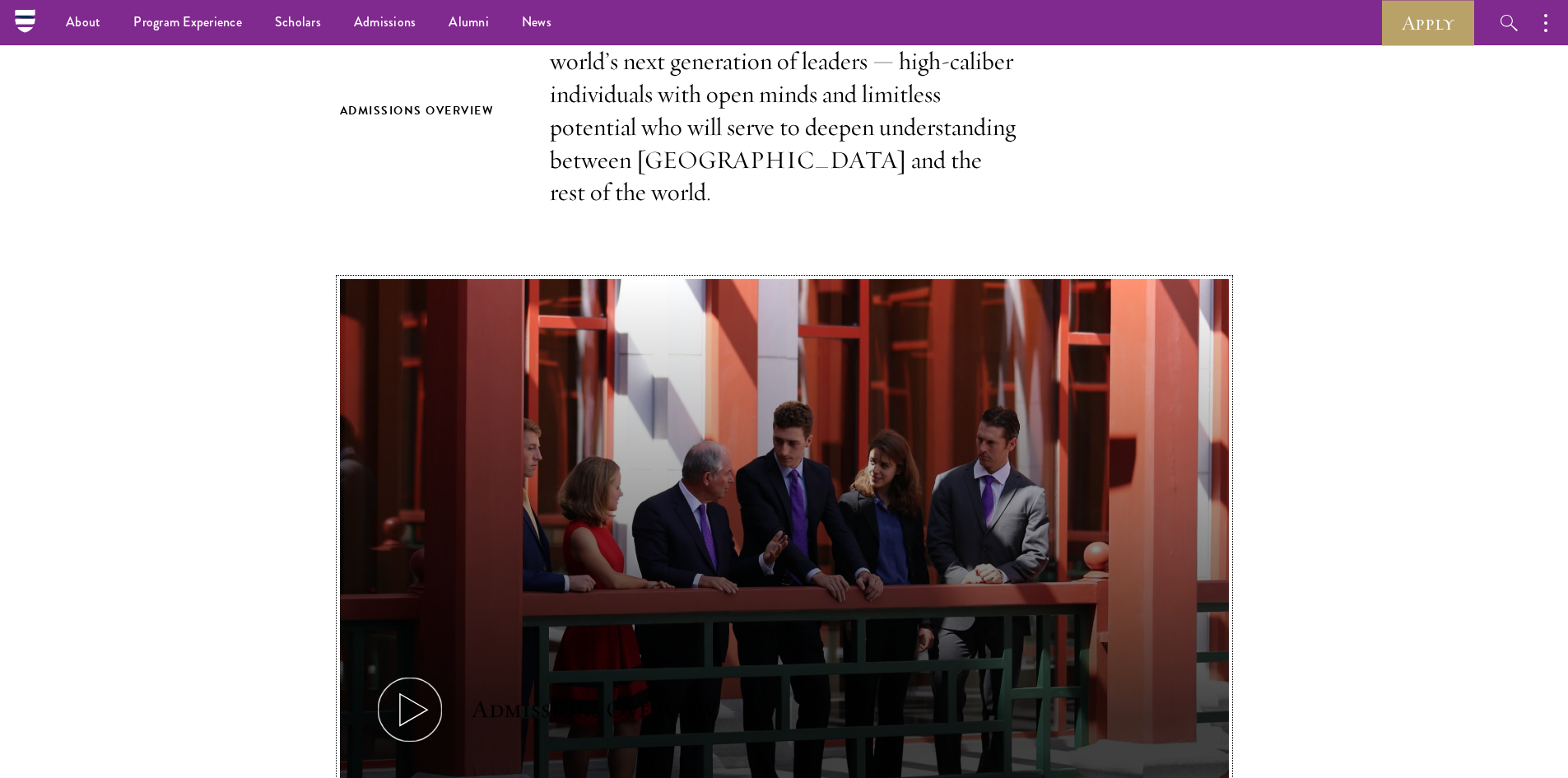
click at [1139, 519] on button "Admissions Overview" at bounding box center [784, 528] width 889 height 500
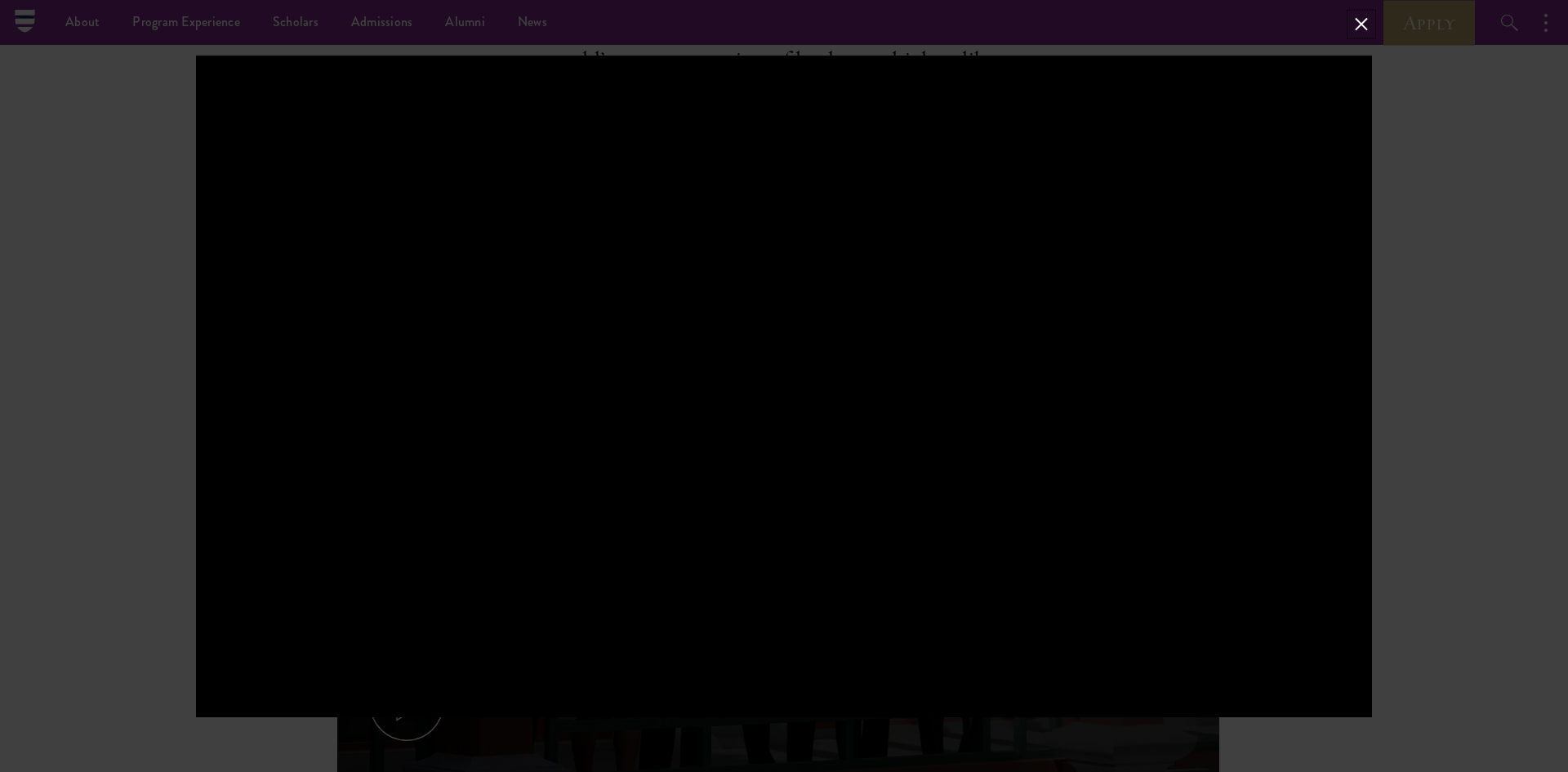
click at [1357, 17] on button at bounding box center [1362, 24] width 22 height 22
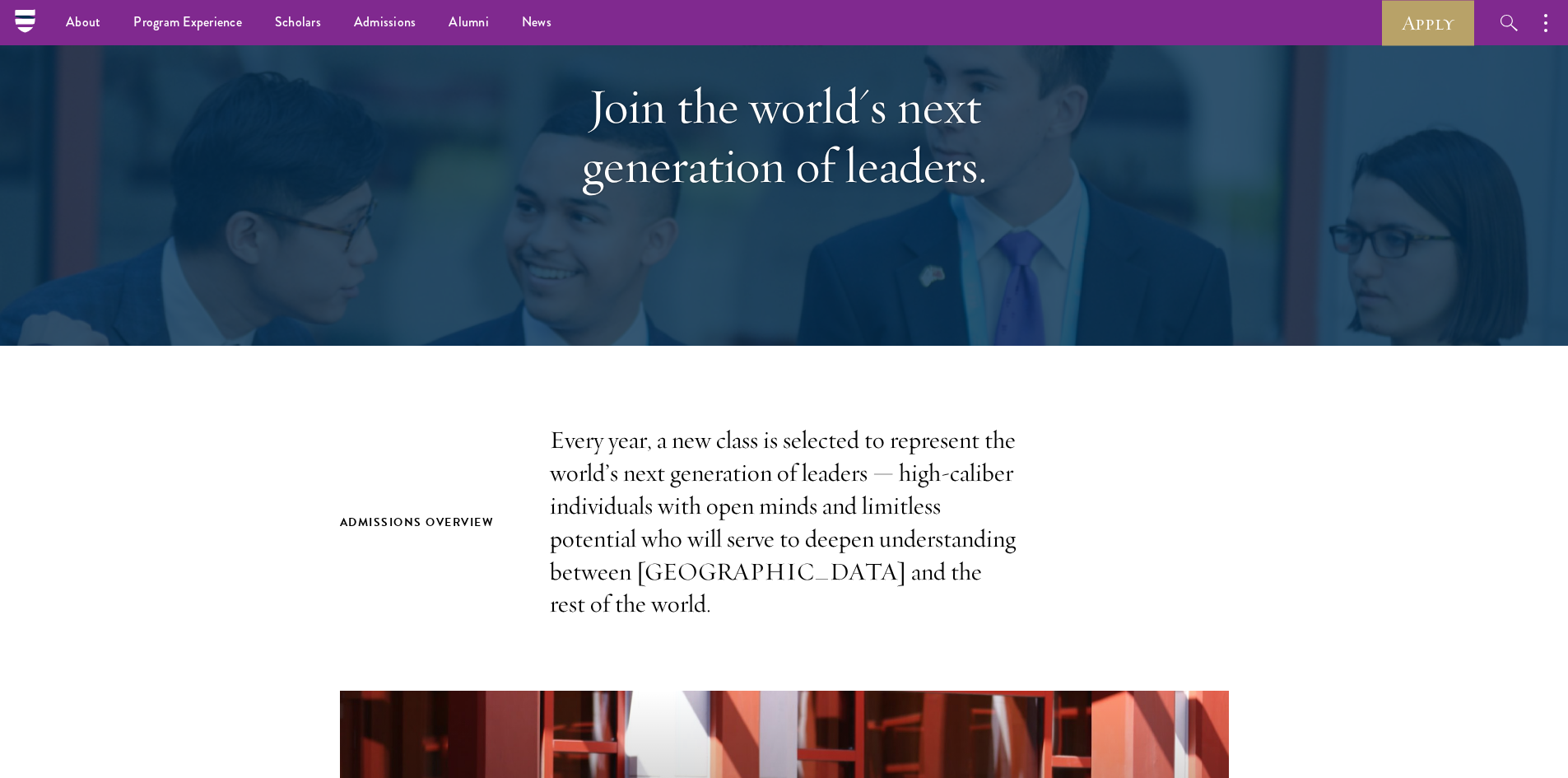
scroll to position [0, 0]
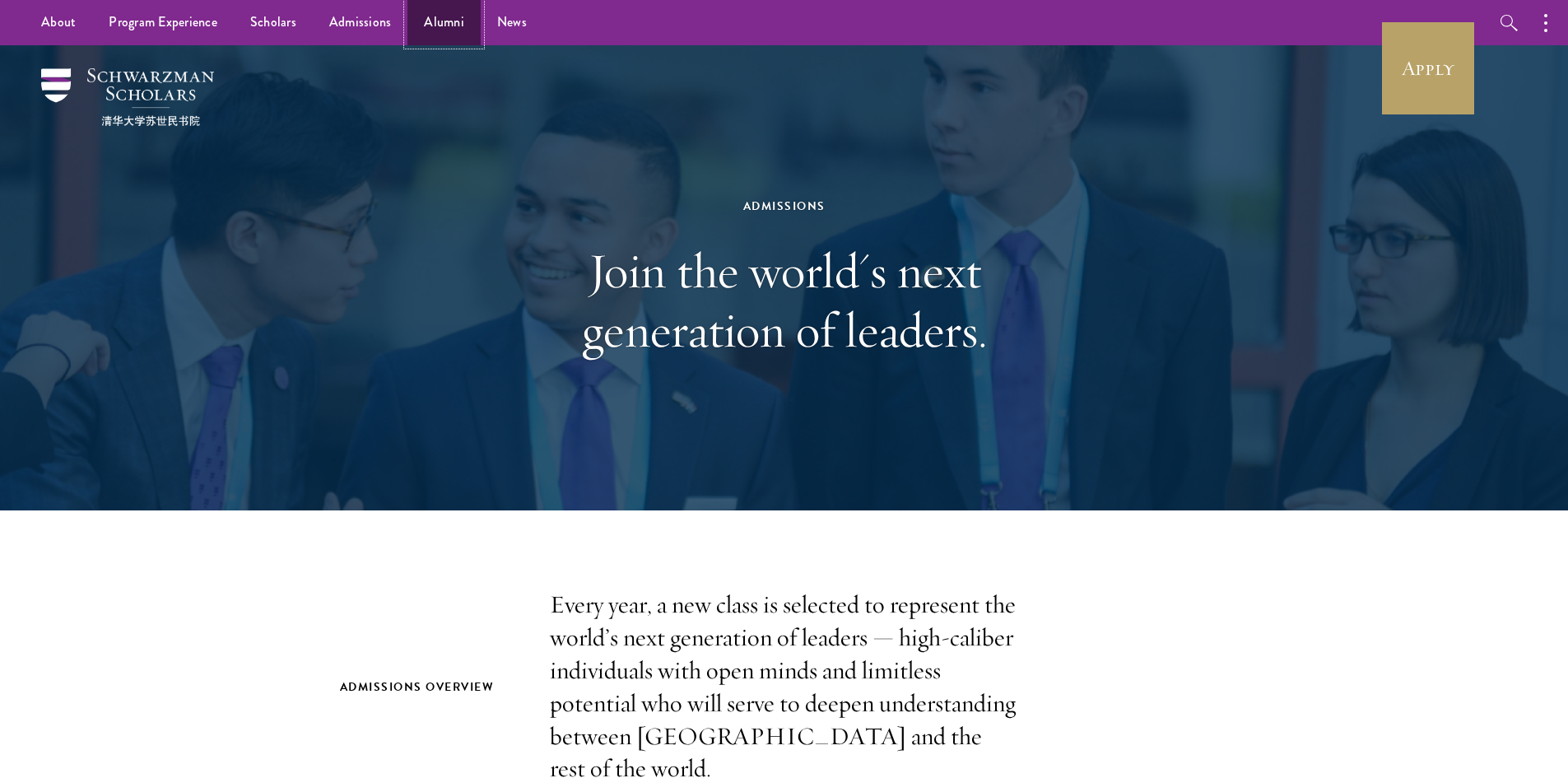
click at [431, 26] on link "Alumni" at bounding box center [443, 23] width 73 height 45
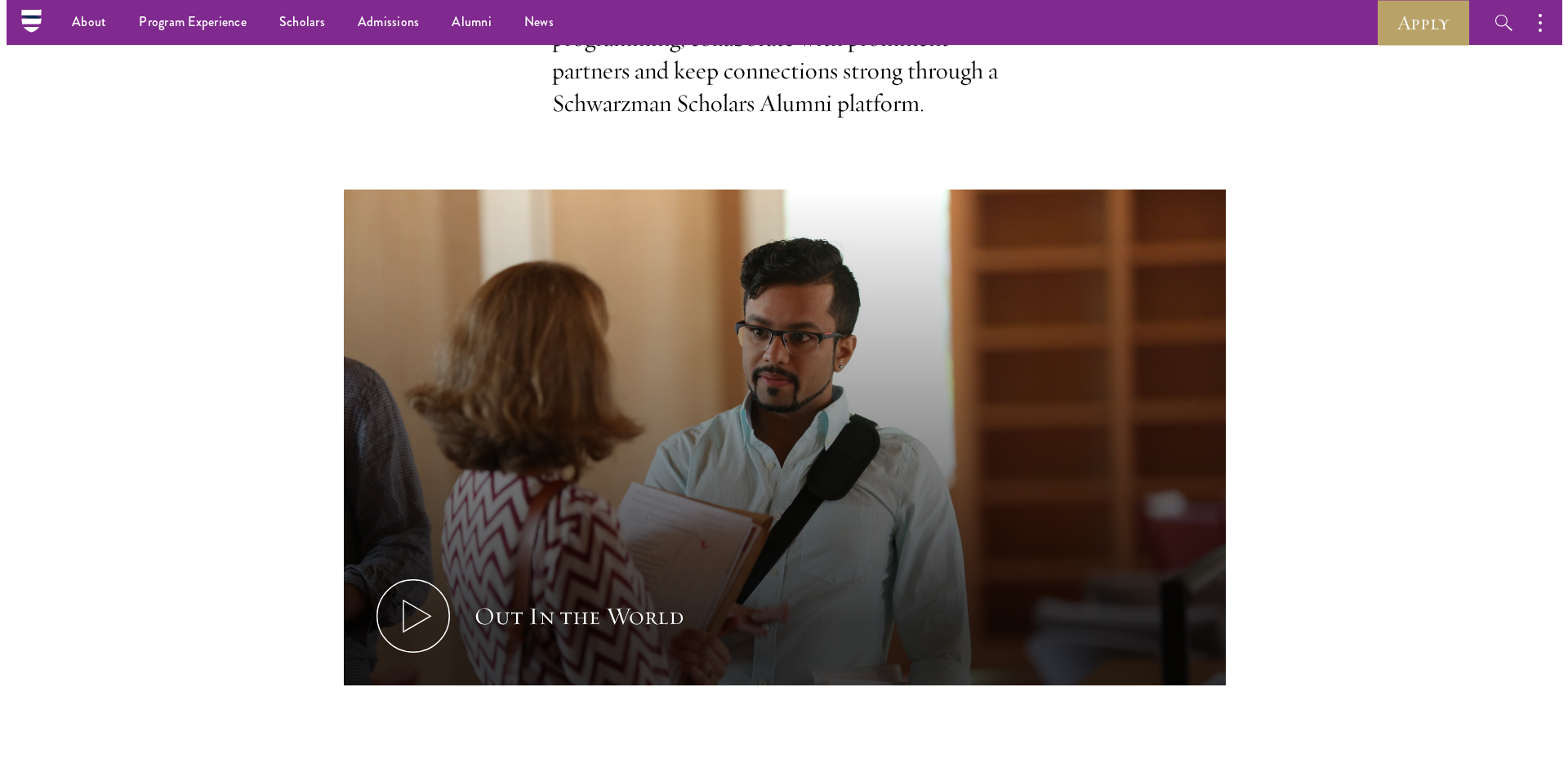
scroll to position [735, 0]
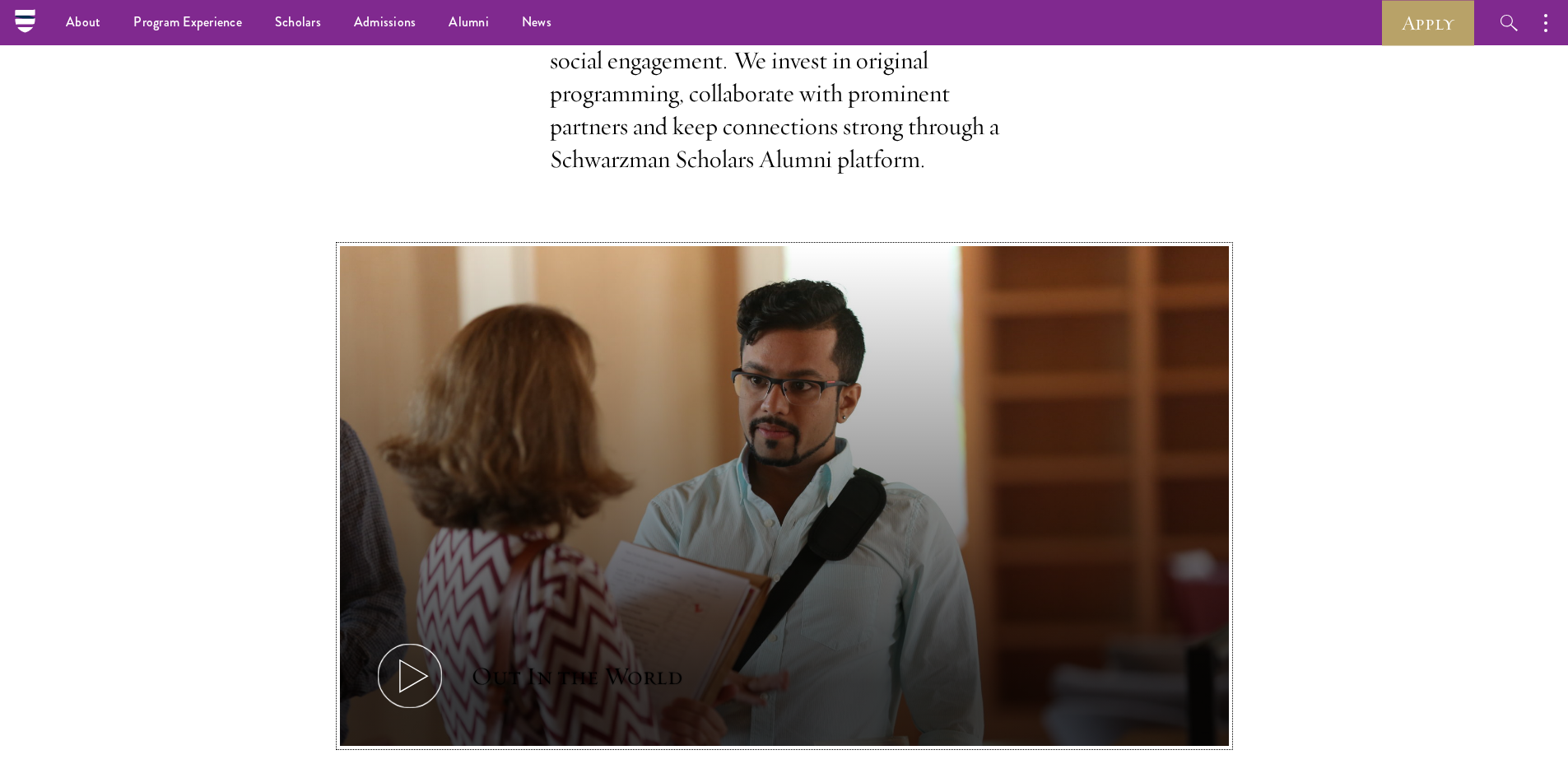
click at [880, 540] on button "Out In the World" at bounding box center [784, 496] width 889 height 500
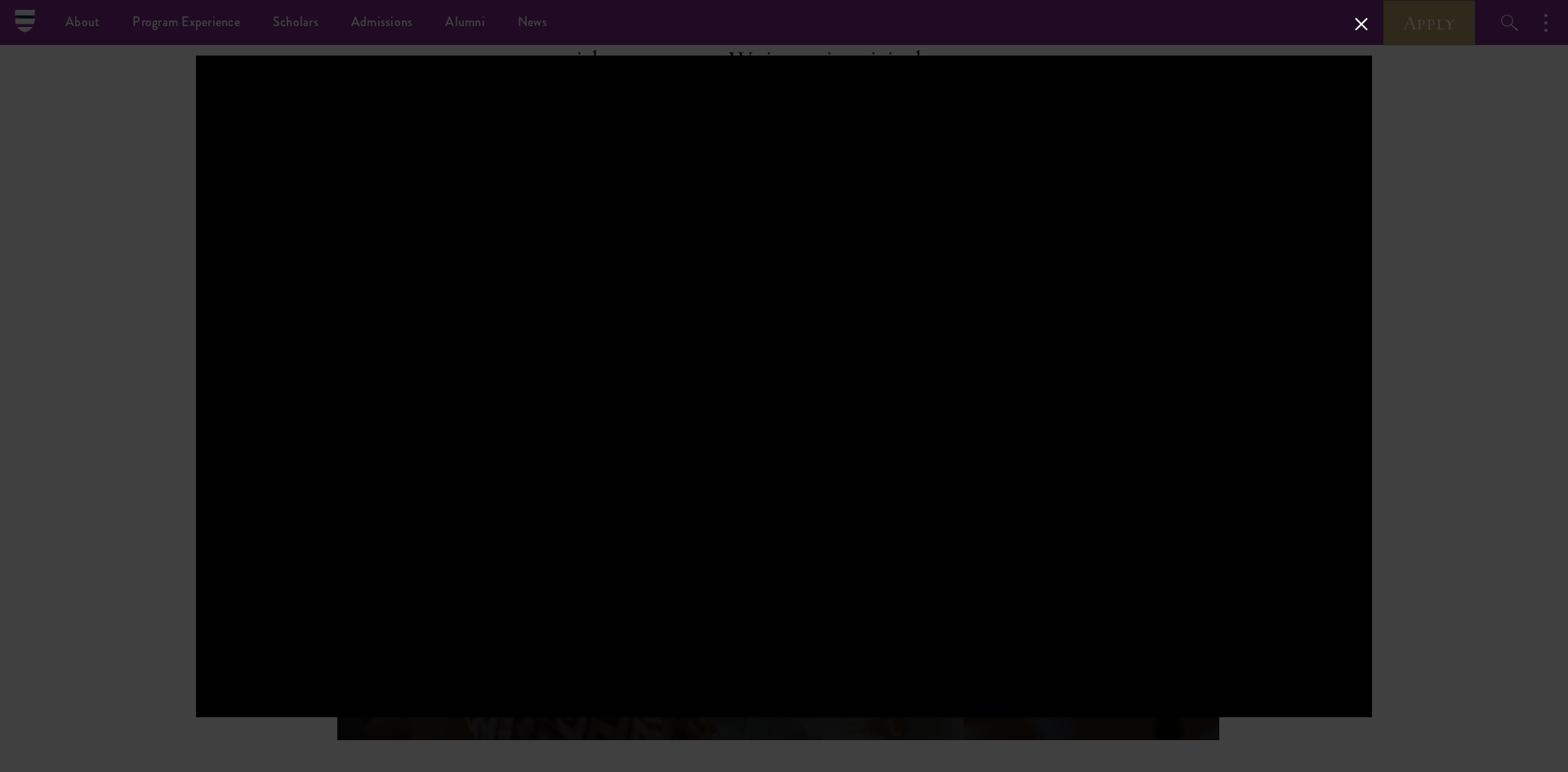
click at [1362, 31] on button at bounding box center [1362, 24] width 22 height 22
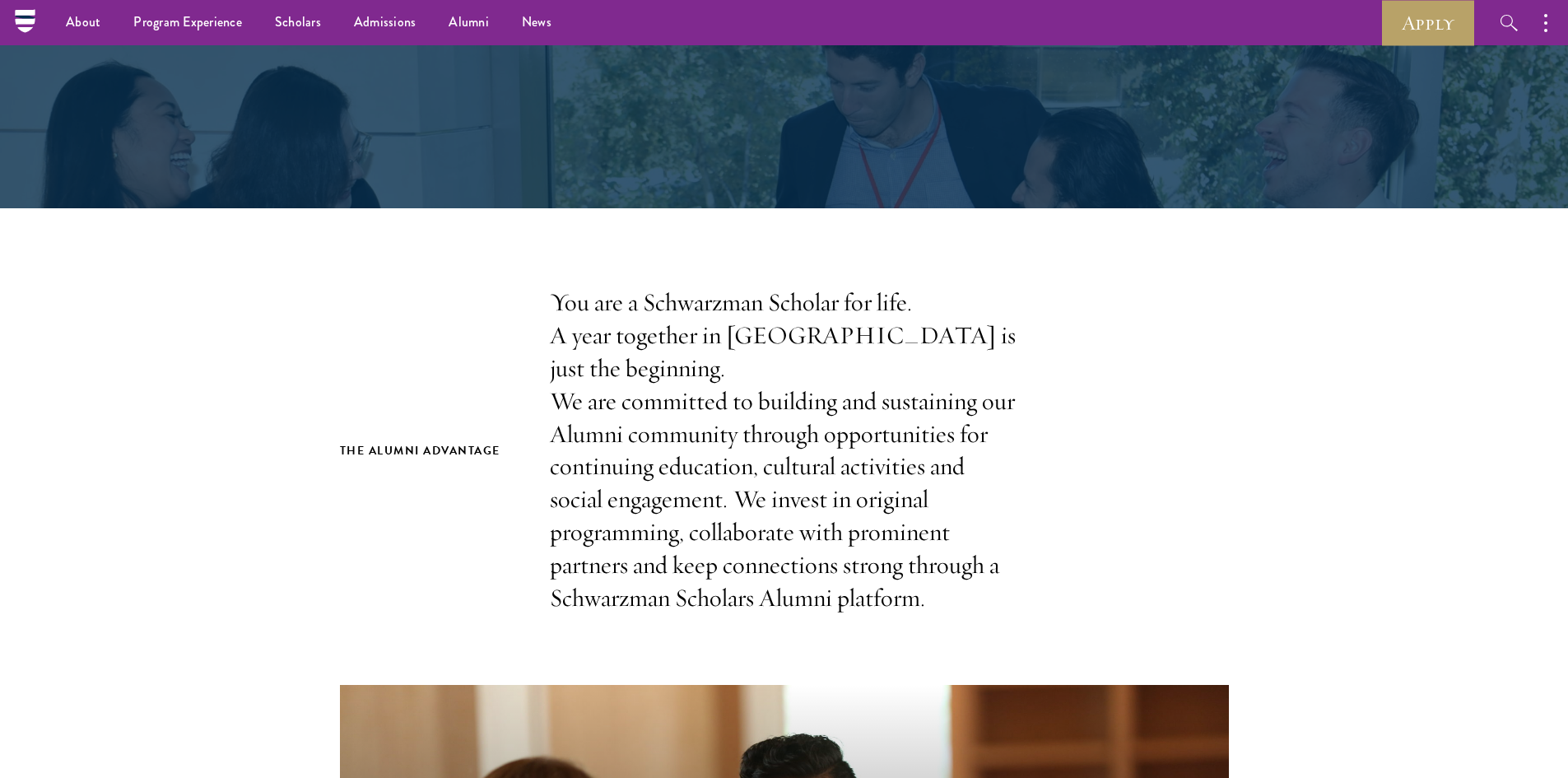
scroll to position [0, 0]
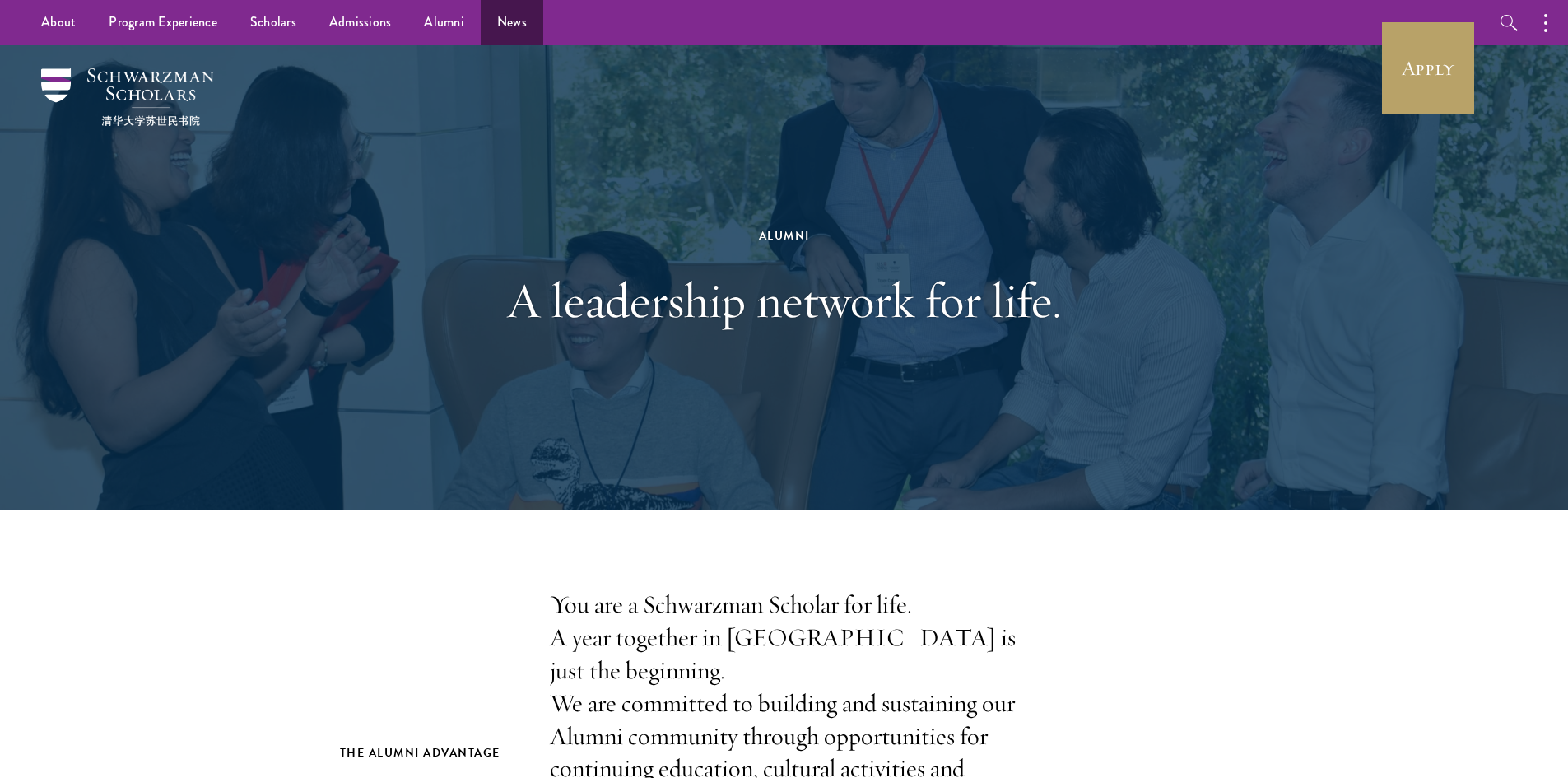
click at [498, 31] on link "News" at bounding box center [511, 23] width 62 height 45
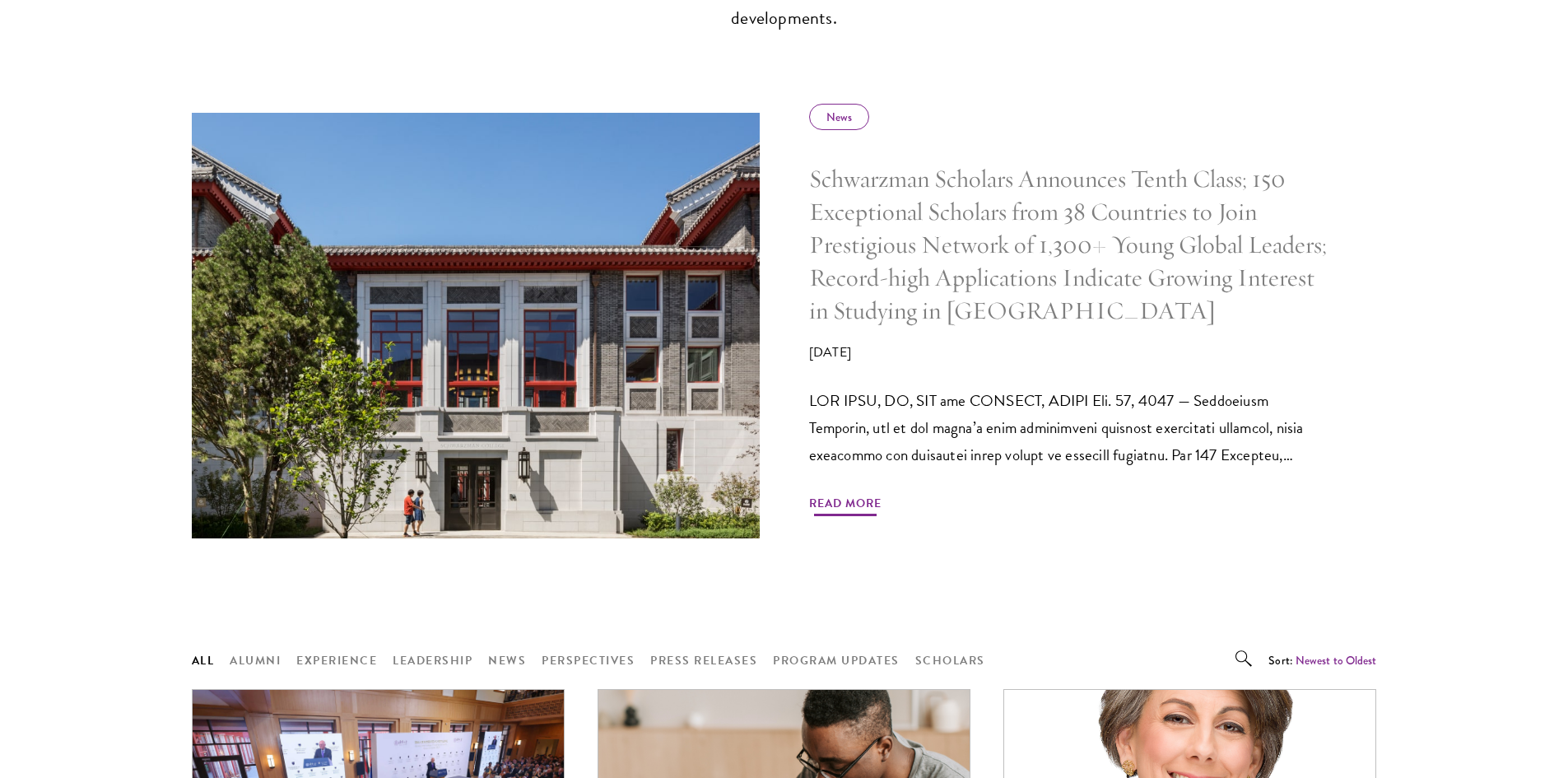
scroll to position [741, 0]
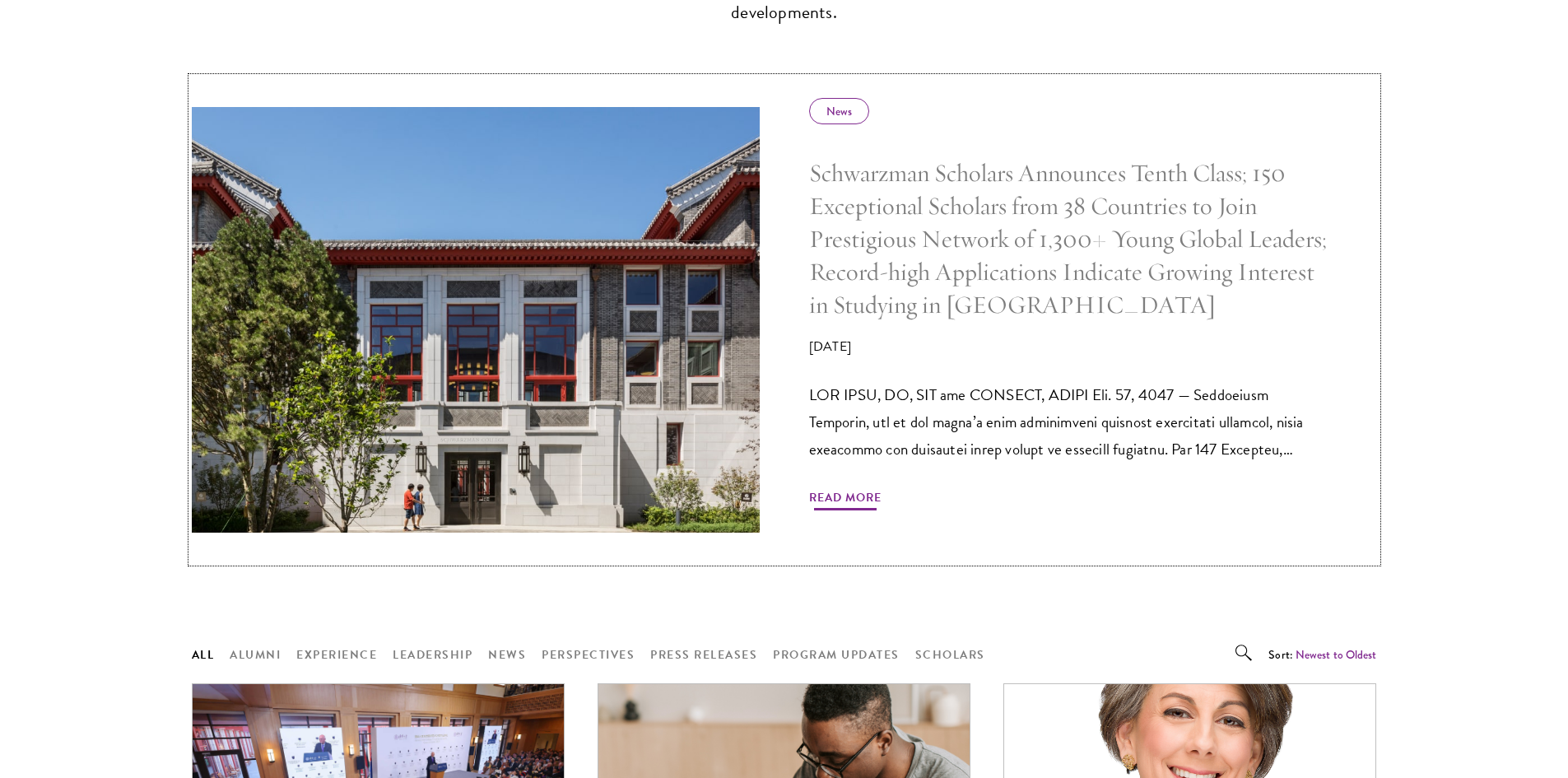
click at [854, 497] on span "Read More" at bounding box center [845, 500] width 72 height 25
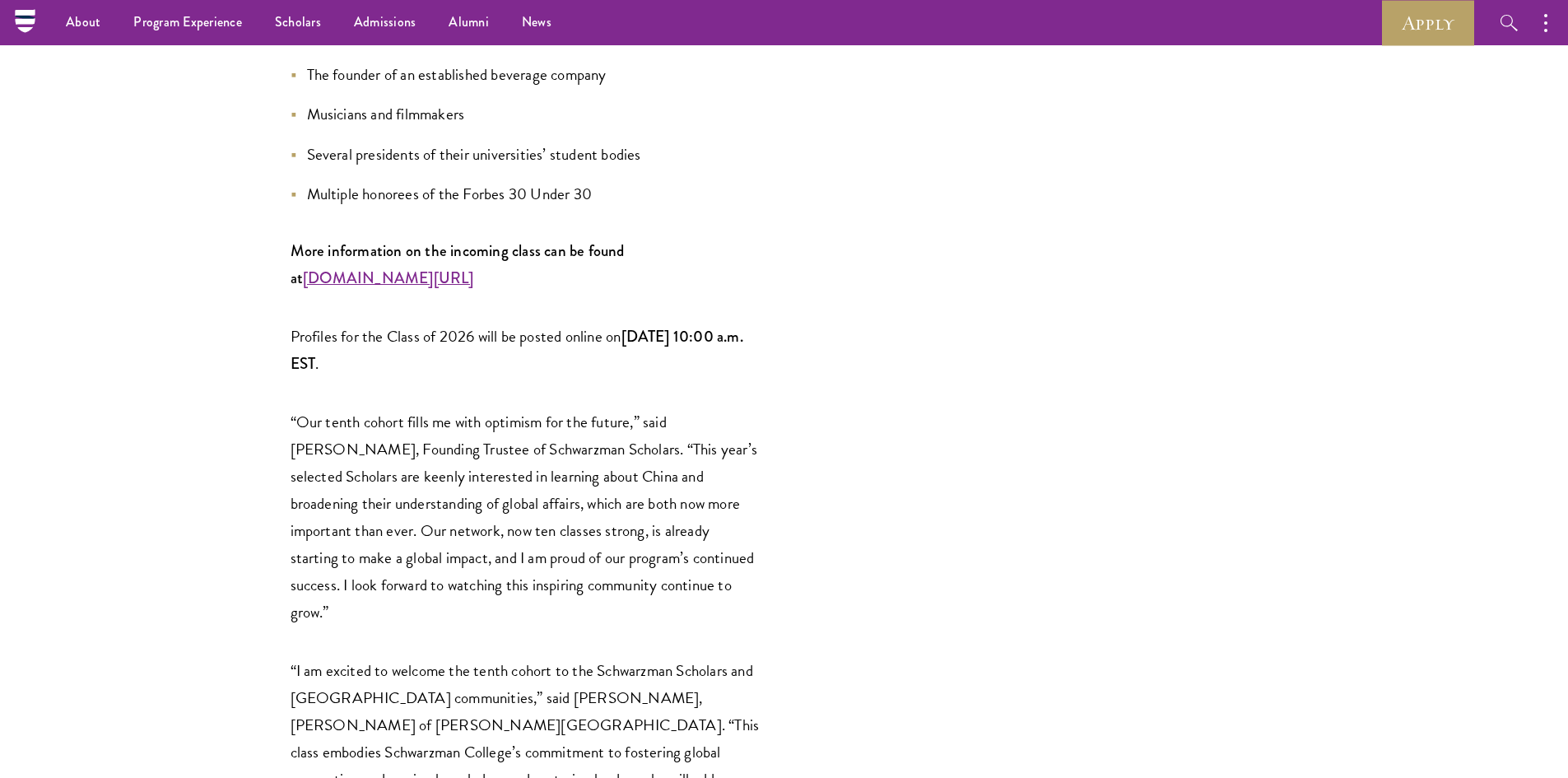
scroll to position [2140, 0]
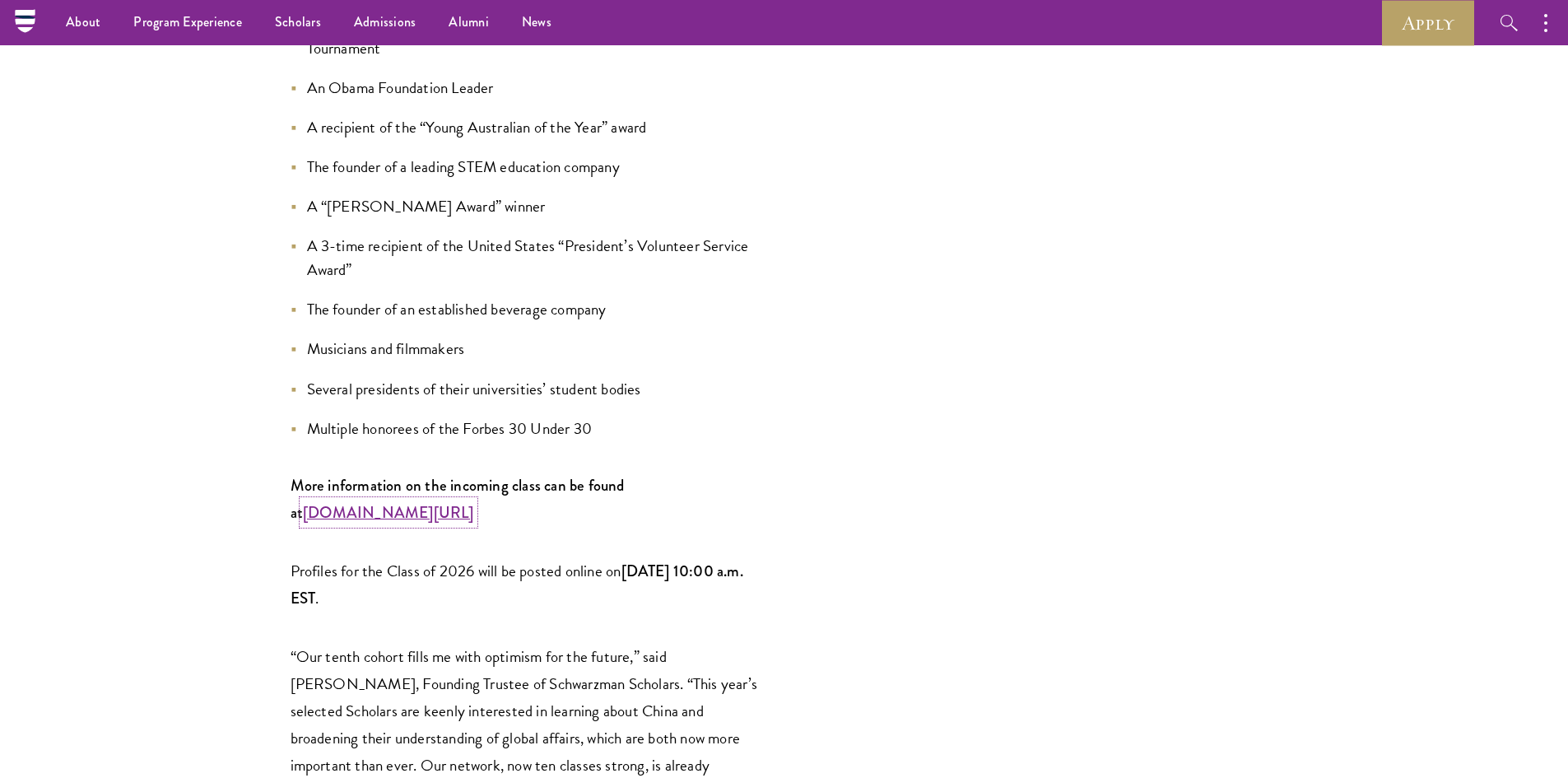
click at [357, 501] on strong "[DOMAIN_NAME][URL]" at bounding box center [388, 512] width 171 height 23
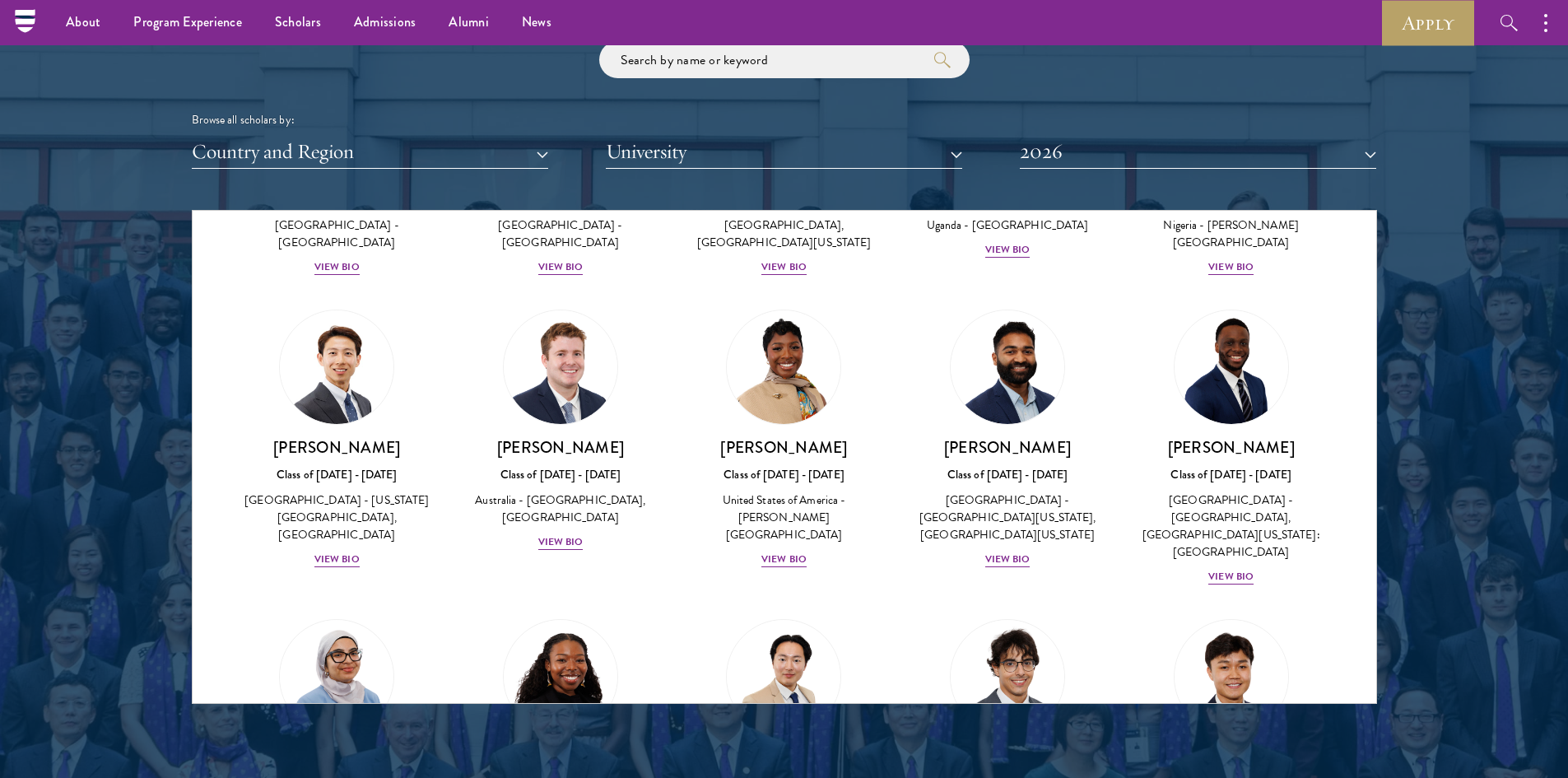
scroll to position [576, 0]
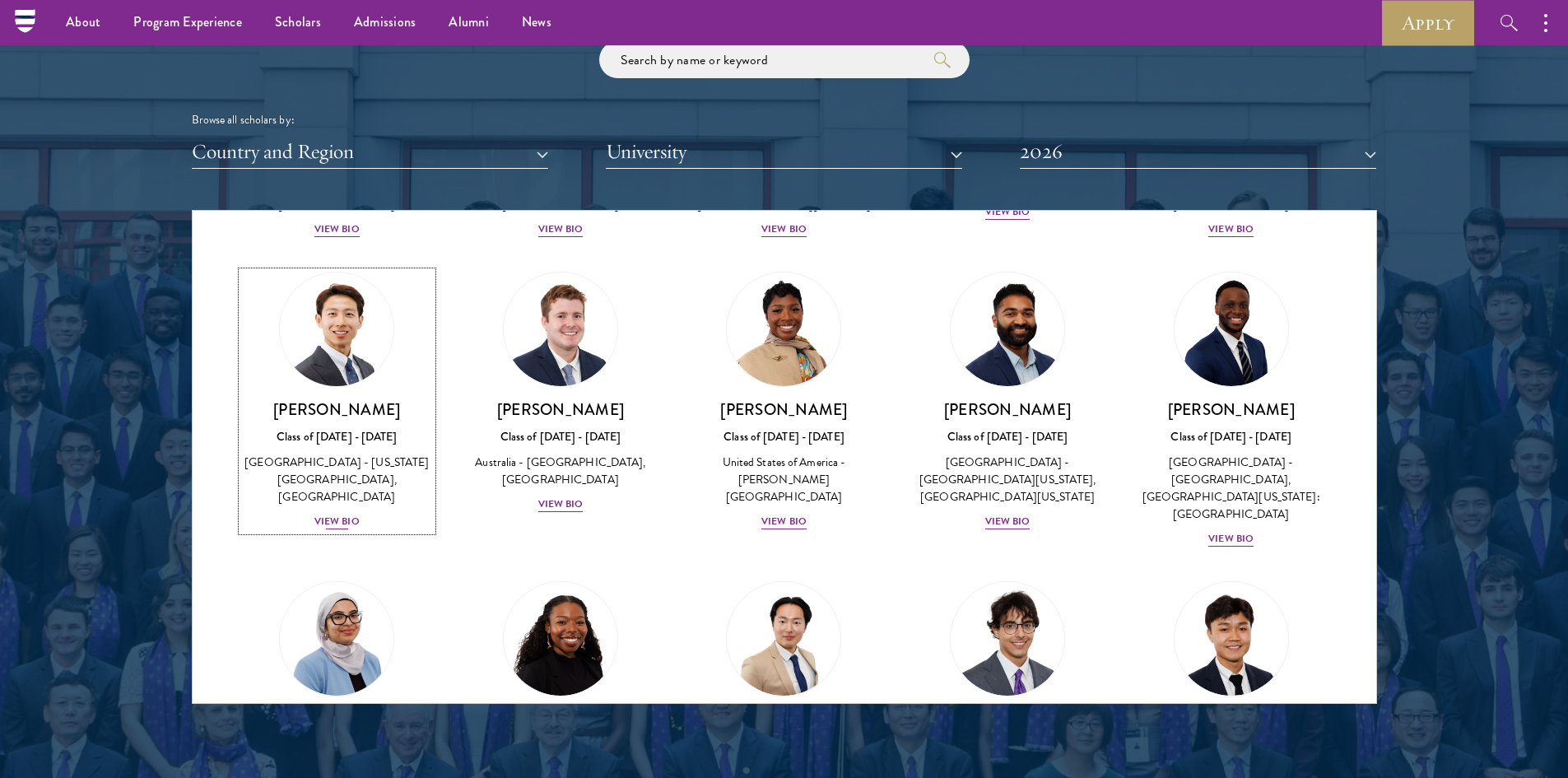
click at [343, 529] on div "View Bio" at bounding box center [337, 521] width 45 height 15
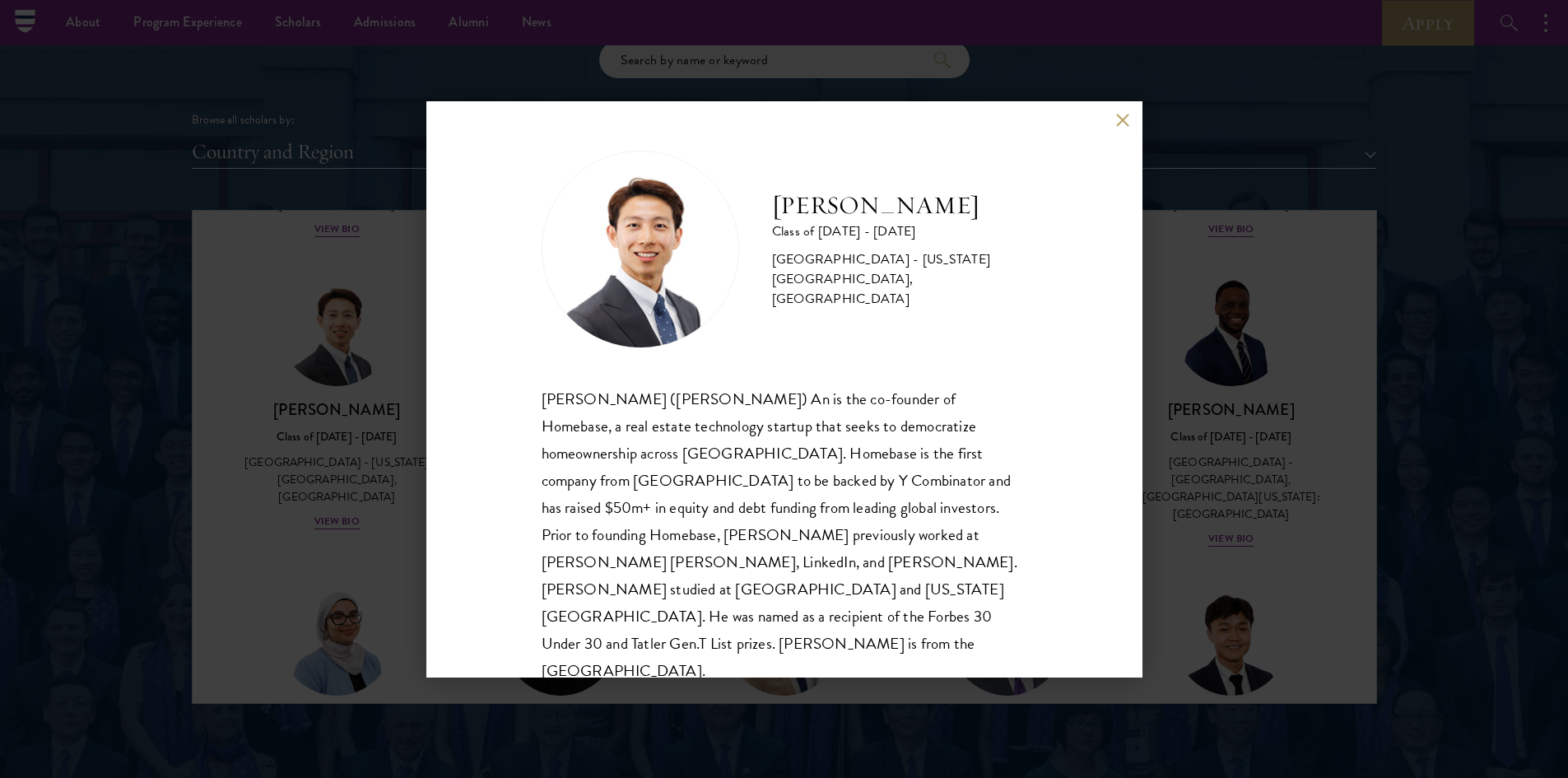
click at [1126, 126] on button at bounding box center [1123, 120] width 14 height 14
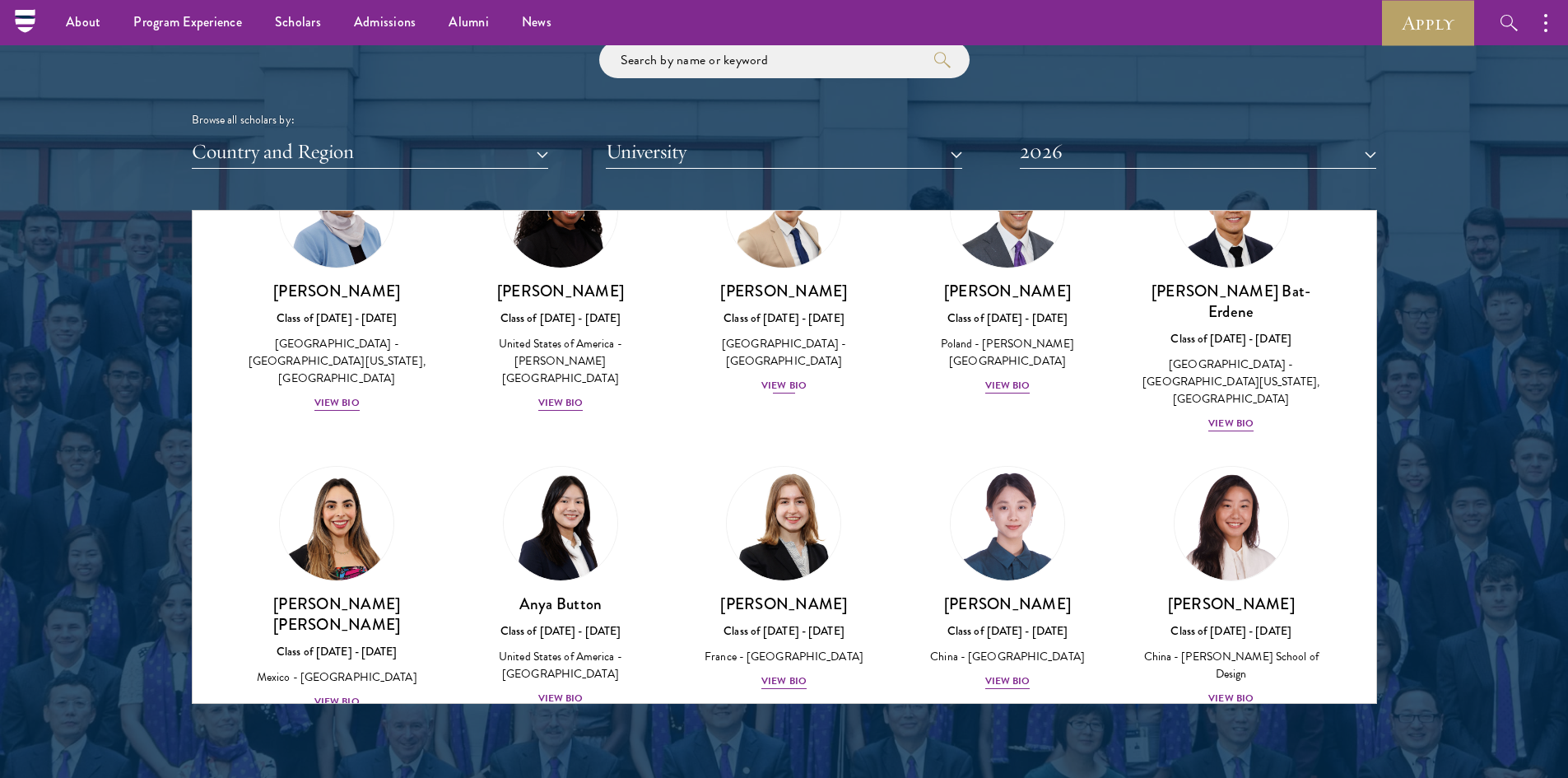
scroll to position [1070, 0]
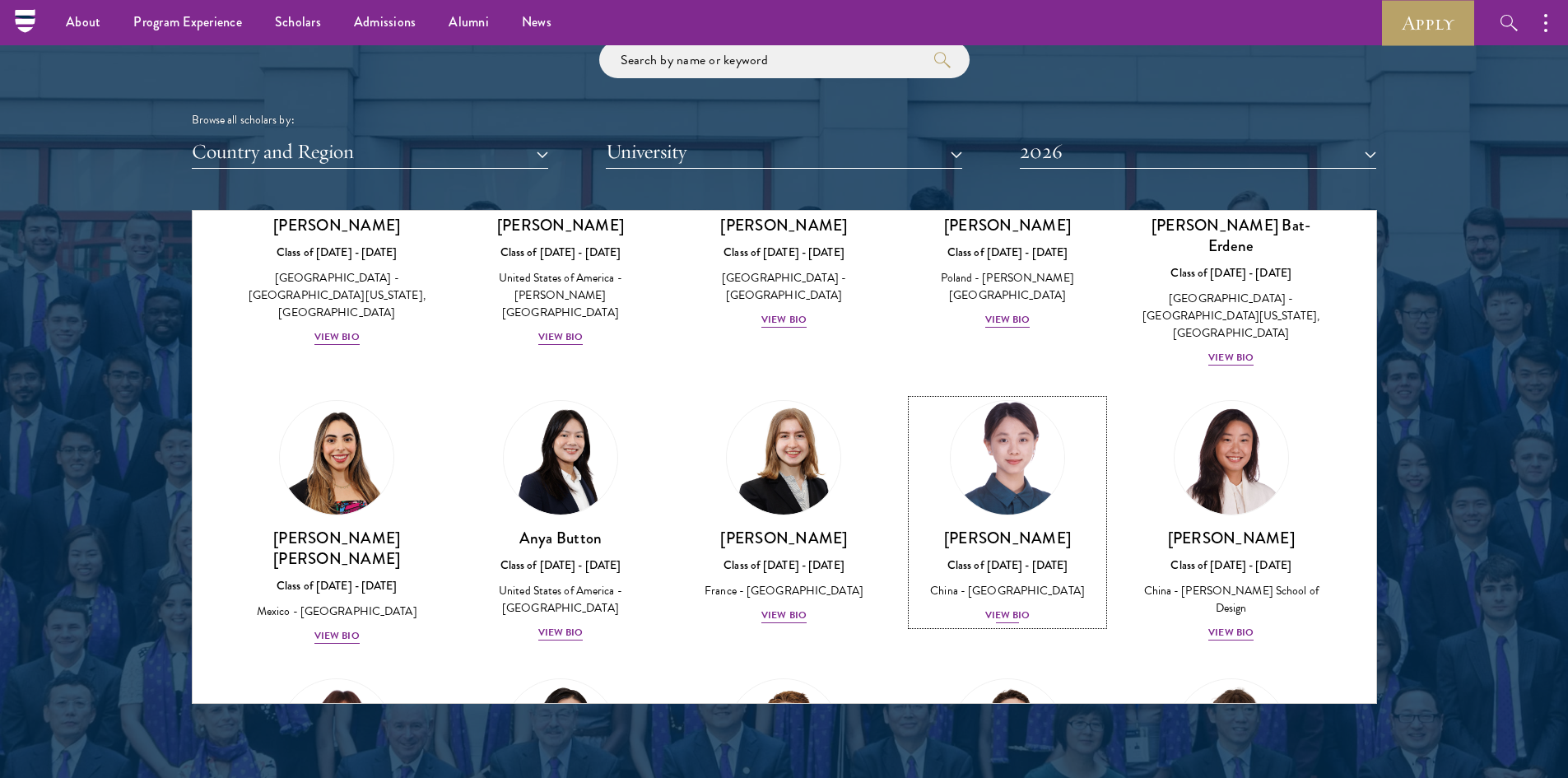
click at [985, 607] on div "View Bio" at bounding box center [1008, 614] width 45 height 15
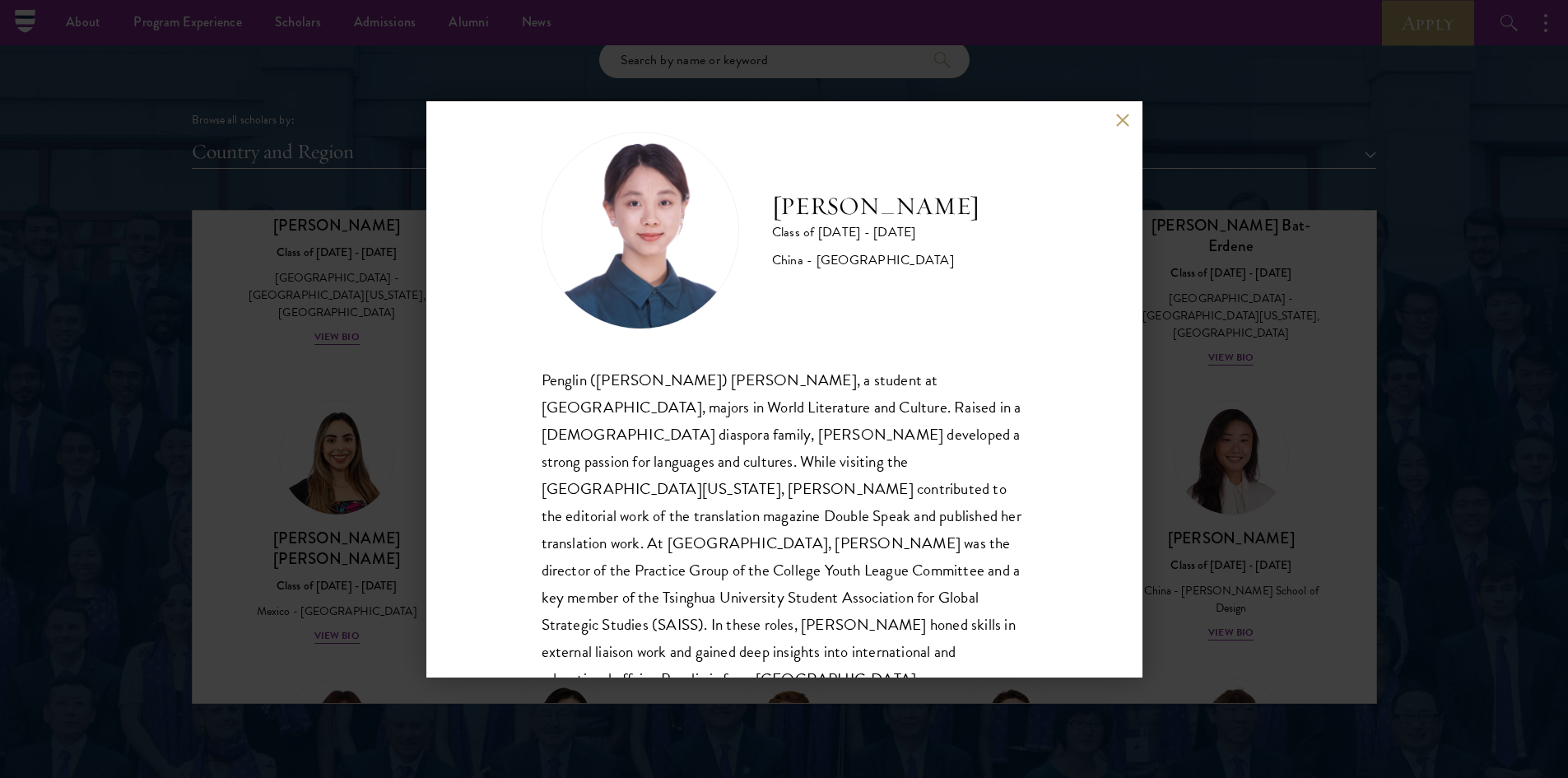
scroll to position [29, 0]
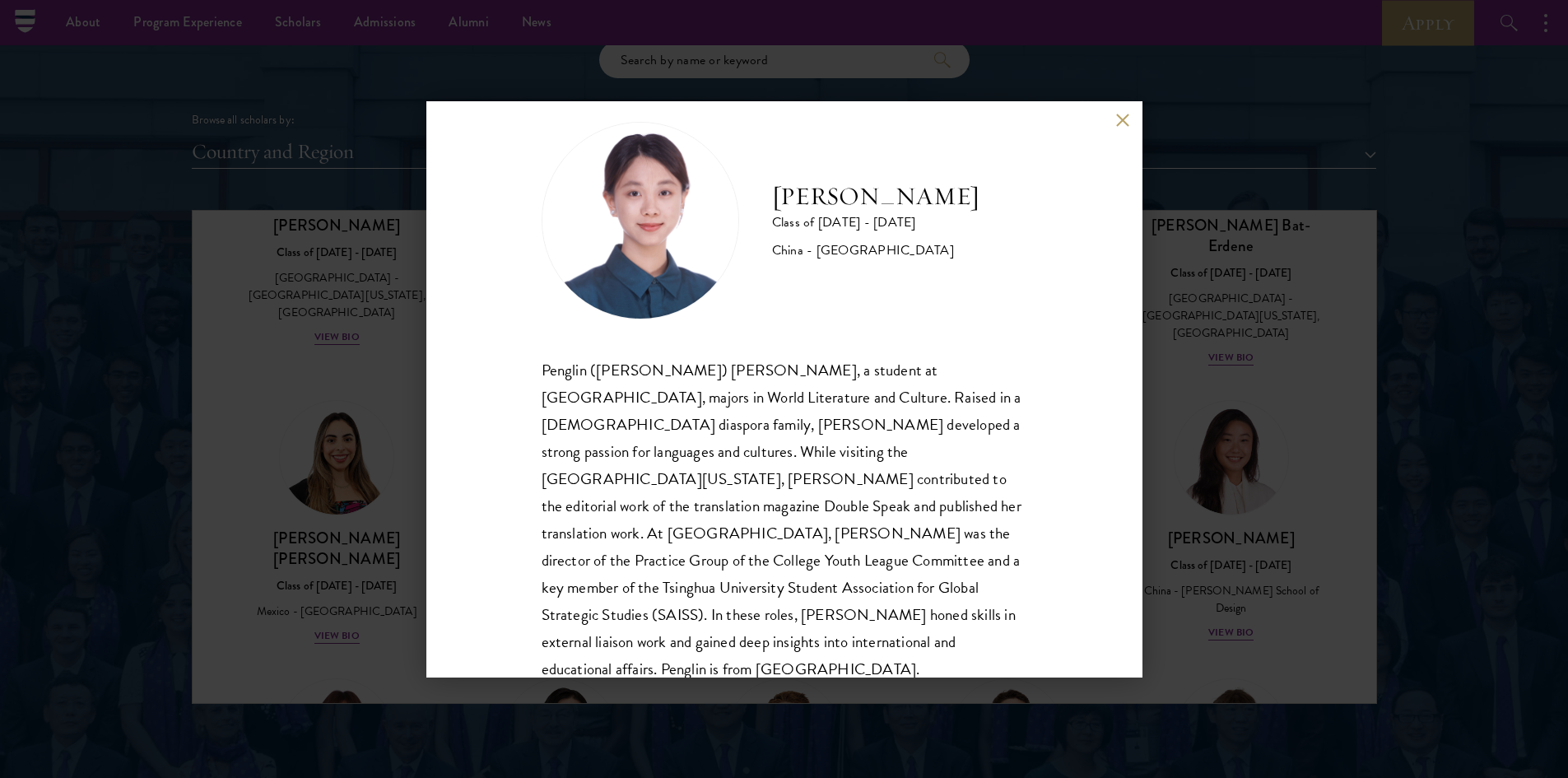
click at [1121, 120] on button at bounding box center [1123, 120] width 14 height 14
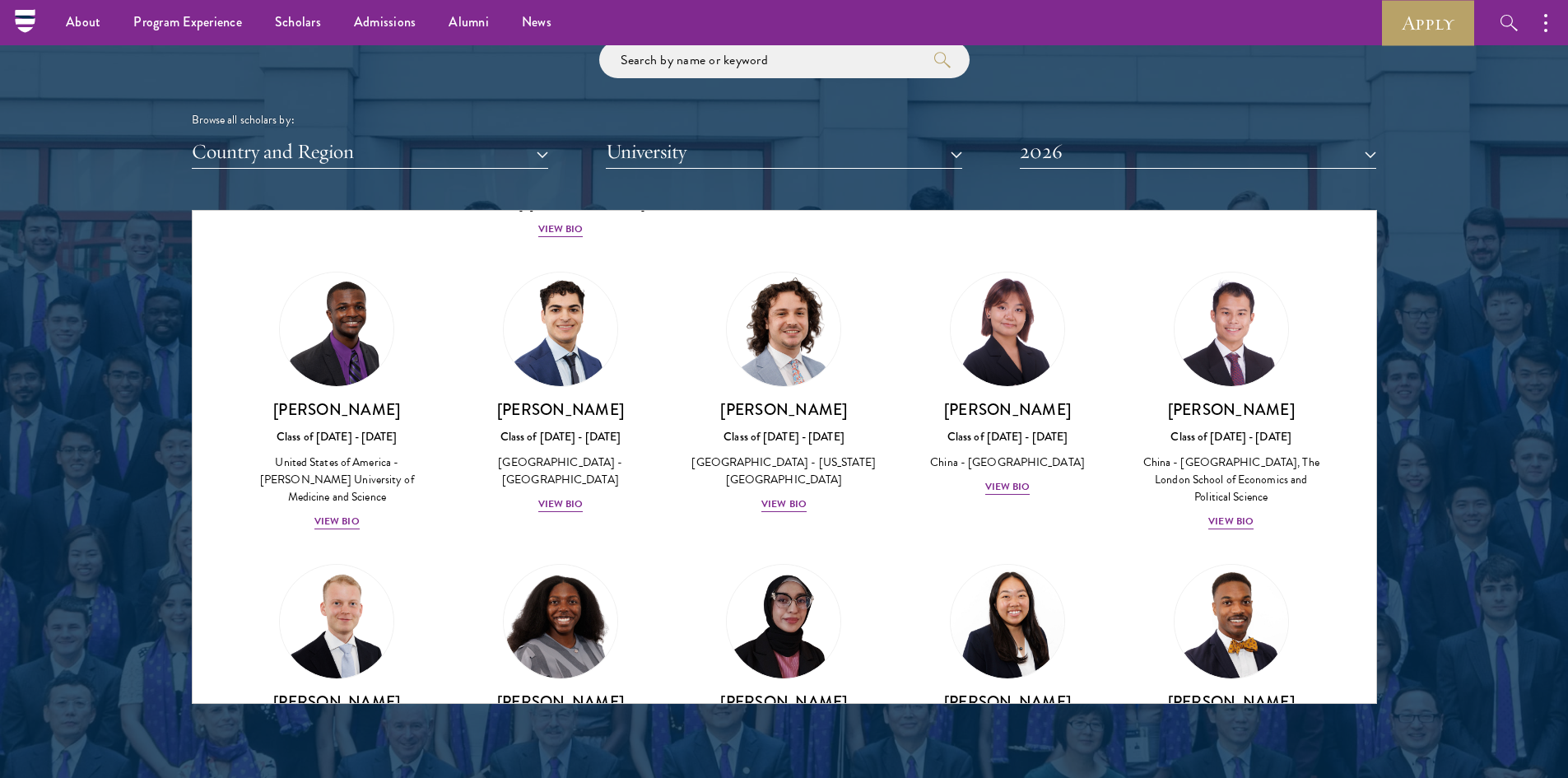
scroll to position [2798, 0]
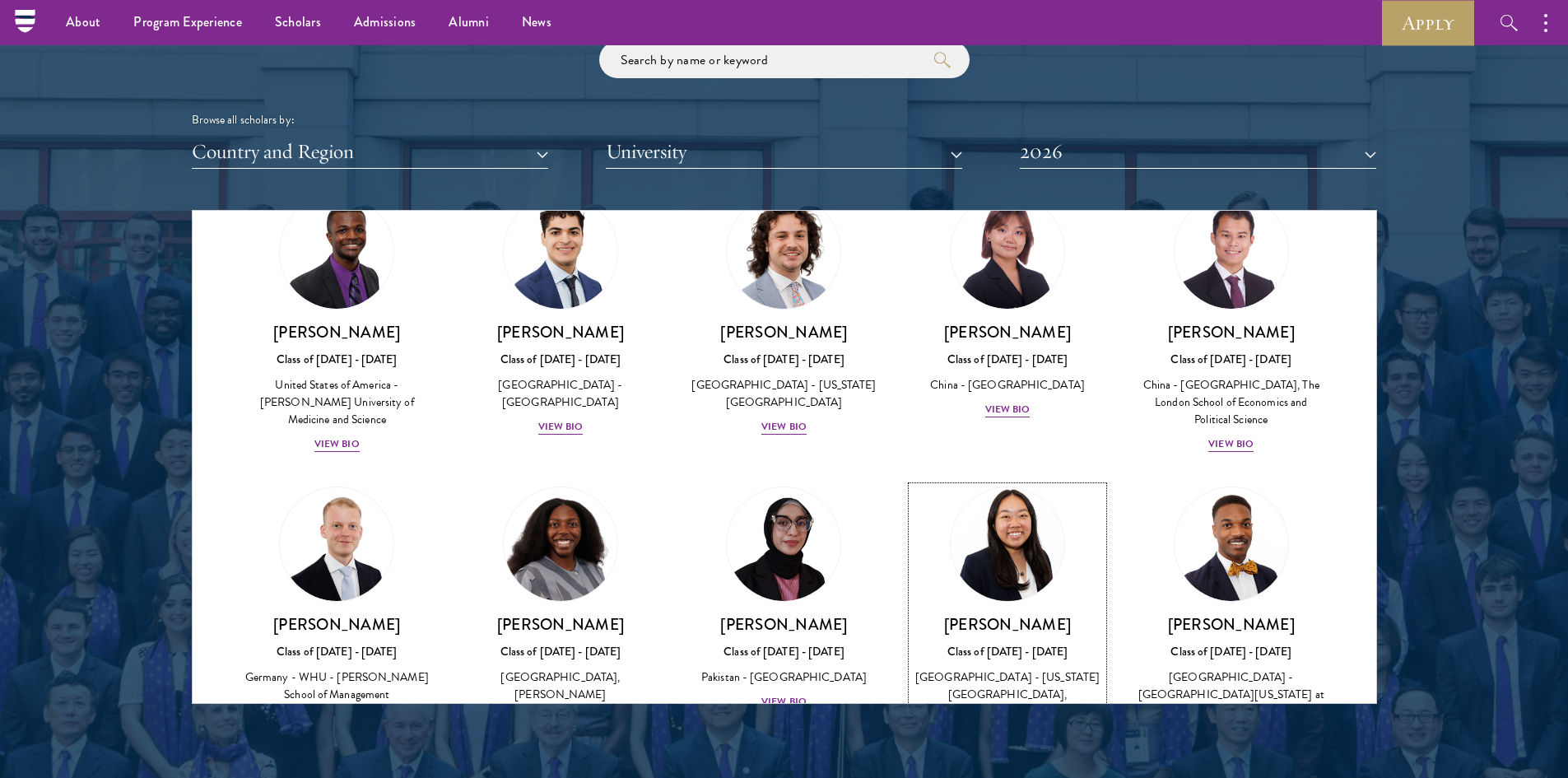
click at [1012, 745] on div "View Bio" at bounding box center [1008, 753] width 45 height 15
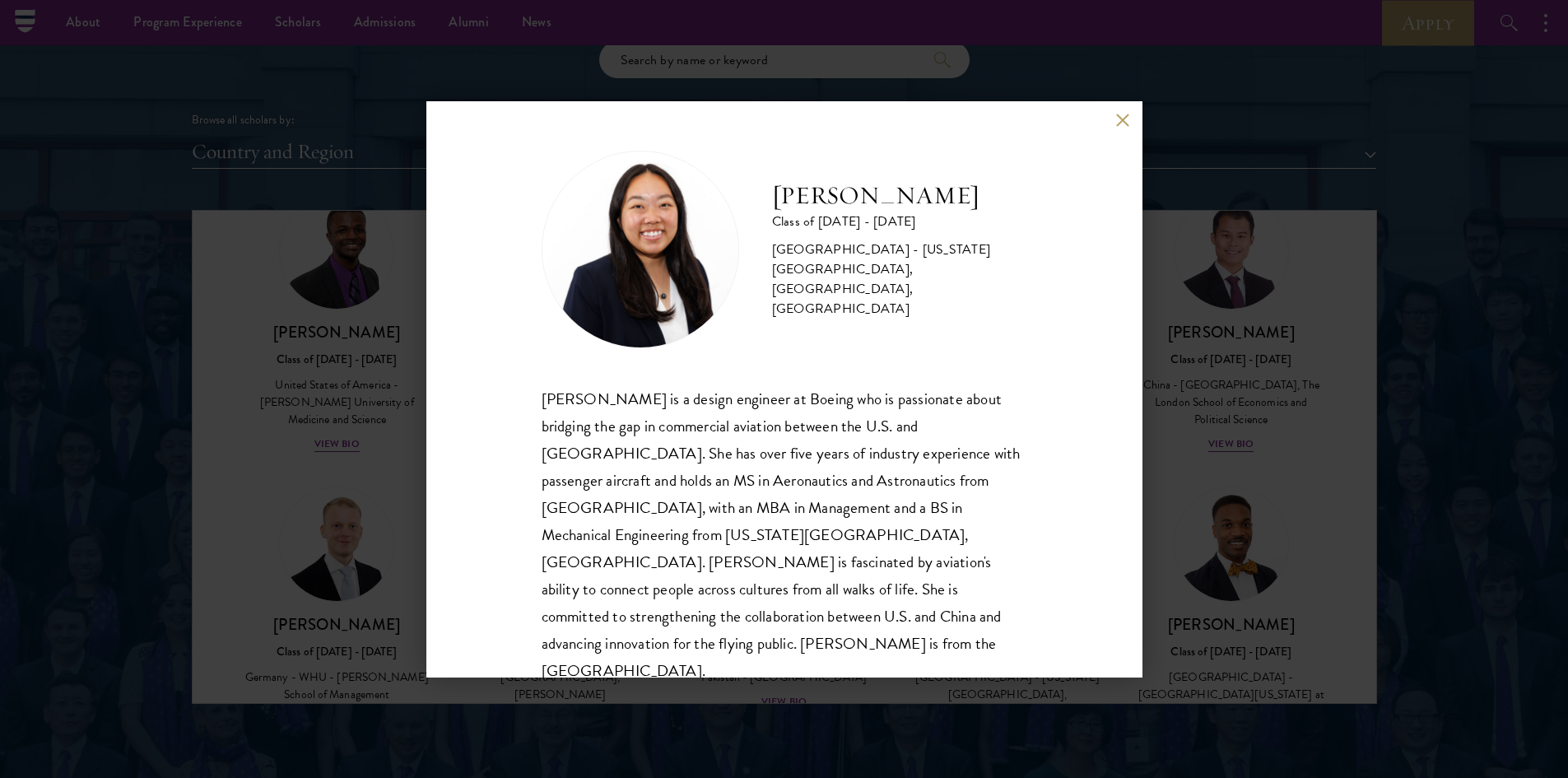
click at [1121, 119] on button at bounding box center [1123, 120] width 14 height 14
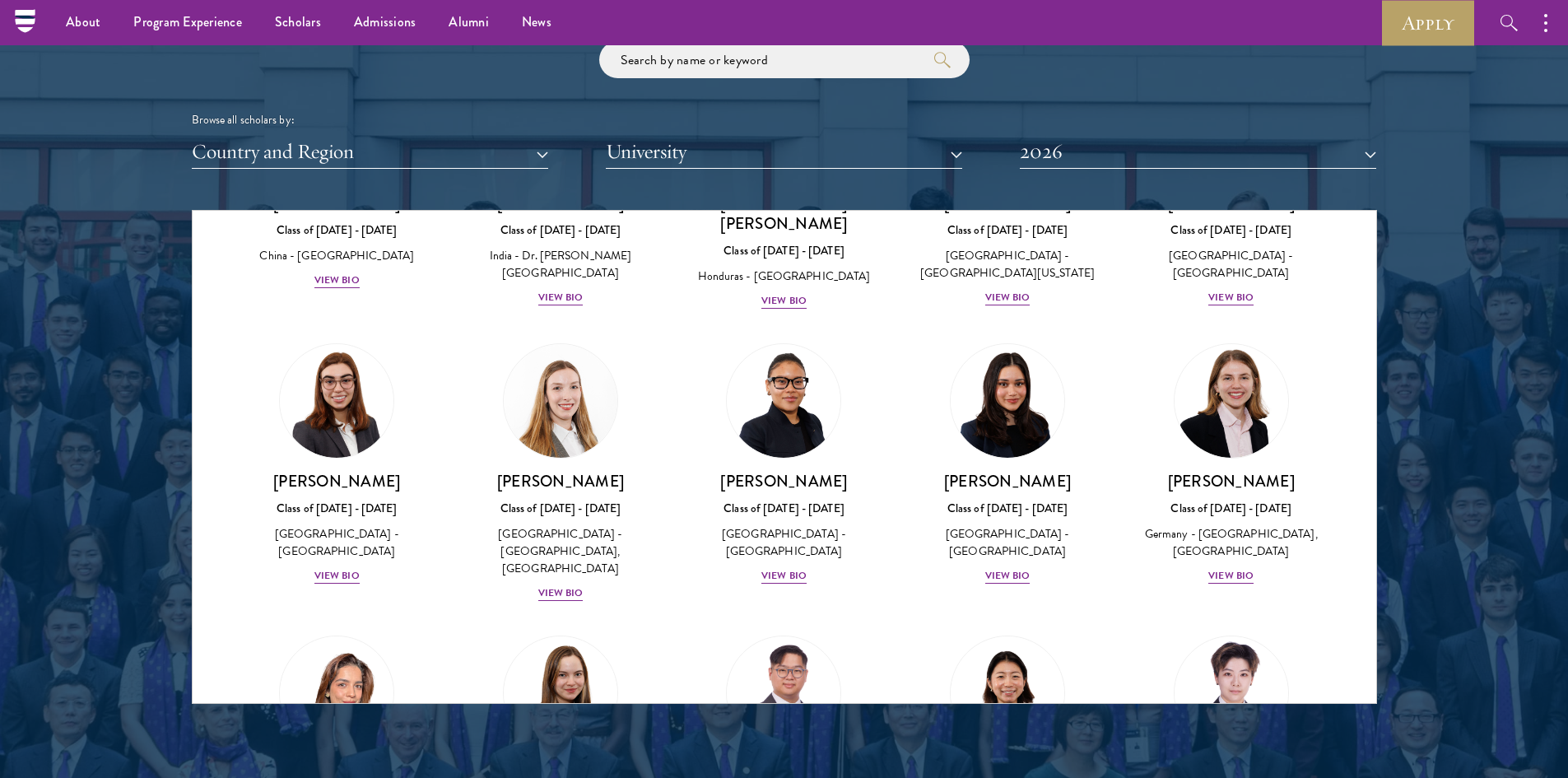
scroll to position [3785, 0]
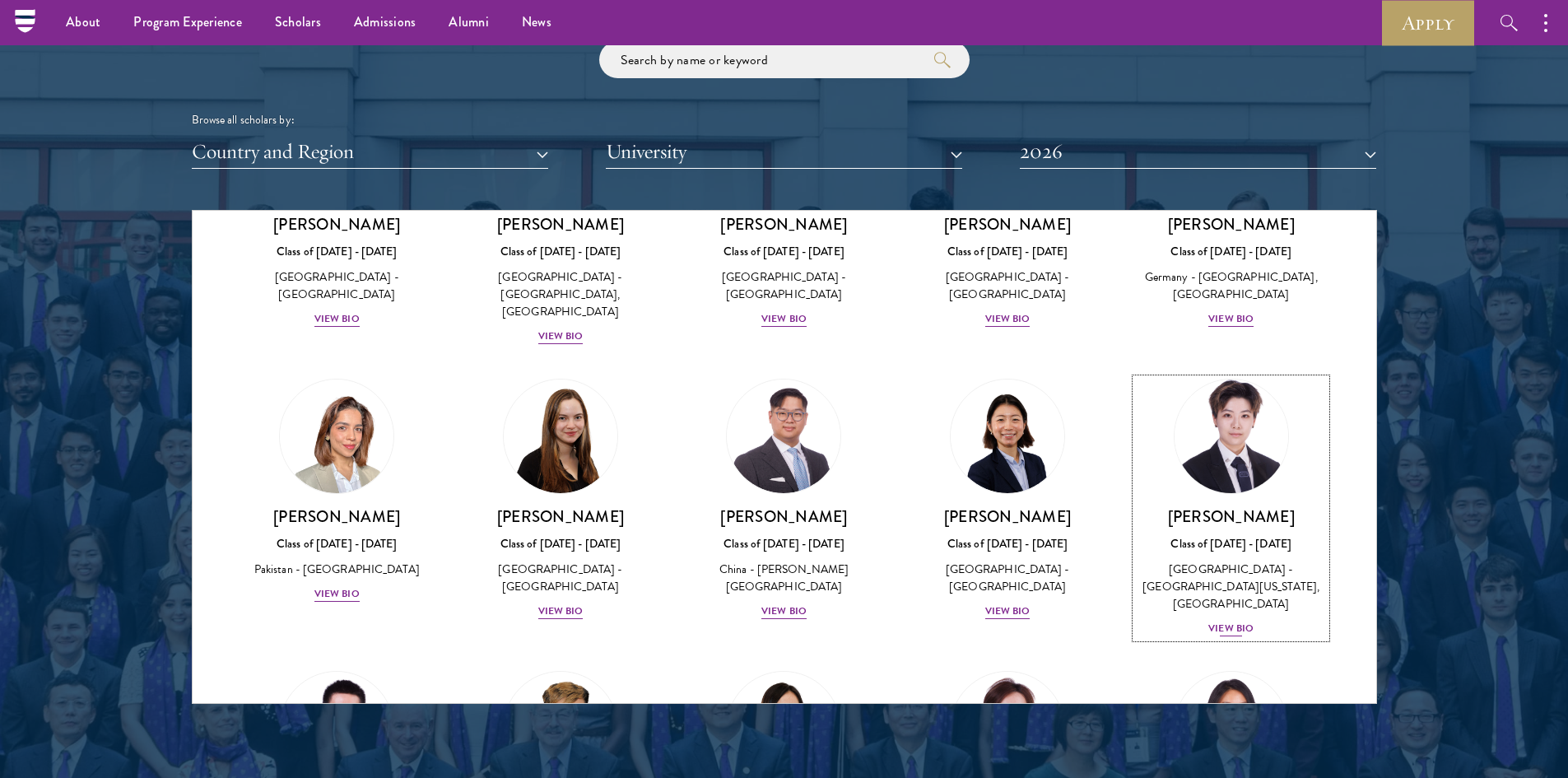
click at [1227, 621] on div "View Bio" at bounding box center [1231, 628] width 45 height 15
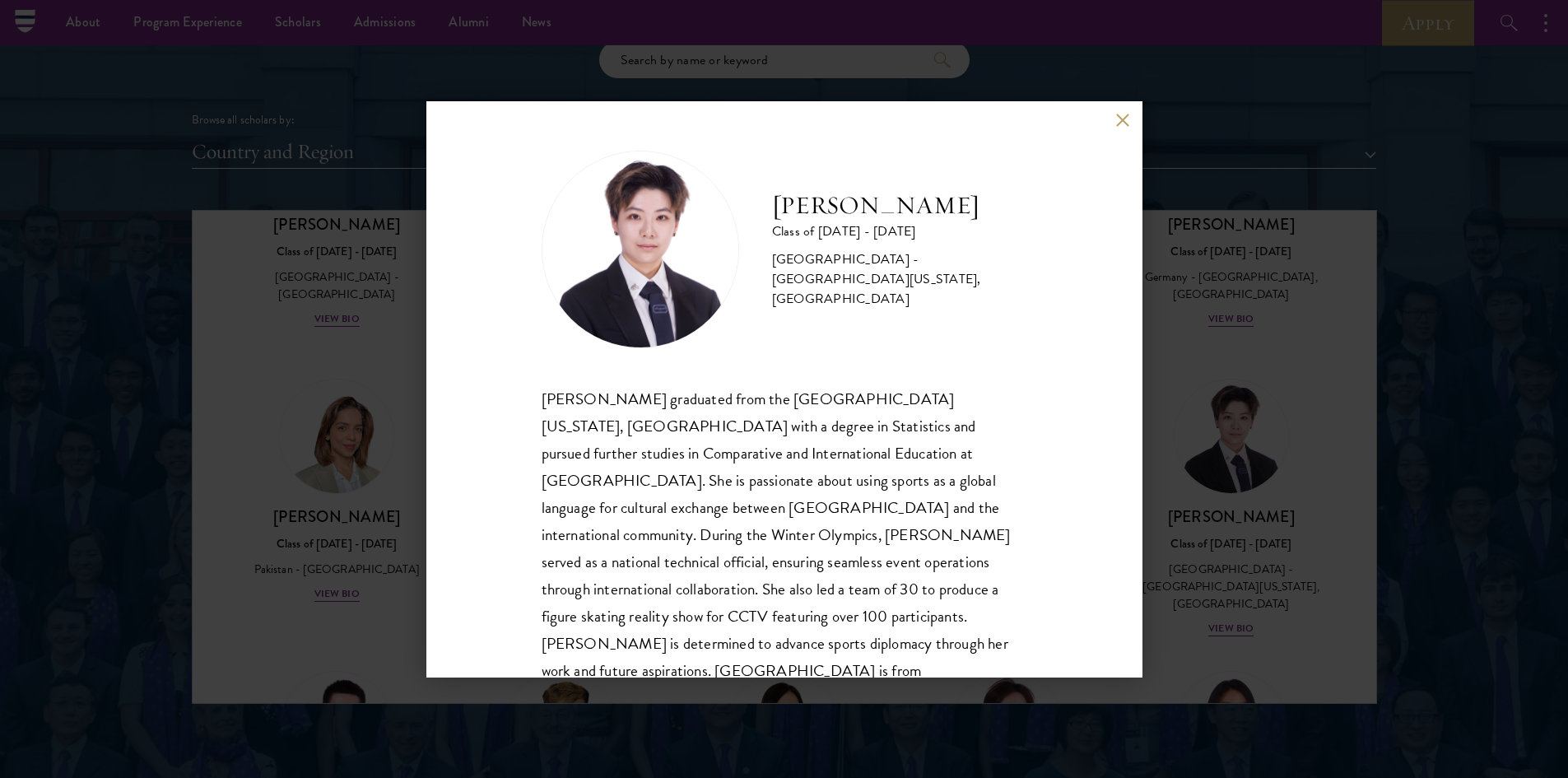
scroll to position [29, 0]
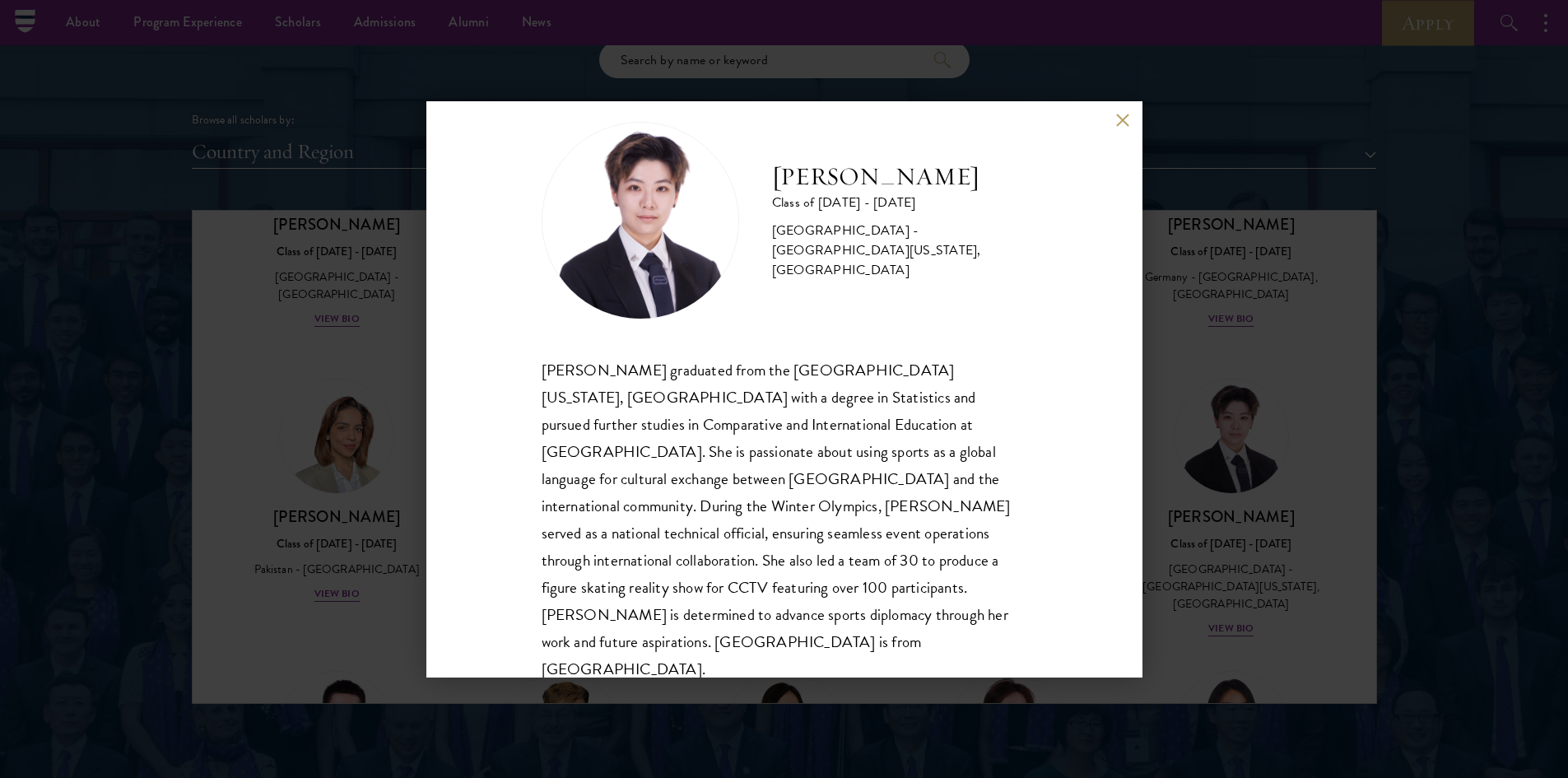
click at [1117, 138] on div "[PERSON_NAME] Class of [DATE] - [DATE] [GEOGRAPHIC_DATA] - [GEOGRAPHIC_DATA][US…" at bounding box center [784, 389] width 716 height 576
click at [1123, 135] on div "[PERSON_NAME] Class of [DATE] - [DATE] [GEOGRAPHIC_DATA] - [GEOGRAPHIC_DATA][US…" at bounding box center [784, 389] width 716 height 576
click at [1126, 125] on button at bounding box center [1123, 120] width 14 height 14
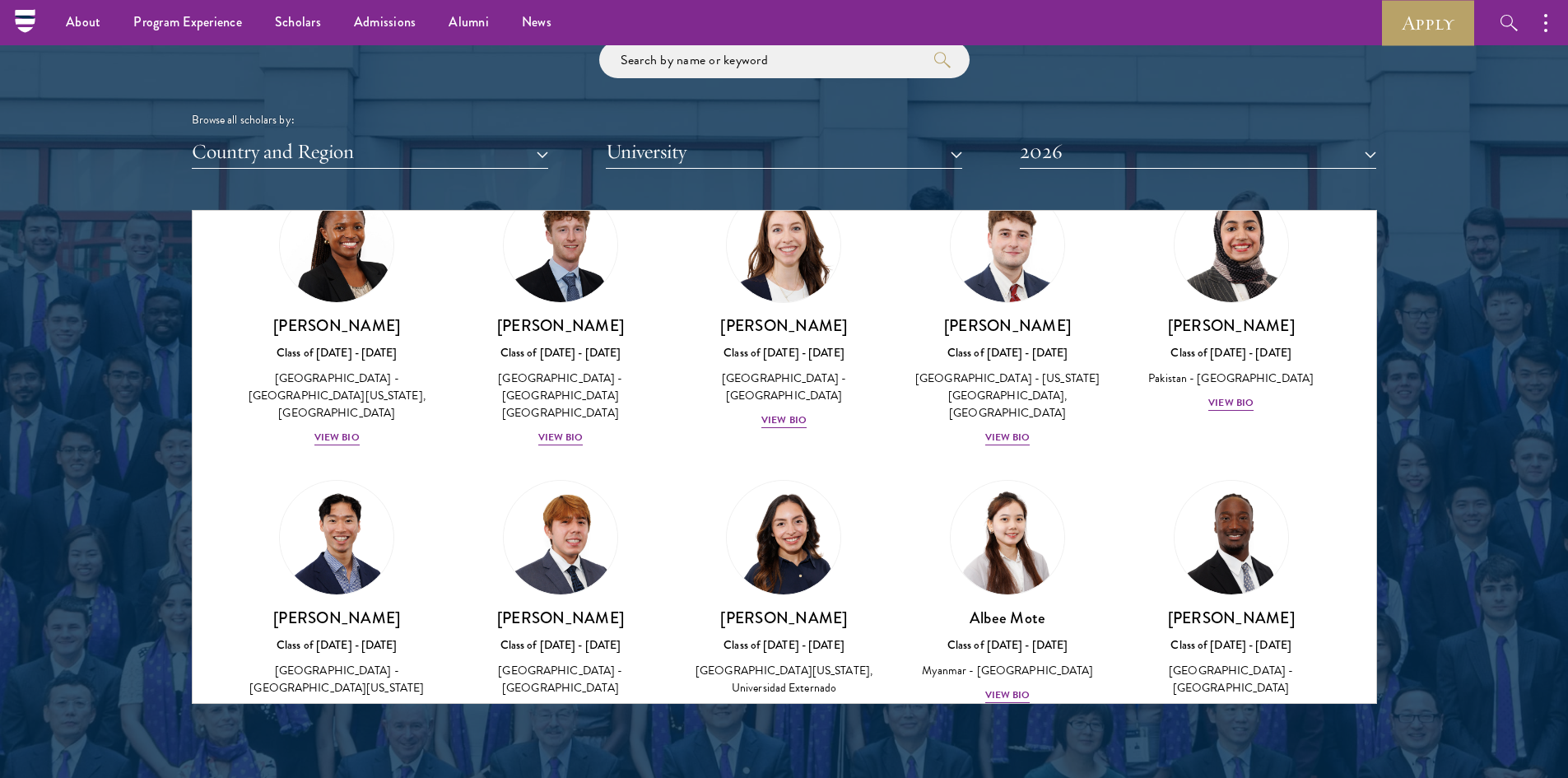
scroll to position [5180, 0]
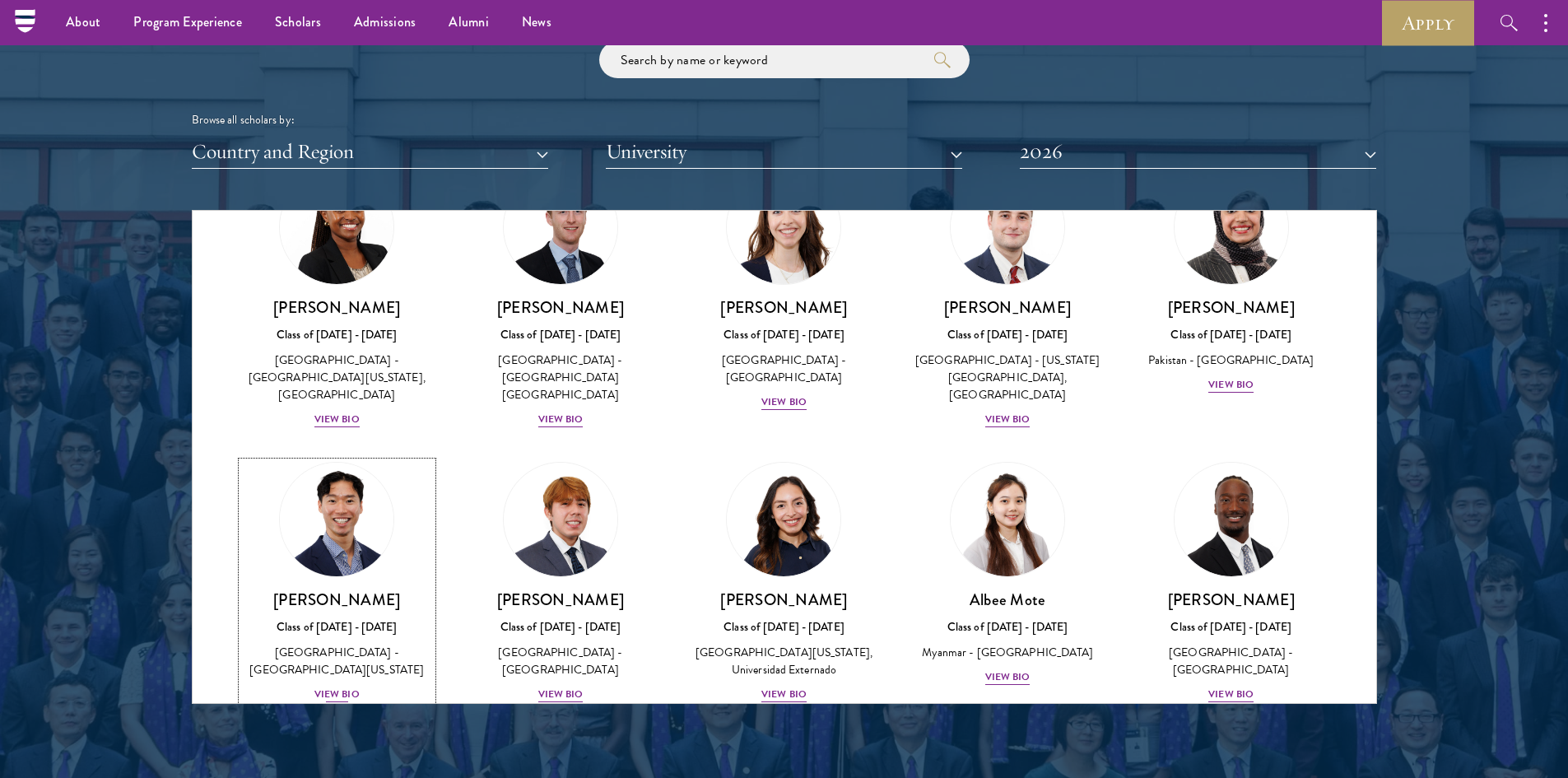
click at [333, 687] on div "View Bio" at bounding box center [337, 694] width 45 height 15
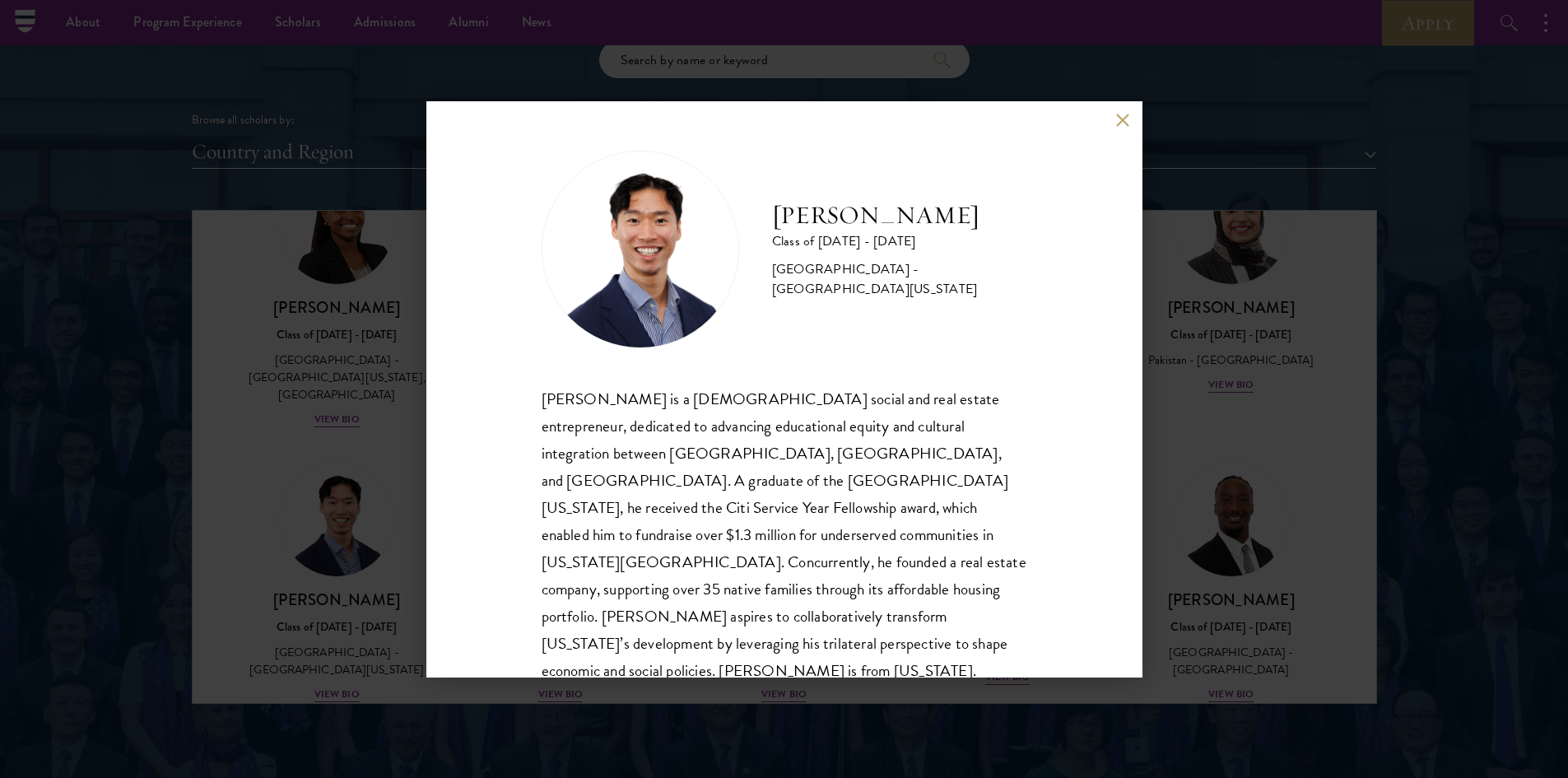
click at [1123, 122] on button at bounding box center [1123, 120] width 14 height 14
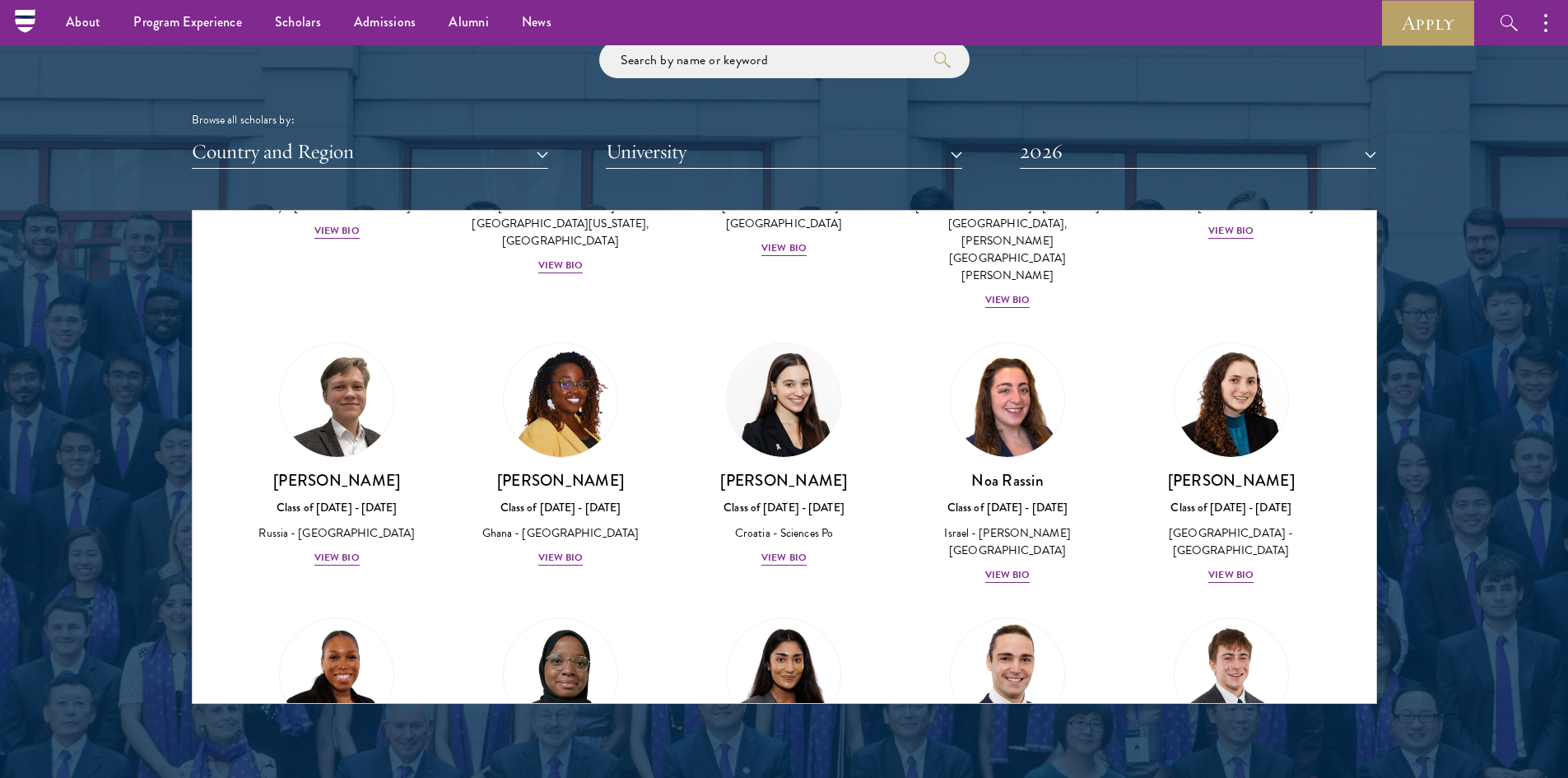
scroll to position [6078, 0]
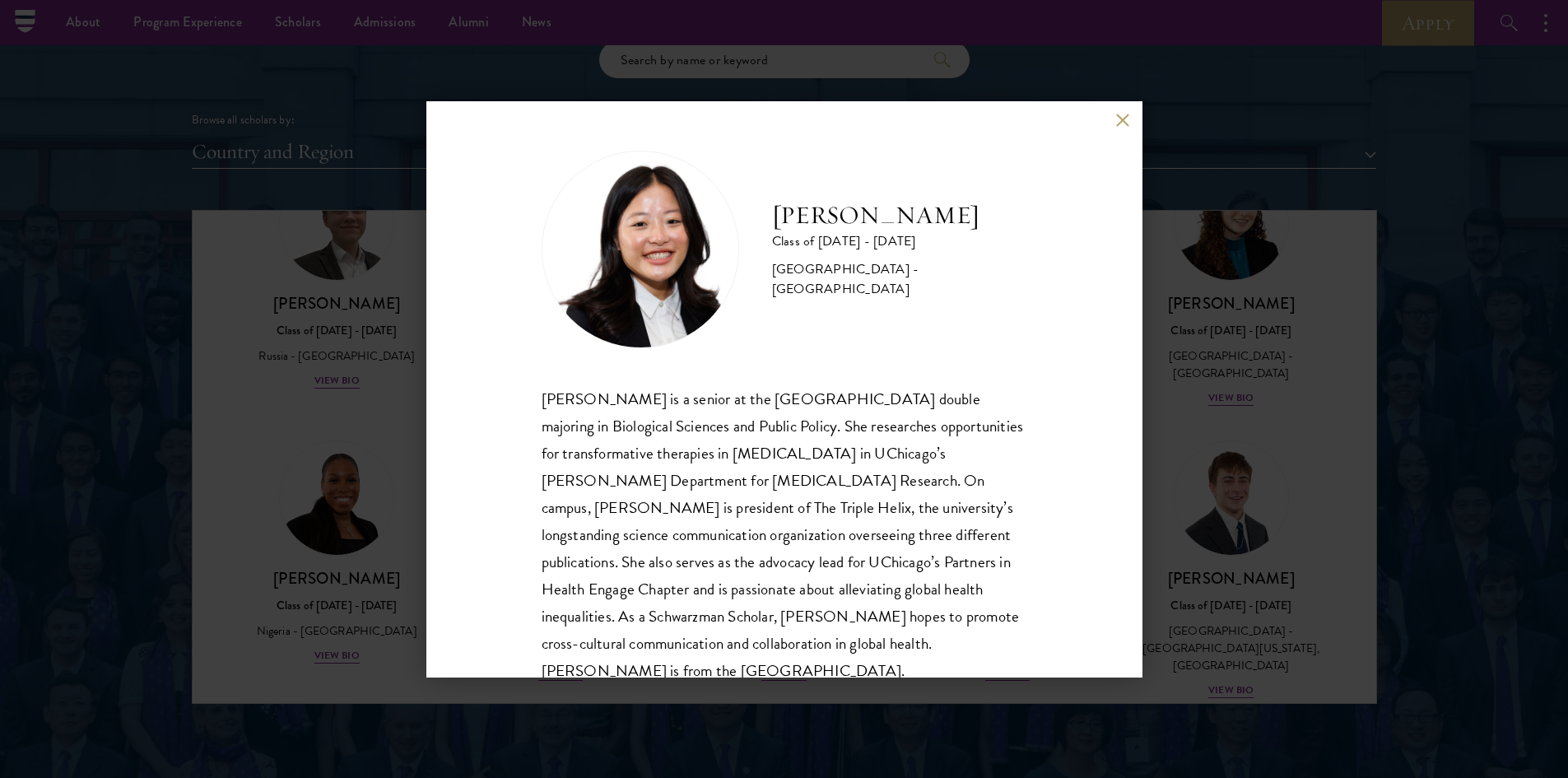
click at [1112, 119] on div "[PERSON_NAME] Class of [DATE] - [DATE] [GEOGRAPHIC_DATA] - [GEOGRAPHIC_DATA] [P…" at bounding box center [784, 389] width 716 height 576
click at [1119, 119] on button at bounding box center [1123, 120] width 14 height 14
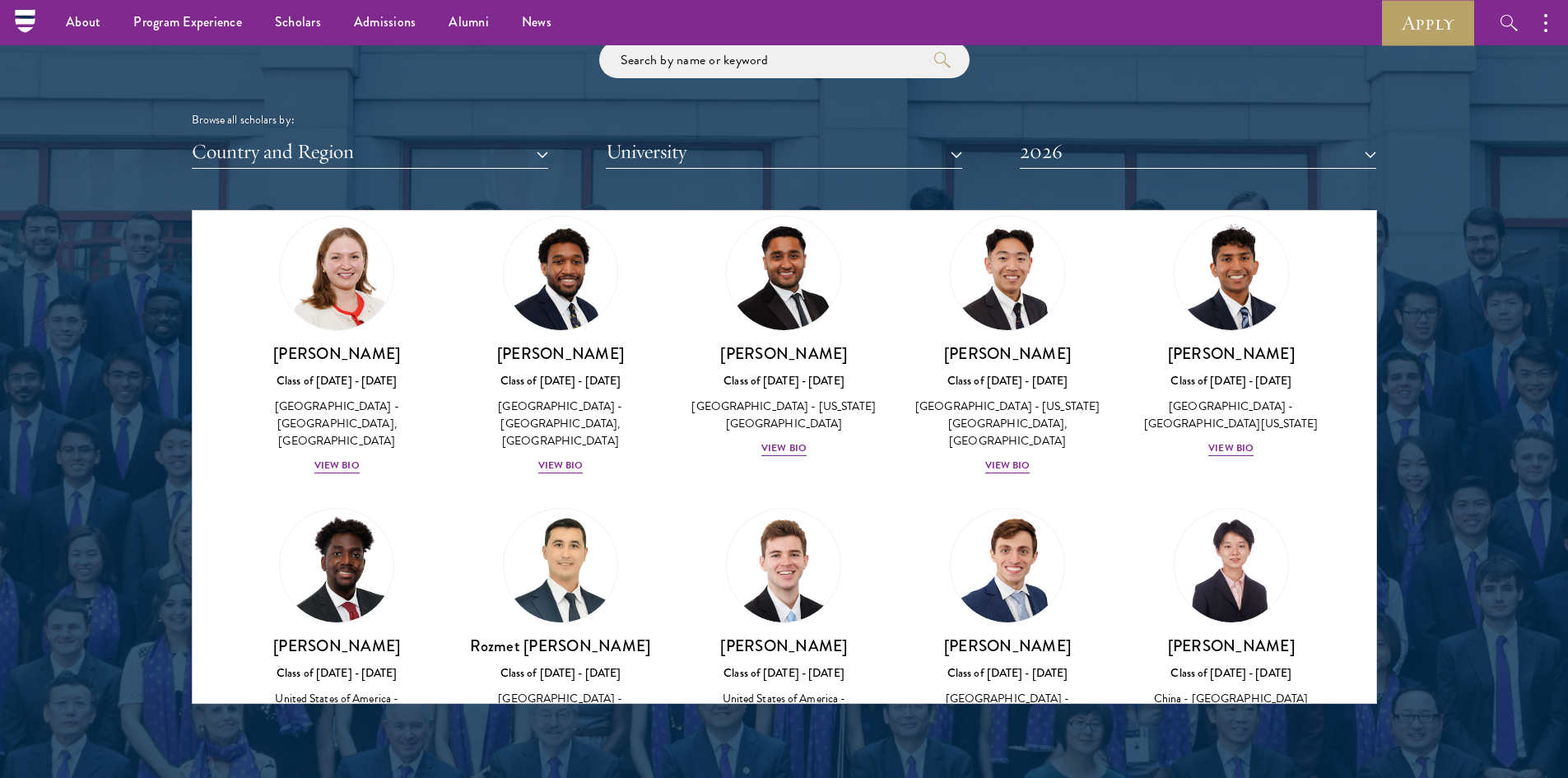
scroll to position [6983, 0]
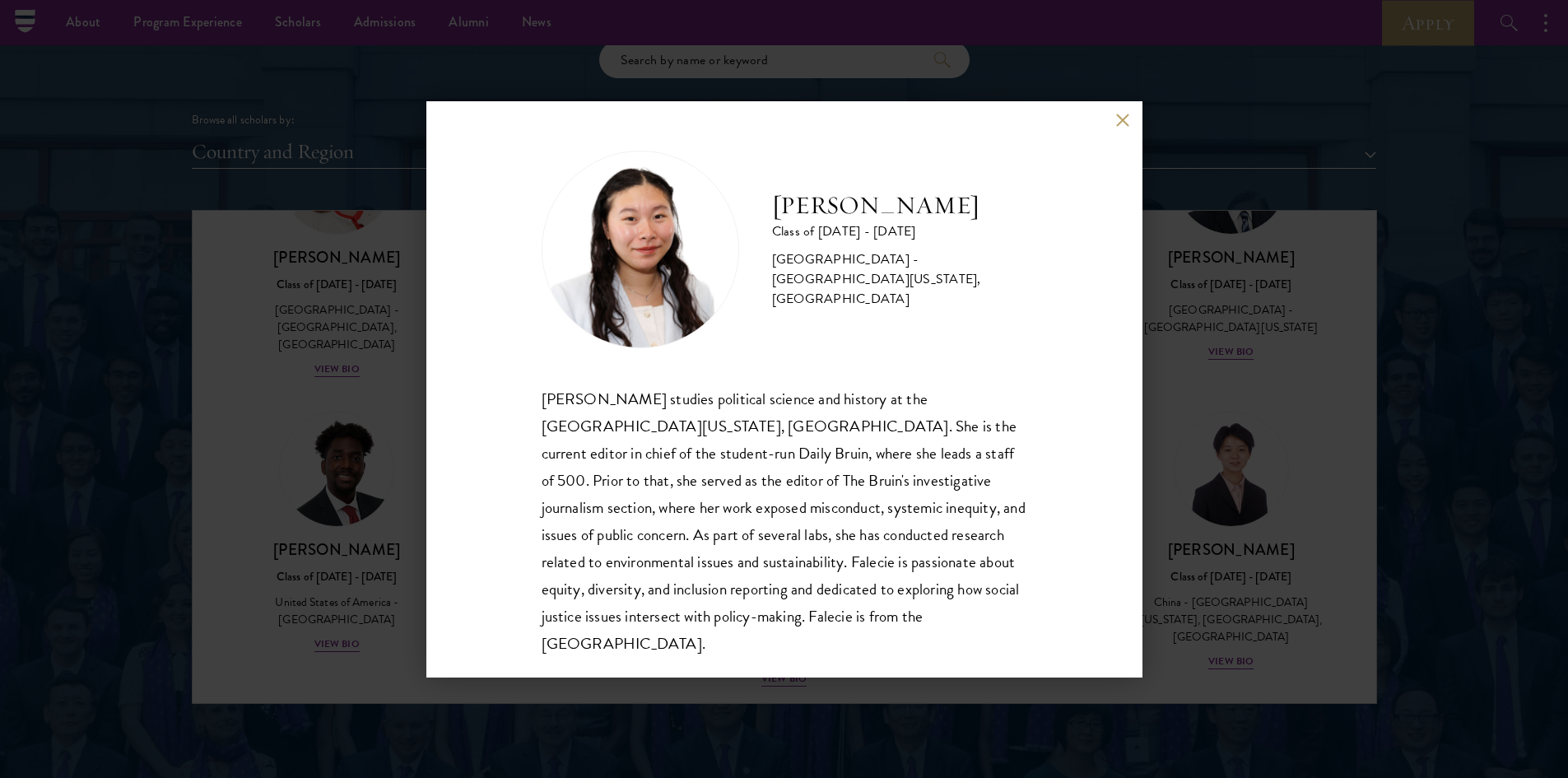
click at [1118, 116] on button at bounding box center [1123, 120] width 14 height 14
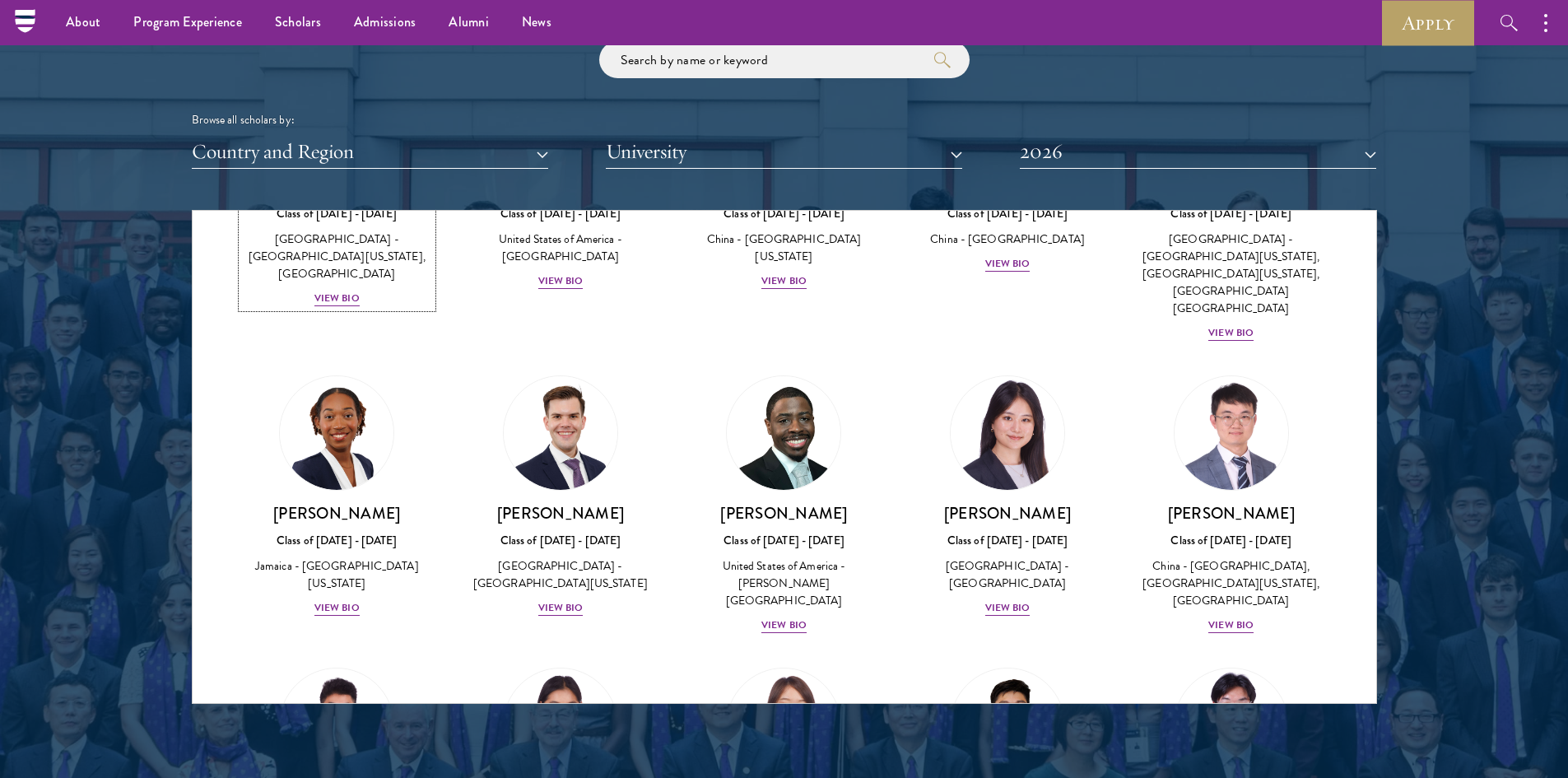
scroll to position [7642, 0]
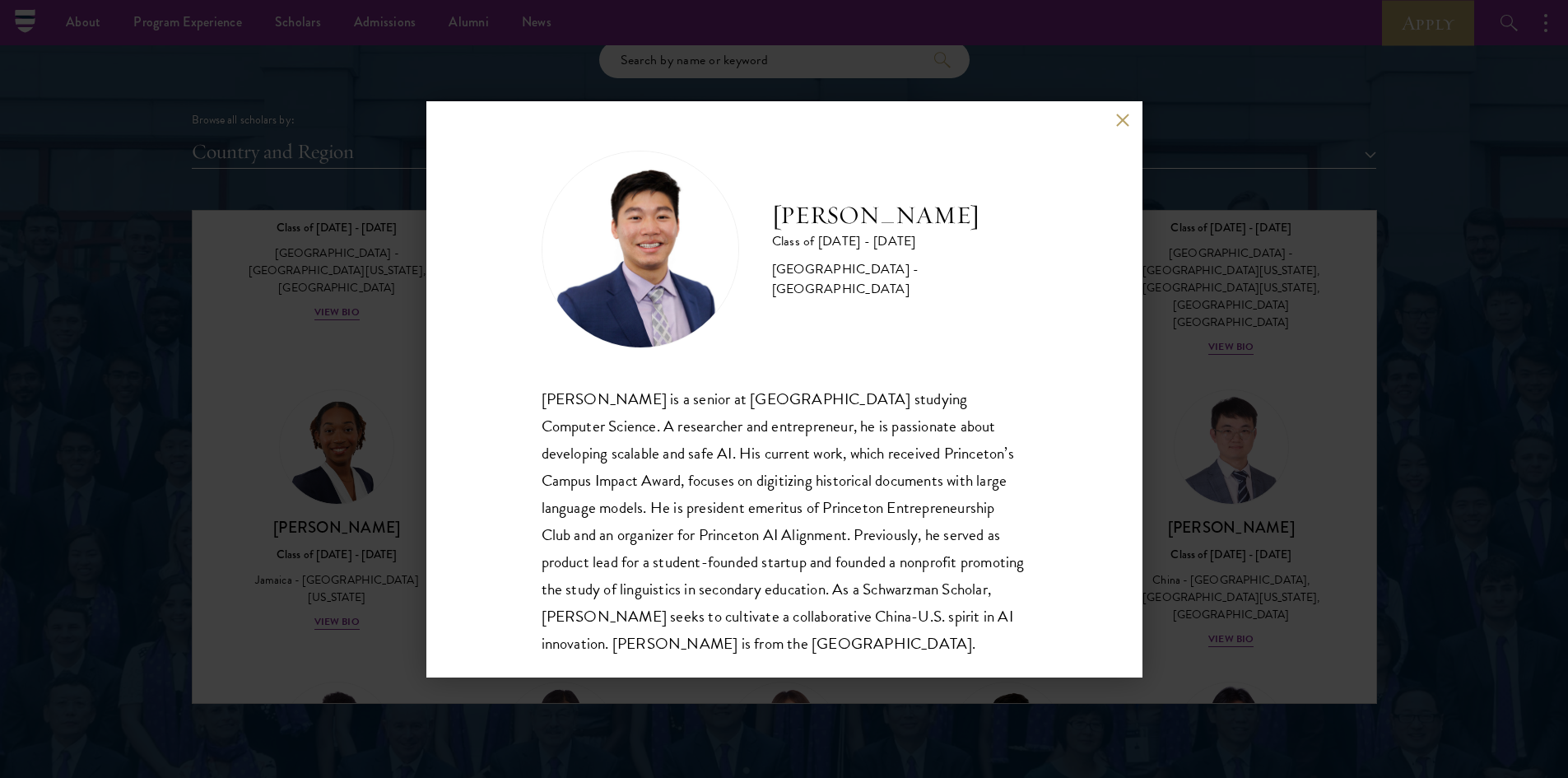
click at [1117, 114] on button at bounding box center [1123, 120] width 14 height 14
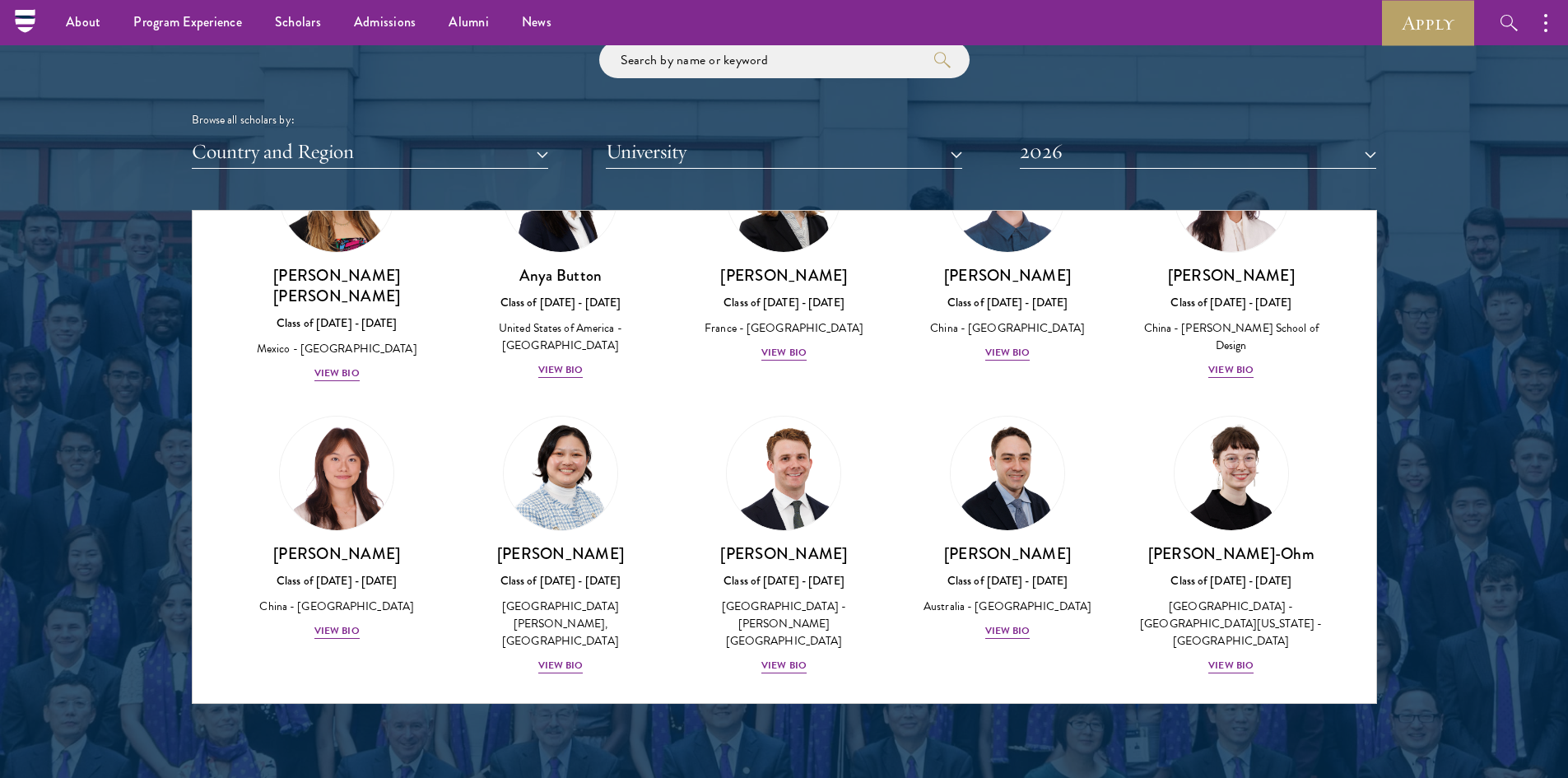
scroll to position [1141, 0]
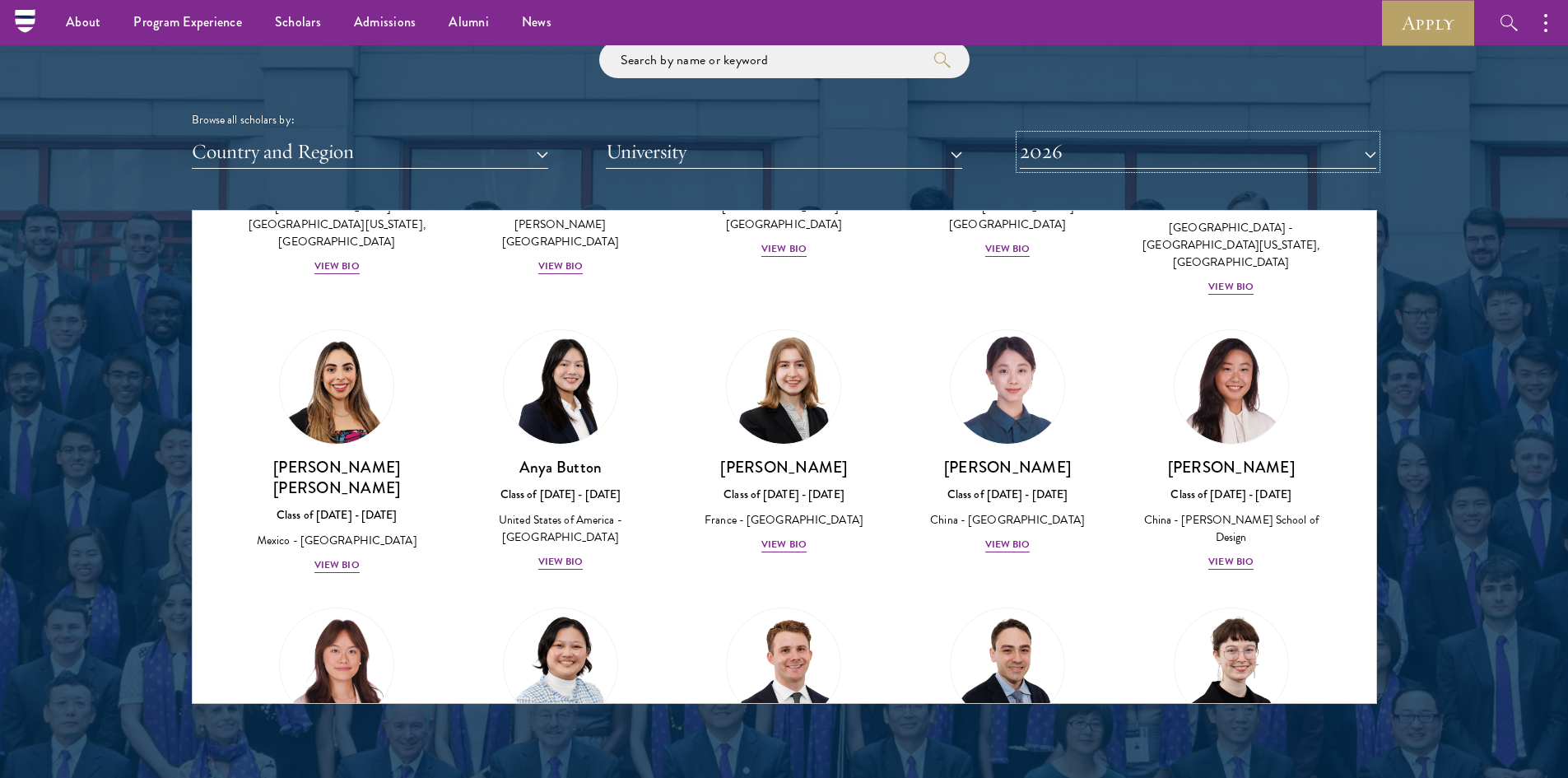
click at [1107, 149] on button "2026" at bounding box center [1198, 151] width 356 height 33
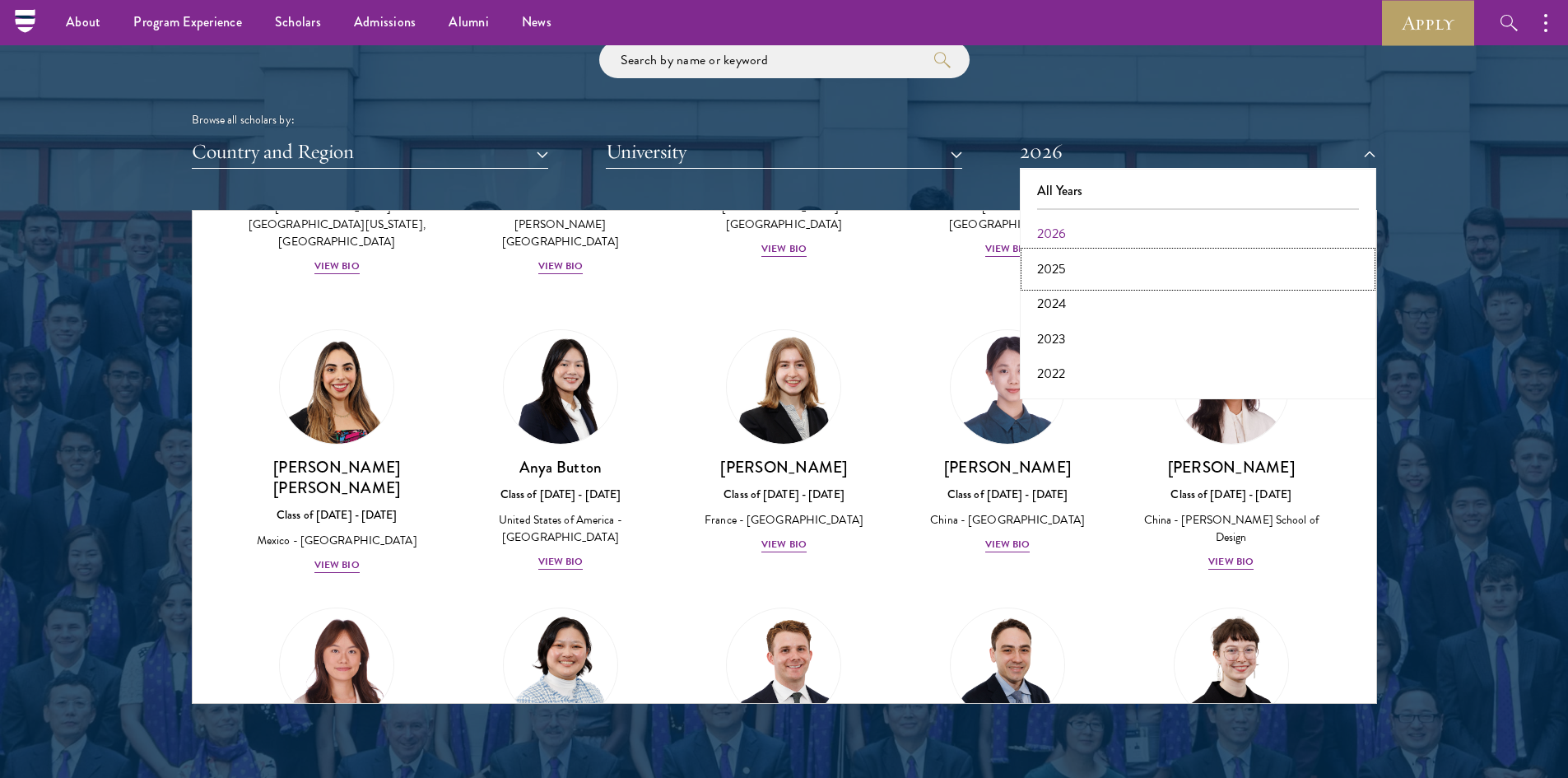
click at [1059, 266] on button "2025" at bounding box center [1198, 269] width 347 height 34
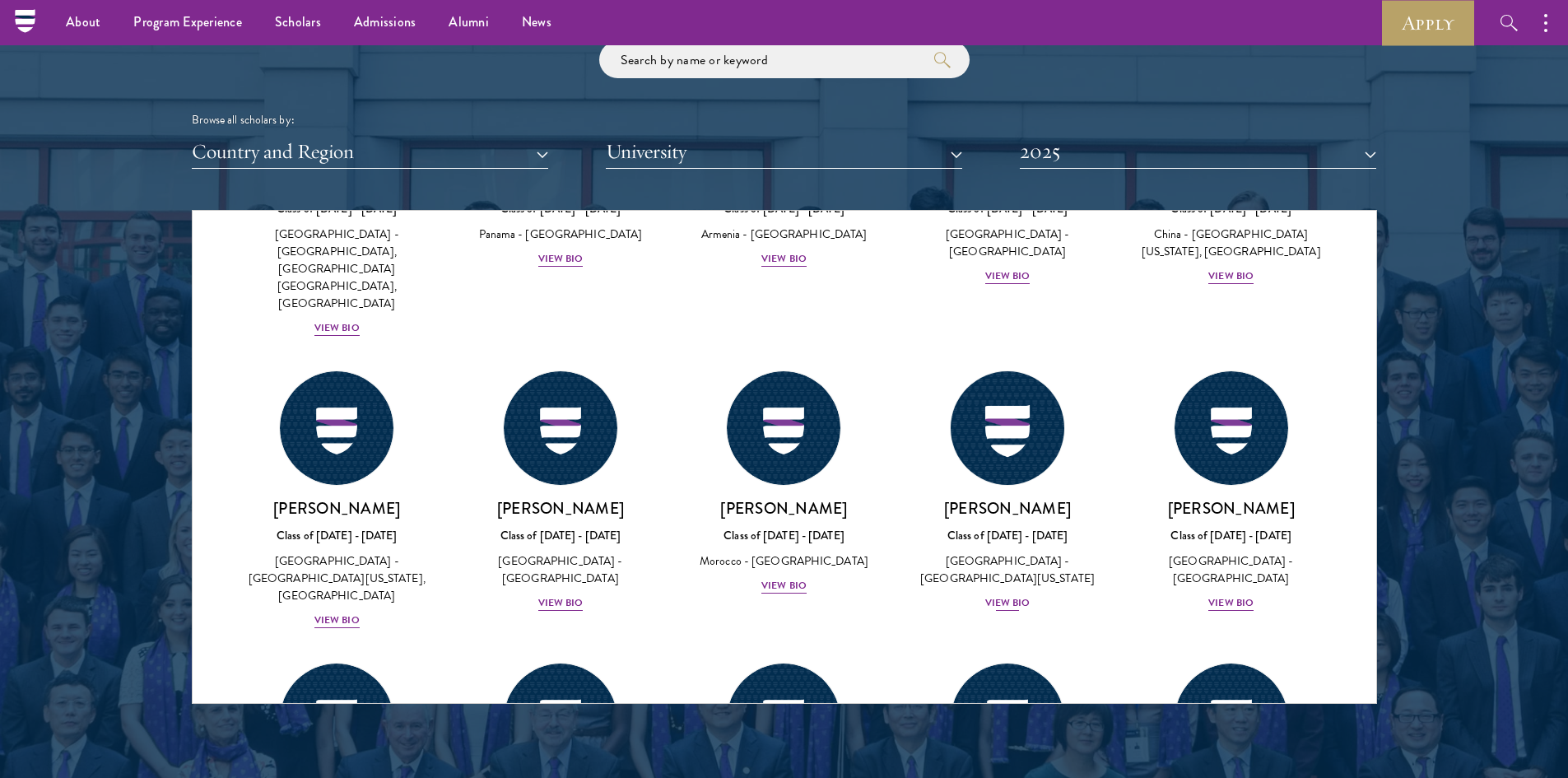
scroll to position [576, 0]
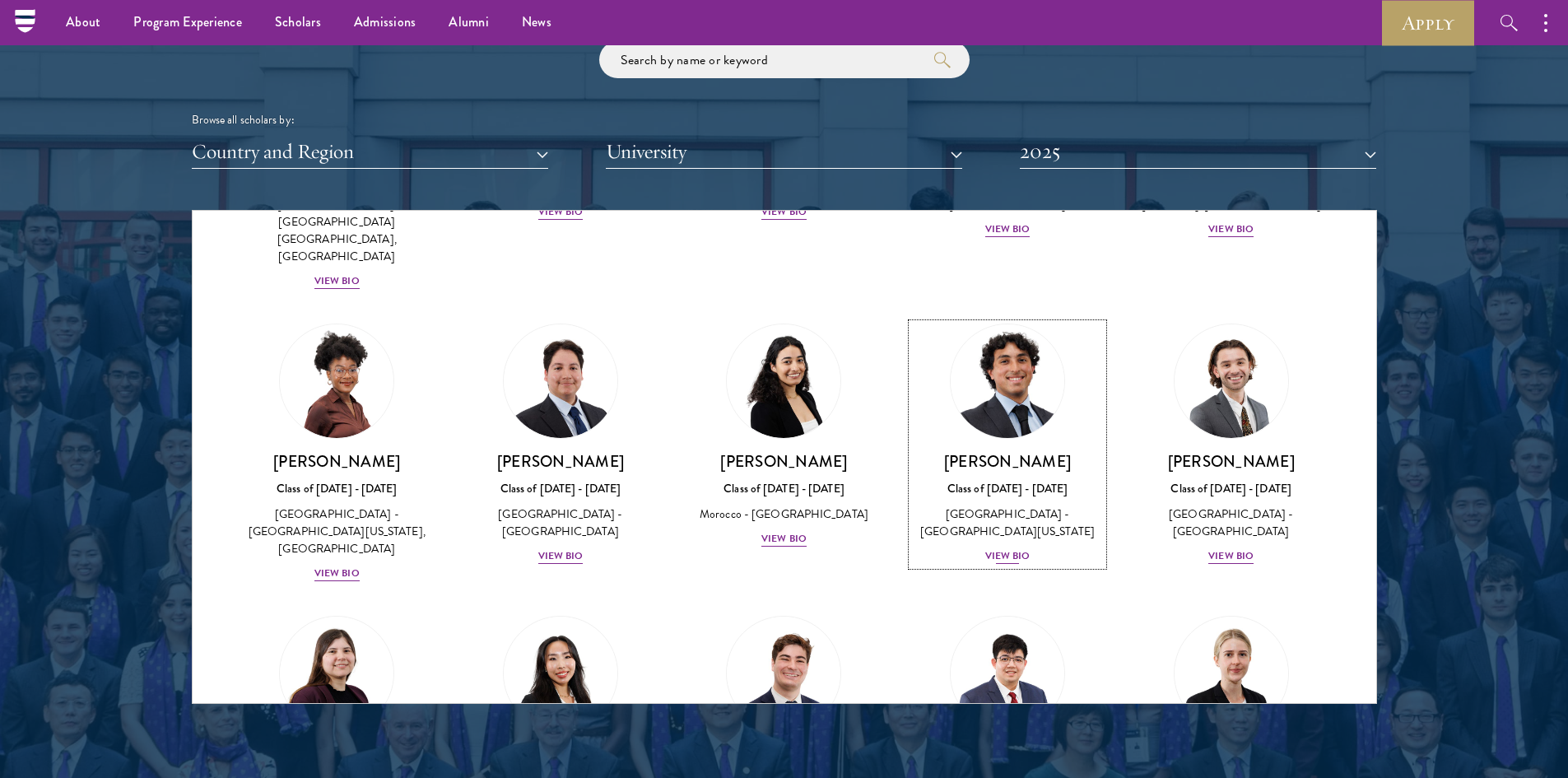
click at [989, 548] on div "View Bio" at bounding box center [1008, 555] width 45 height 15
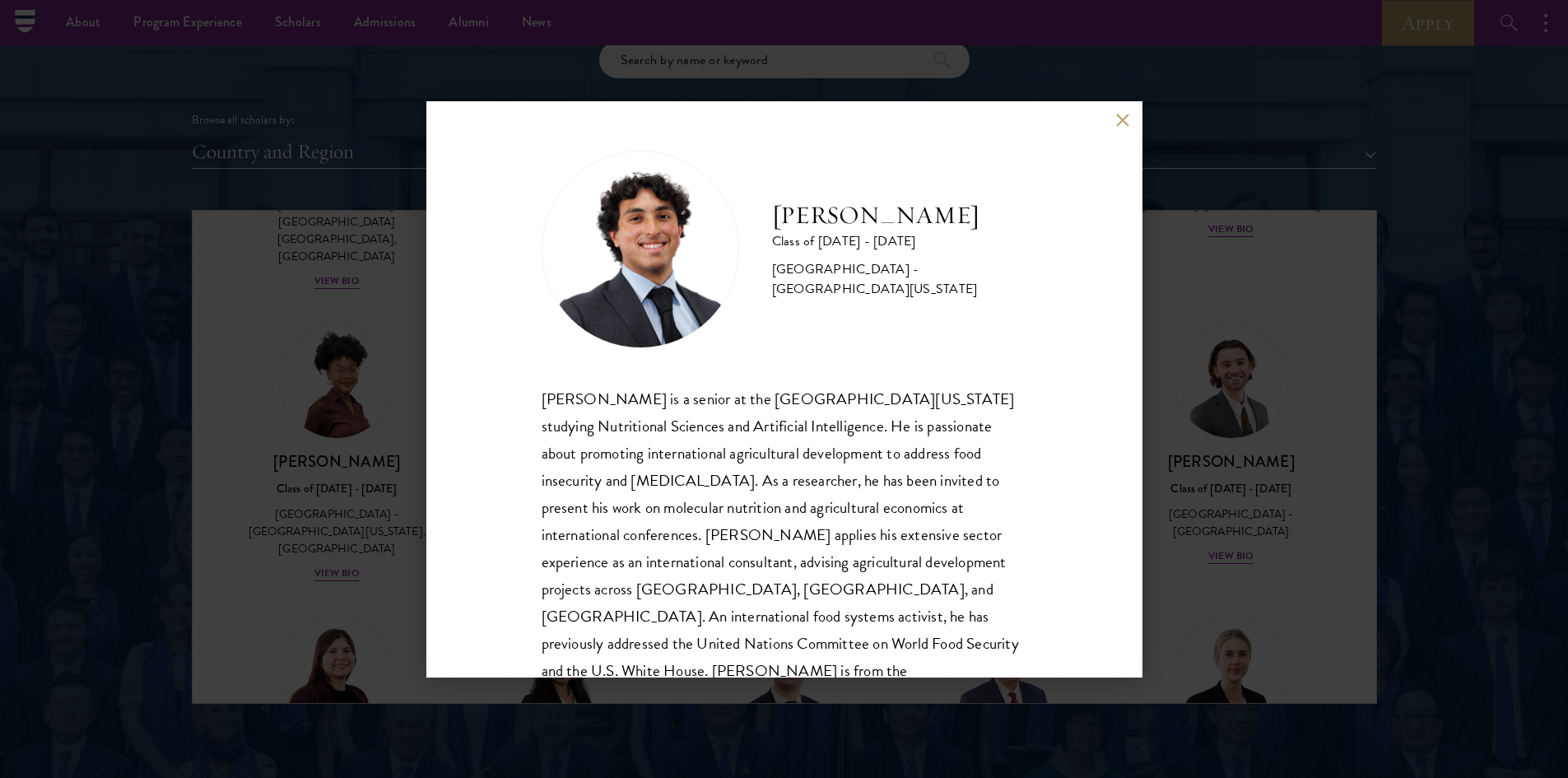
click at [1117, 122] on button at bounding box center [1123, 120] width 14 height 14
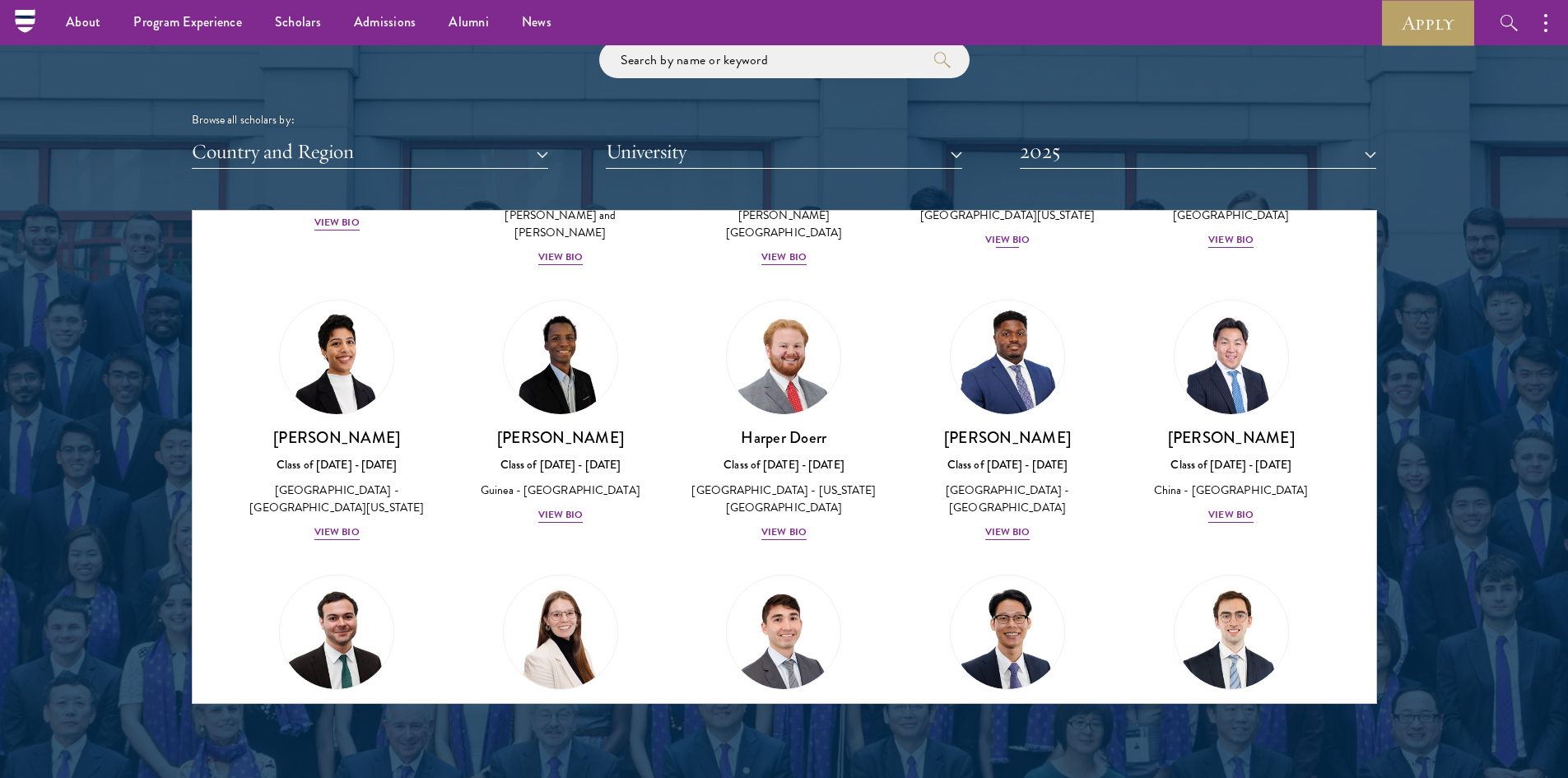
scroll to position [1481, 0]
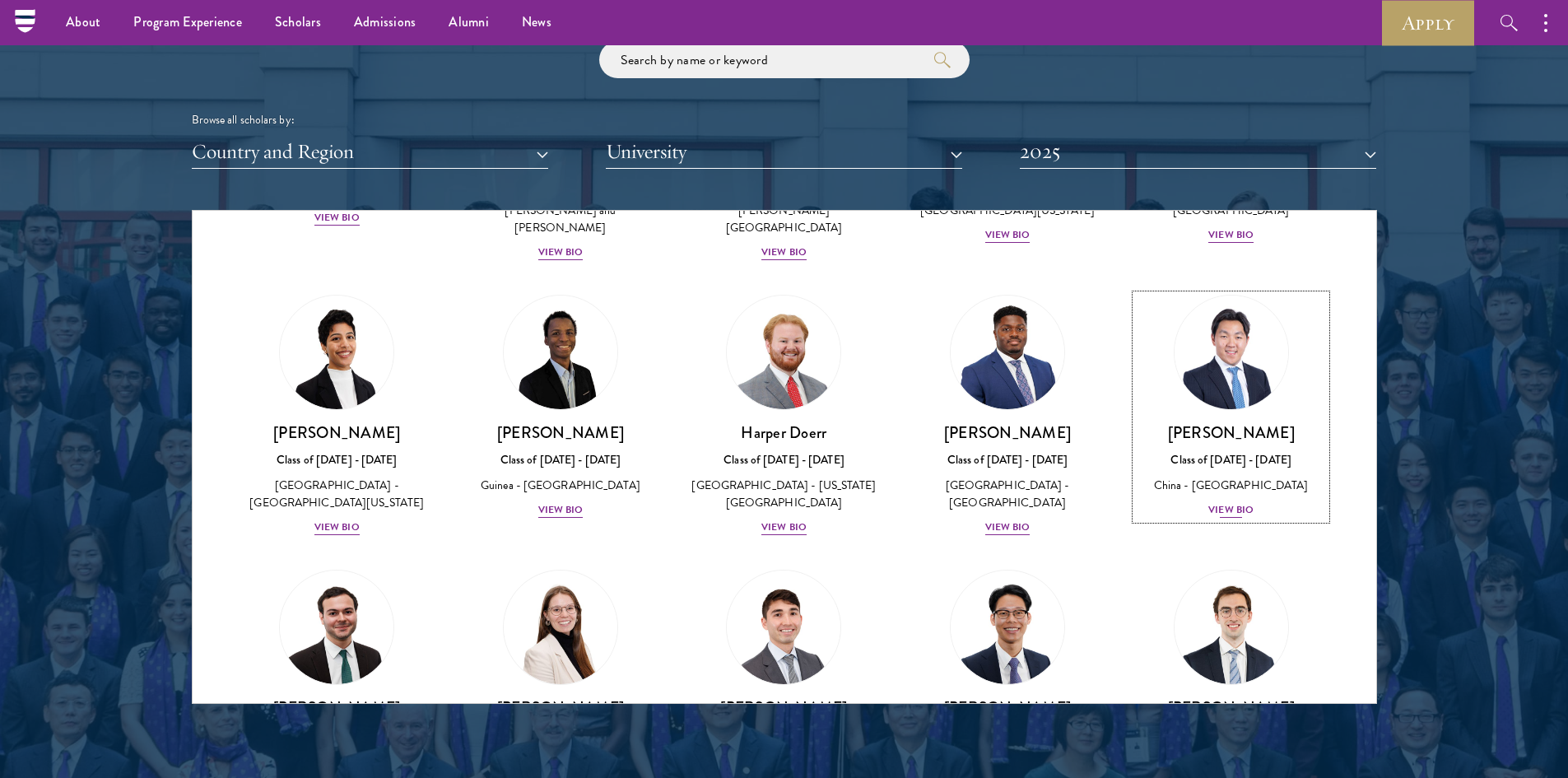
click at [1208, 502] on div "View Bio" at bounding box center [1231, 509] width 45 height 15
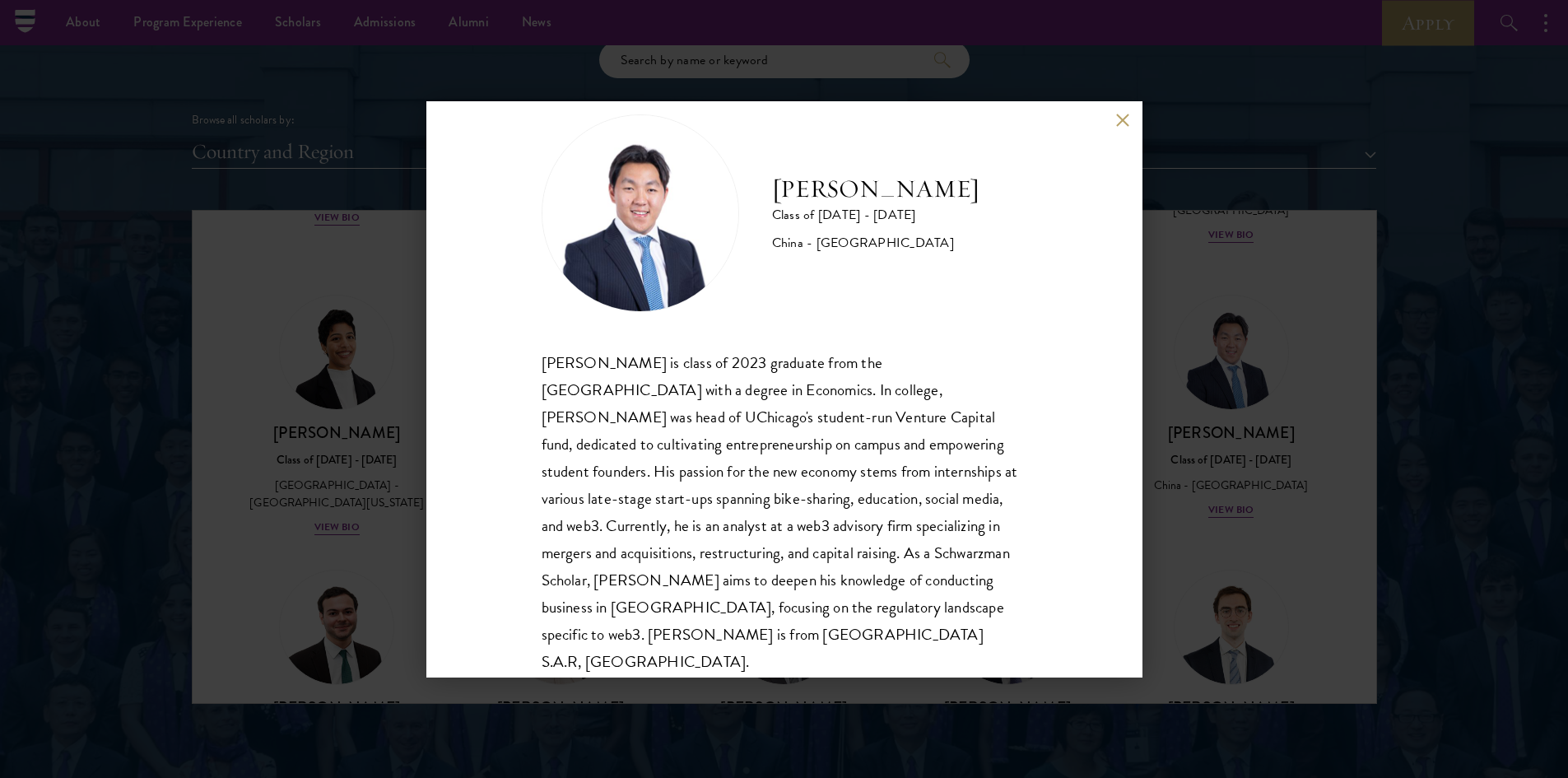
scroll to position [56, 0]
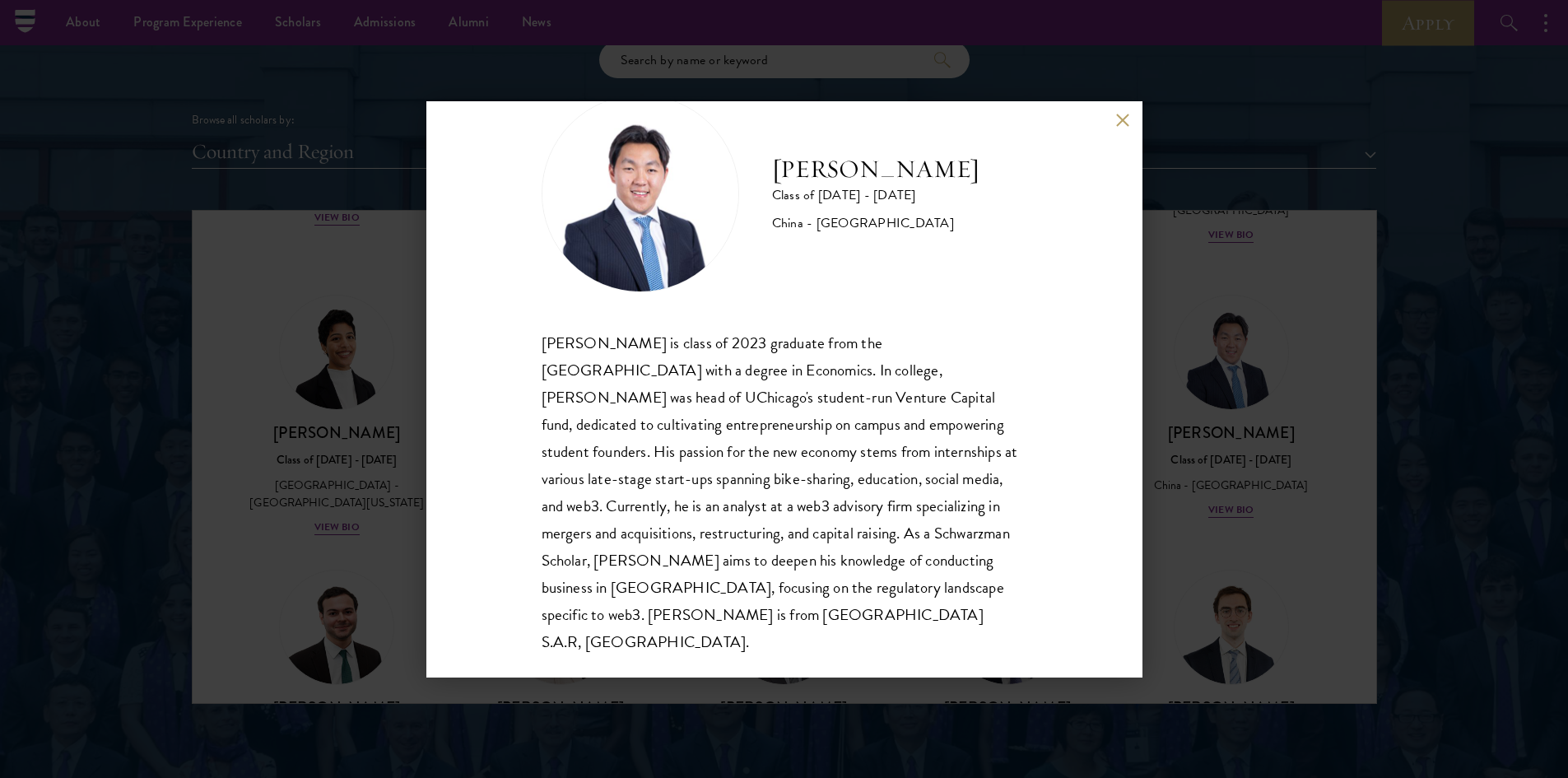
click at [1117, 118] on button at bounding box center [1123, 120] width 14 height 14
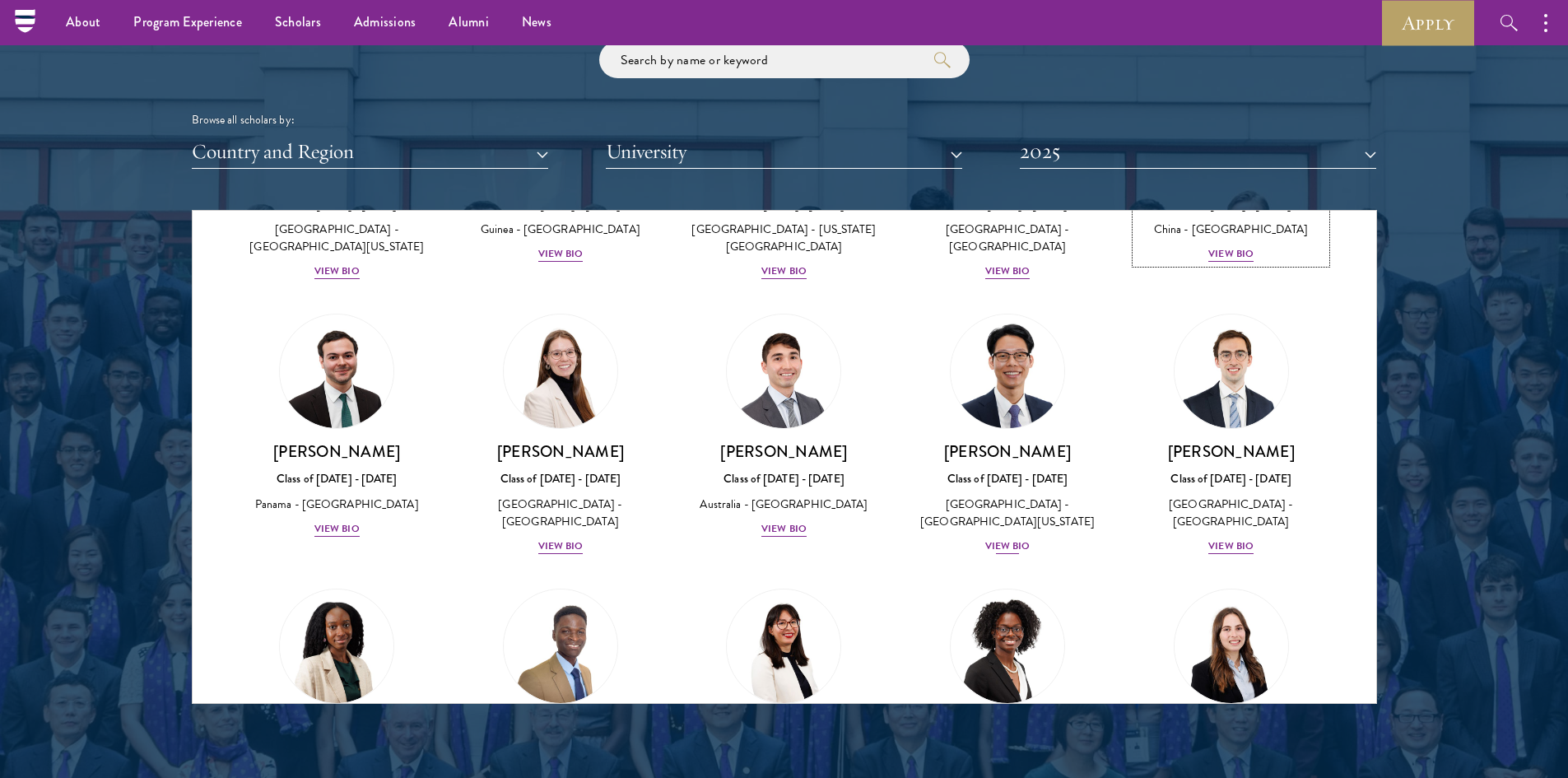
scroll to position [1708, 0]
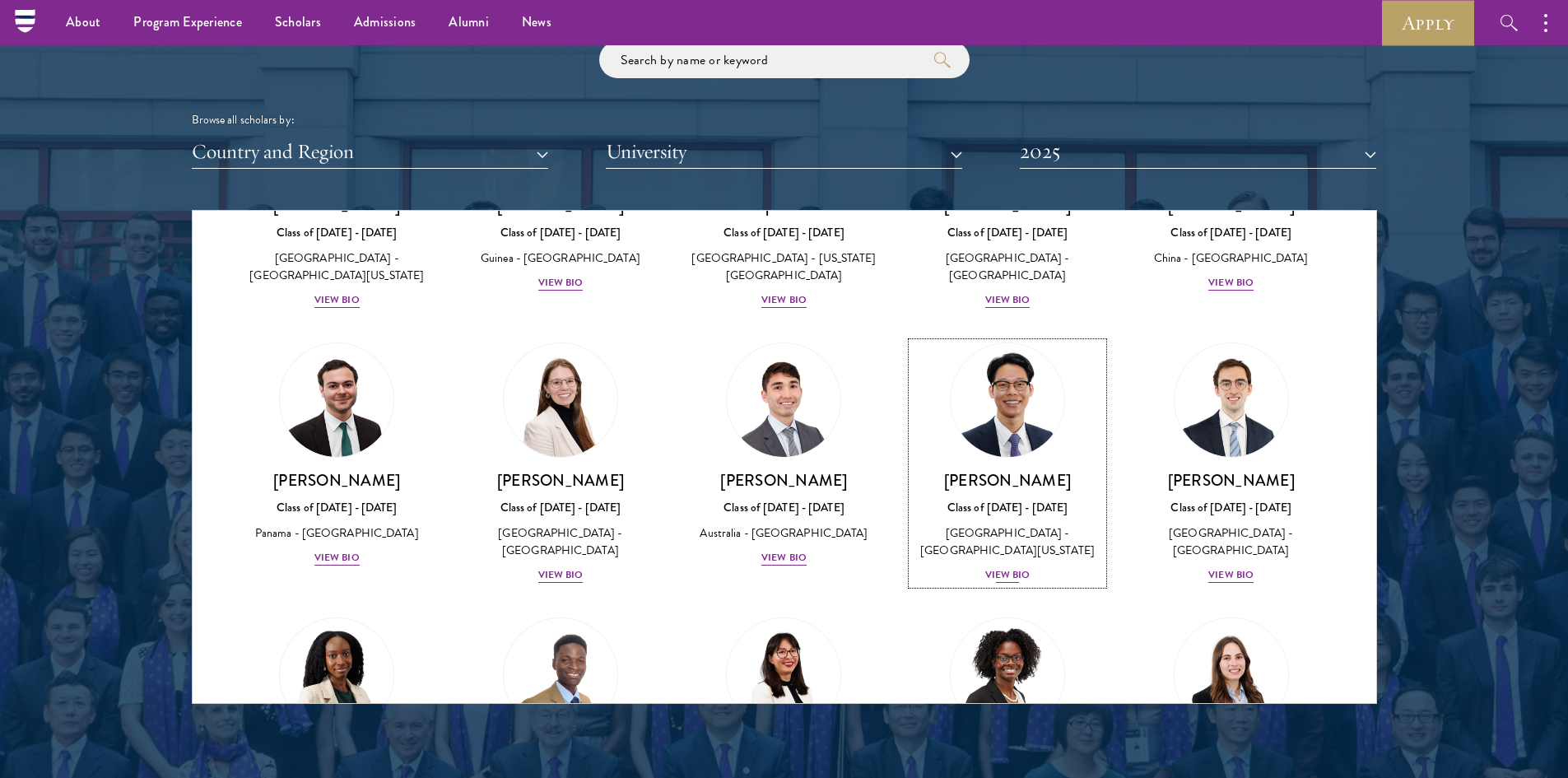
click at [989, 567] on div "View Bio" at bounding box center [1008, 574] width 45 height 15
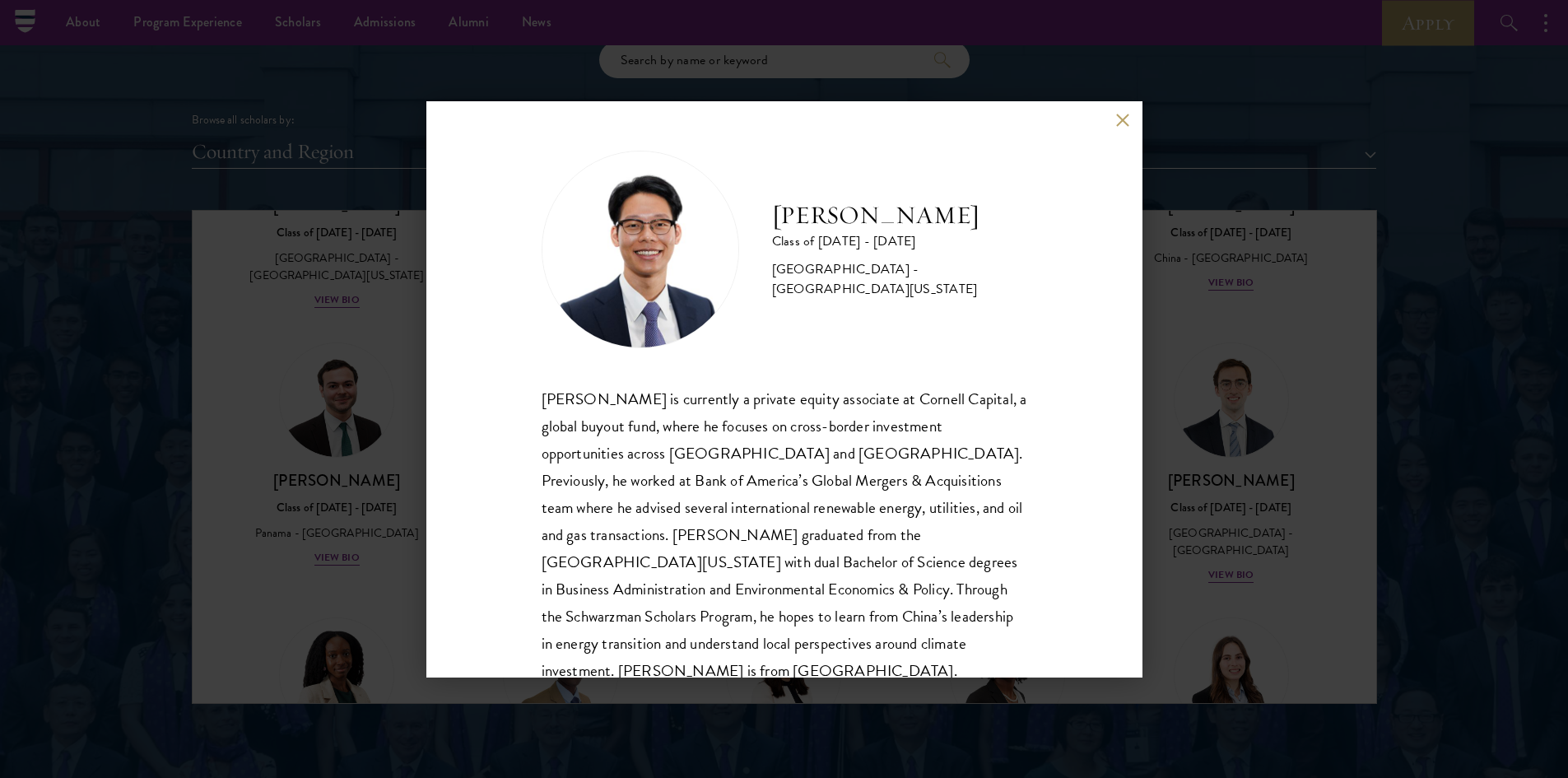
scroll to position [29, 0]
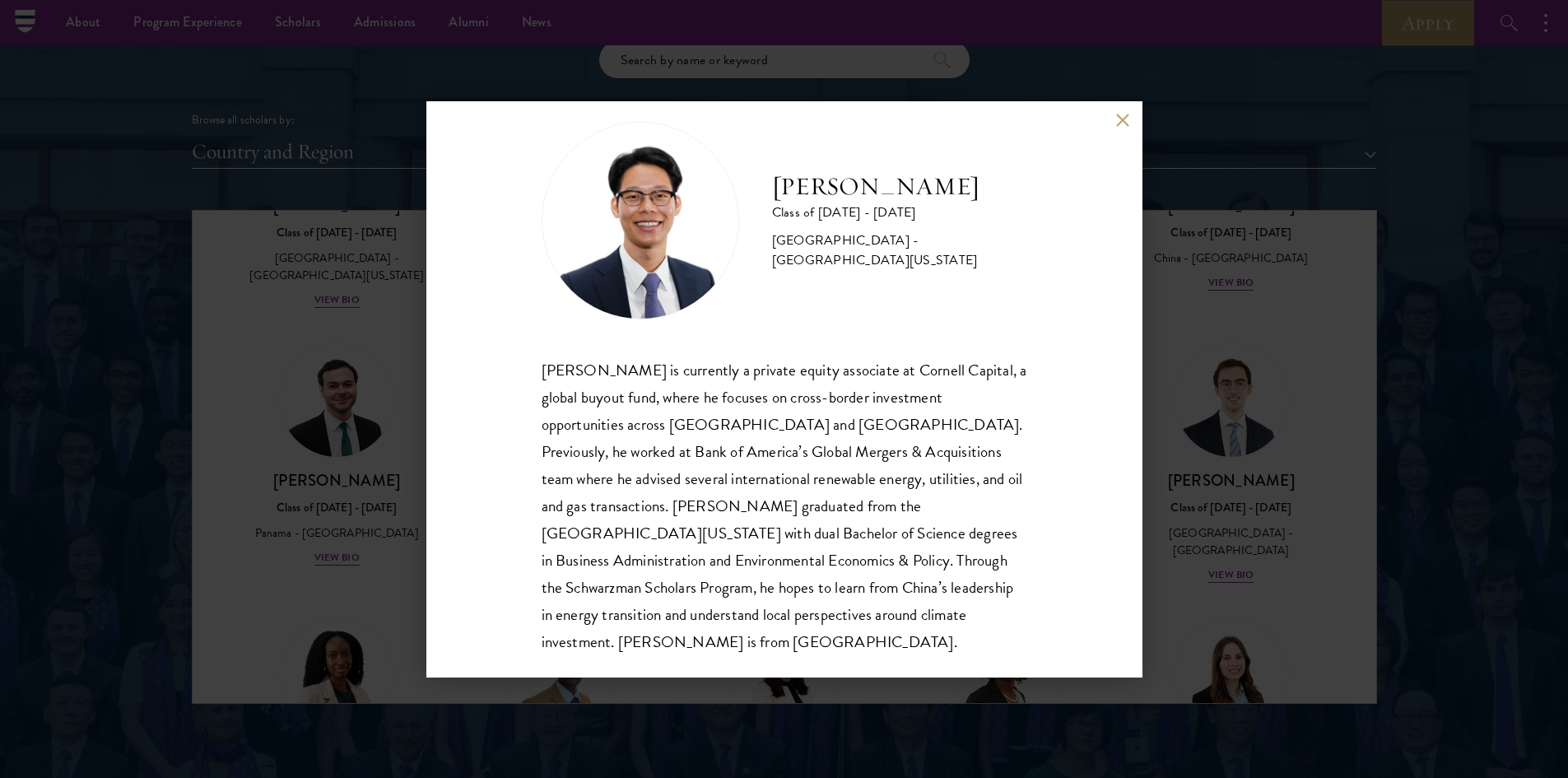
click at [1114, 122] on div "[PERSON_NAME] Class of [DATE] - [DATE] [GEOGRAPHIC_DATA] - [GEOGRAPHIC_DATA][US…" at bounding box center [784, 389] width 716 height 576
click at [1126, 122] on button at bounding box center [1123, 120] width 14 height 14
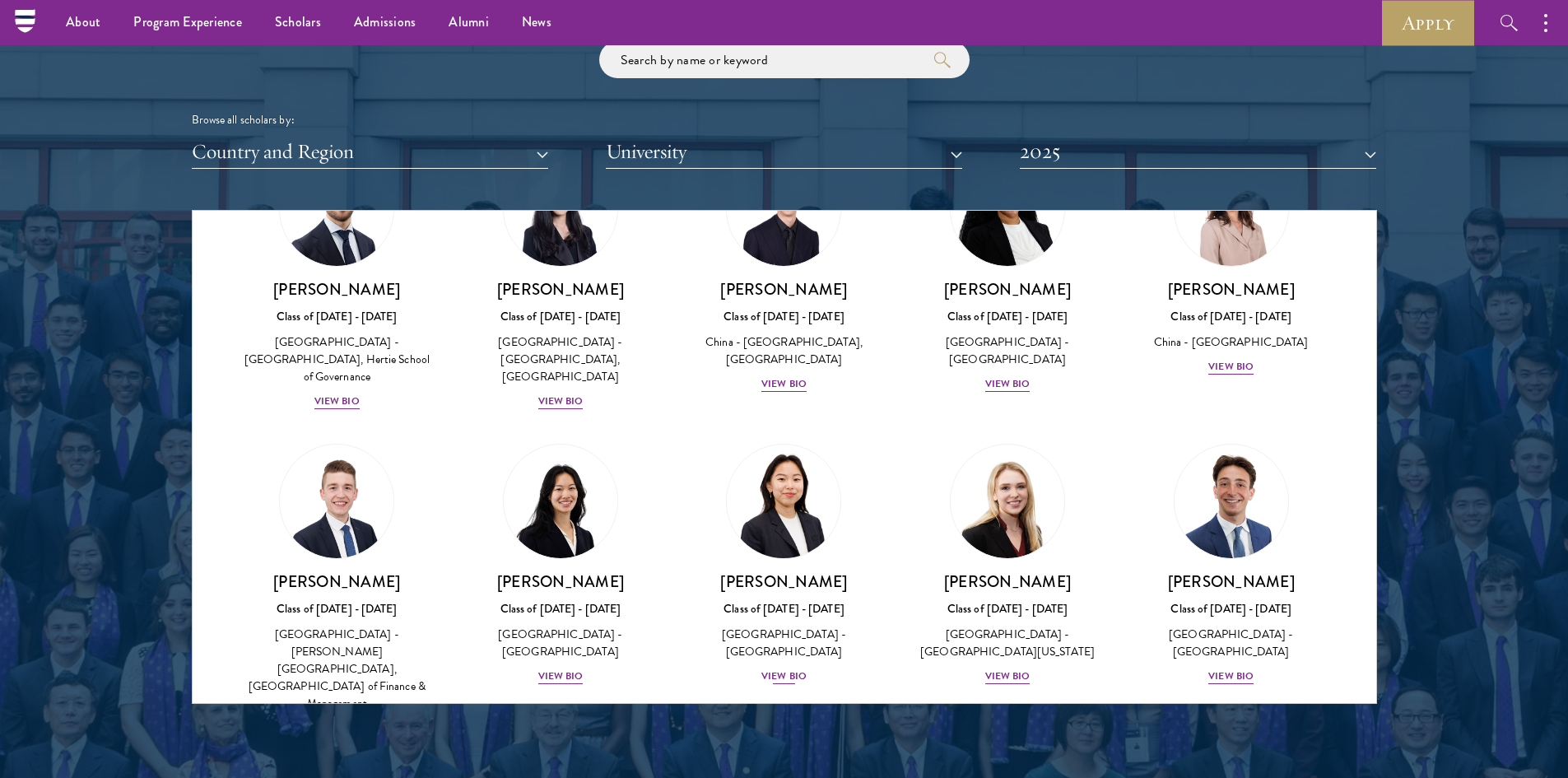
scroll to position [2531, 0]
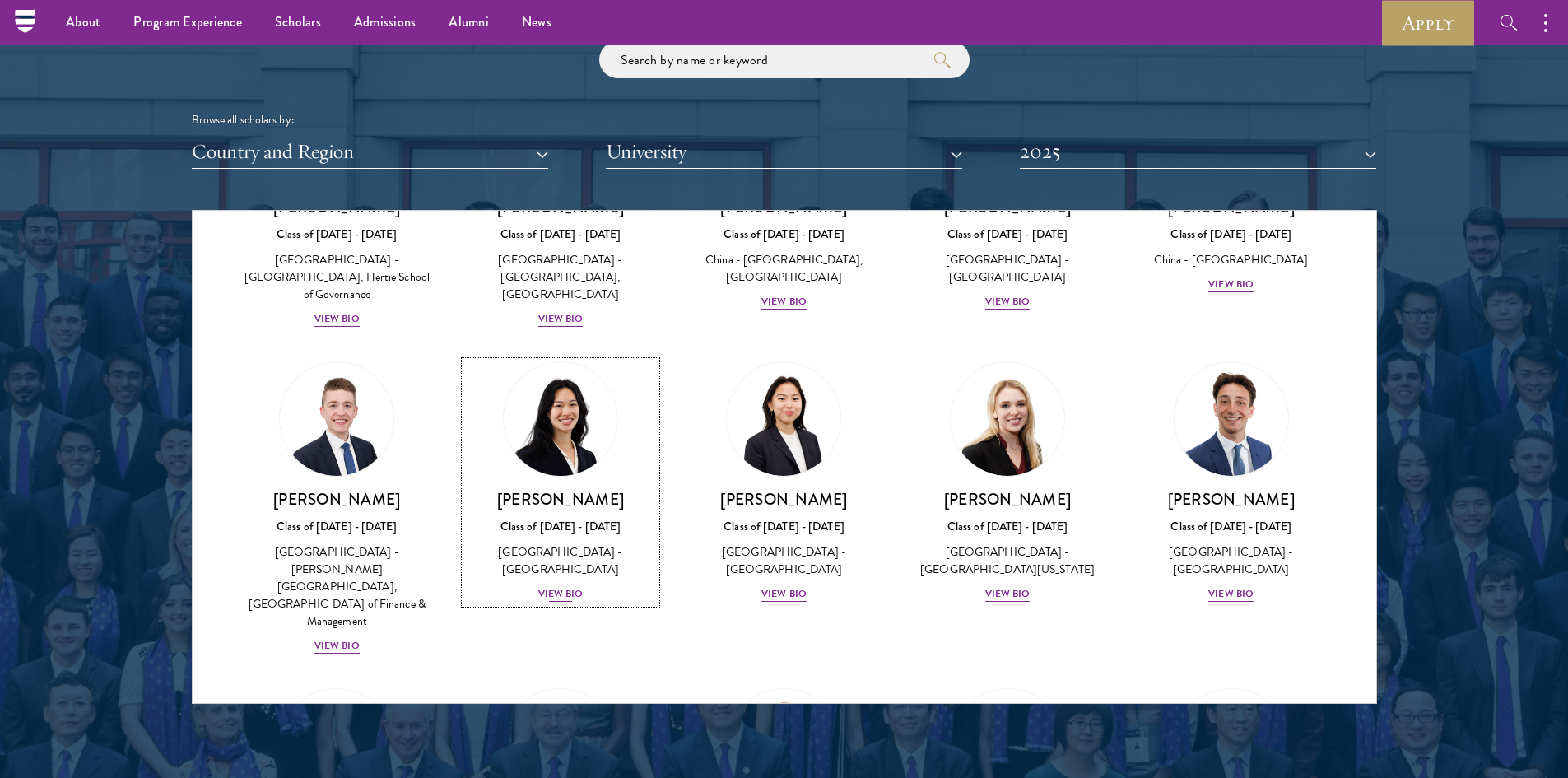
click at [578, 586] on div "View Bio" at bounding box center [561, 593] width 45 height 15
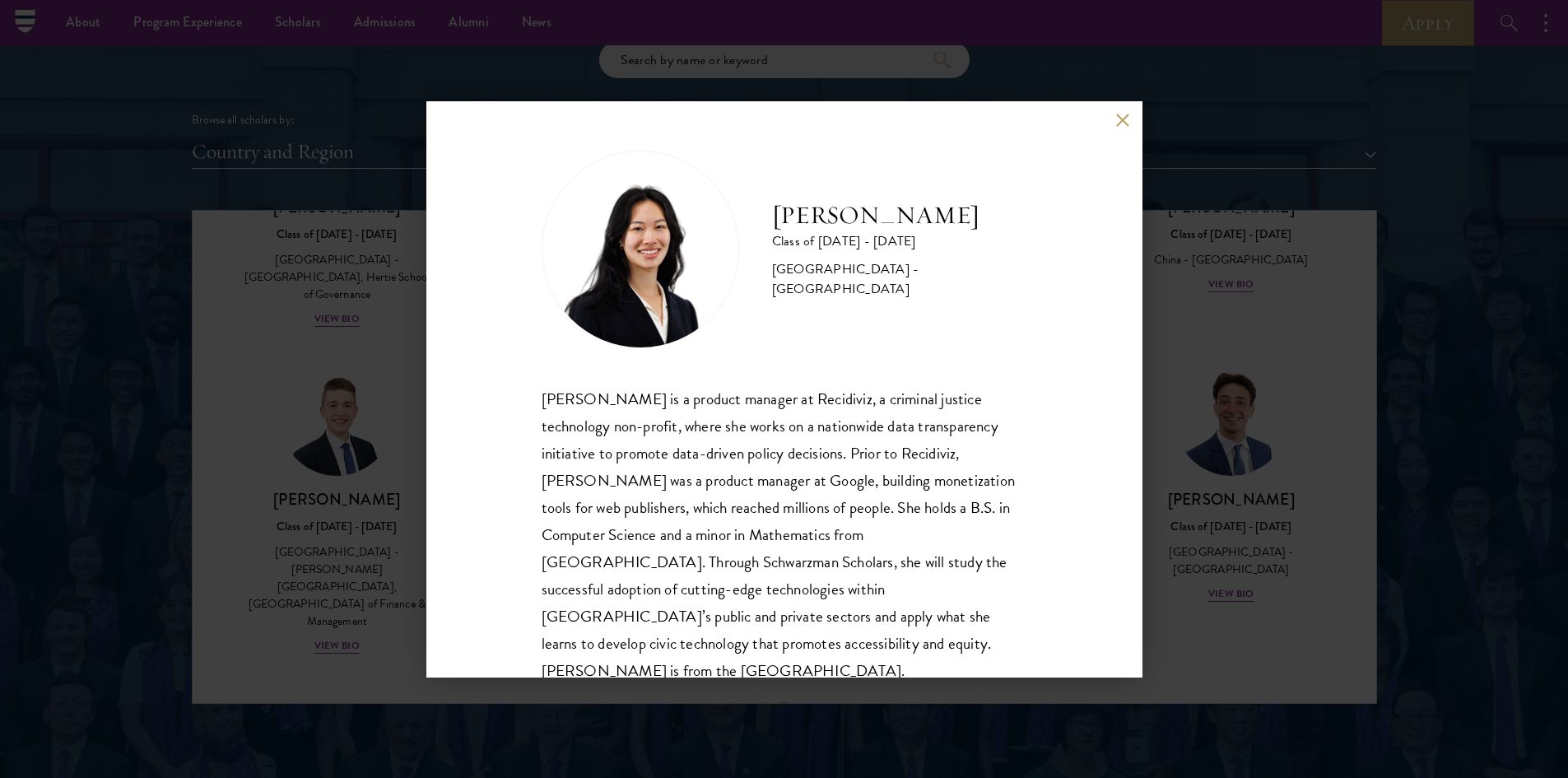
click at [1114, 117] on div "[PERSON_NAME] Class of [DATE] - [DATE] [GEOGRAPHIC_DATA] - [GEOGRAPHIC_DATA] [P…" at bounding box center [784, 389] width 716 height 576
click at [1120, 119] on button at bounding box center [1123, 120] width 14 height 14
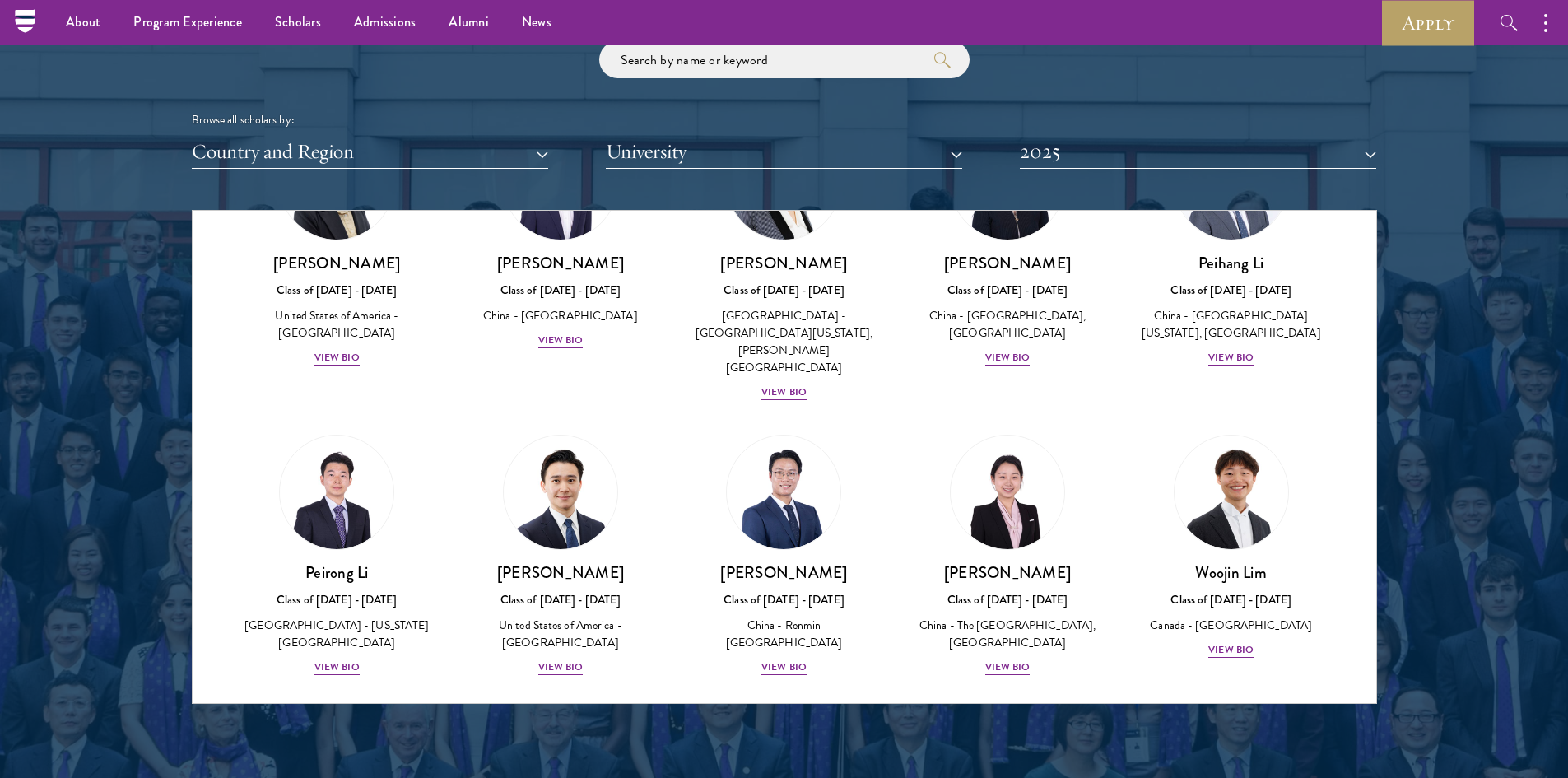
scroll to position [3684, 0]
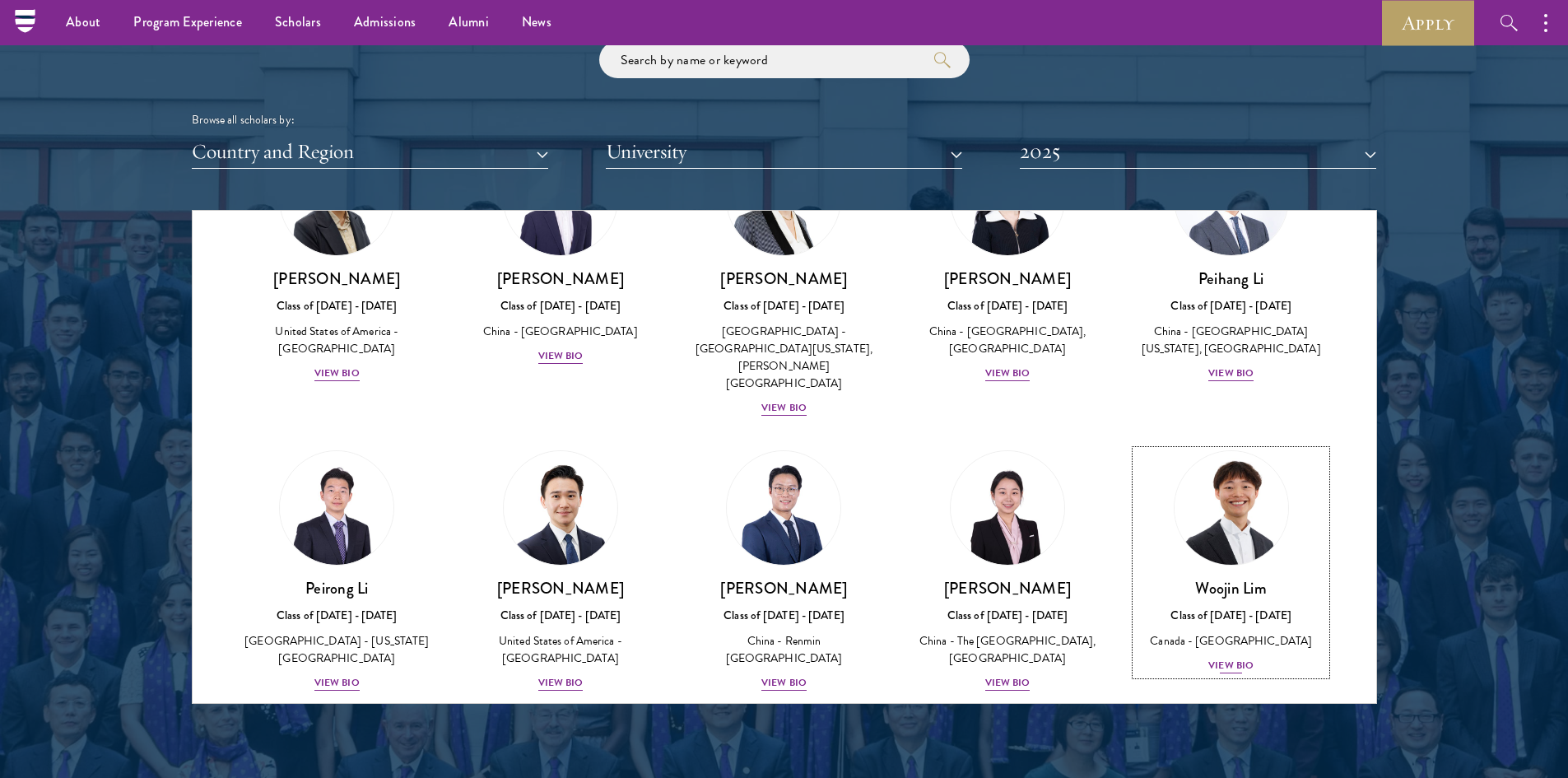
click at [1216, 658] on div "View Bio" at bounding box center [1231, 665] width 45 height 15
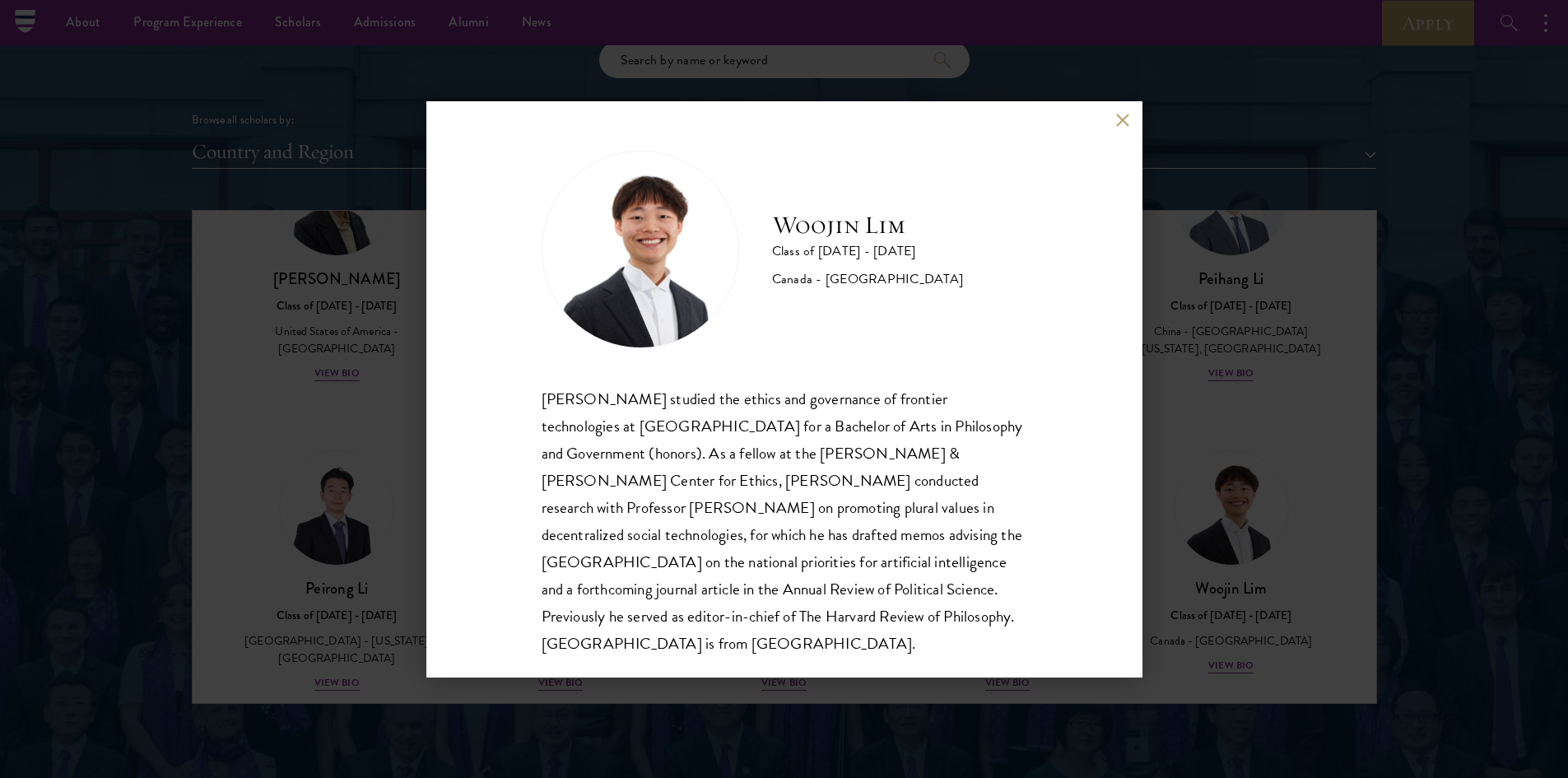
click at [1123, 123] on button at bounding box center [1123, 120] width 14 height 14
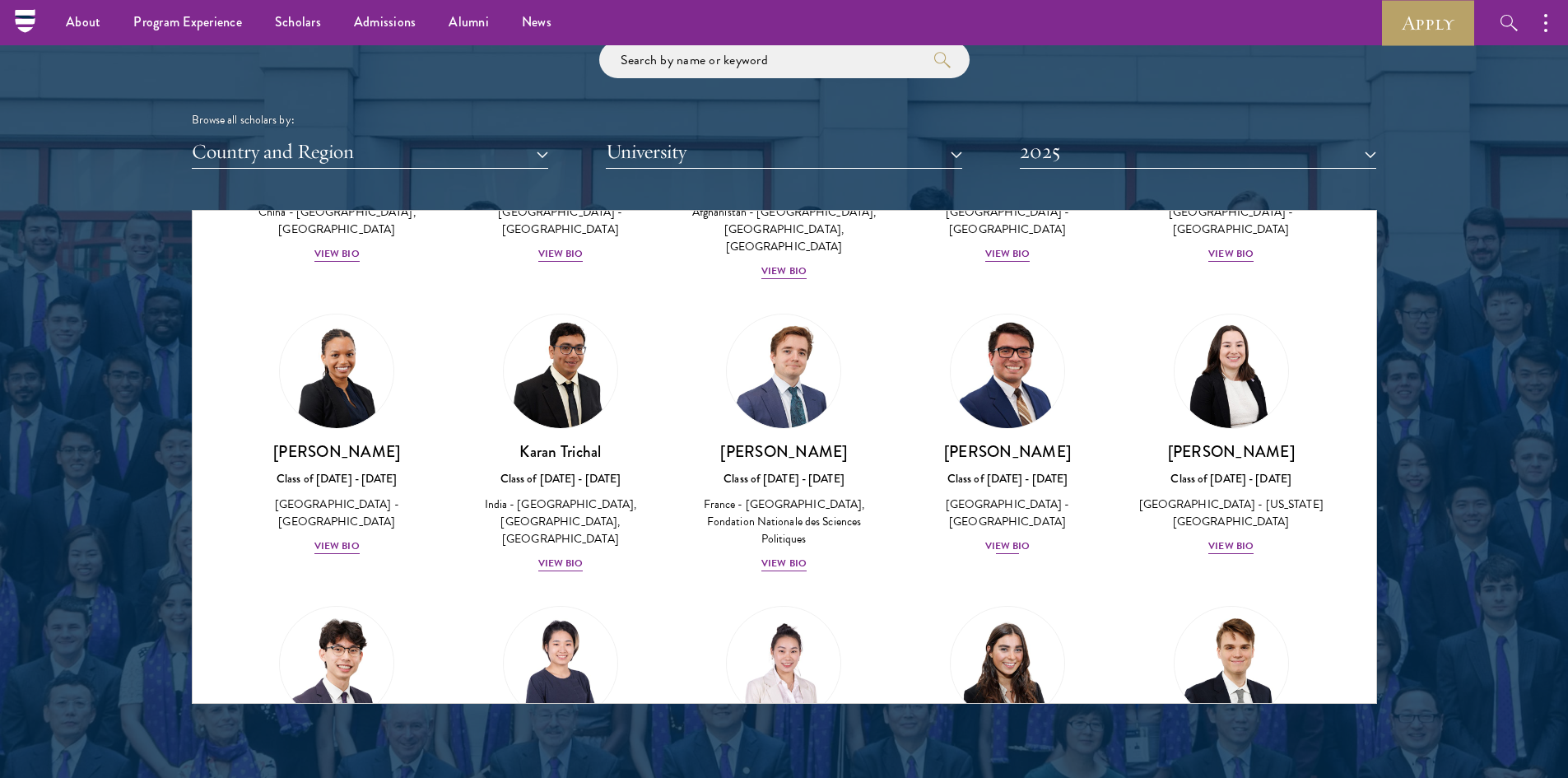
scroll to position [6728, 0]
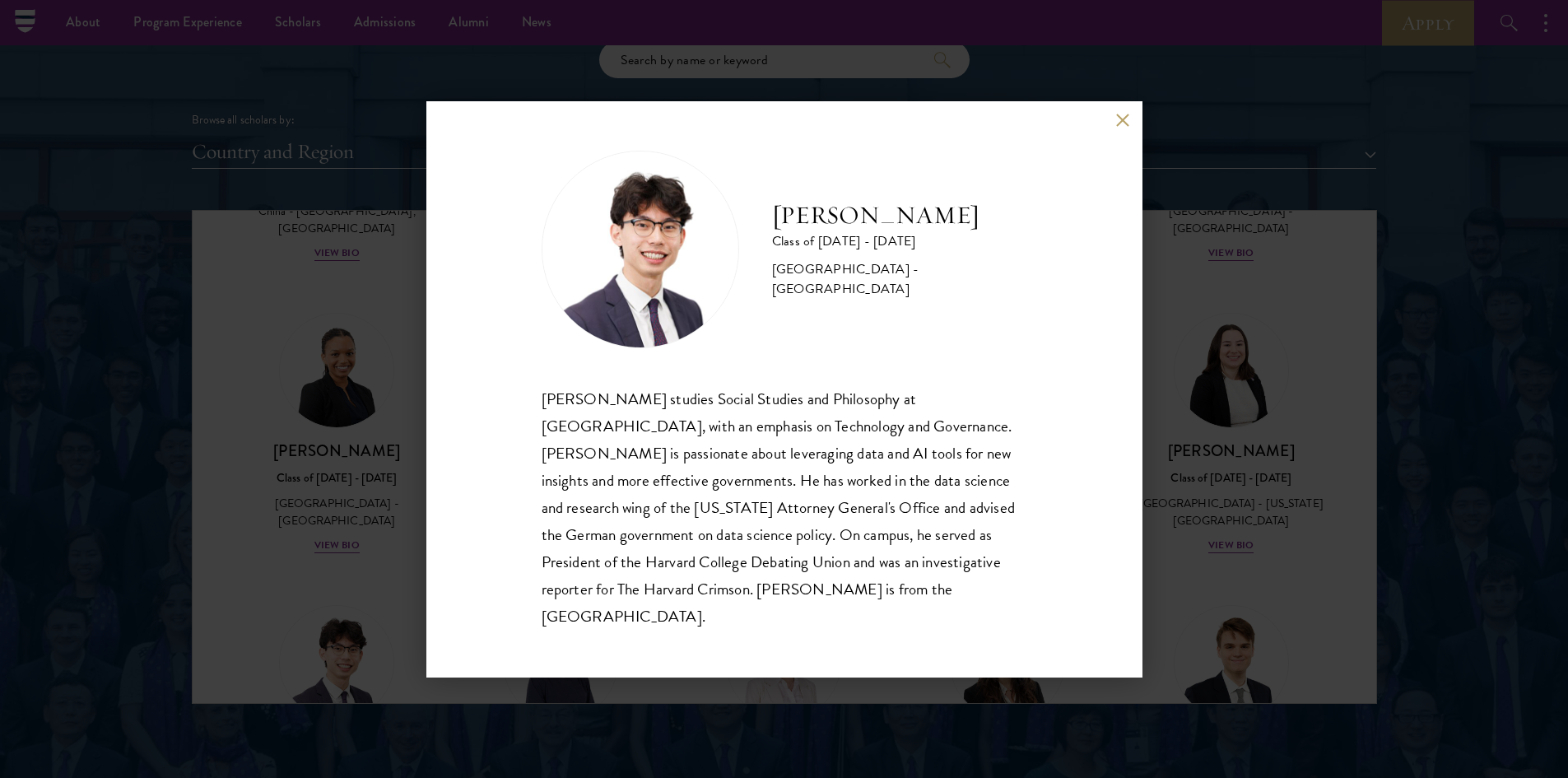
click at [1124, 128] on button at bounding box center [1123, 120] width 14 height 14
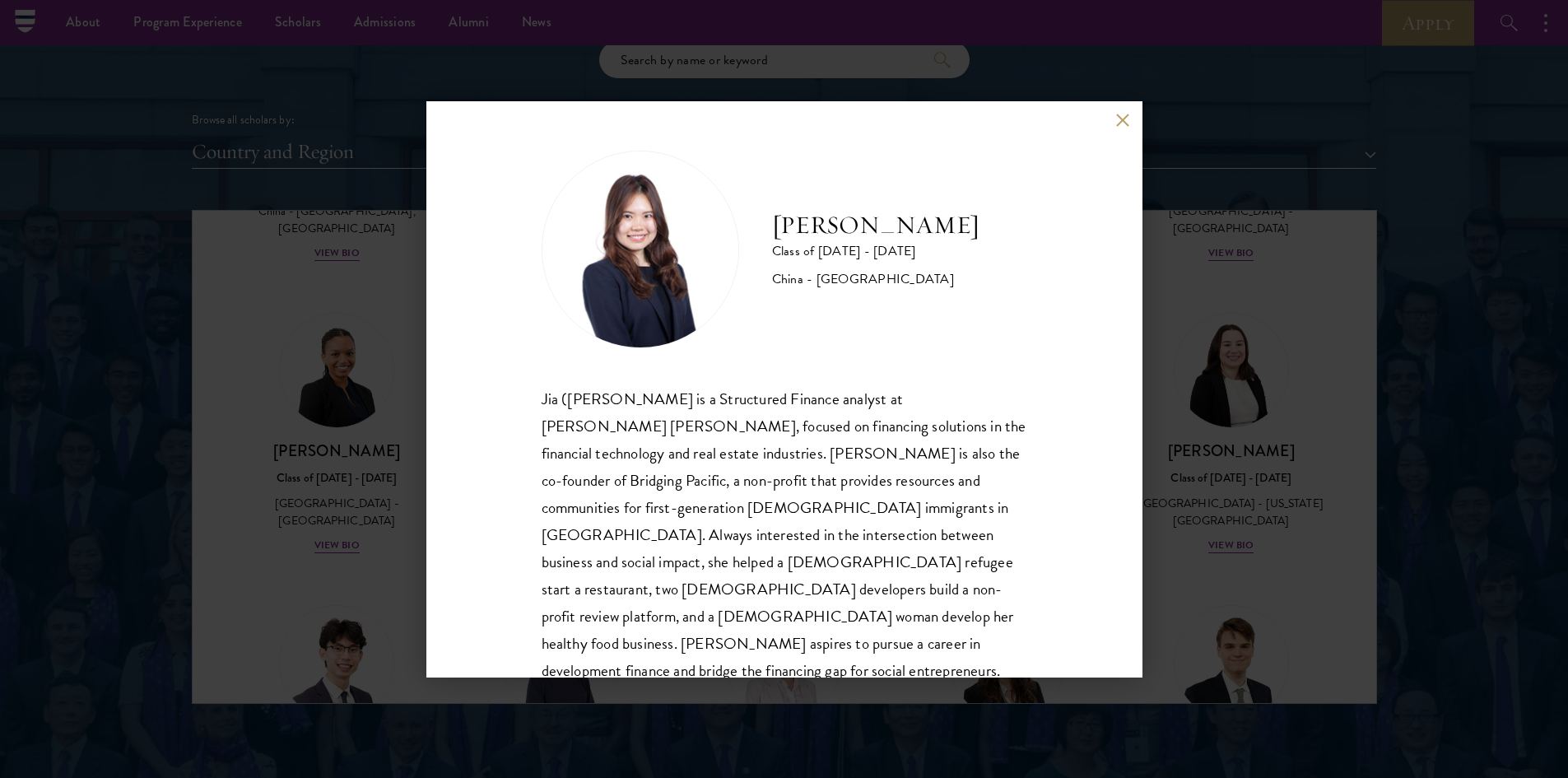
click at [1119, 117] on button at bounding box center [1123, 120] width 14 height 14
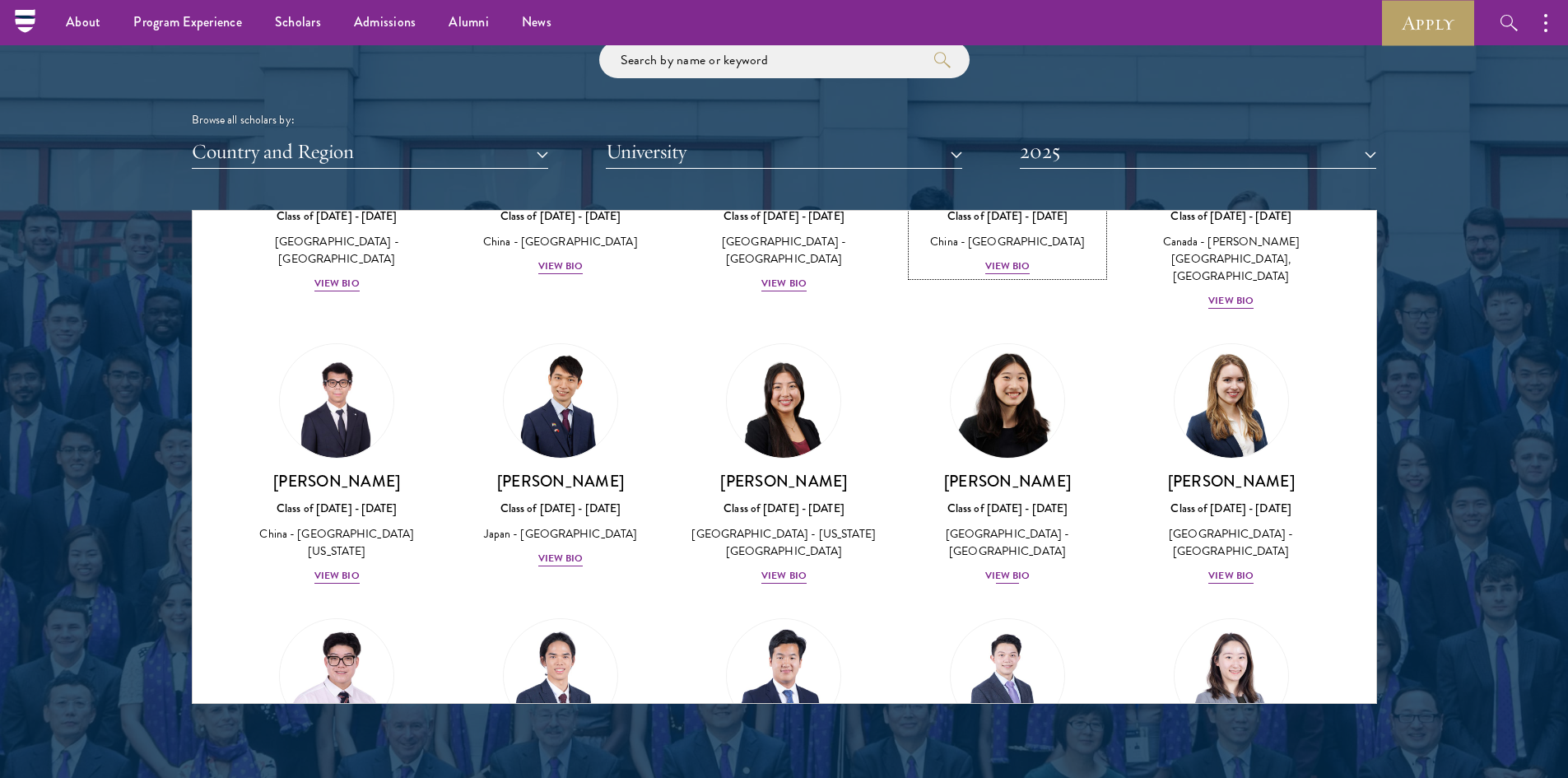
scroll to position [7618, 0]
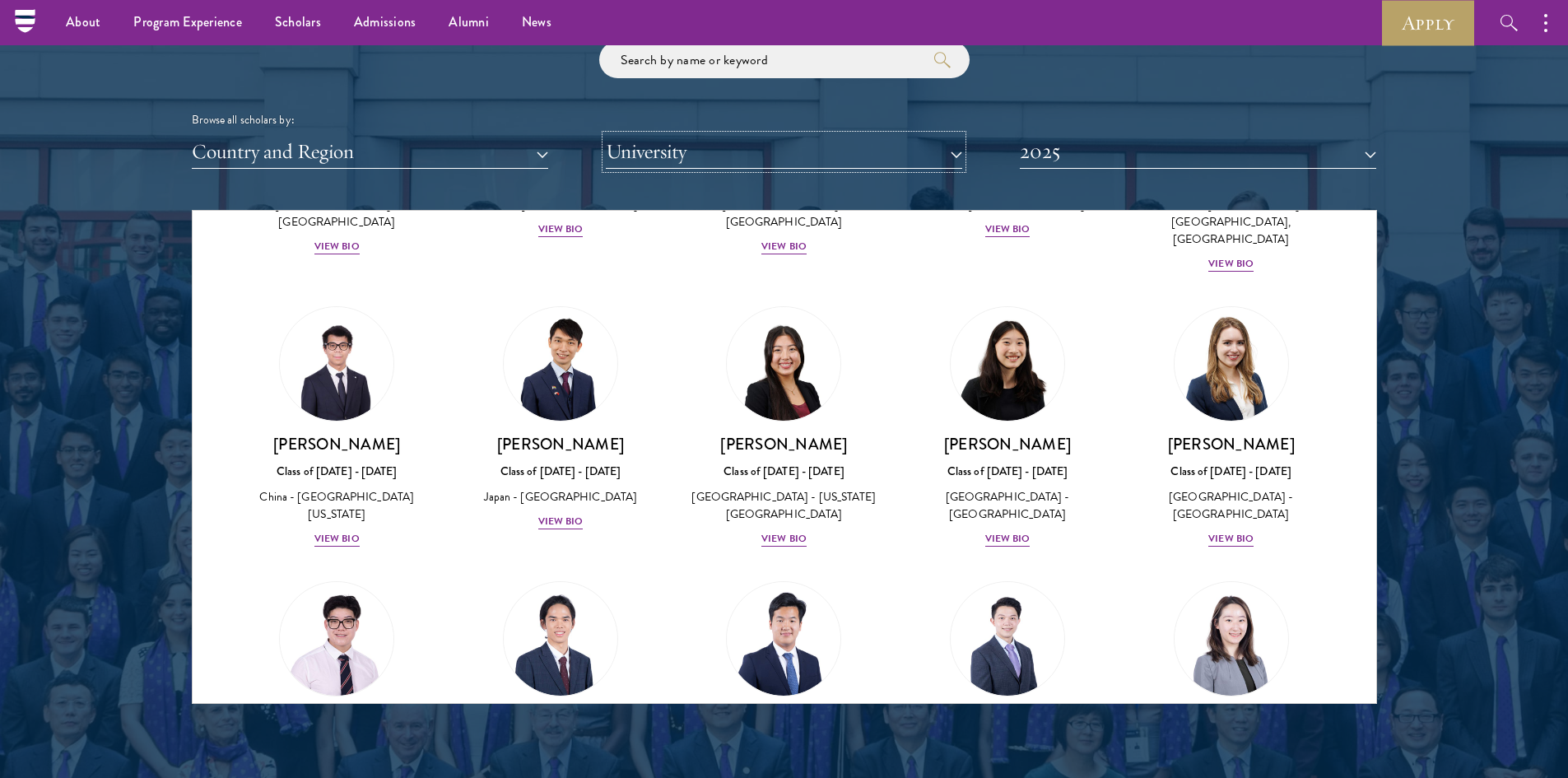
click at [841, 142] on button "University" at bounding box center [784, 151] width 356 height 33
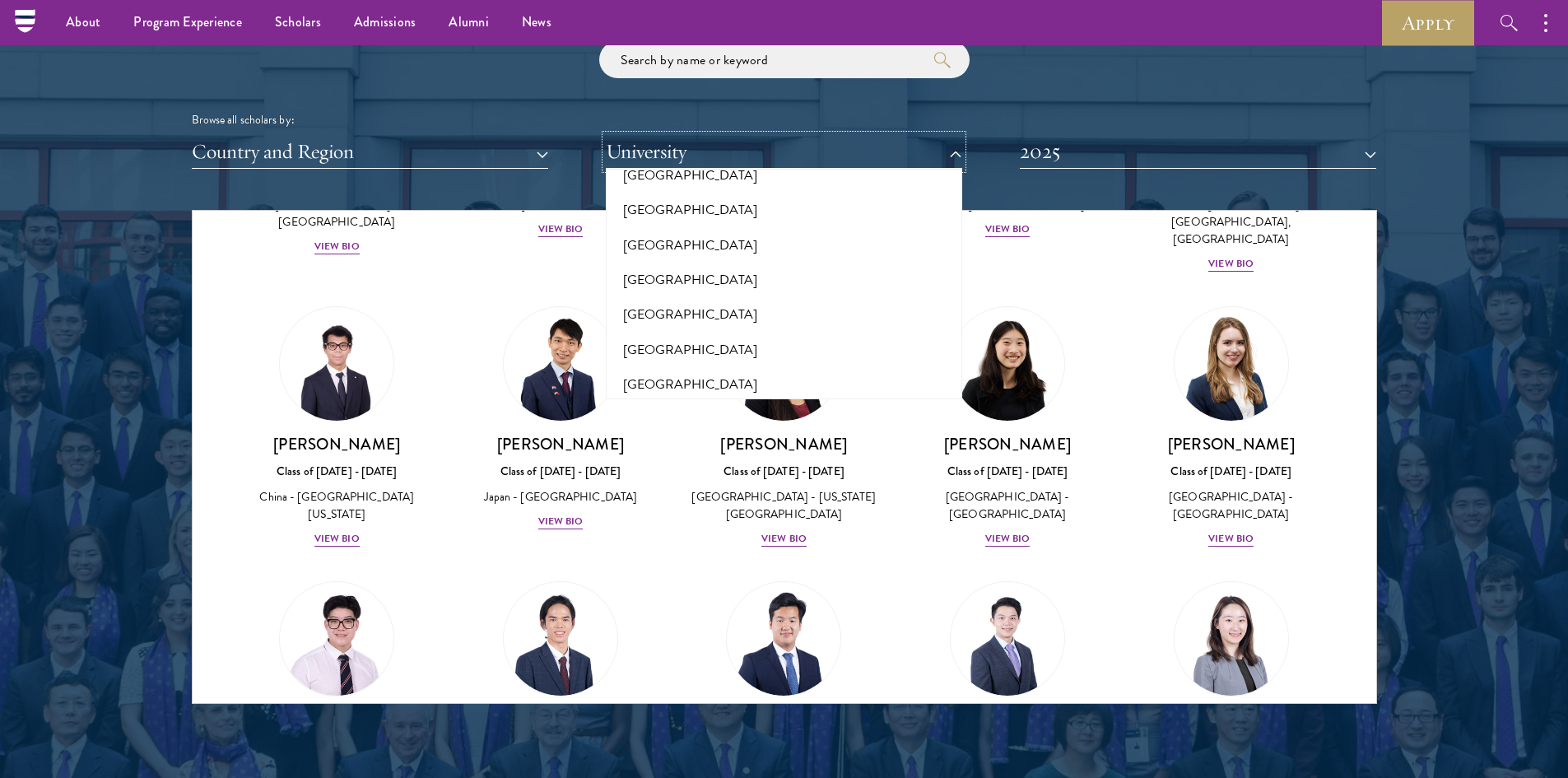
scroll to position [12466, 0]
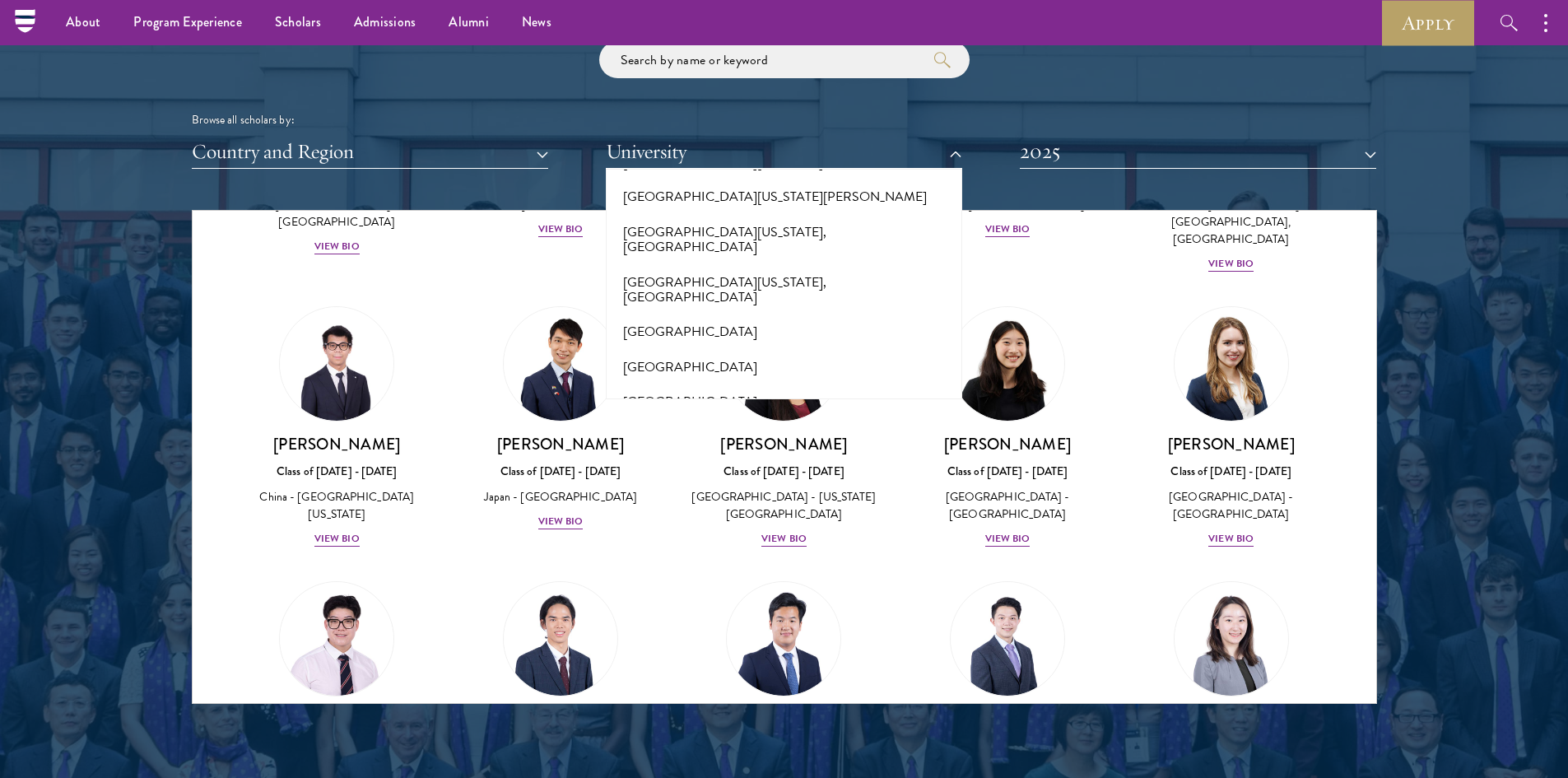
click at [717, 489] on button "[GEOGRAPHIC_DATA]" at bounding box center [784, 506] width 347 height 34
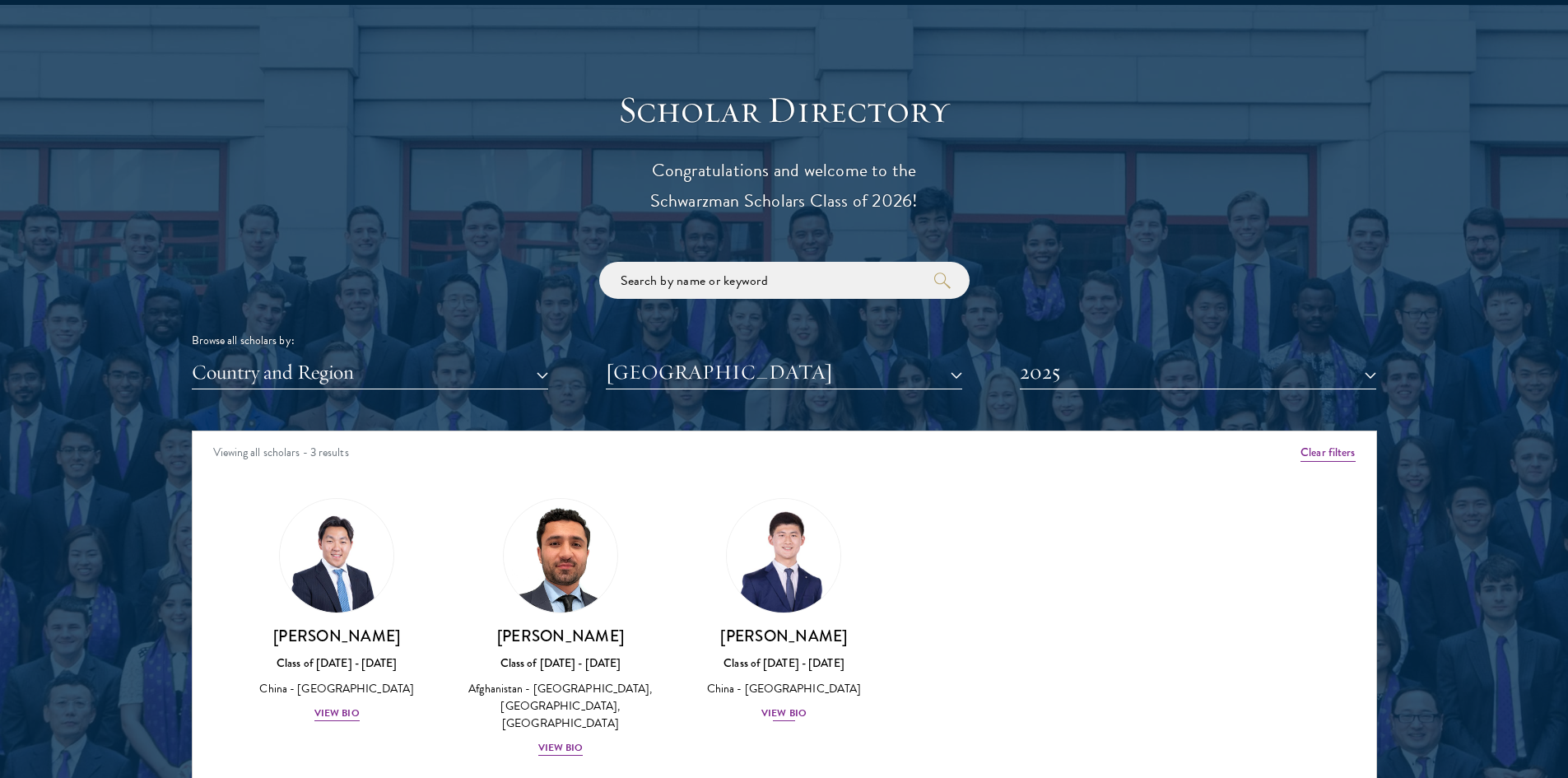
scroll to position [1975, 0]
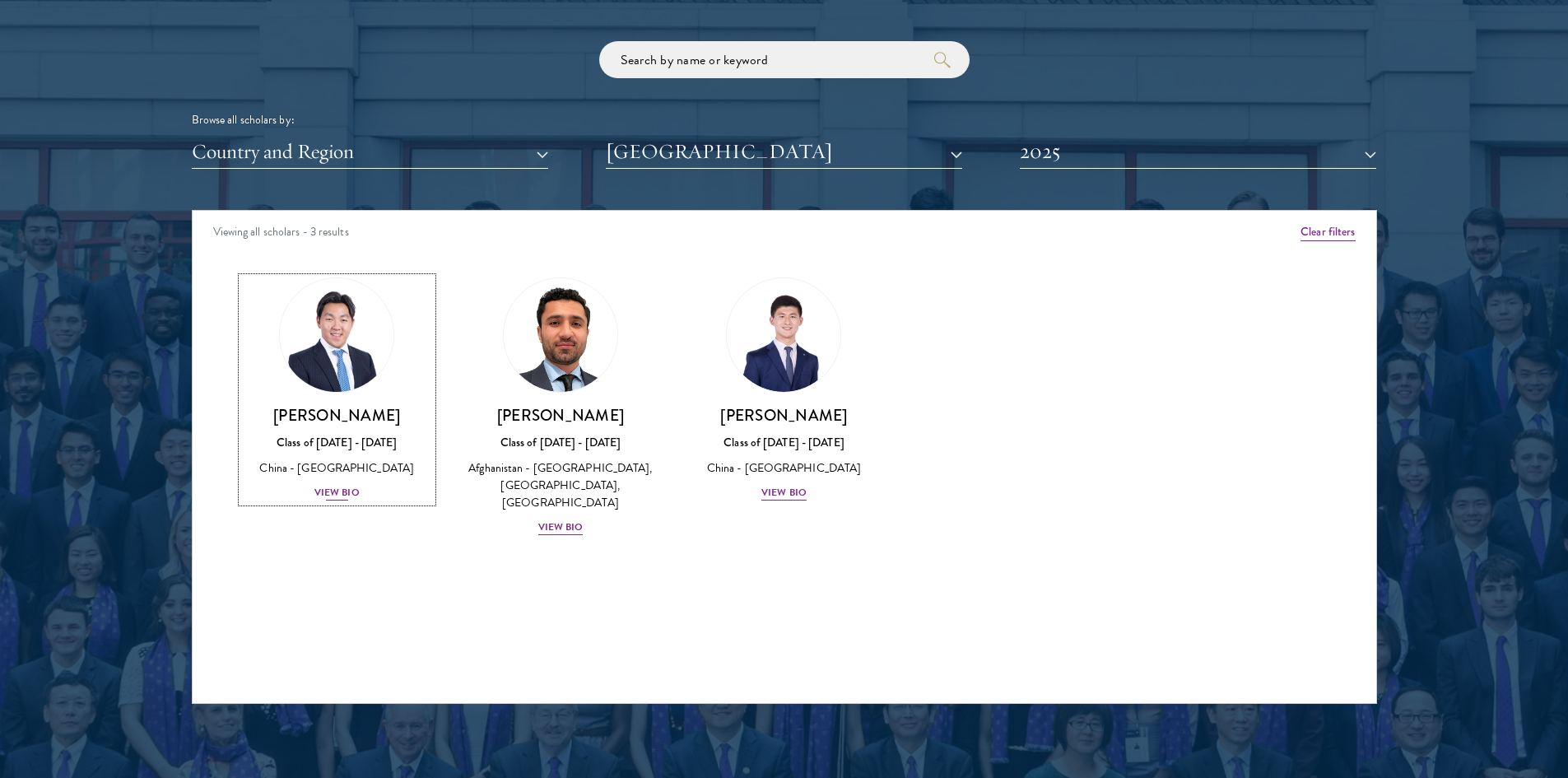
click at [329, 489] on div "View Bio" at bounding box center [337, 492] width 45 height 15
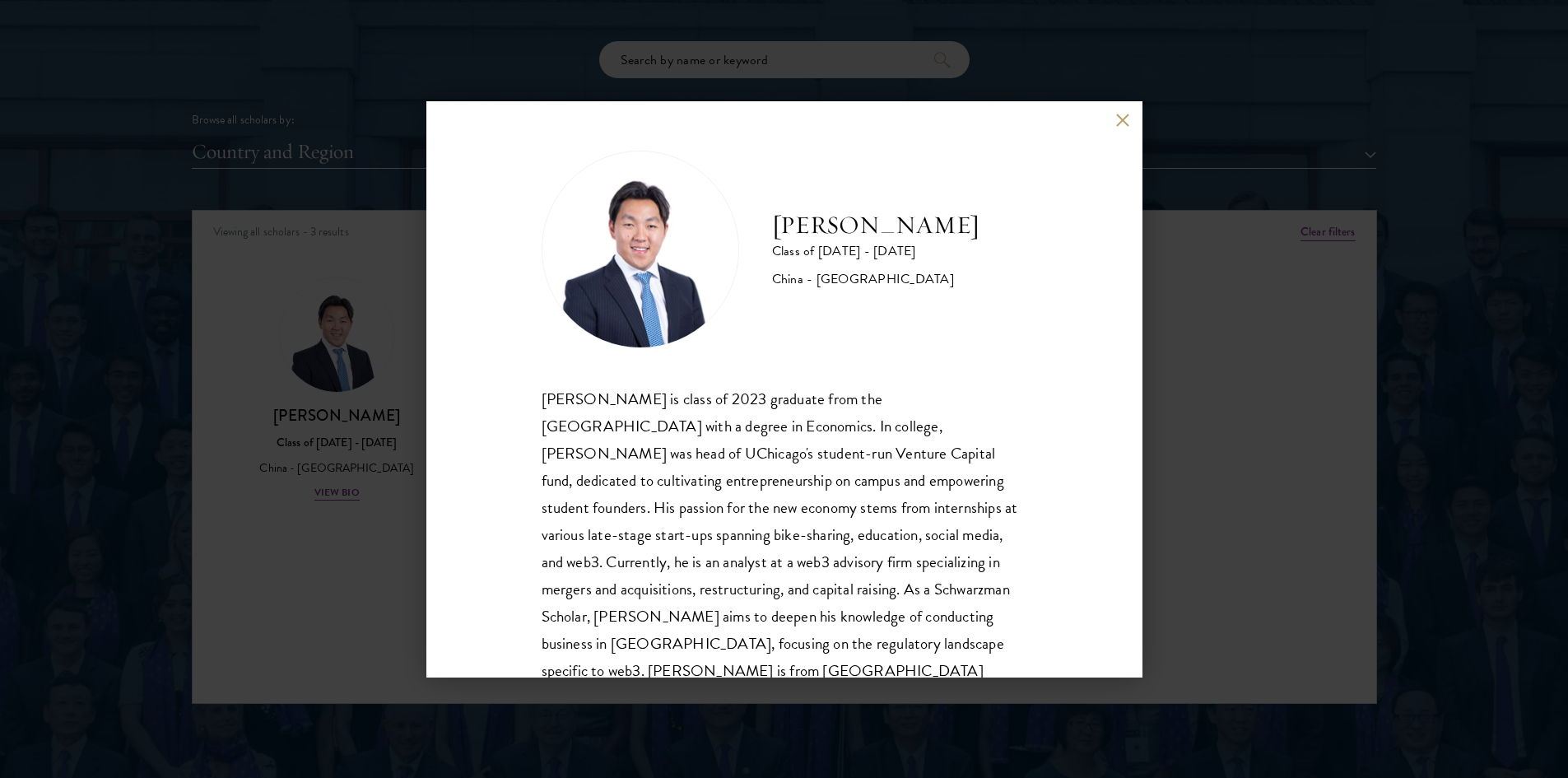
click at [1115, 119] on div "[PERSON_NAME] Class of [DATE] - [DATE] [GEOGRAPHIC_DATA] - [GEOGRAPHIC_DATA] [P…" at bounding box center [784, 389] width 716 height 576
click at [1120, 123] on button at bounding box center [1123, 120] width 14 height 14
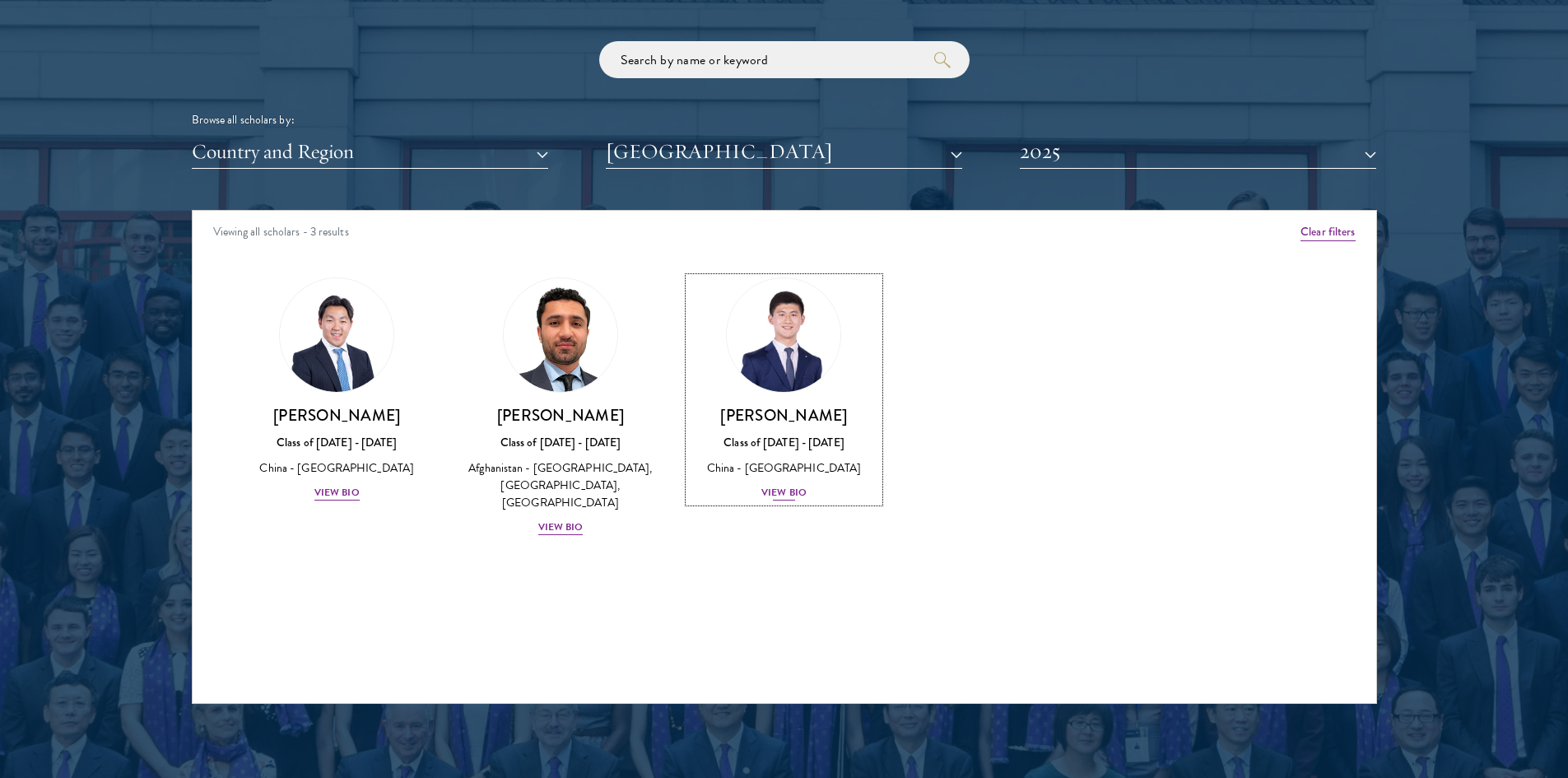
click at [806, 488] on div "[PERSON_NAME] Class of [DATE] - [DATE] [GEOGRAPHIC_DATA] - [GEOGRAPHIC_DATA] Vi…" at bounding box center [784, 453] width 191 height 97
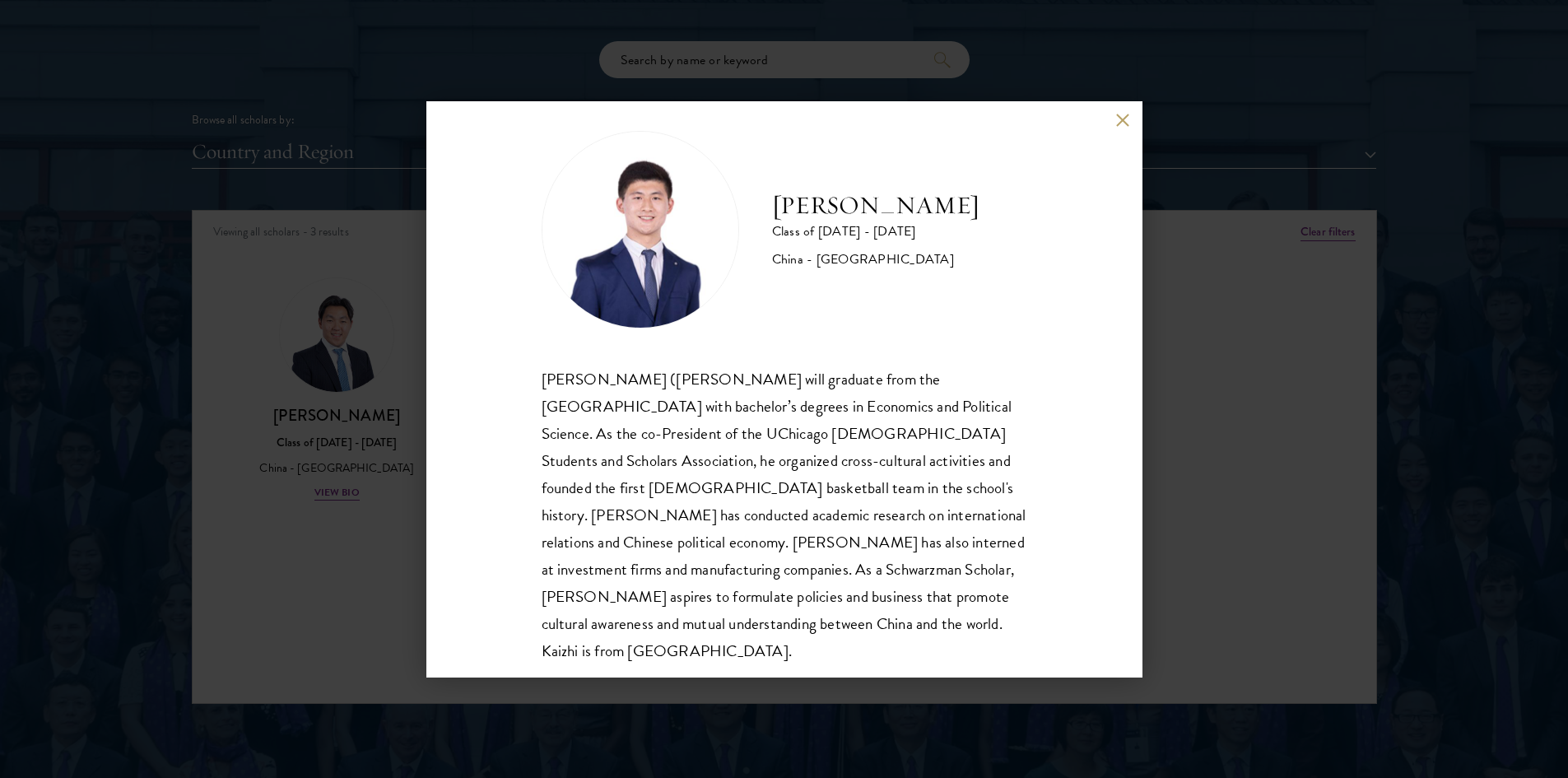
scroll to position [29, 0]
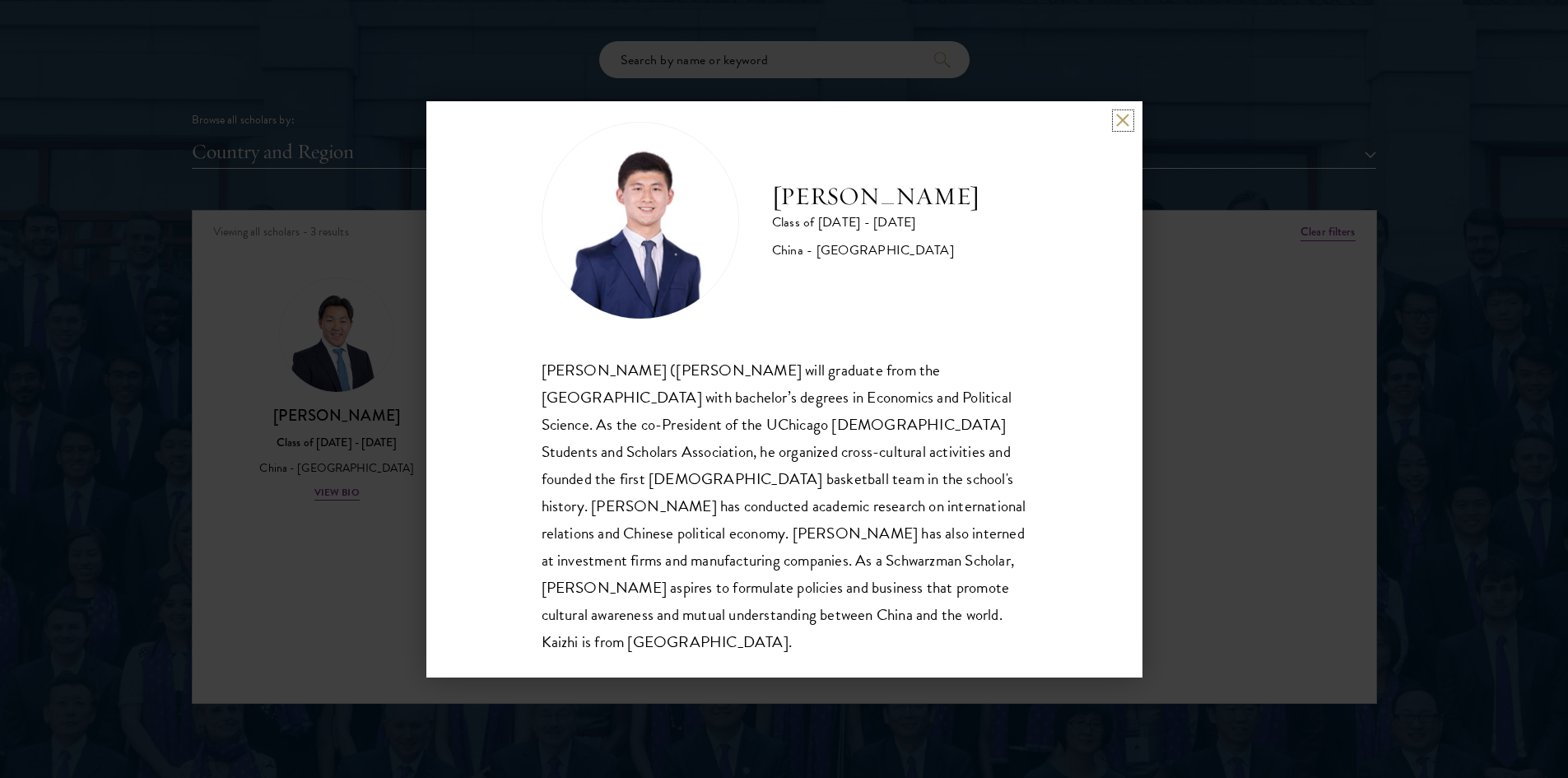
click at [1119, 117] on button at bounding box center [1123, 120] width 14 height 14
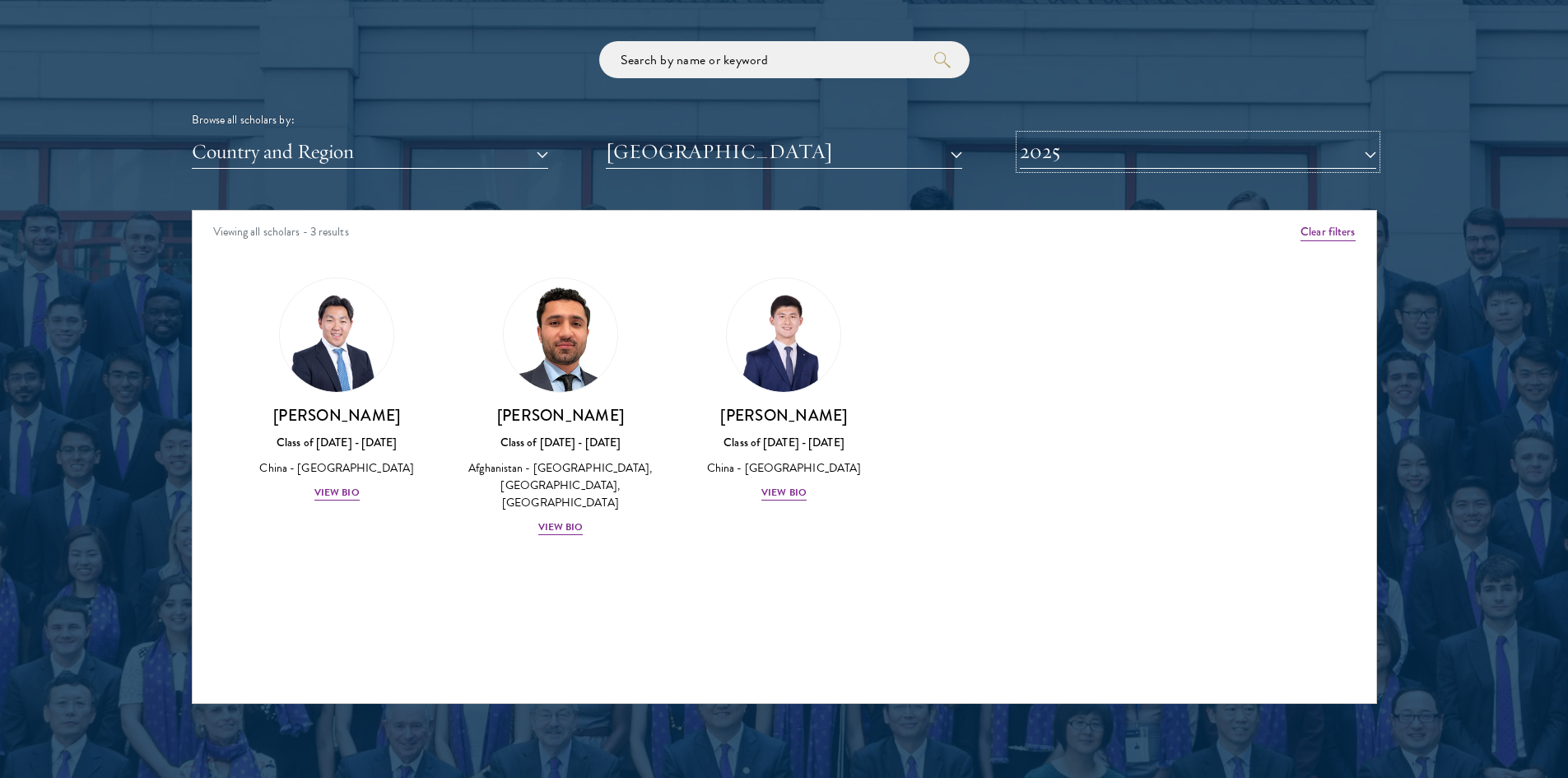
click at [1073, 147] on button "2025" at bounding box center [1198, 151] width 356 height 33
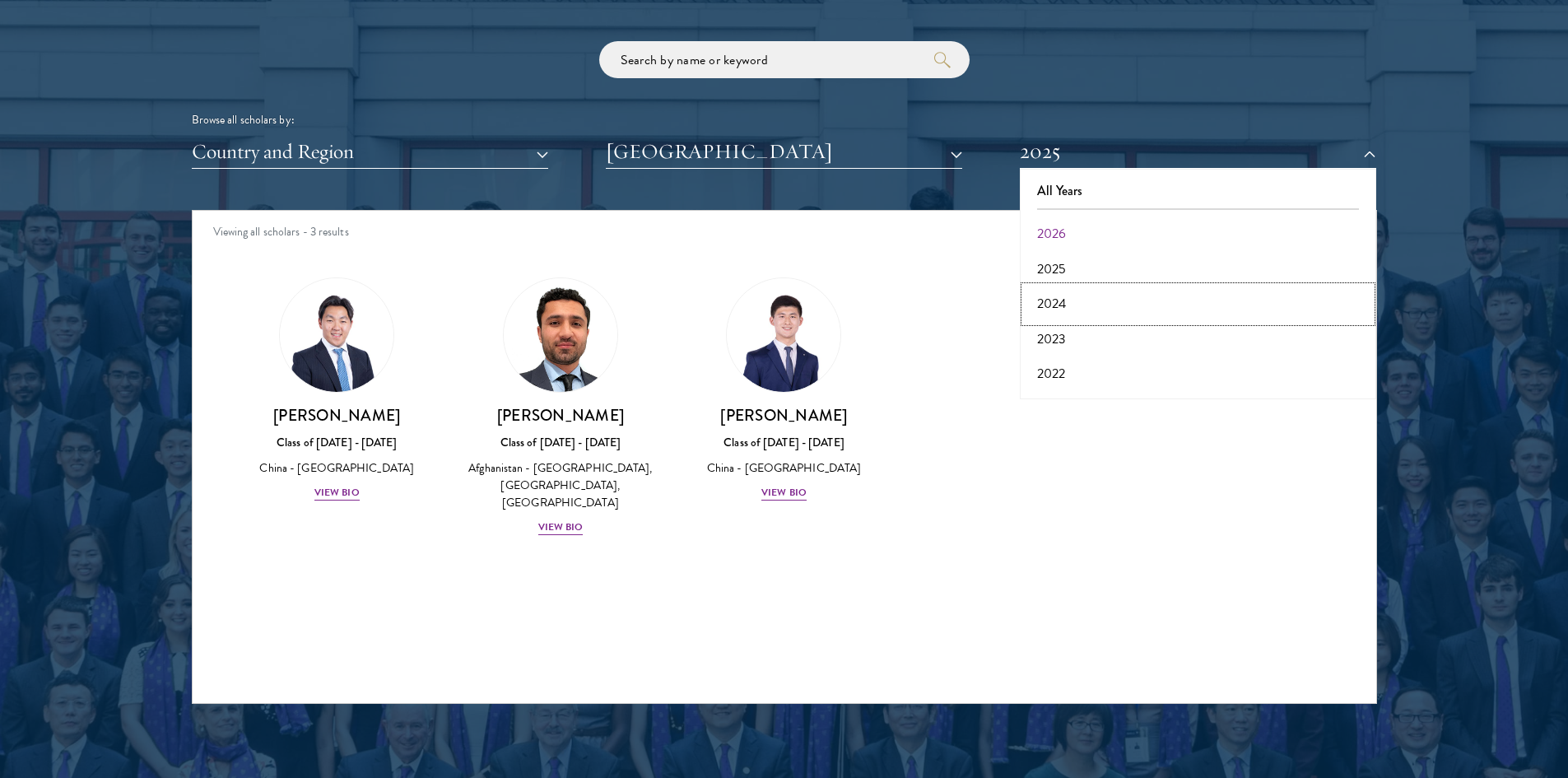
click at [1075, 300] on button "2024" at bounding box center [1198, 304] width 347 height 34
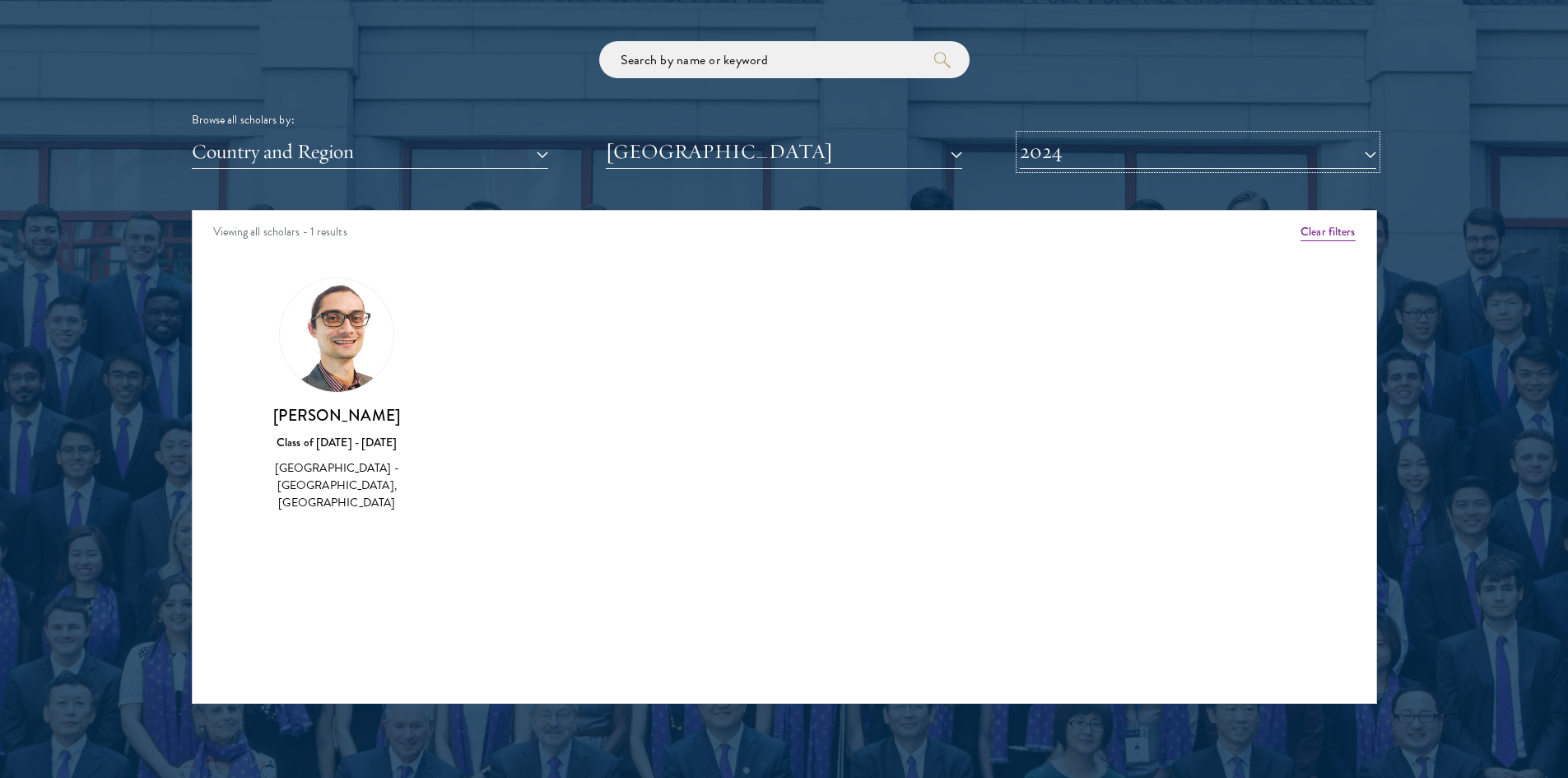
click at [1057, 142] on button "2024" at bounding box center [1198, 151] width 356 height 33
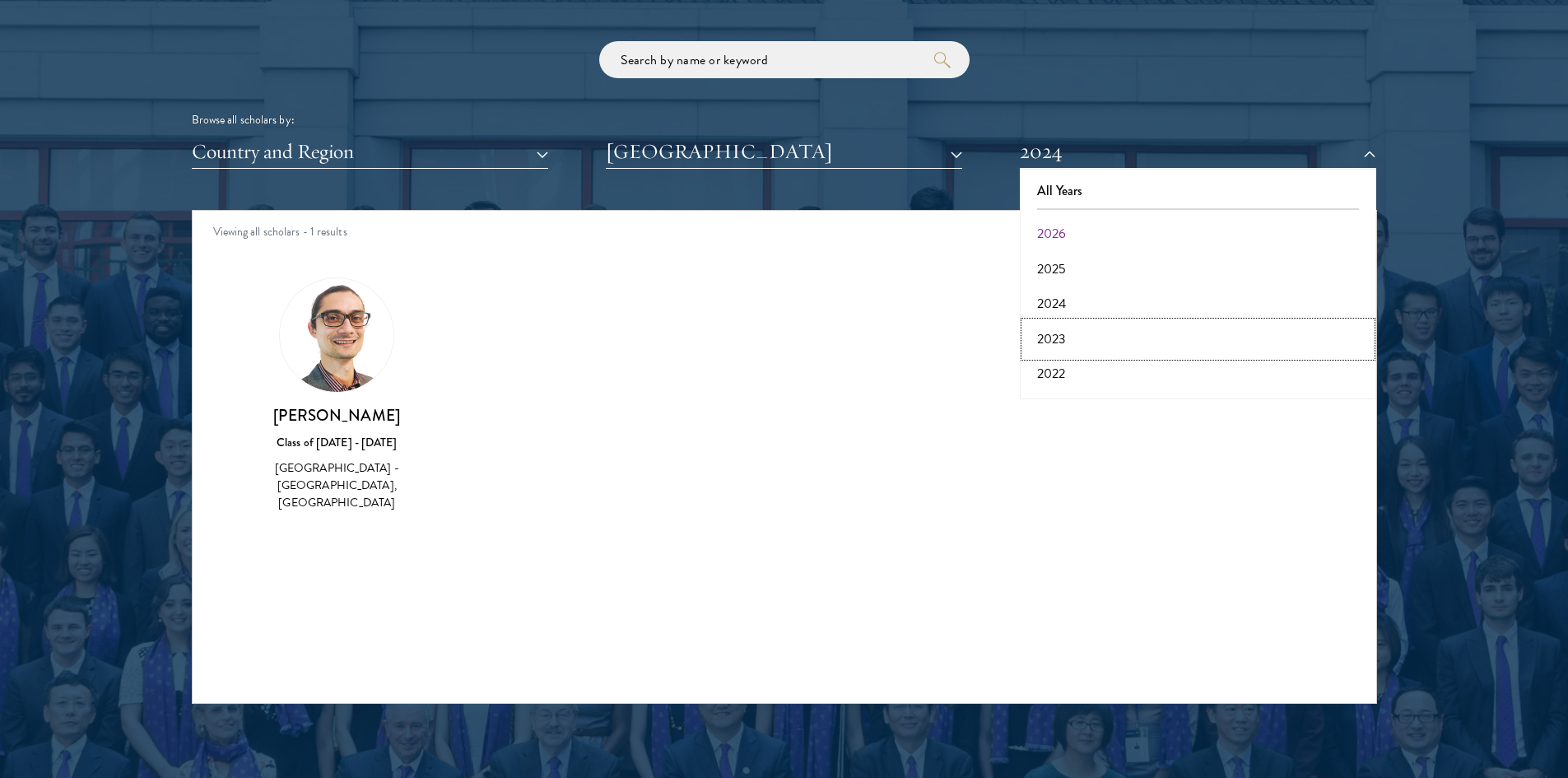
click at [1059, 342] on button "2023" at bounding box center [1198, 339] width 347 height 34
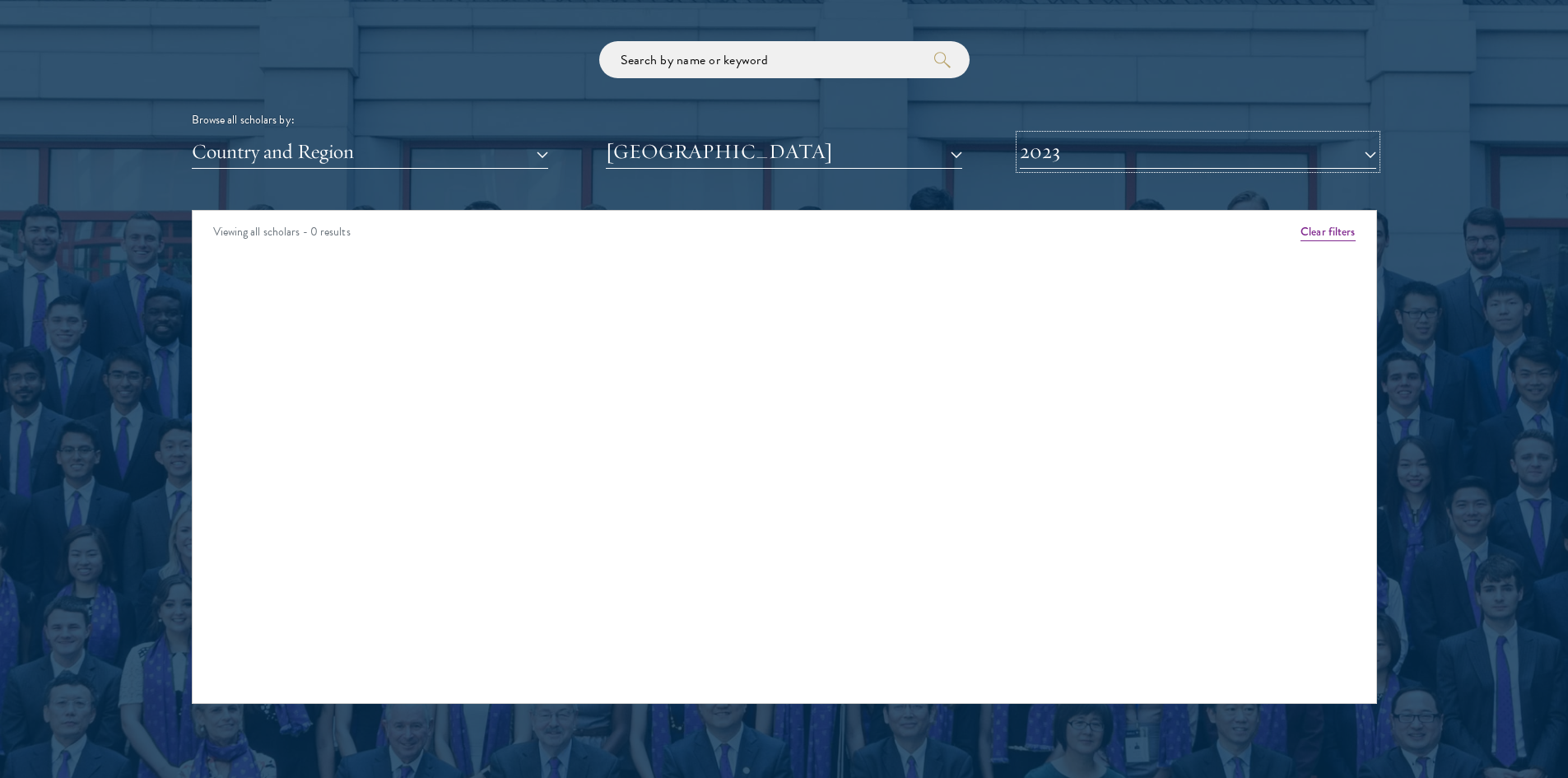
click at [1072, 157] on button "2023" at bounding box center [1198, 151] width 356 height 33
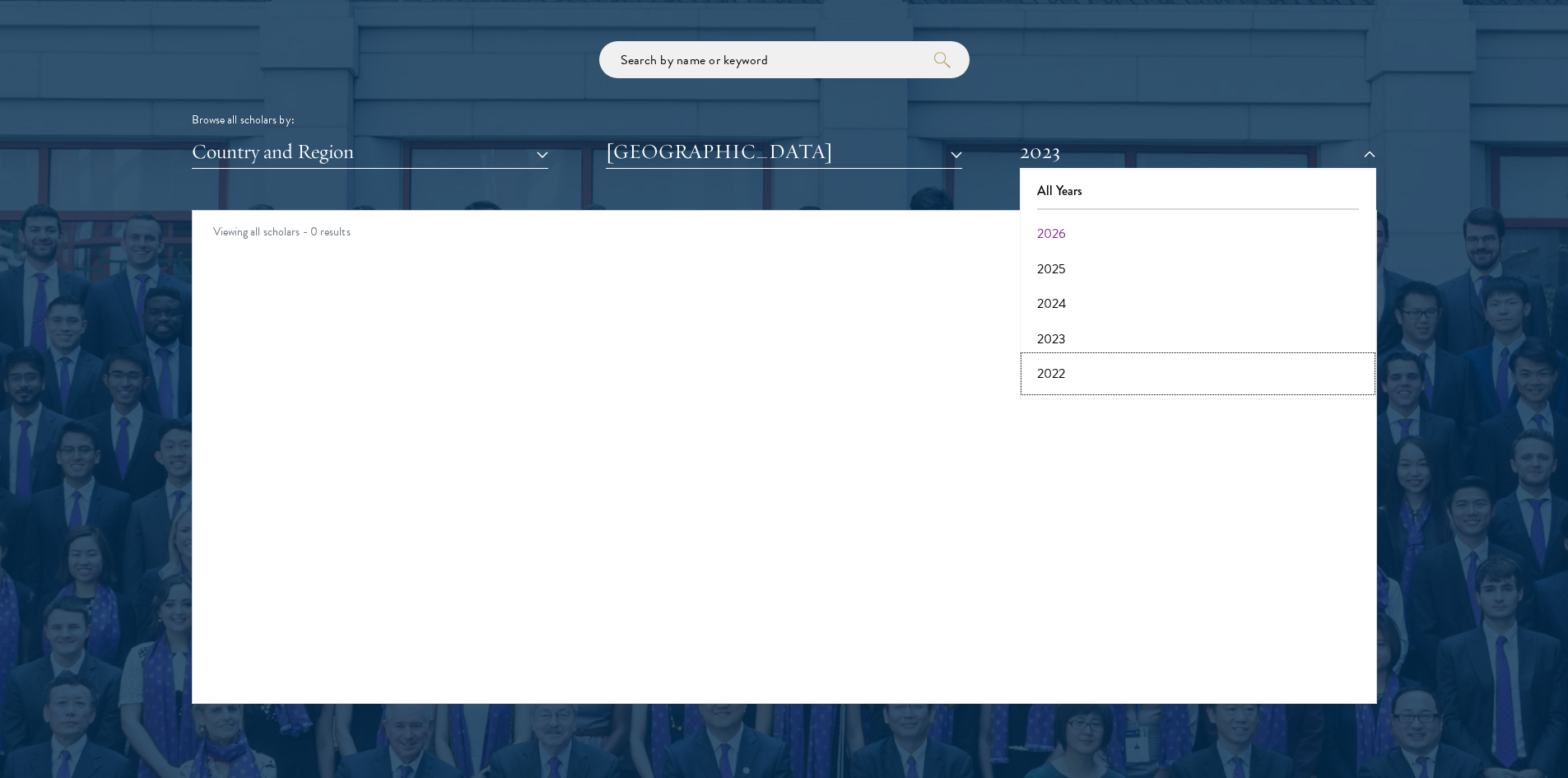
click at [1073, 371] on button "2022" at bounding box center [1198, 374] width 347 height 34
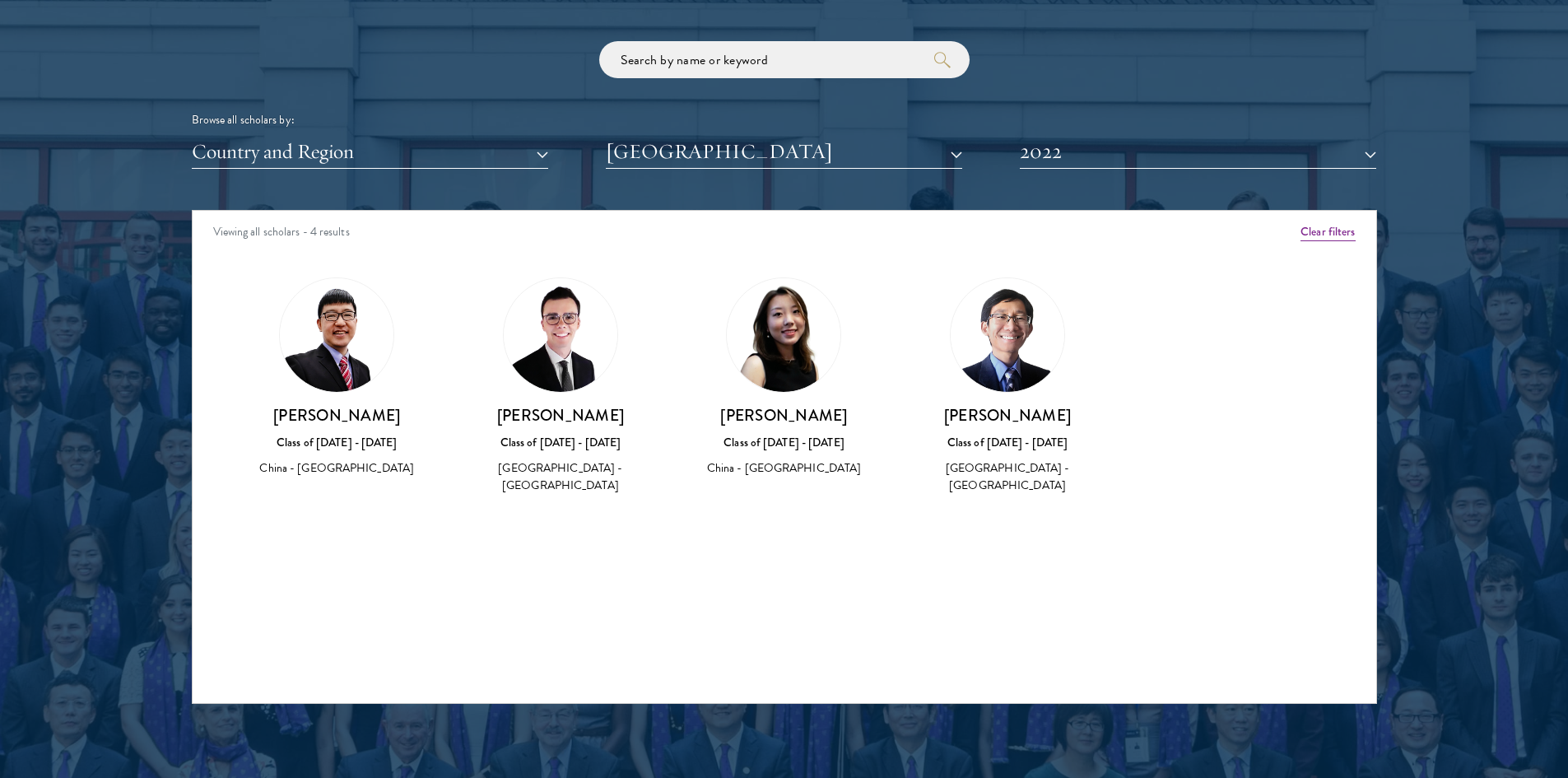
click at [801, 386] on img at bounding box center [784, 335] width 114 height 114
click at [800, 357] on img at bounding box center [784, 335] width 114 height 114
click at [795, 419] on h3 "[PERSON_NAME]" at bounding box center [784, 415] width 191 height 21
click at [795, 410] on h3 "[PERSON_NAME]" at bounding box center [784, 415] width 191 height 21
click at [805, 403] on div "[PERSON_NAME] Class of [DATE] - [DATE] [GEOGRAPHIC_DATA] - [GEOGRAPHIC_DATA]" at bounding box center [784, 378] width 191 height 201
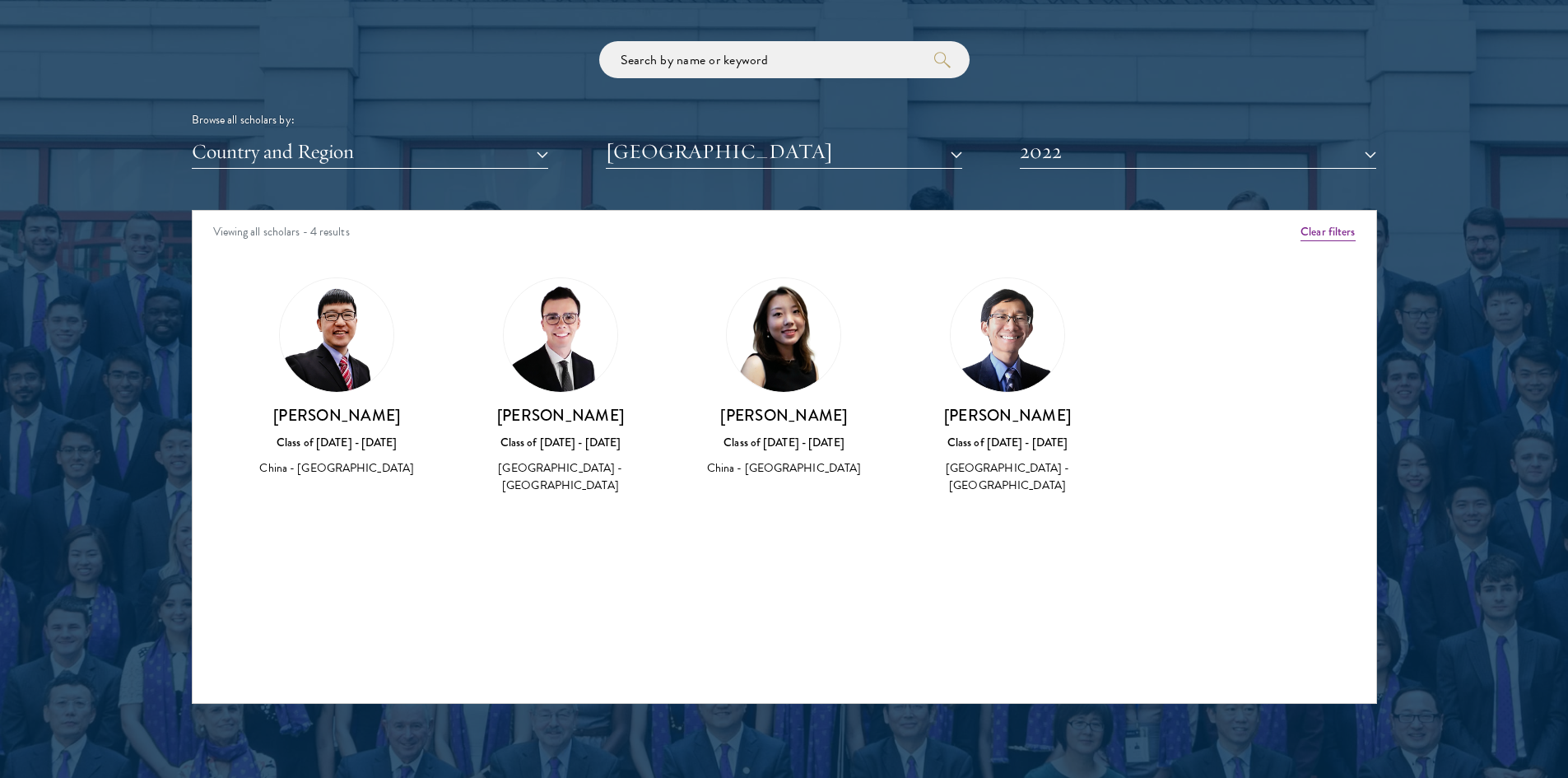
click at [1003, 420] on h3 "[PERSON_NAME]" at bounding box center [1007, 415] width 191 height 21
